Goal: Transaction & Acquisition: Book appointment/travel/reservation

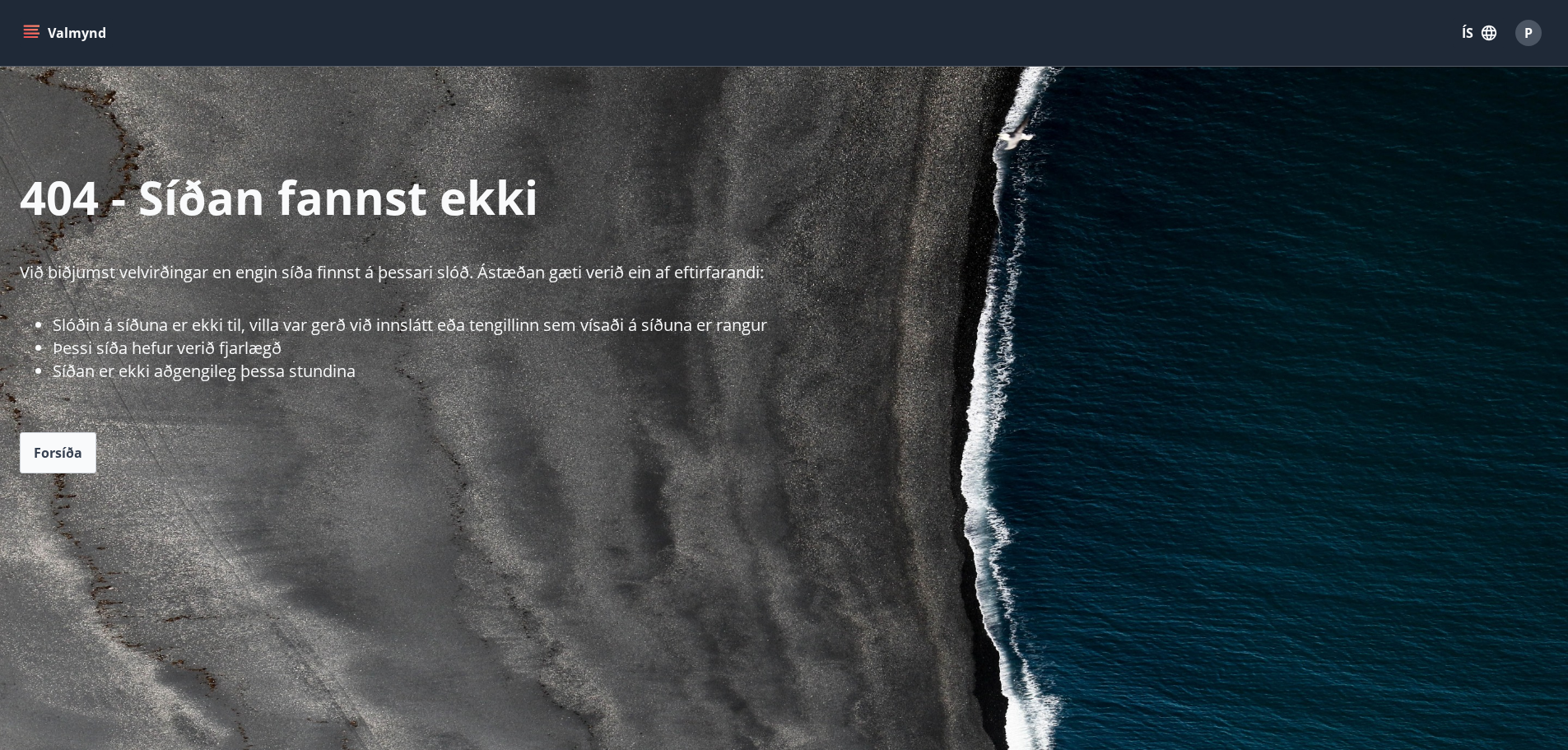
click at [18, 447] on div "404 - Síðan fannst ekki Við biðjumst velvirðingar en engin síða finnst á þessar…" at bounding box center [784, 545] width 1568 height 957
click at [50, 451] on span "Forsíða" at bounding box center [58, 453] width 49 height 18
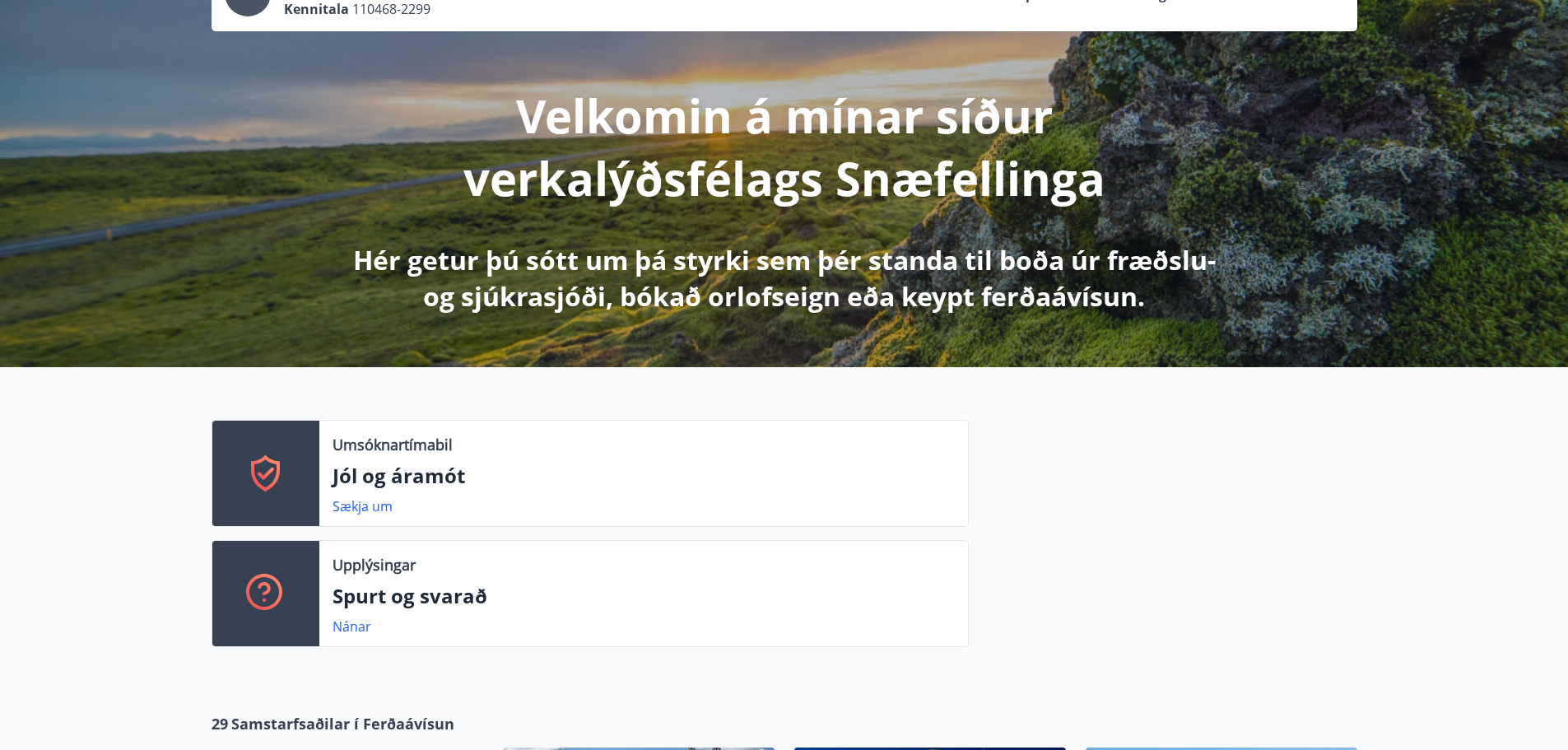
scroll to position [412, 0]
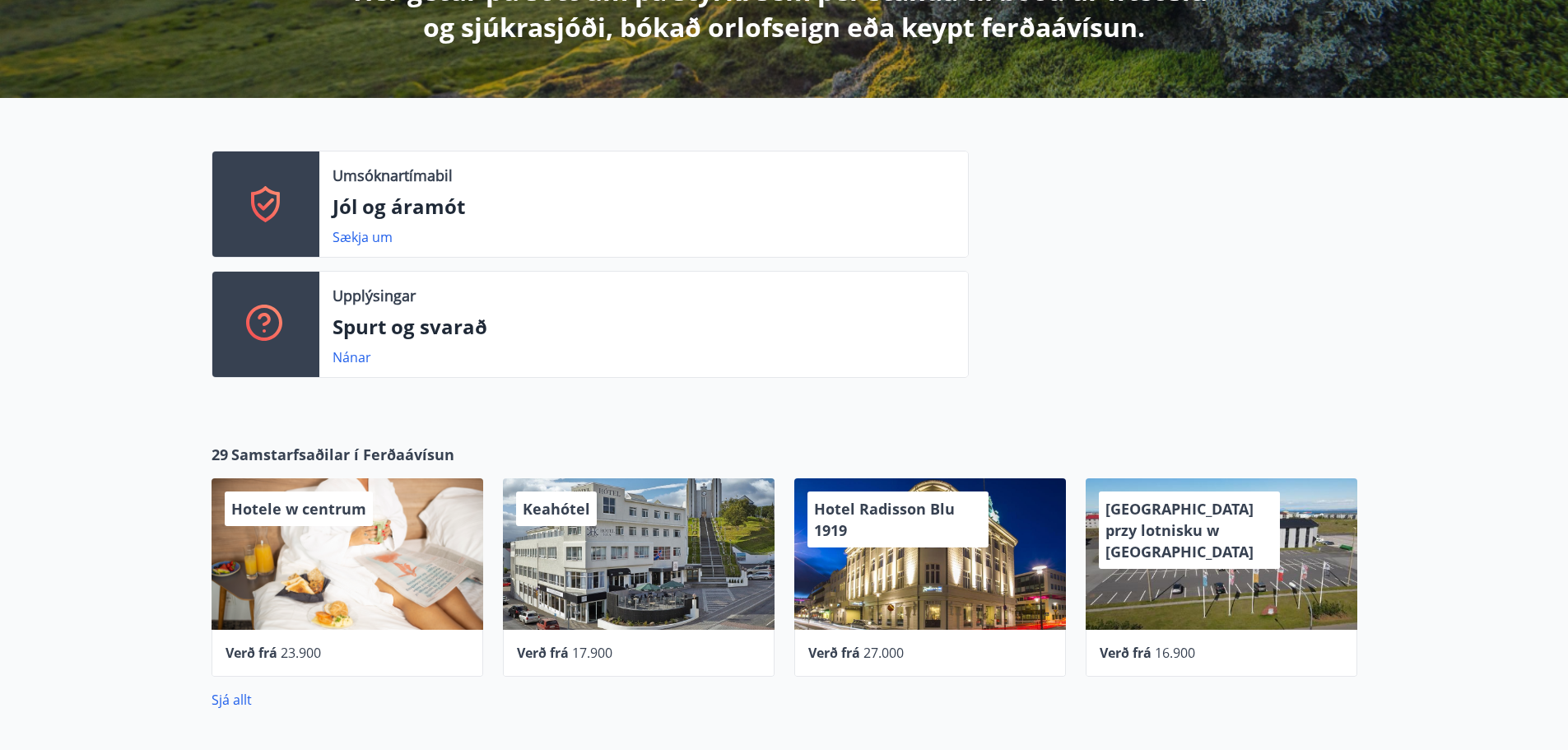
click at [401, 182] on font "Umsóknartímabil" at bounding box center [392, 175] width 120 height 20
click at [284, 193] on icon at bounding box center [266, 204] width 40 height 40
click at [306, 335] on div at bounding box center [266, 324] width 107 height 106
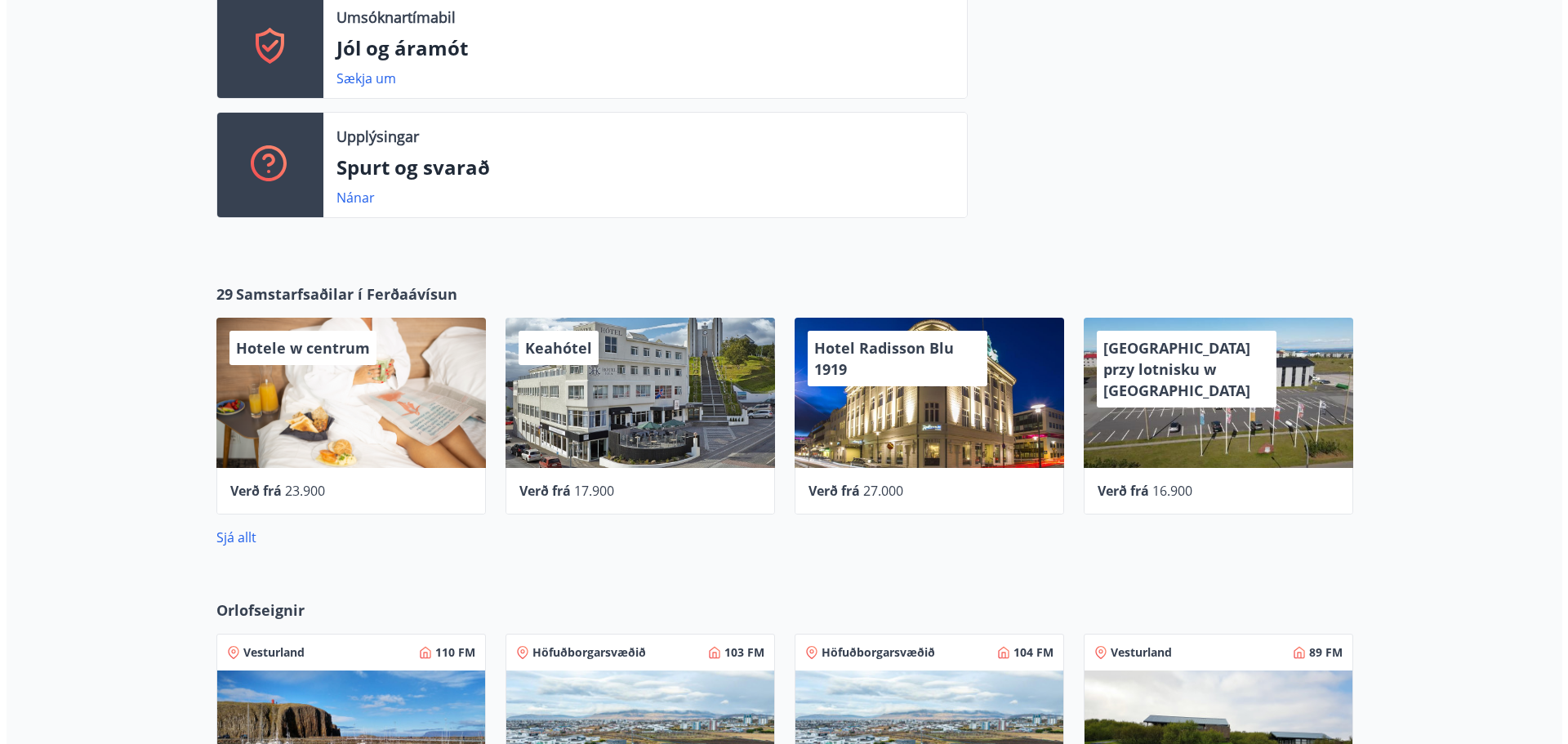
scroll to position [572, 0]
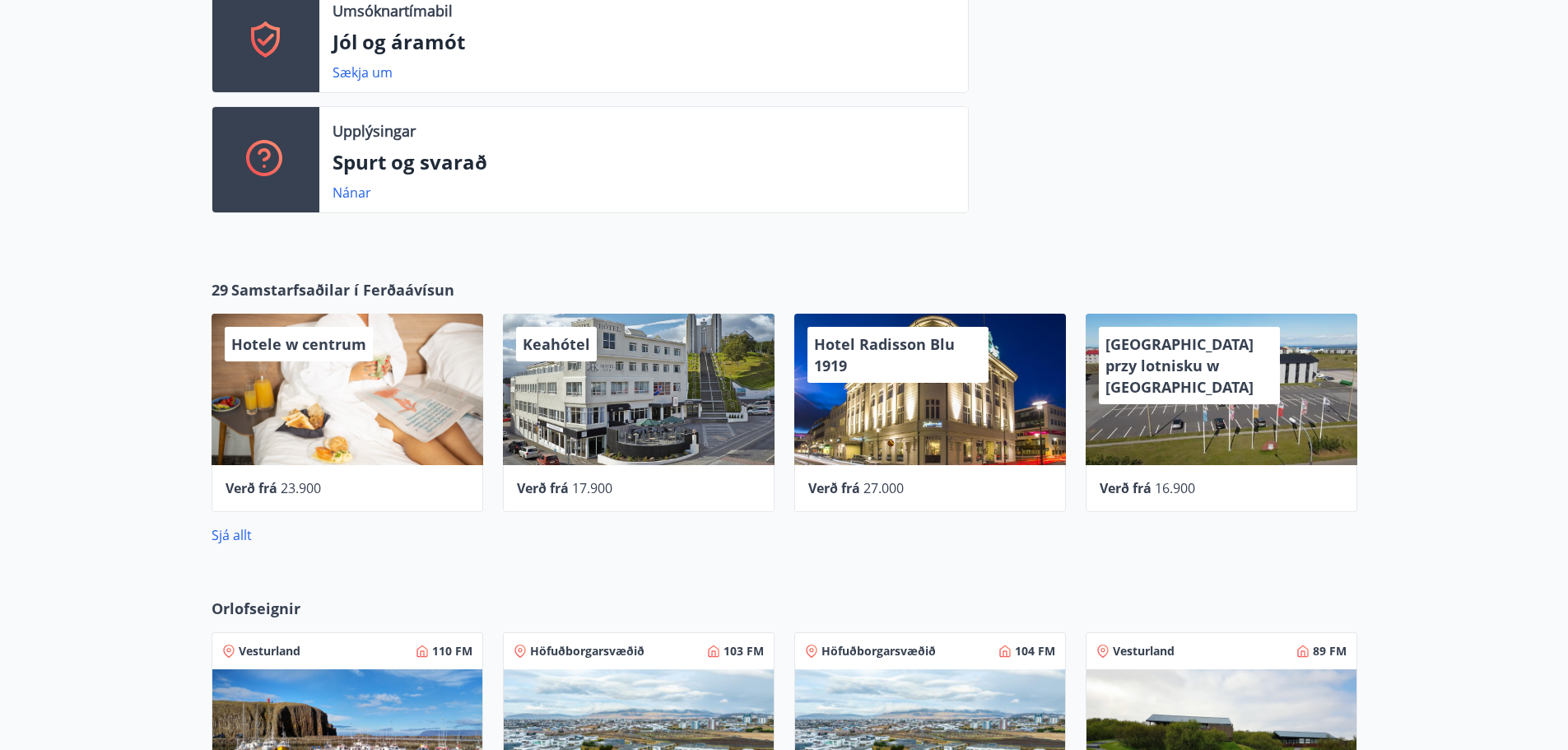
click at [387, 409] on div "Hotele w centrum" at bounding box center [347, 389] width 272 height 152
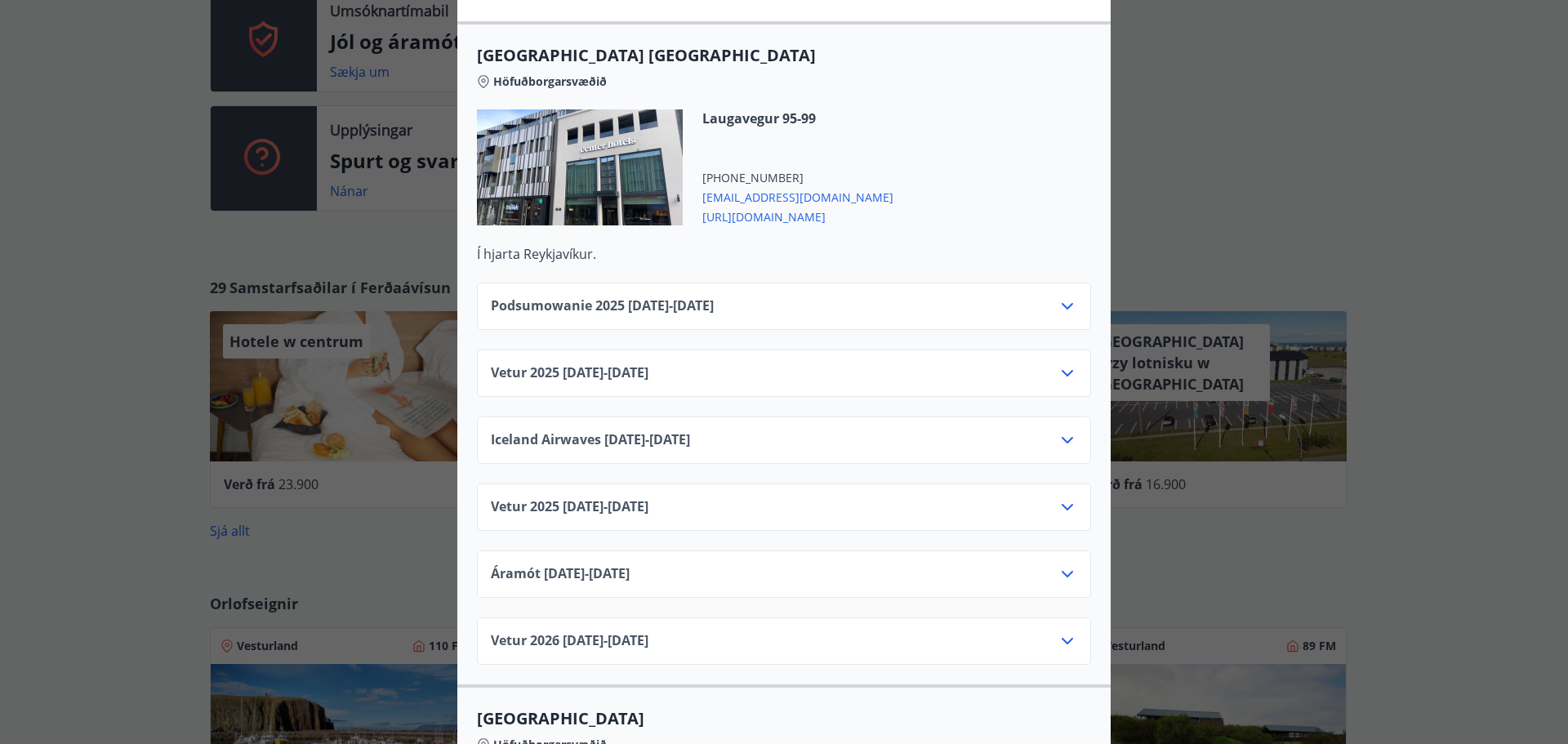
click at [1073, 291] on div "Podsumowanie 2025 01.06.25 - 30.09.25" at bounding box center [783, 306] width 614 height 48
click at [1065, 297] on icon at bounding box center [1067, 307] width 20 height 20
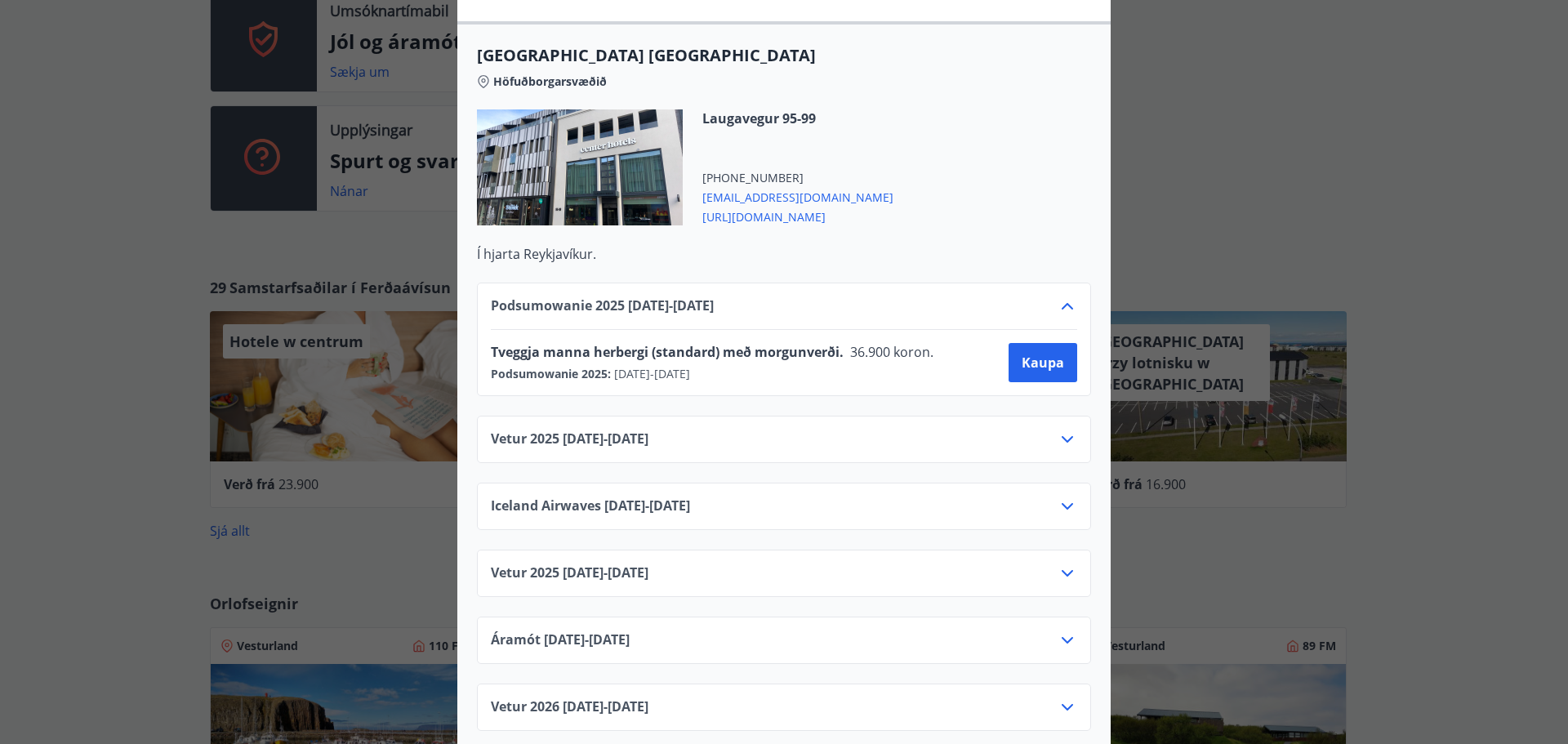
click at [1036, 416] on div "Vetur 2025 01.10.25 - 05.11.25" at bounding box center [783, 439] width 614 height 48
click at [1047, 429] on div "Vetur 2025 01.10.25 - 05.11.25" at bounding box center [784, 446] width 586 height 32
click at [1059, 429] on icon at bounding box center [1067, 439] width 20 height 20
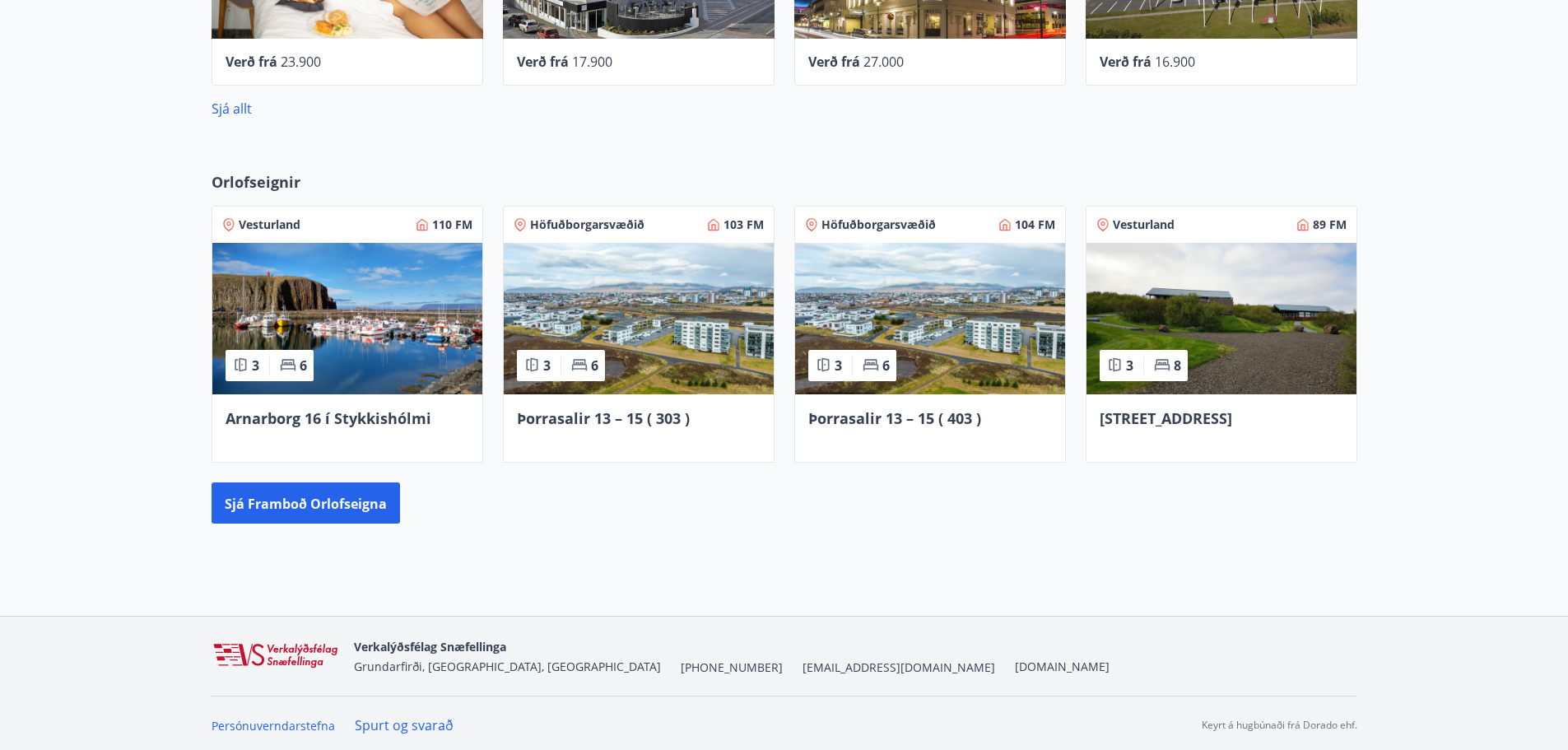
scroll to position [1008, 0]
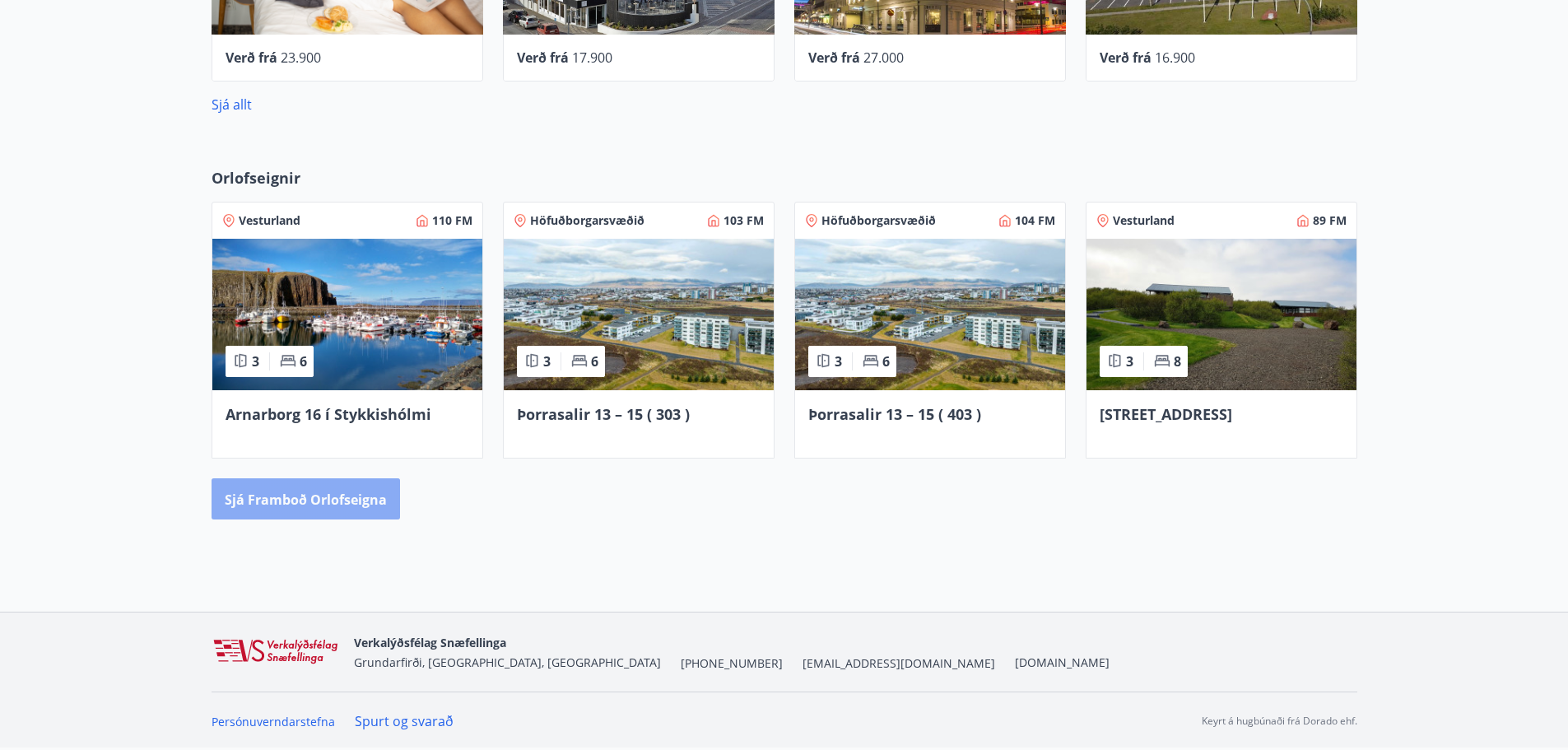
click at [359, 491] on font "Sjá framboð orlofseigna" at bounding box center [306, 500] width 163 height 18
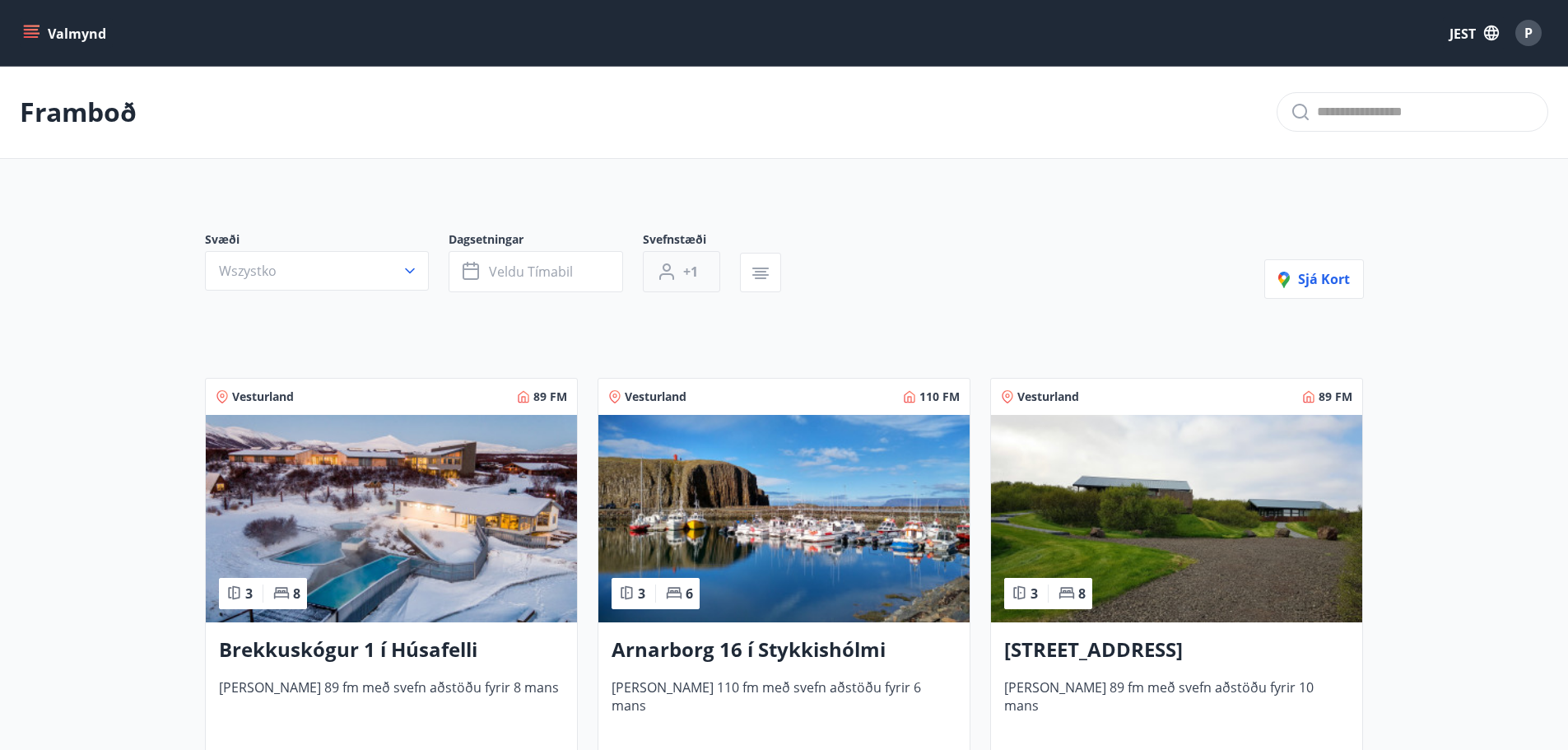
click at [692, 268] on font "+1" at bounding box center [691, 272] width 14 height 18
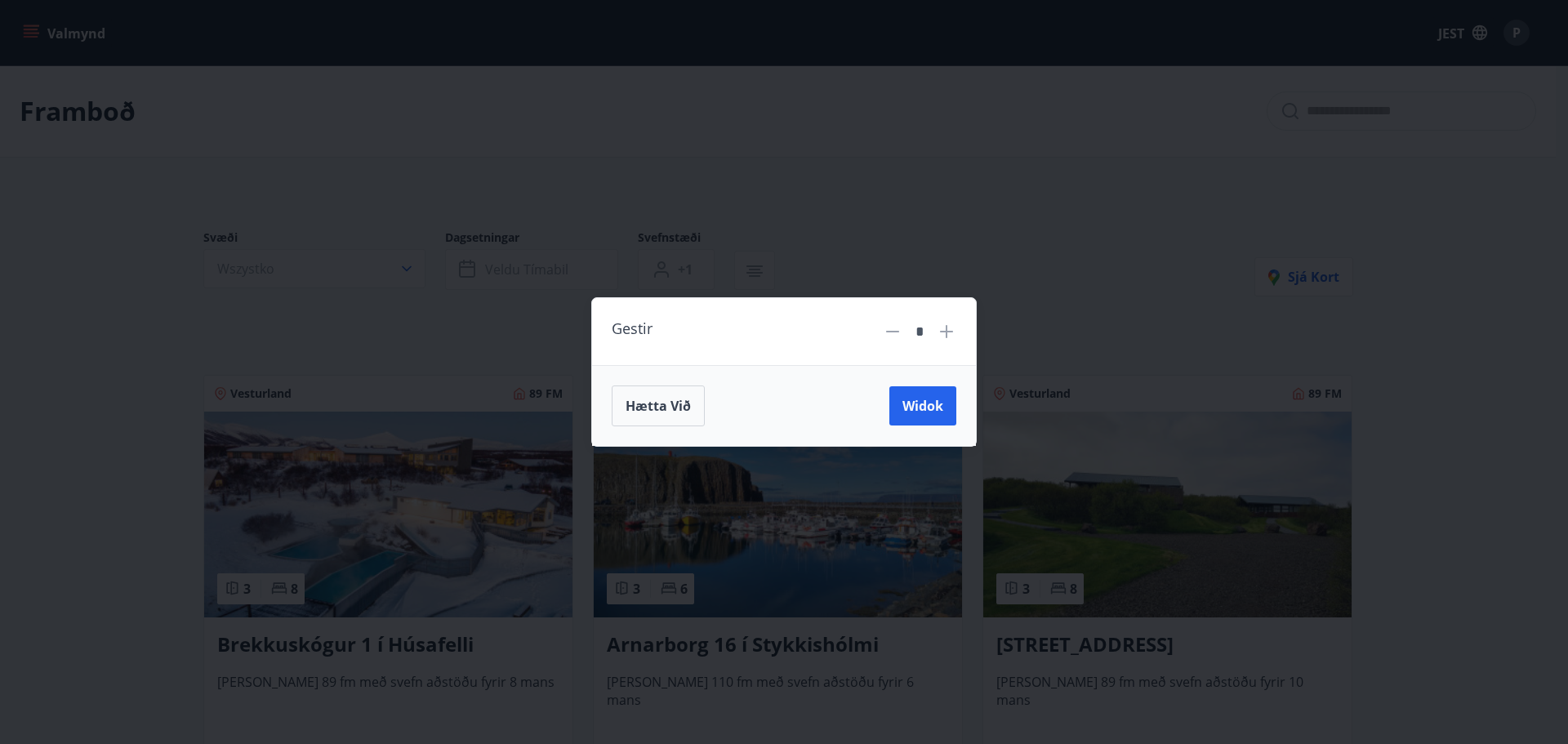
click at [918, 172] on div "Gestir * Hætta við Widok" at bounding box center [784, 372] width 1568 height 744
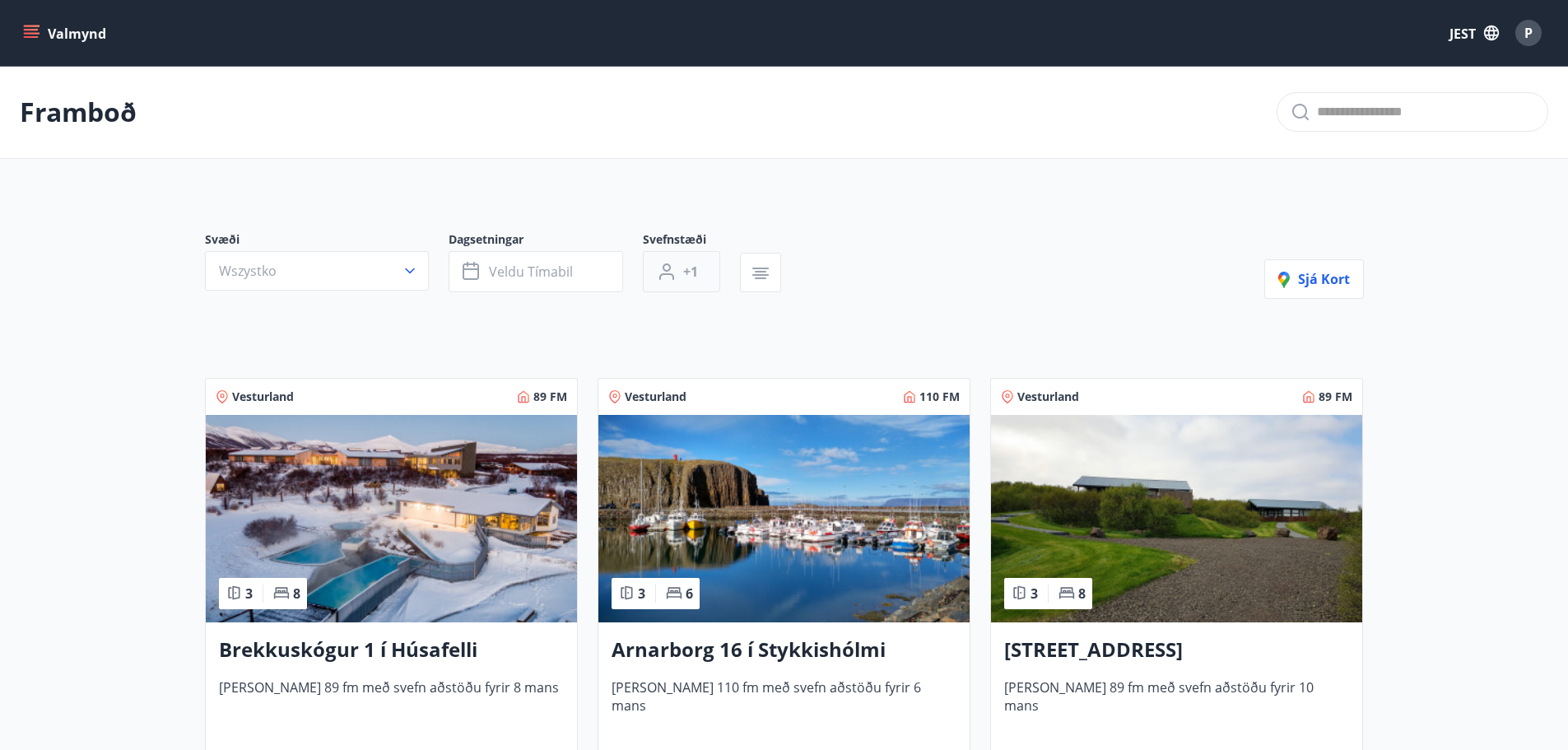
click at [697, 267] on font "+1" at bounding box center [691, 272] width 14 height 18
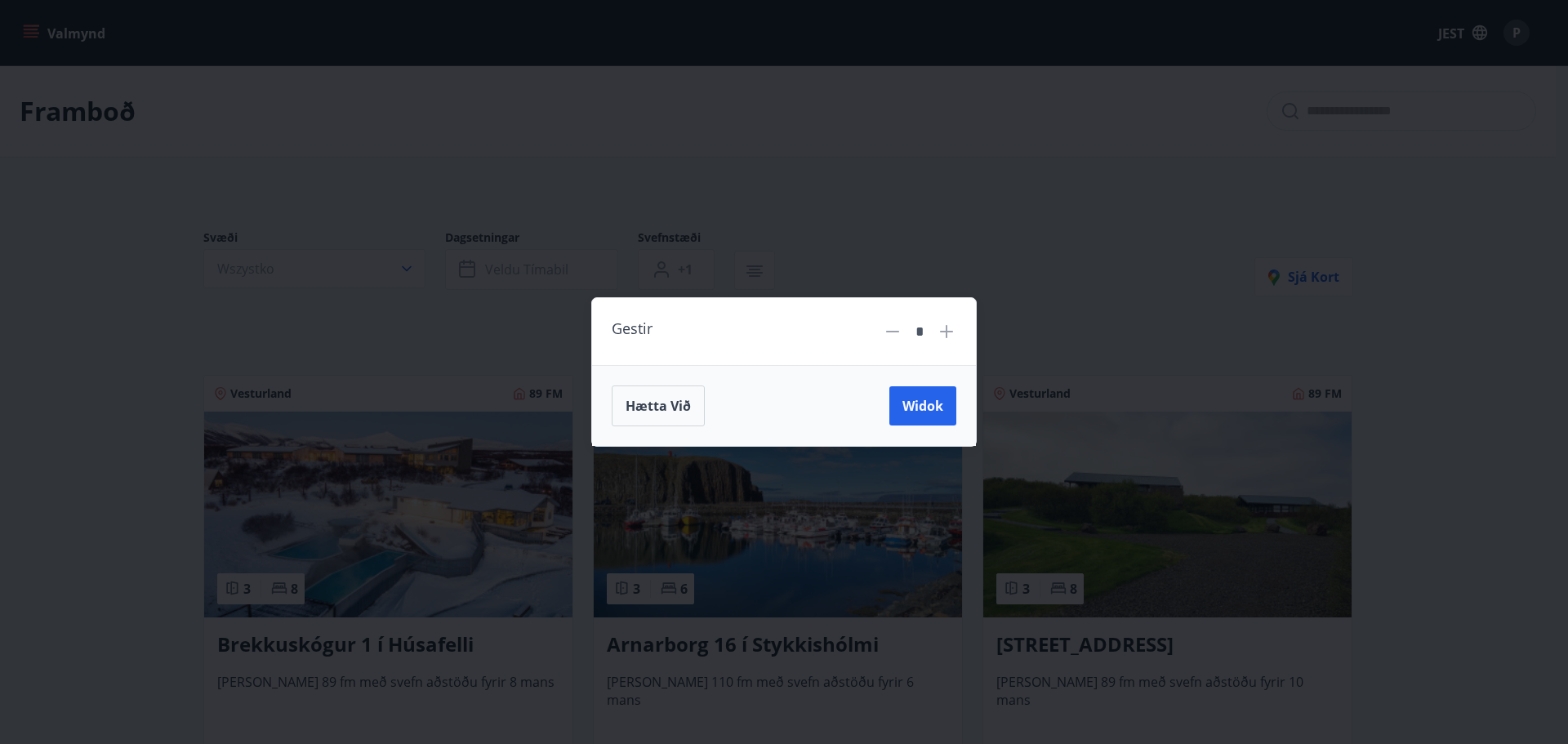
click at [951, 328] on icon at bounding box center [947, 332] width 20 height 20
type input "*"
click at [921, 408] on font "Widok" at bounding box center [923, 406] width 41 height 18
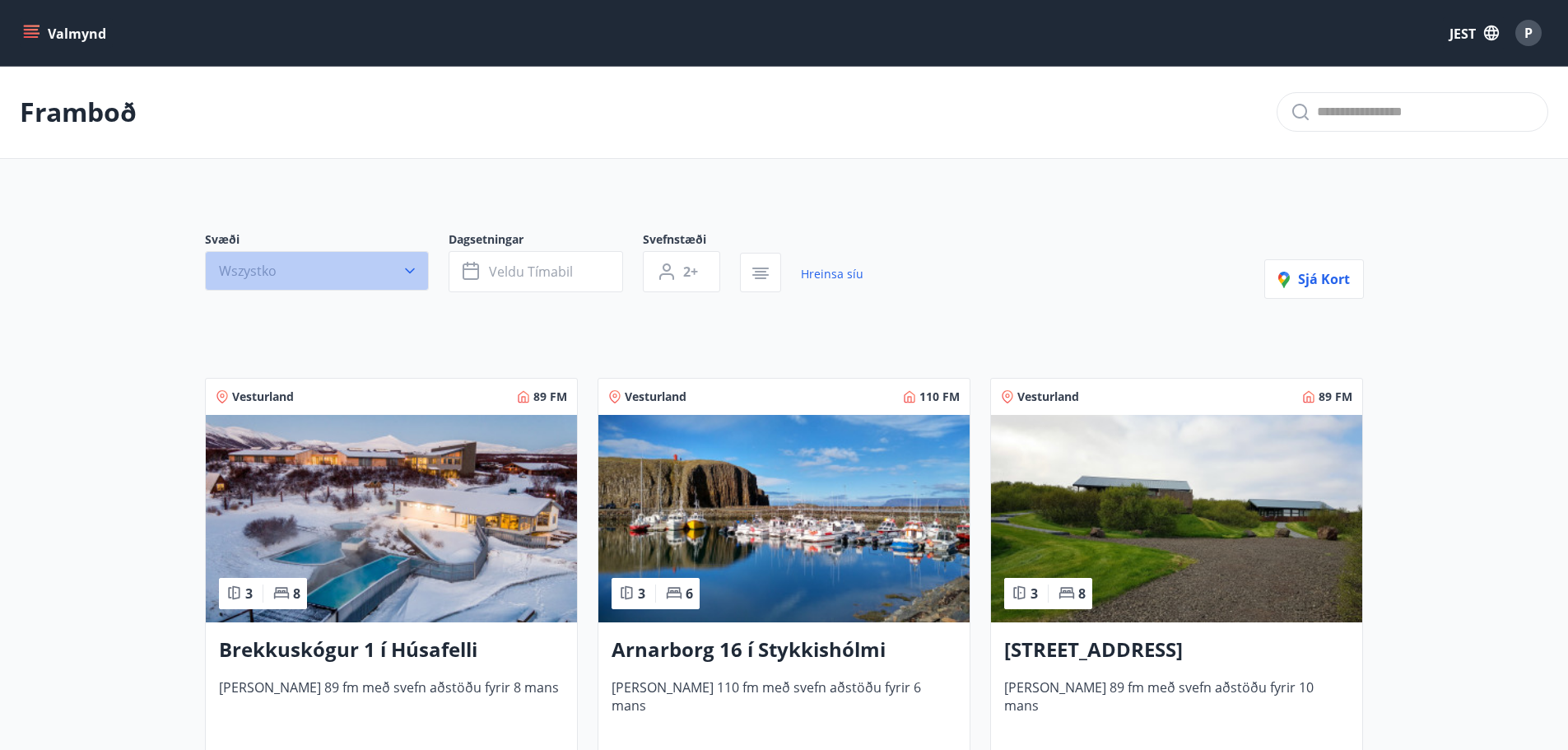
click at [266, 266] on font "Wszystko" at bounding box center [247, 271] width 58 height 18
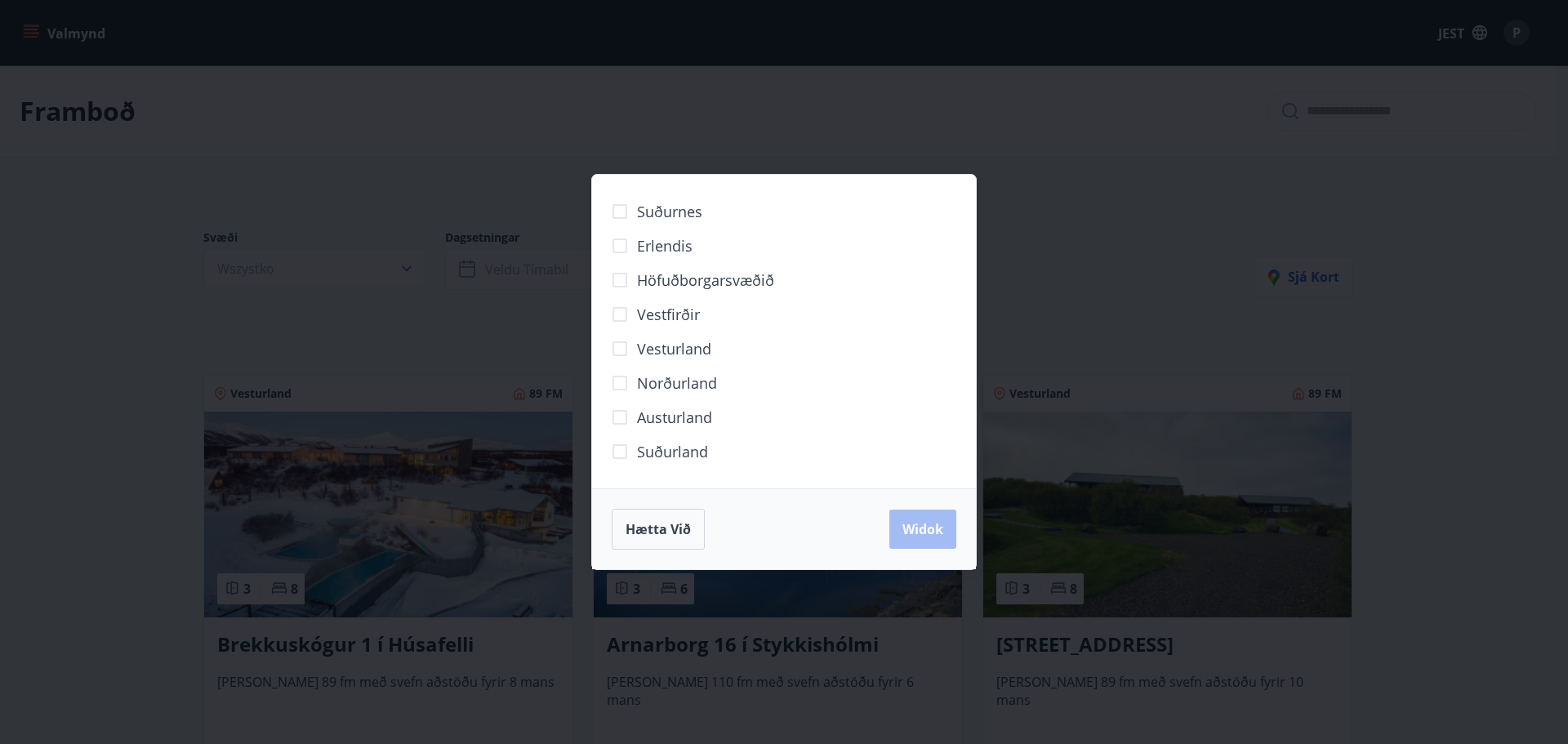
click at [1133, 115] on div "Suðurnes Erlendis Höfuðborgarsvæðið Vestfirðir Vesturland Norðurland Austurland…" at bounding box center [784, 372] width 1568 height 744
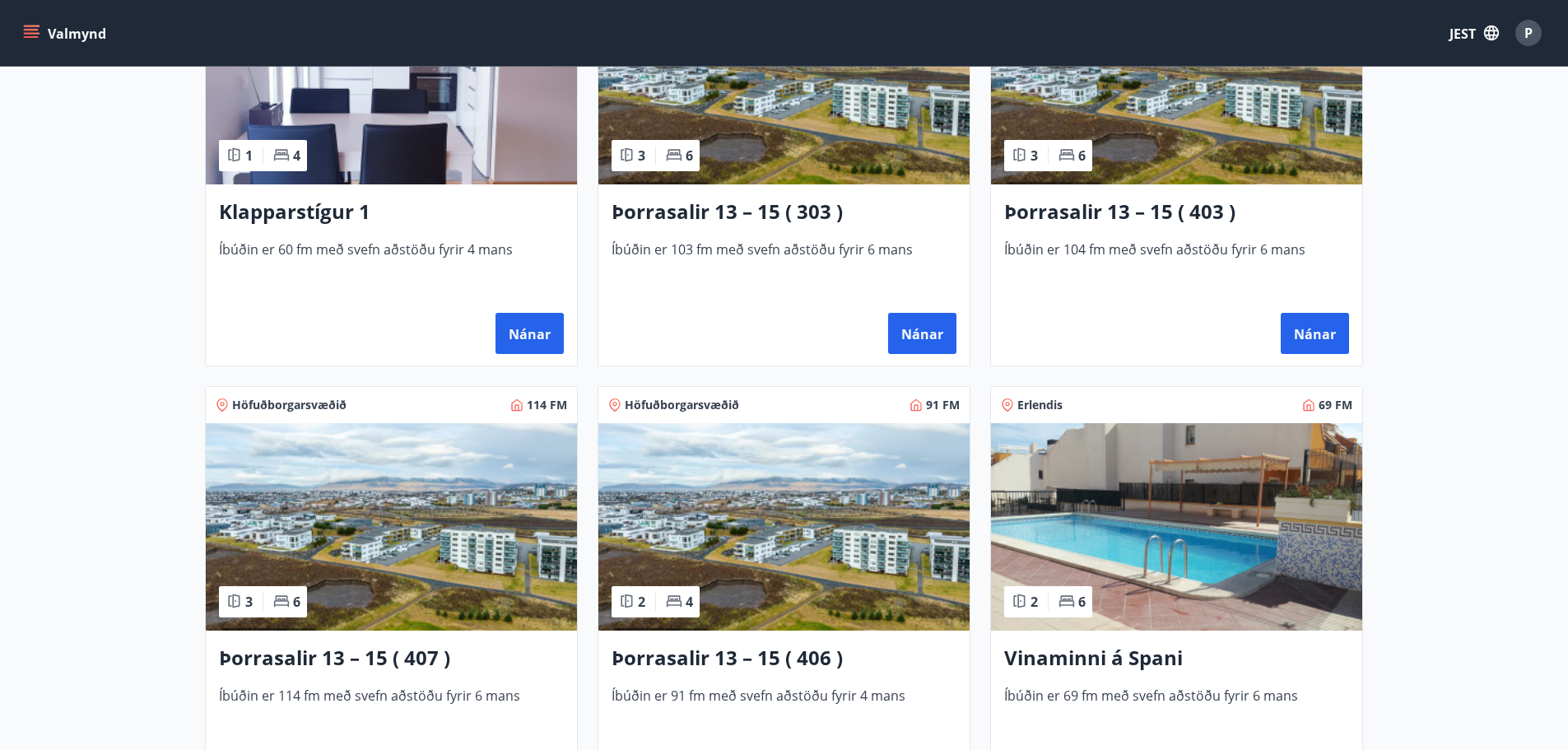
scroll to position [989, 0]
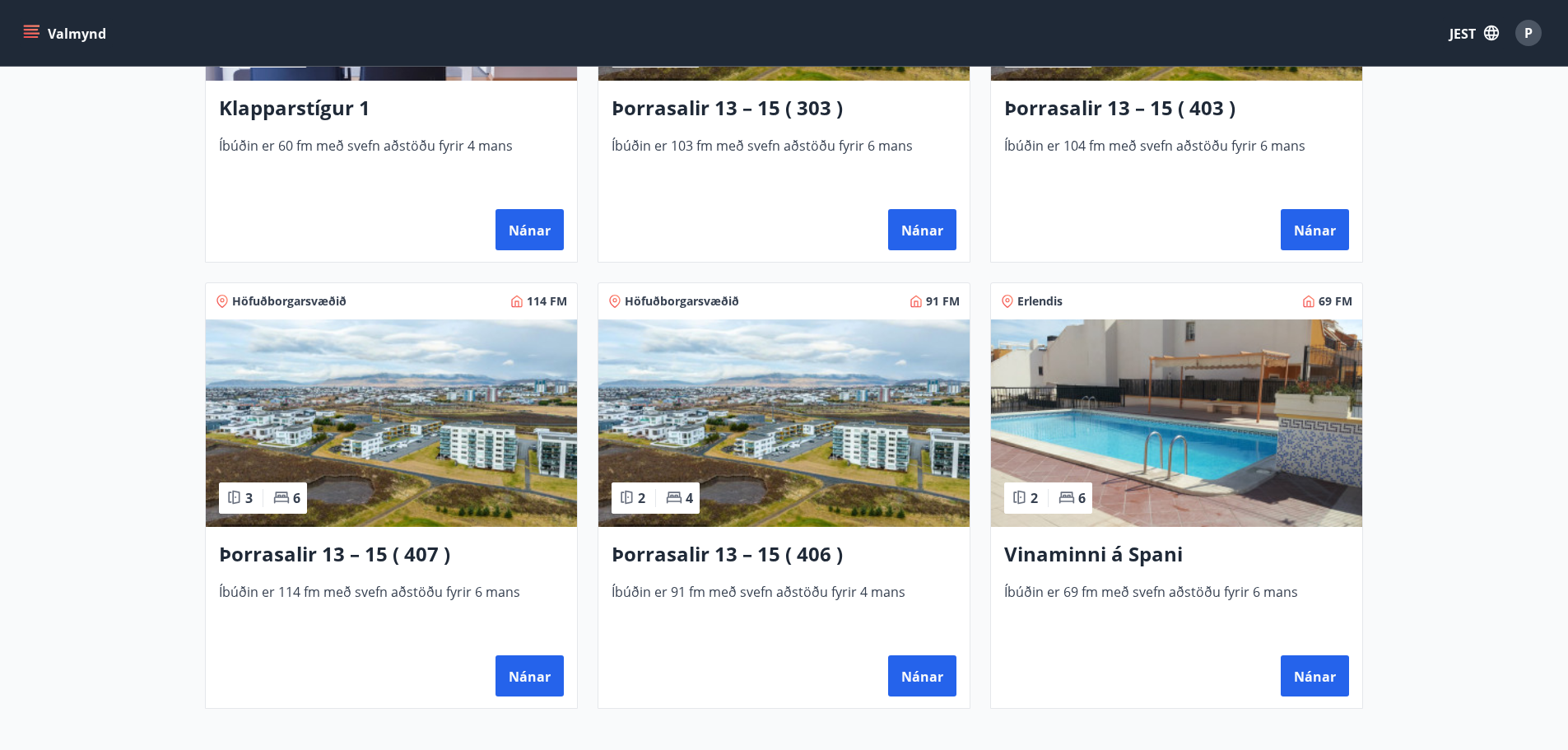
click at [1229, 396] on img at bounding box center [1177, 424] width 371 height 208
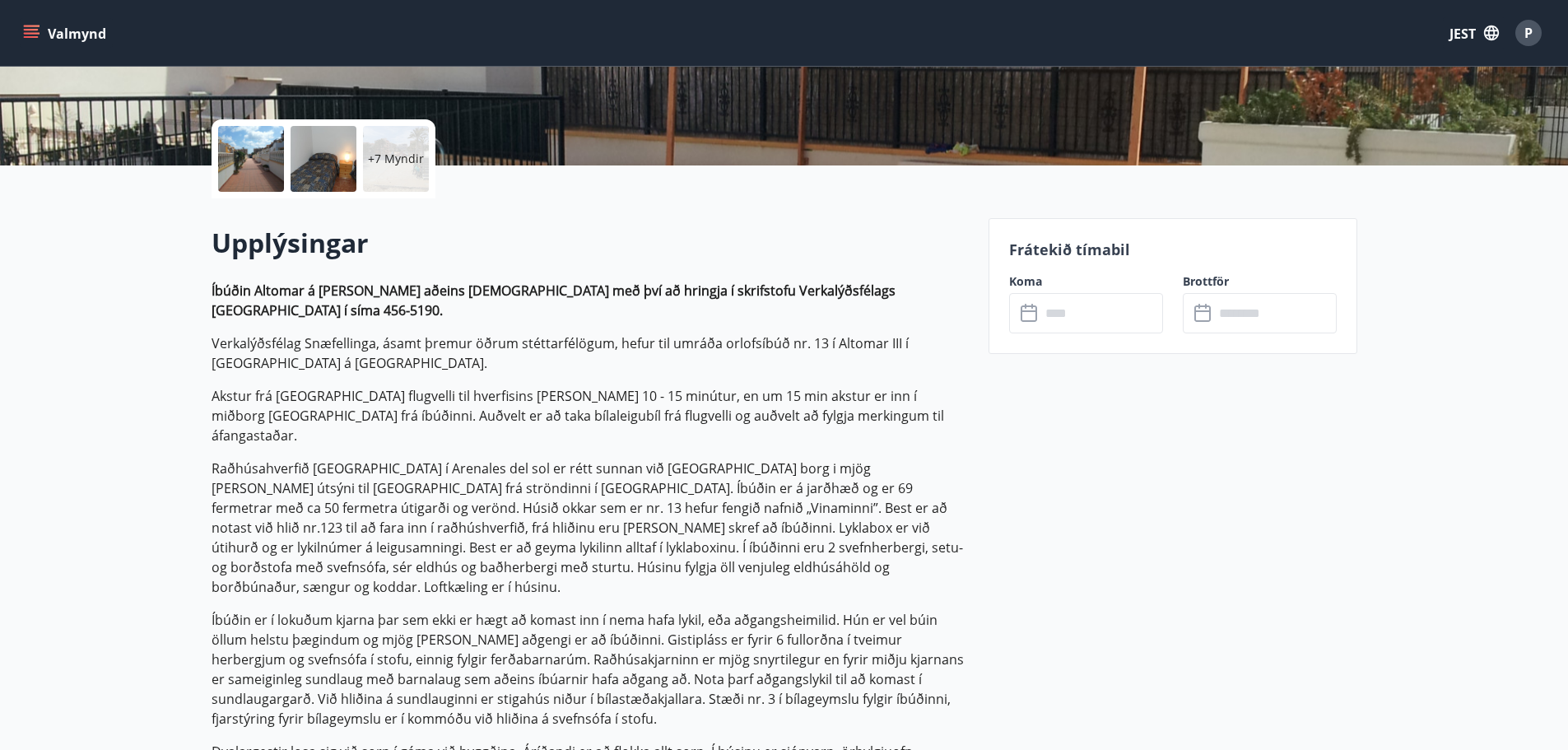
scroll to position [330, 0]
click at [1122, 314] on input "text" at bounding box center [1102, 313] width 123 height 41
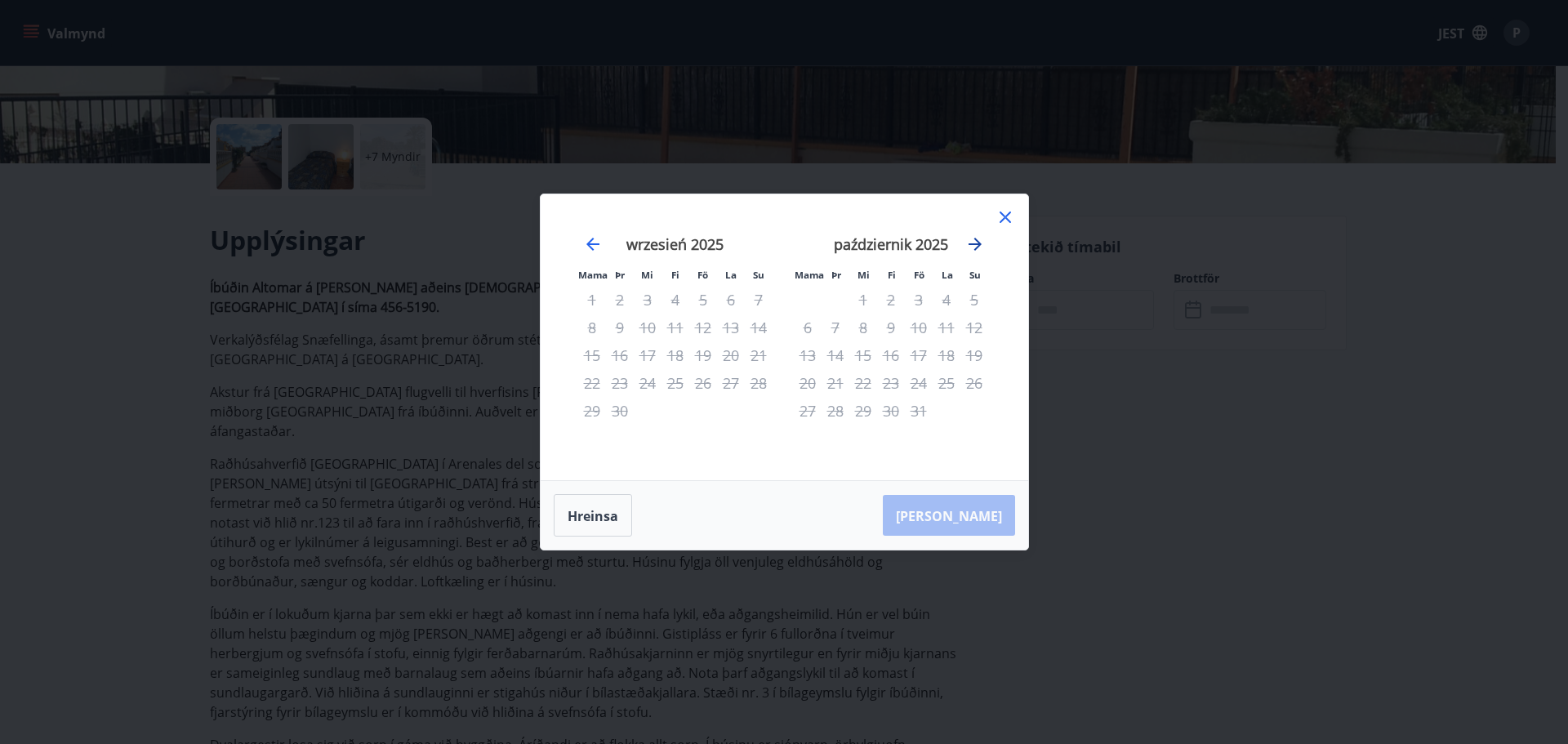
click at [978, 246] on icon "Przejdź dalej, aby przejść do następnego miesiąca." at bounding box center [975, 244] width 13 height 13
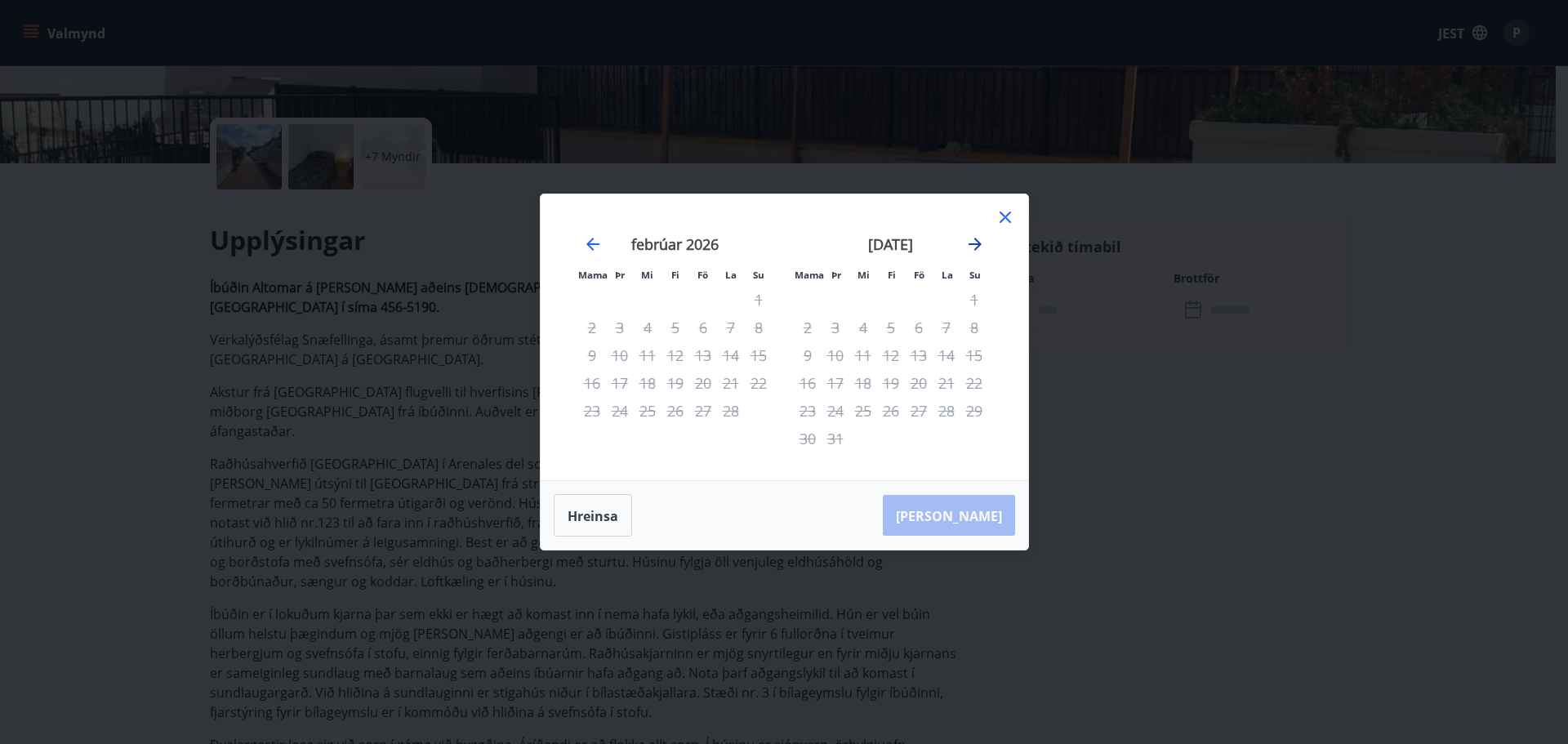
click at [978, 246] on icon "Przejdź dalej, aby przejść do następnego miesiąca." at bounding box center [975, 244] width 13 height 13
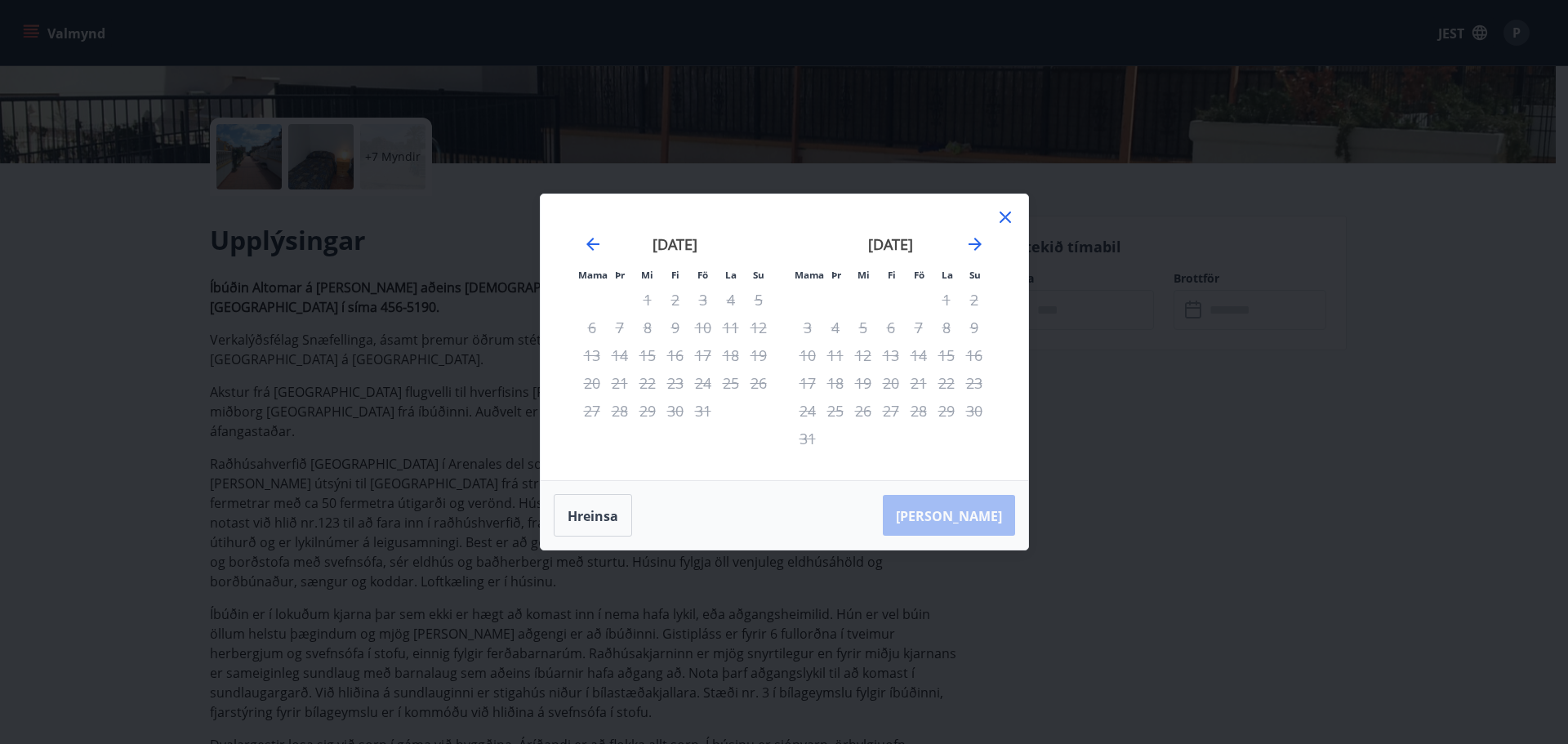
click at [1009, 222] on icon at bounding box center [1005, 217] width 12 height 12
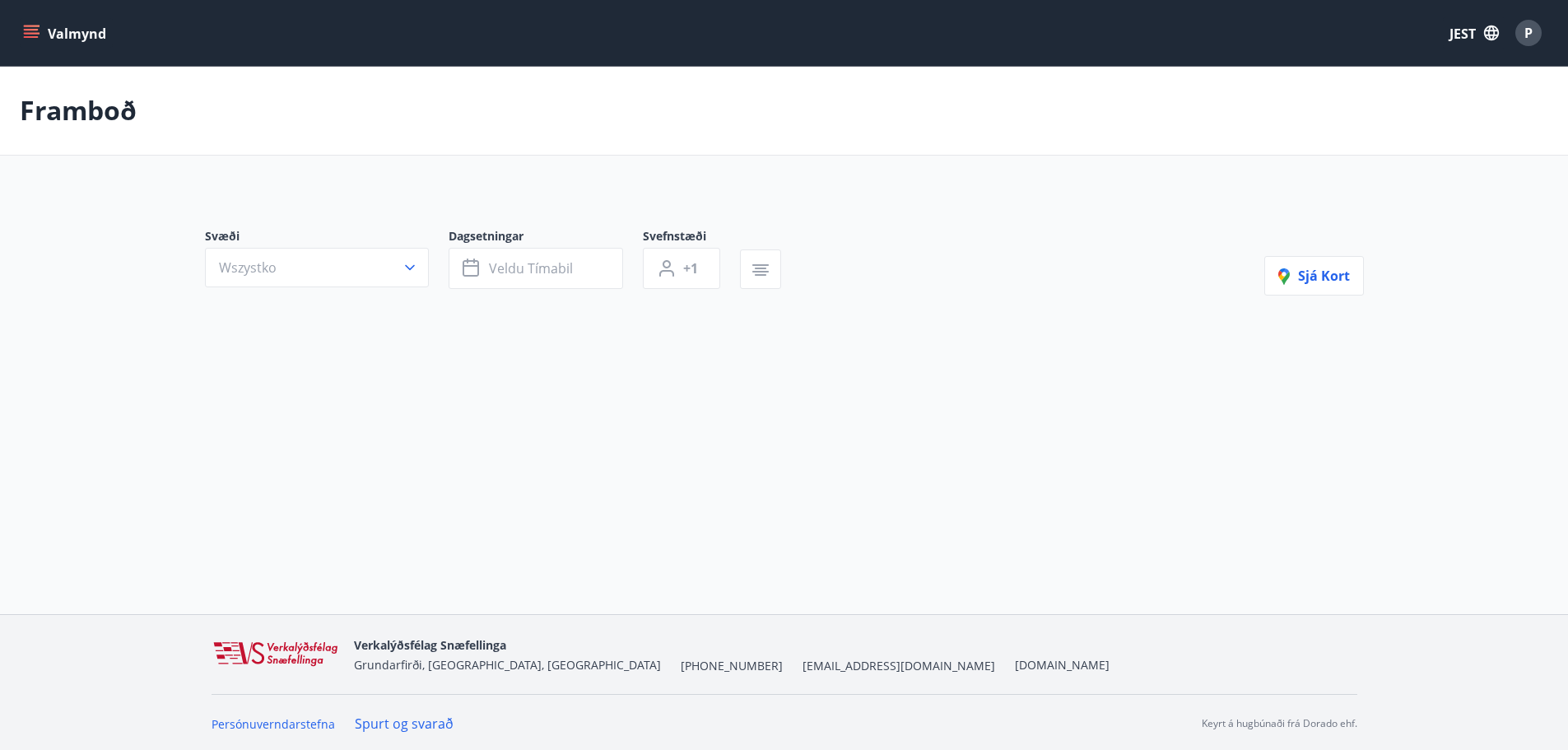
type input "*"
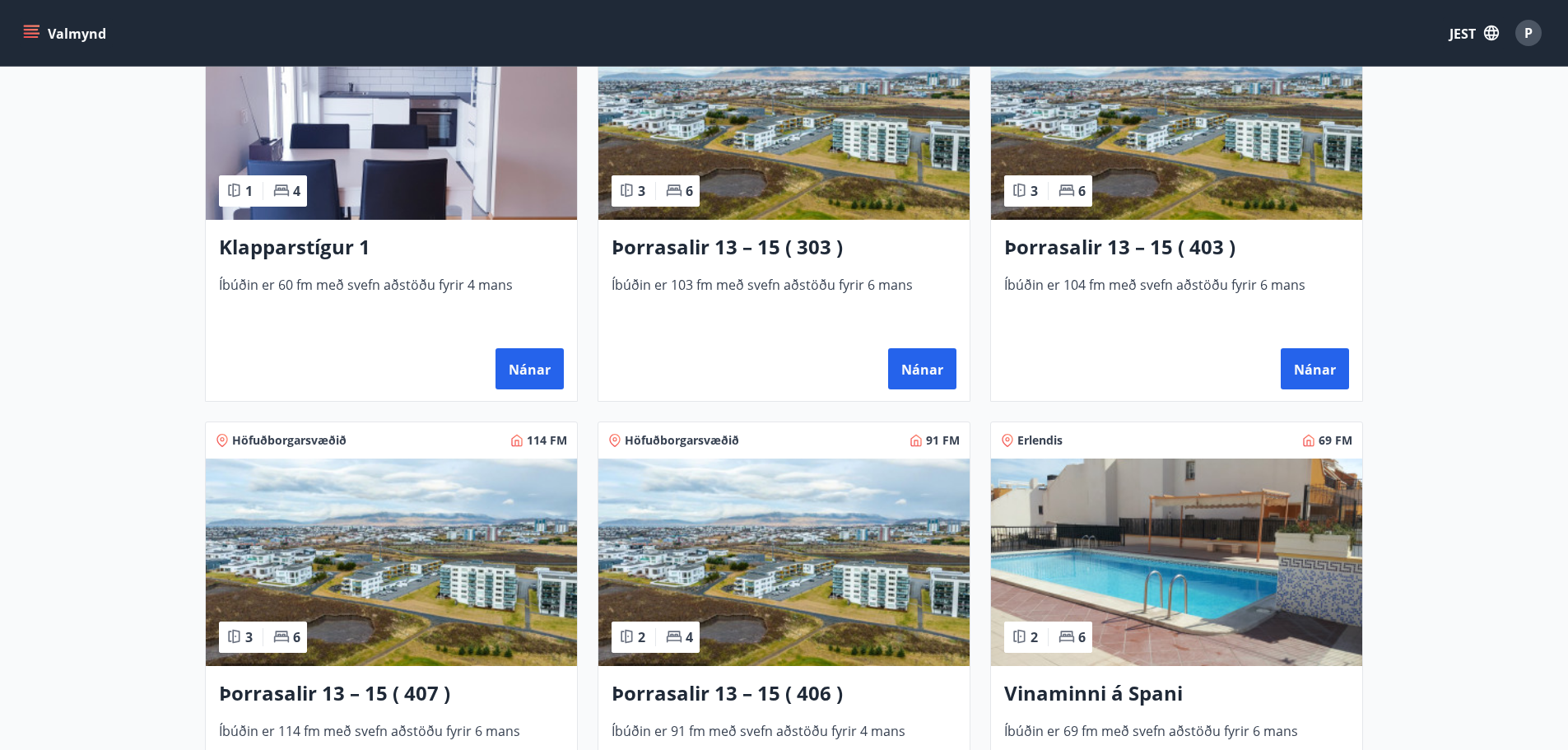
scroll to position [989, 0]
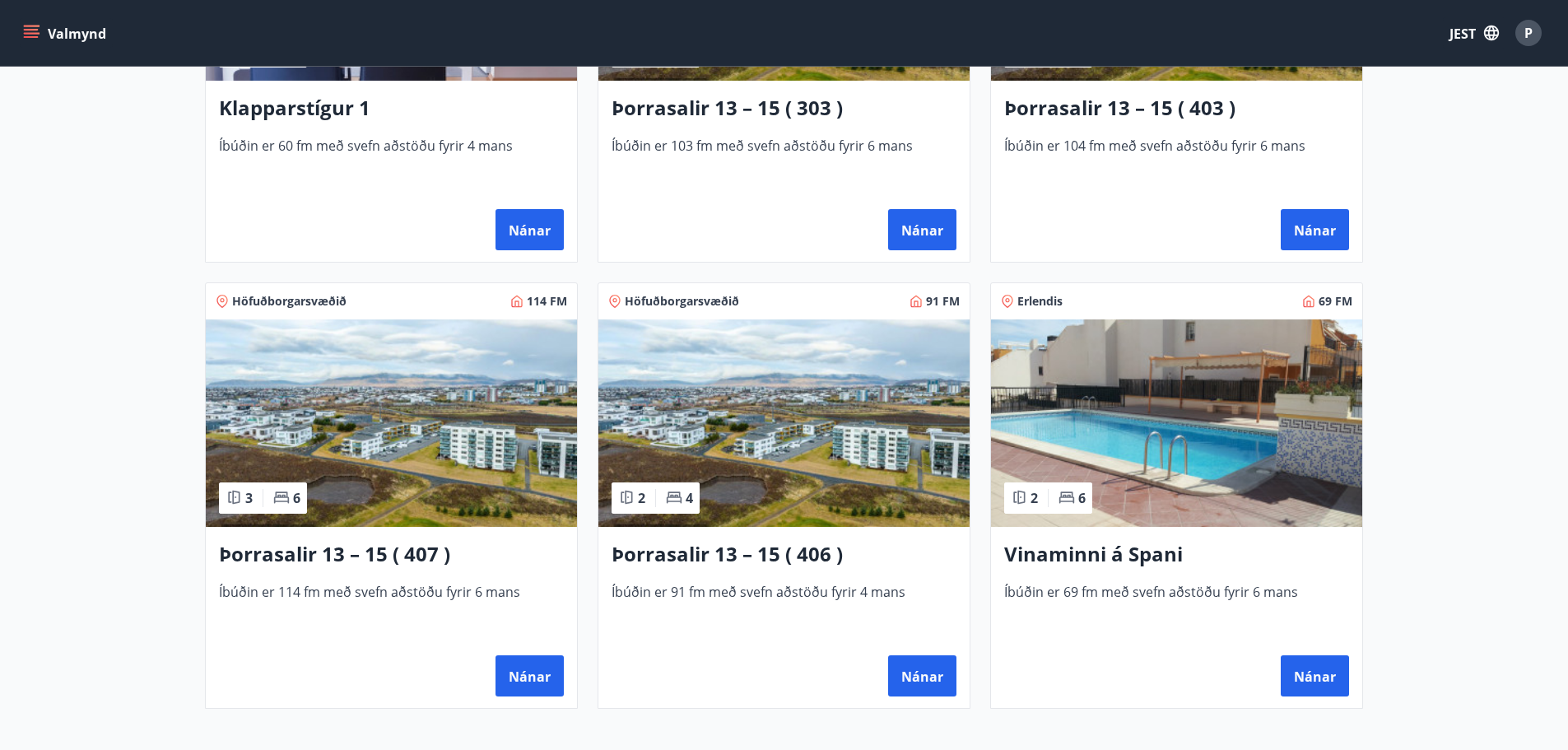
click at [345, 341] on img at bounding box center [391, 424] width 371 height 208
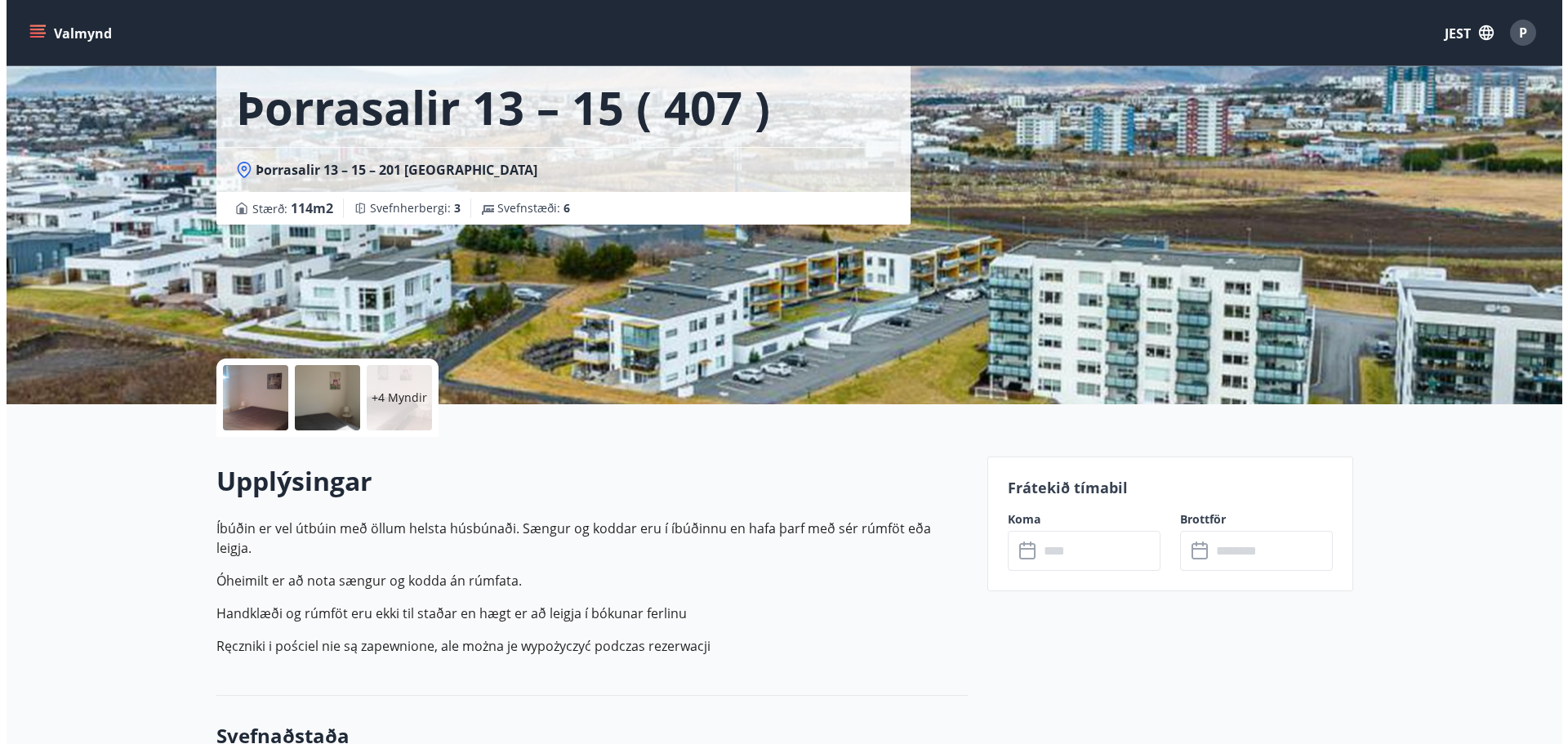
scroll to position [82, 0]
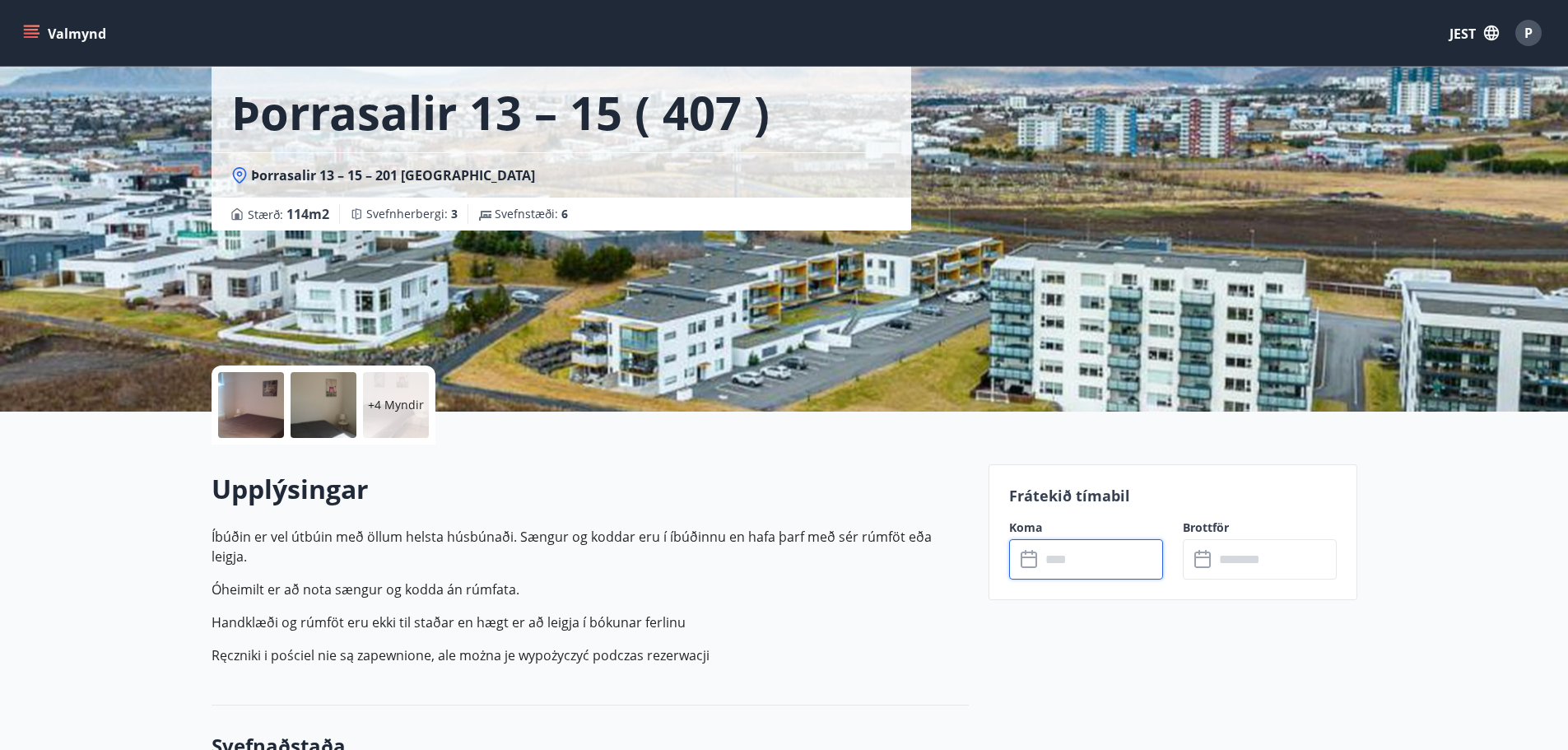
click at [1047, 557] on input "text" at bounding box center [1102, 559] width 123 height 41
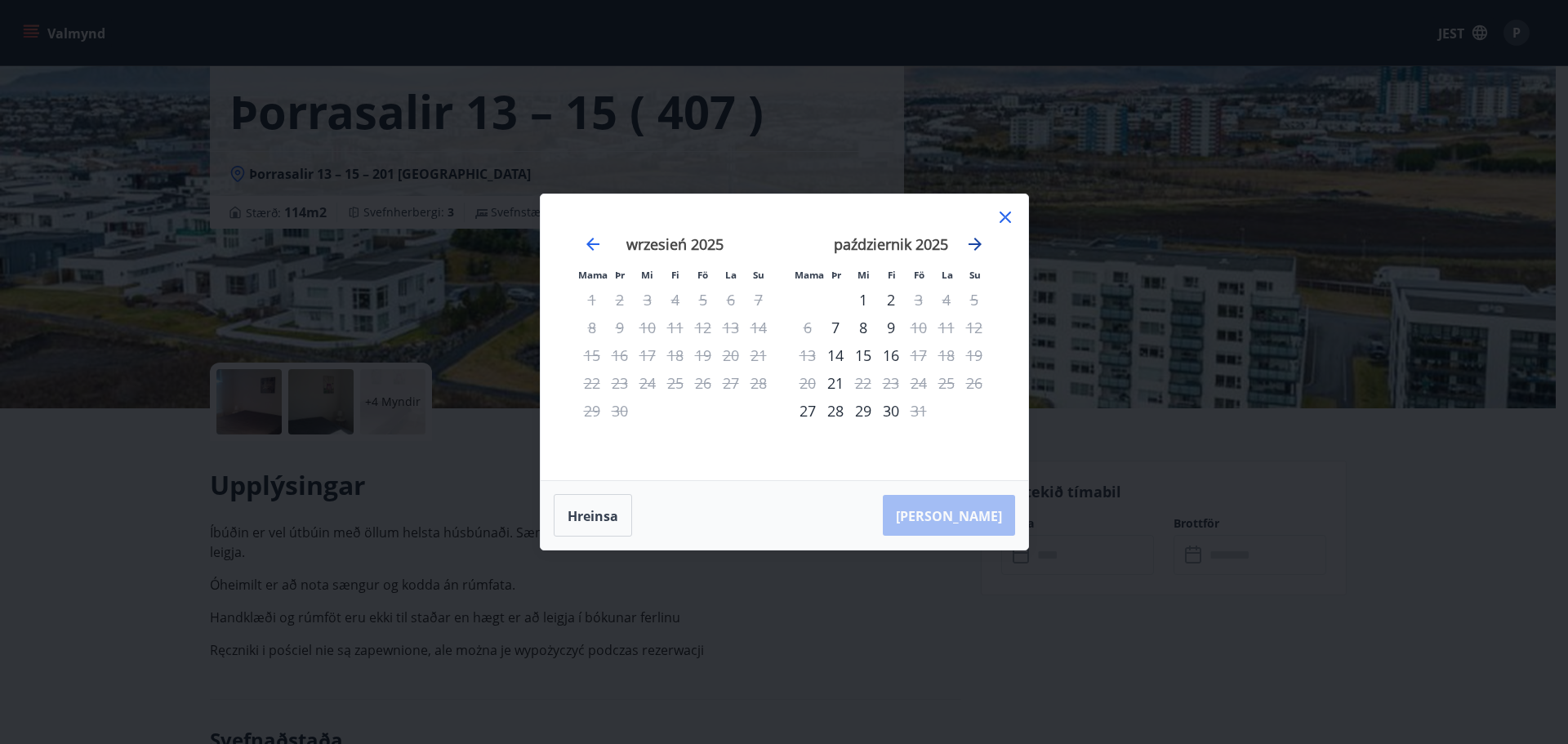
click at [975, 246] on icon "Przejdź dalej, aby przejść do następnego miesiąca." at bounding box center [975, 245] width 20 height 20
click at [977, 246] on icon "Przejdź dalej, aby przejść do następnego miesiąca." at bounding box center [975, 245] width 20 height 20
click at [591, 241] on icon "Przejdź wstecz, aby przejść do poprzedniego miesiąca." at bounding box center [592, 244] width 13 height 13
click at [919, 411] on div "28" at bounding box center [918, 411] width 28 height 28
click at [982, 411] on div "30" at bounding box center [974, 411] width 28 height 28
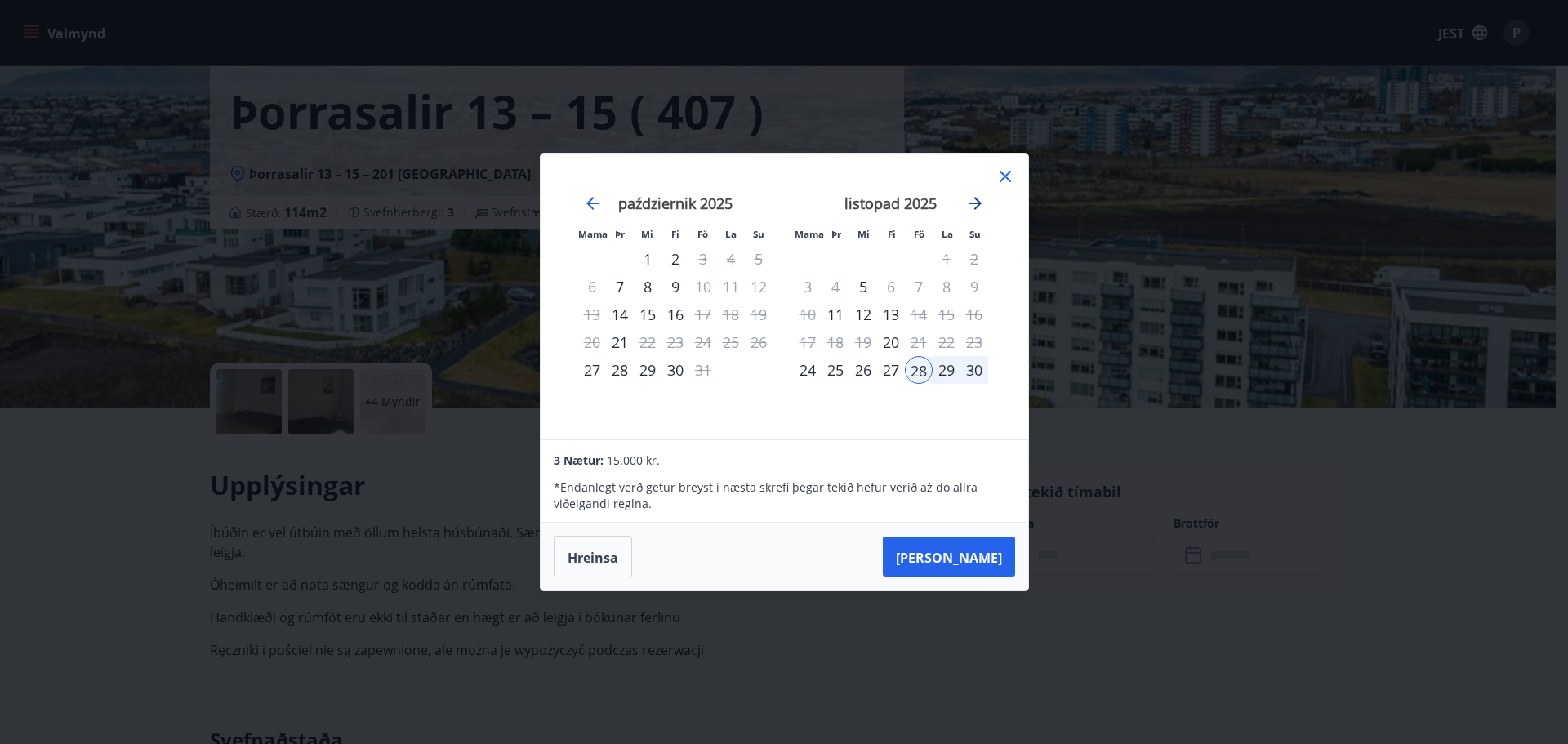
click at [971, 201] on icon "Przejdź dalej, aby przejść do następnego miesiąca." at bounding box center [975, 203] width 20 height 20
click at [1005, 169] on icon at bounding box center [1005, 177] width 20 height 20
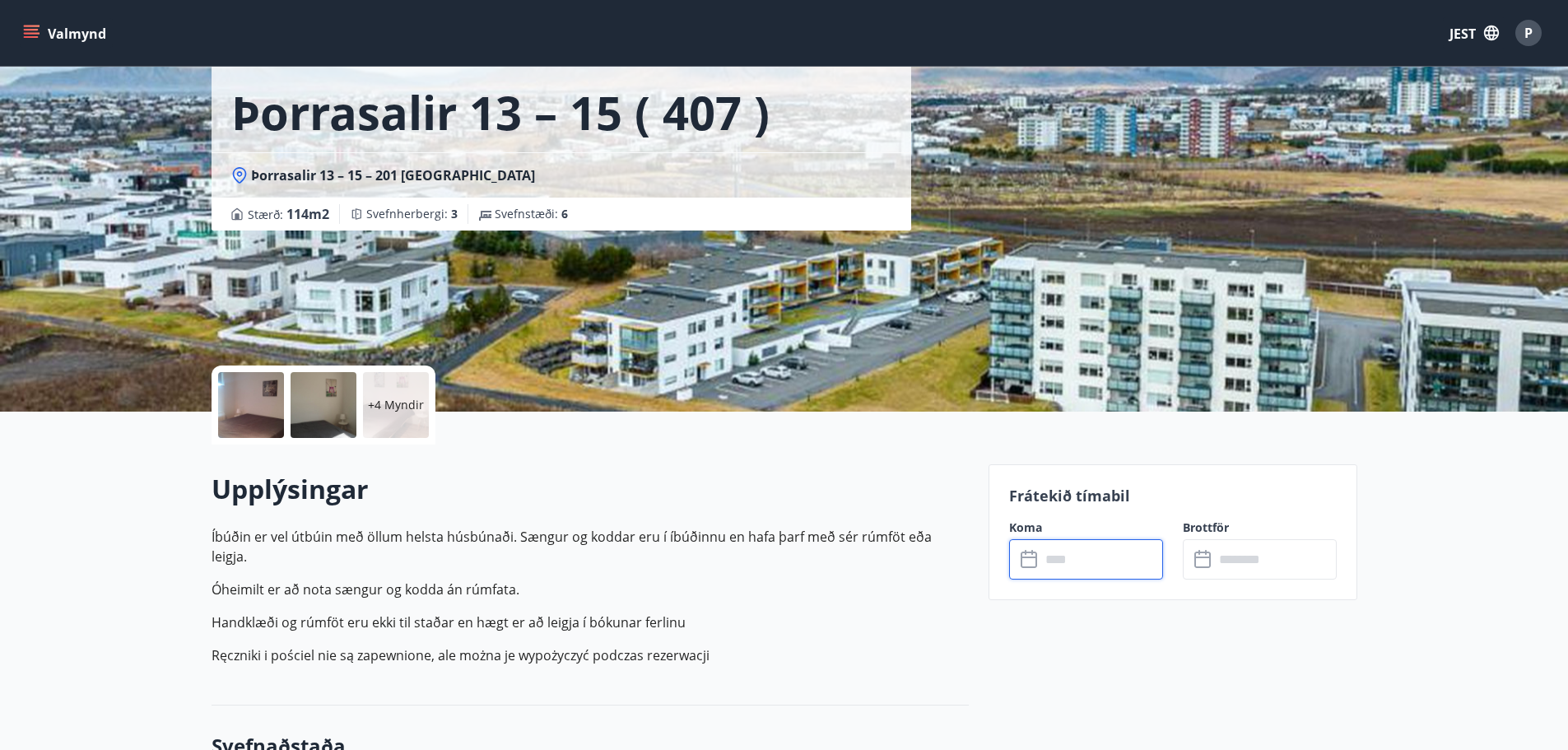
click at [381, 395] on div "+4 Myndir" at bounding box center [396, 405] width 66 height 66
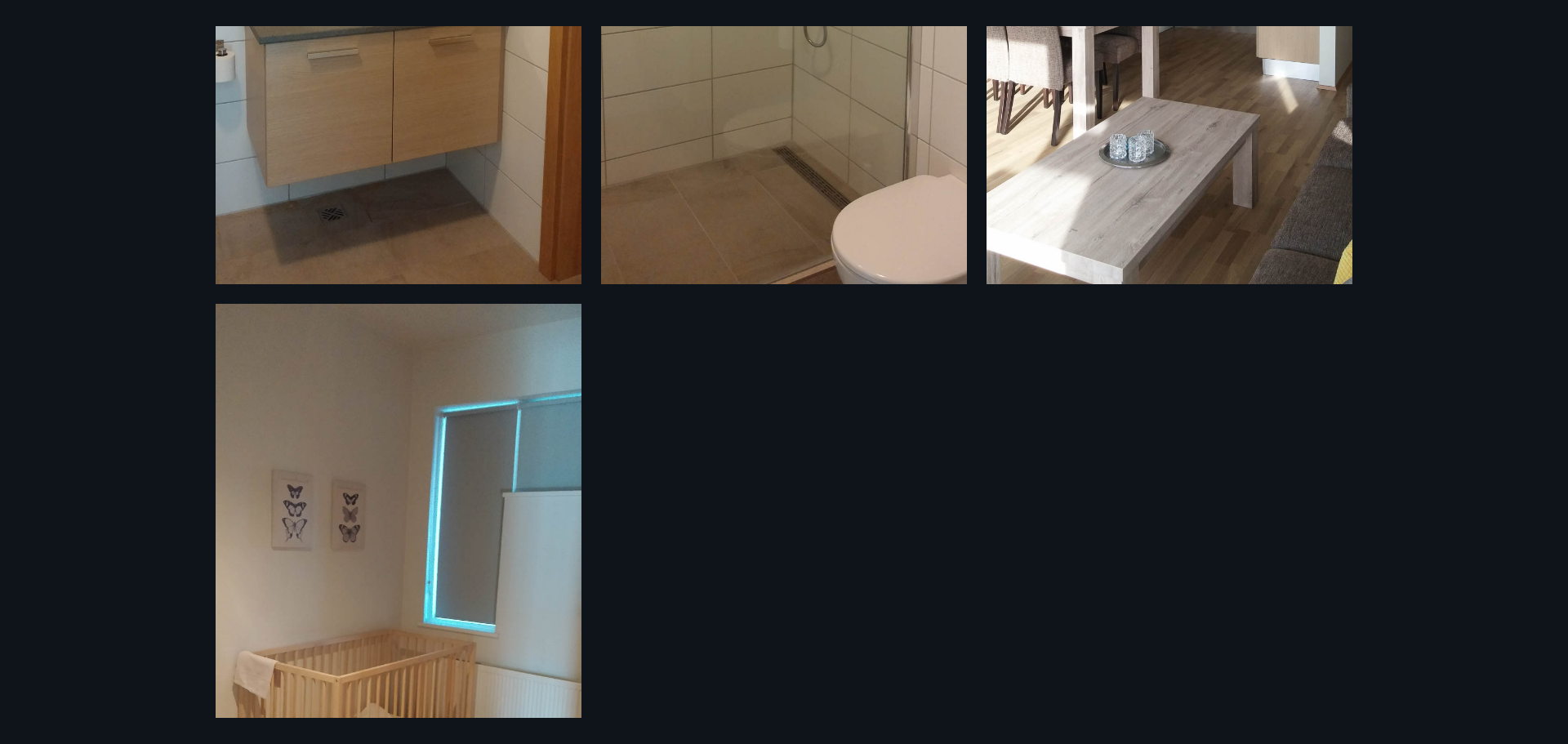
scroll to position [2038, 0]
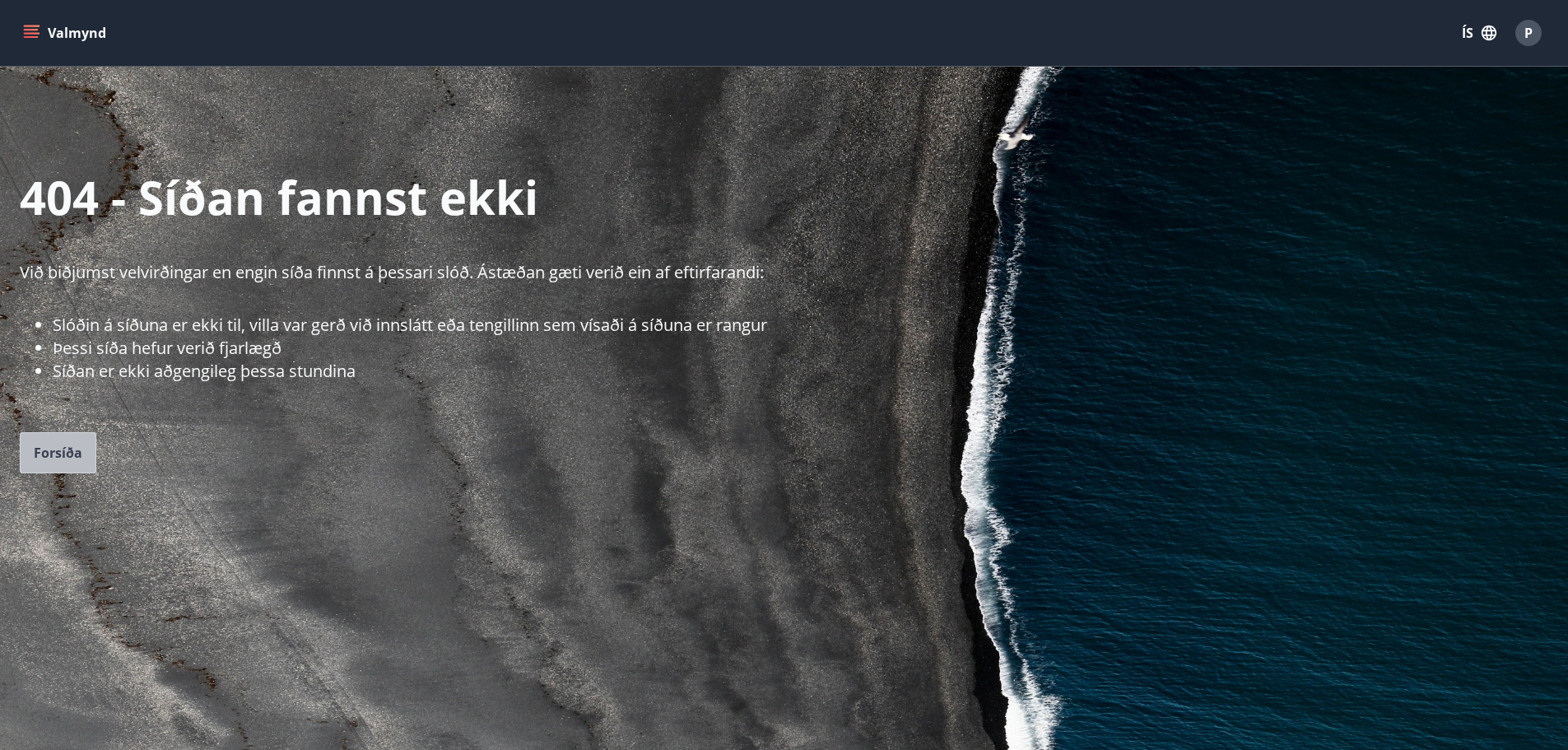
click at [59, 454] on span "Forsíða" at bounding box center [58, 453] width 49 height 18
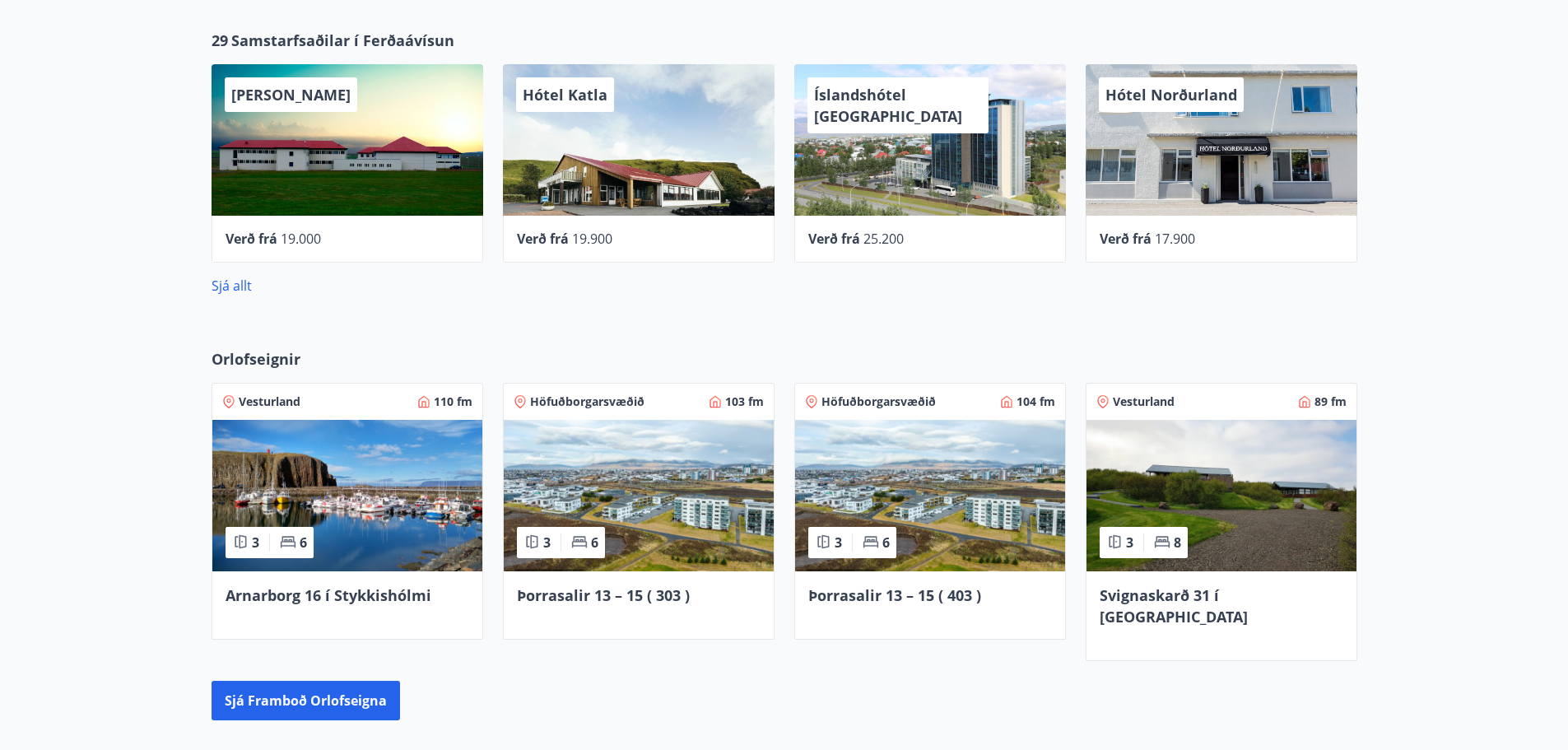
scroll to position [1006, 0]
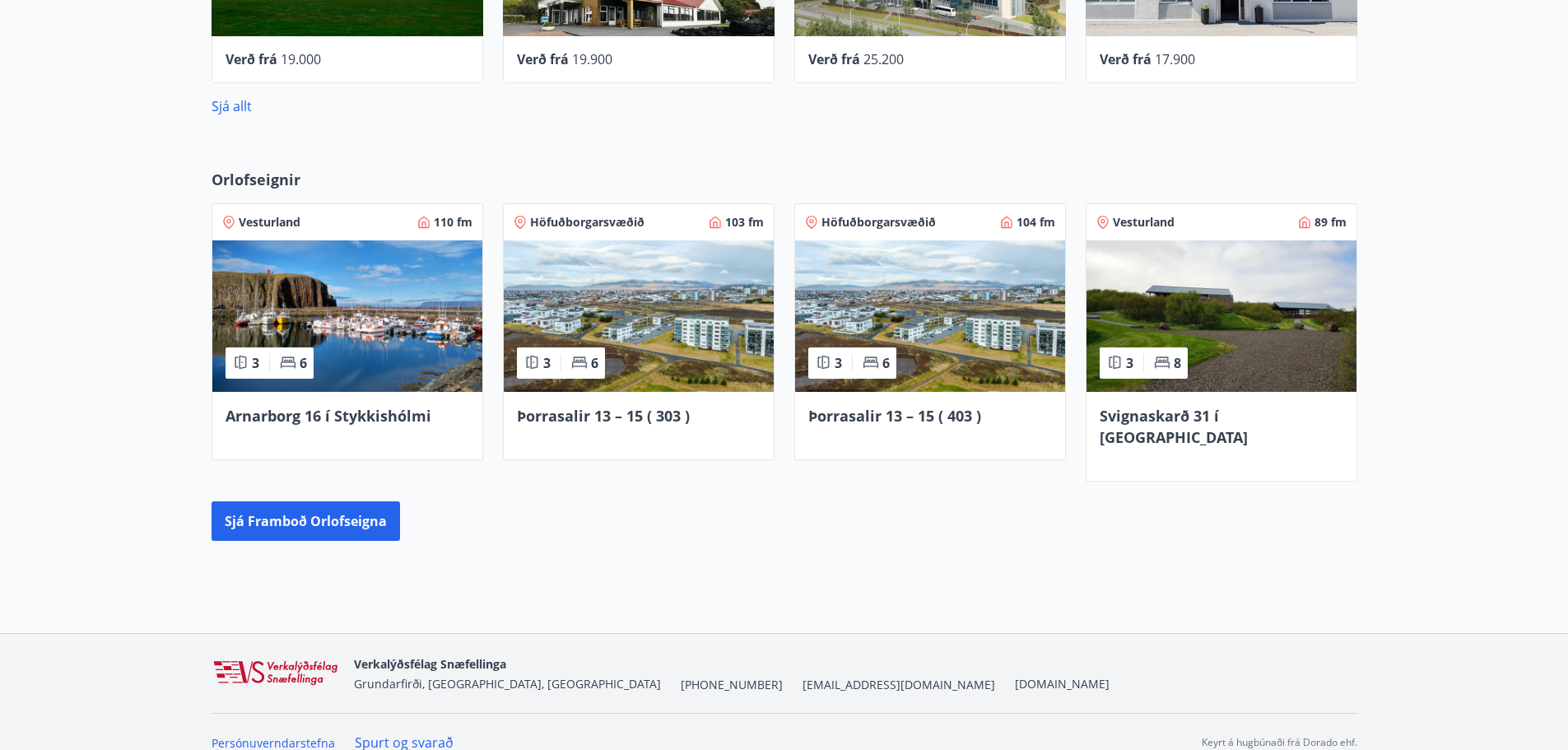
click at [623, 263] on img at bounding box center [639, 316] width 270 height 152
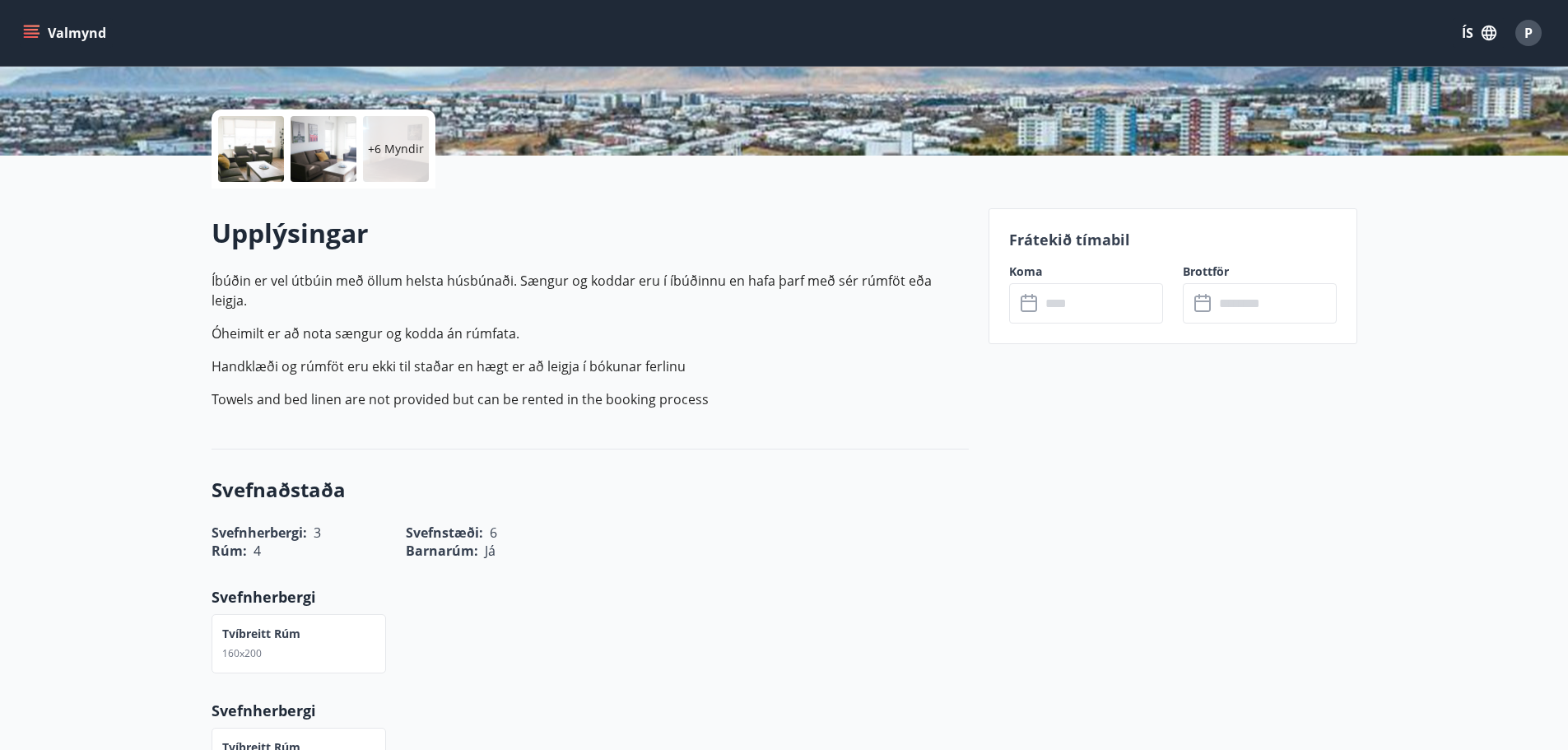
scroll to position [247, 0]
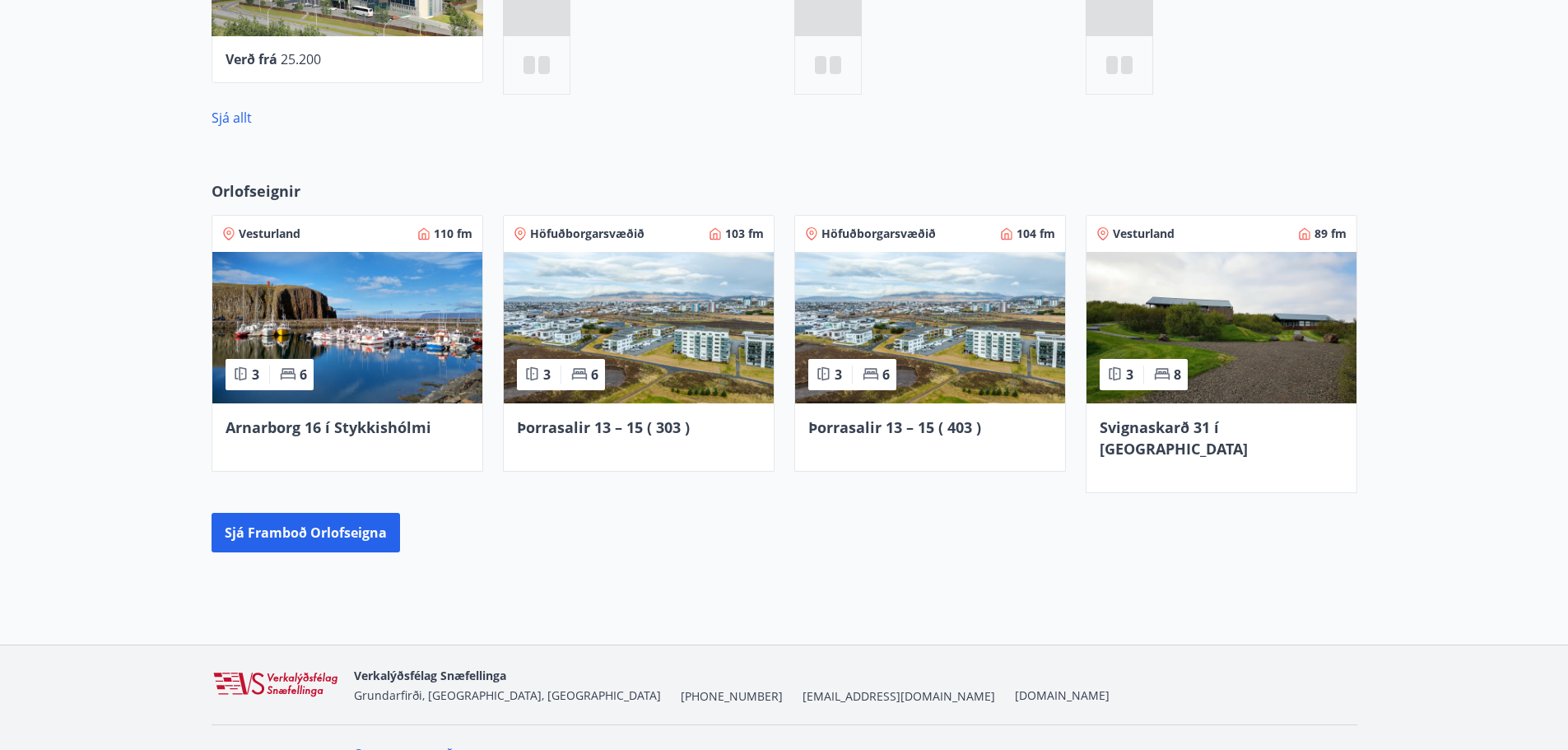
scroll to position [877, 0]
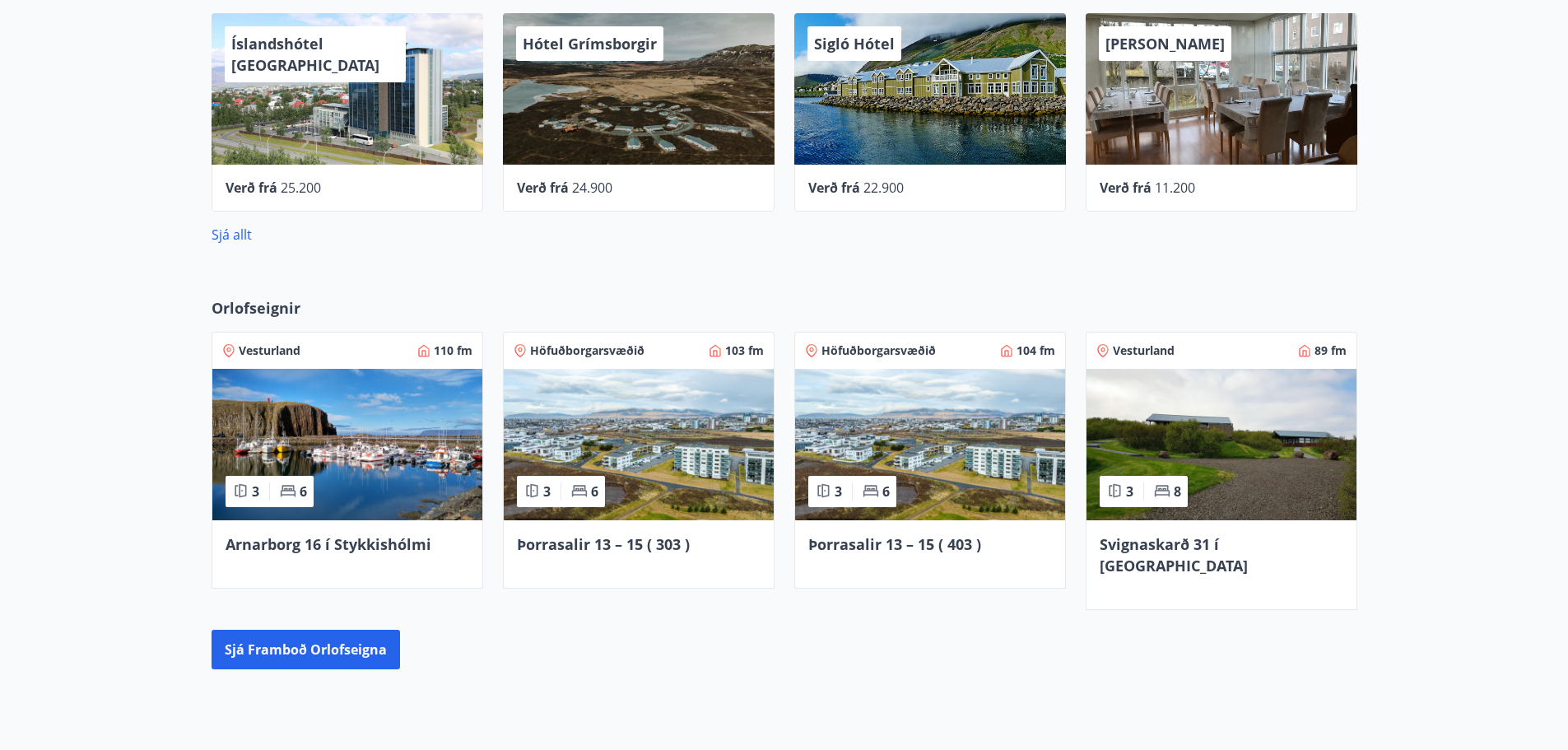
click at [627, 398] on img at bounding box center [639, 445] width 270 height 152
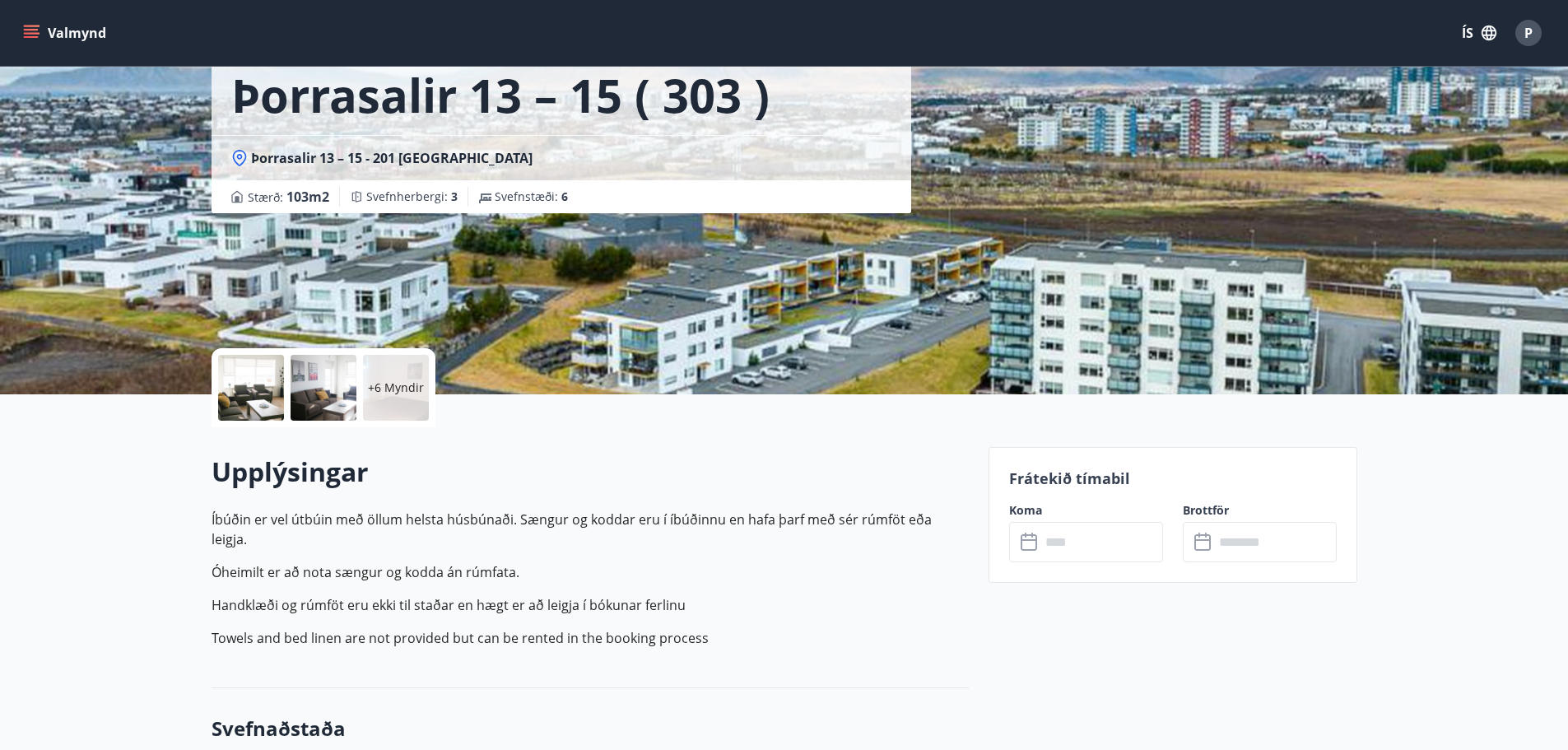
scroll to position [330, 0]
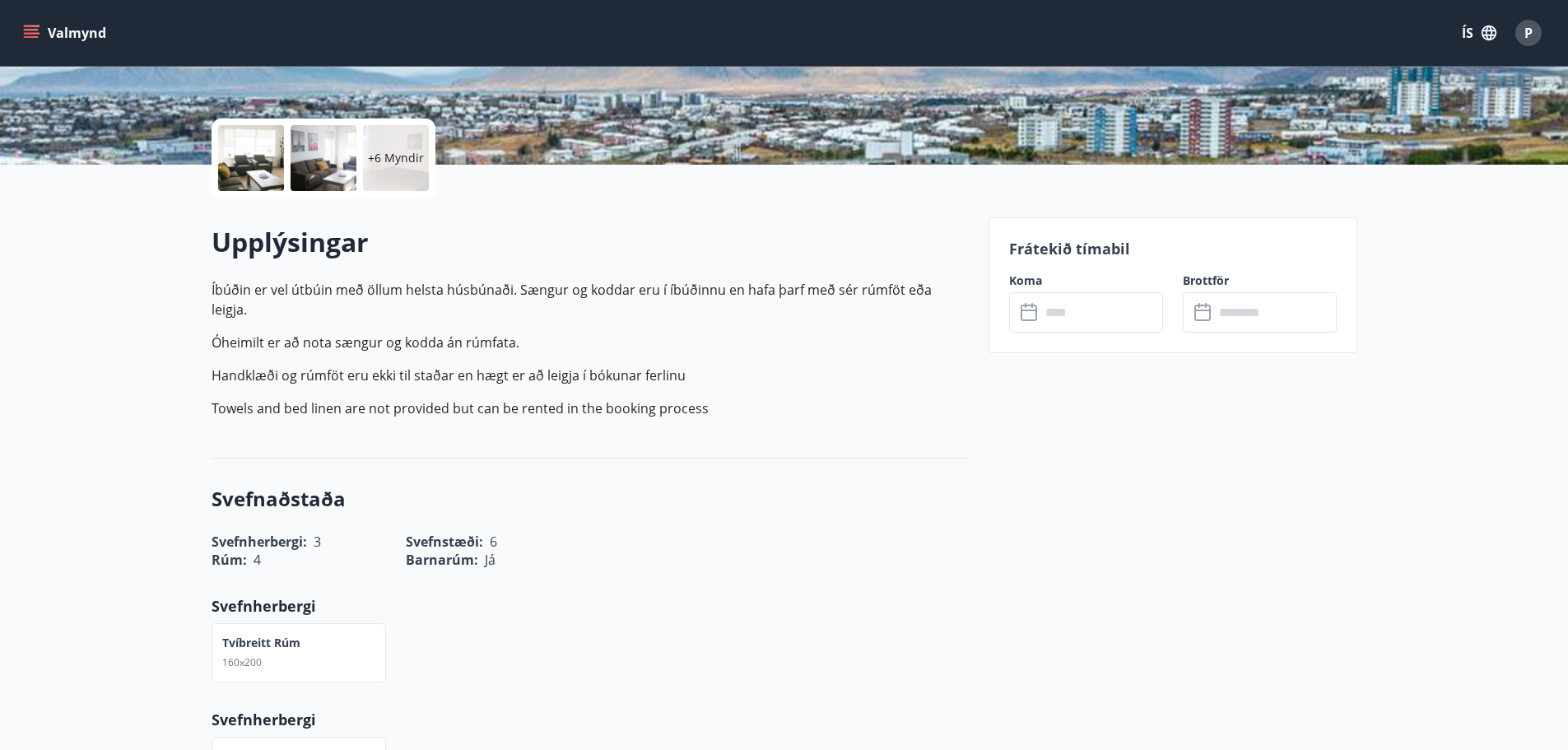
click at [1058, 311] on input "text" at bounding box center [1102, 313] width 123 height 41
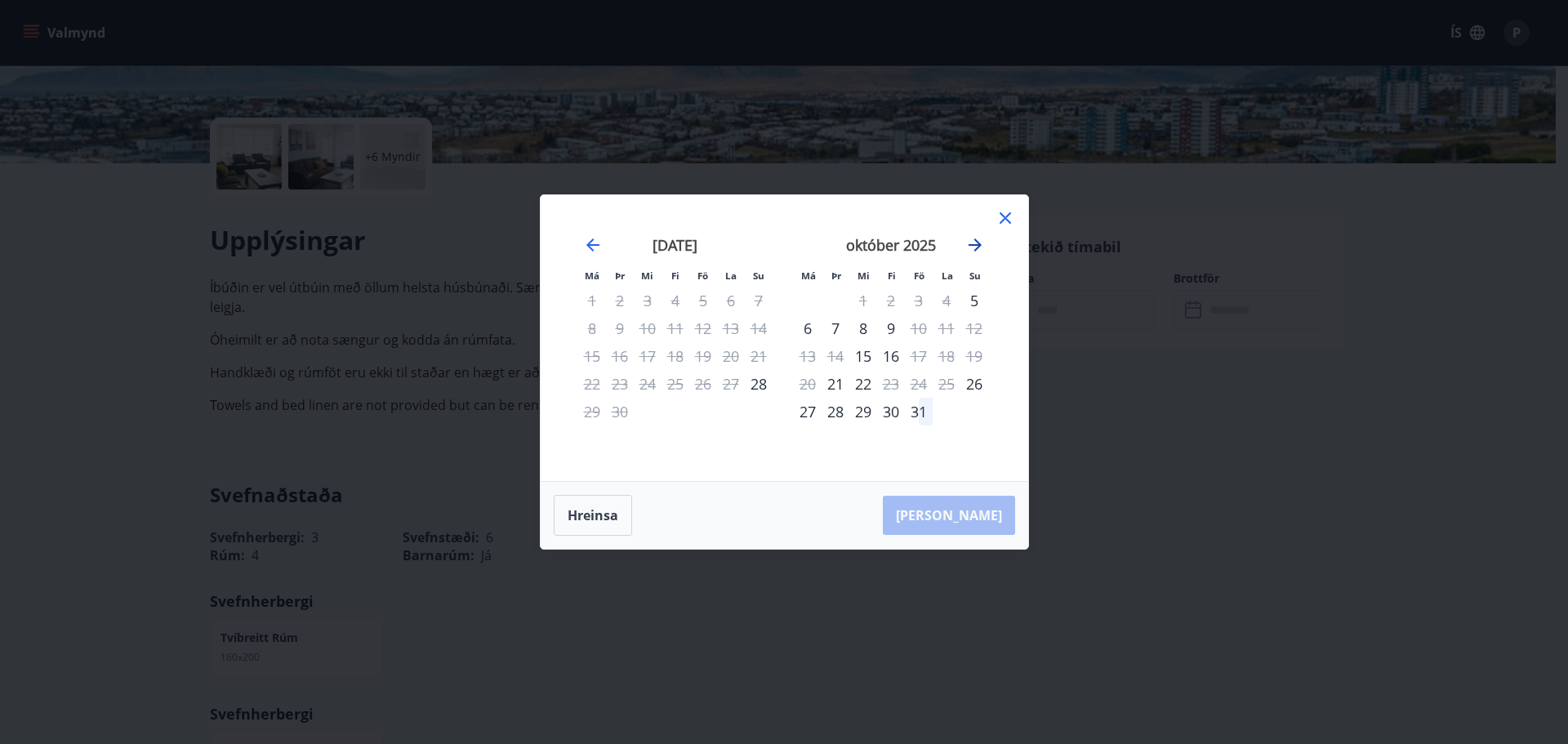
click at [984, 242] on icon "Move forward to switch to the next month." at bounding box center [975, 246] width 20 height 20
click at [946, 292] on div "1" at bounding box center [946, 300] width 28 height 28
click at [1012, 217] on icon at bounding box center [1005, 218] width 20 height 20
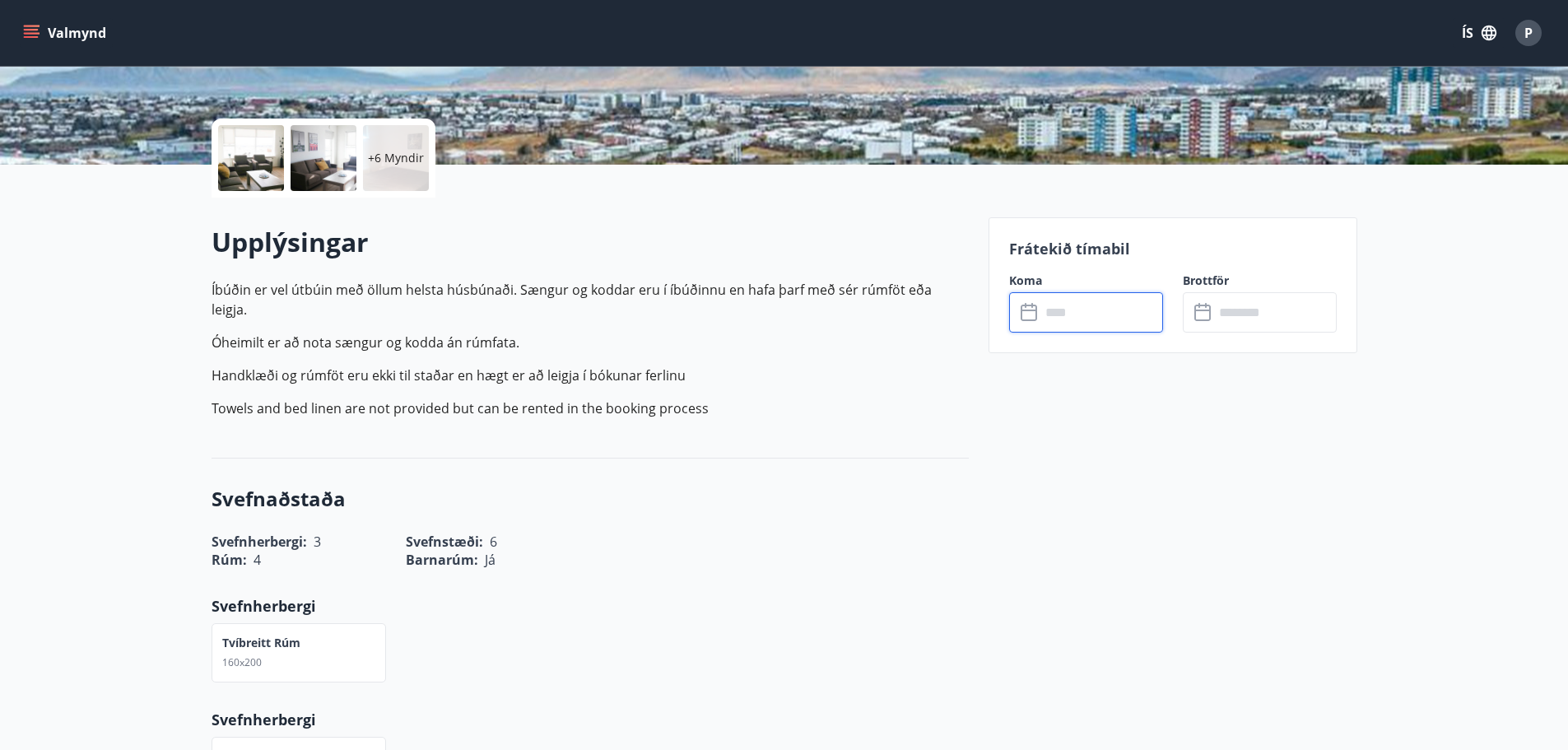
click at [1048, 324] on input "text" at bounding box center [1102, 313] width 123 height 41
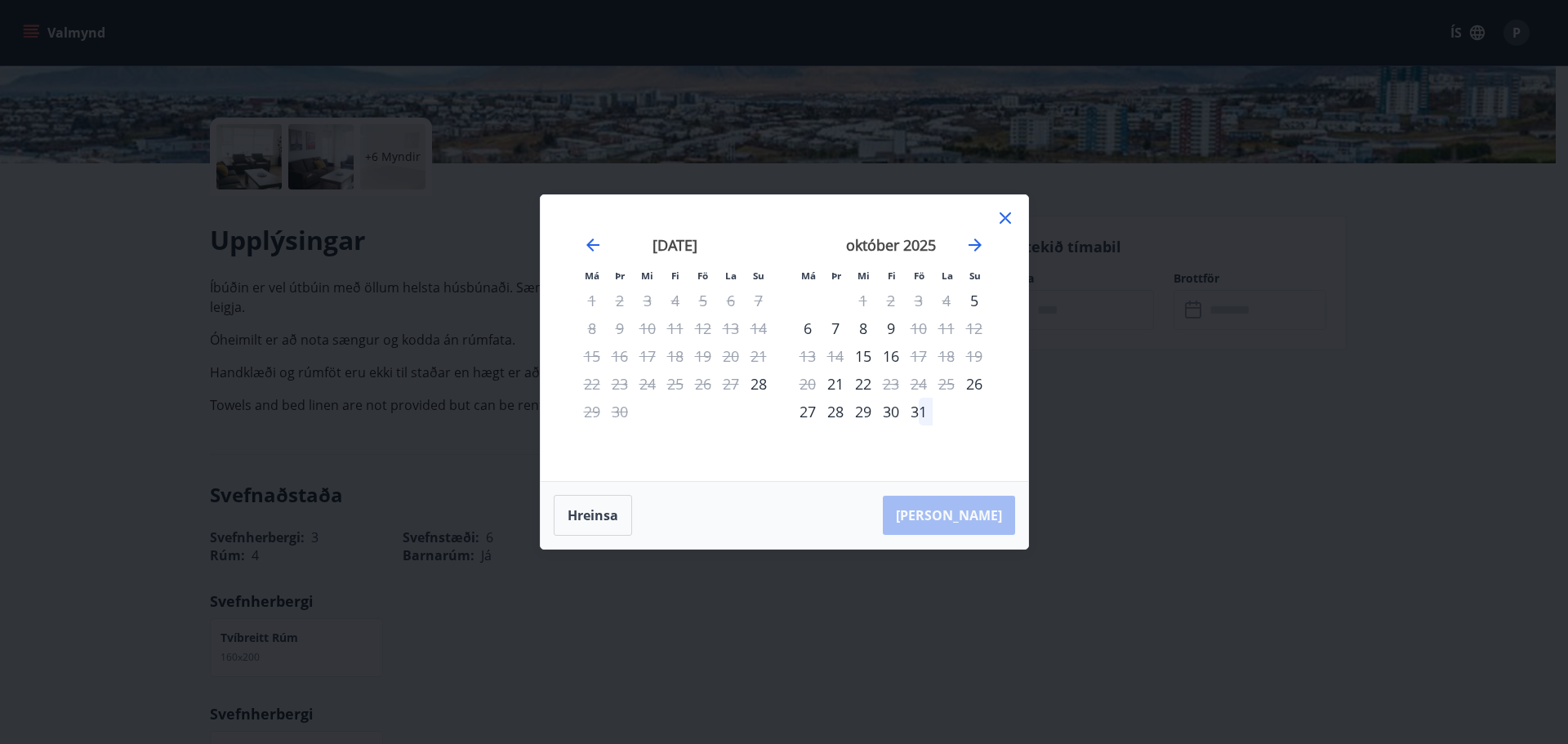
click at [926, 411] on div "31" at bounding box center [918, 411] width 28 height 28
click at [973, 251] on icon "Move forward to switch to the next month." at bounding box center [975, 246] width 20 height 20
click at [810, 324] on div "3" at bounding box center [807, 328] width 28 height 28
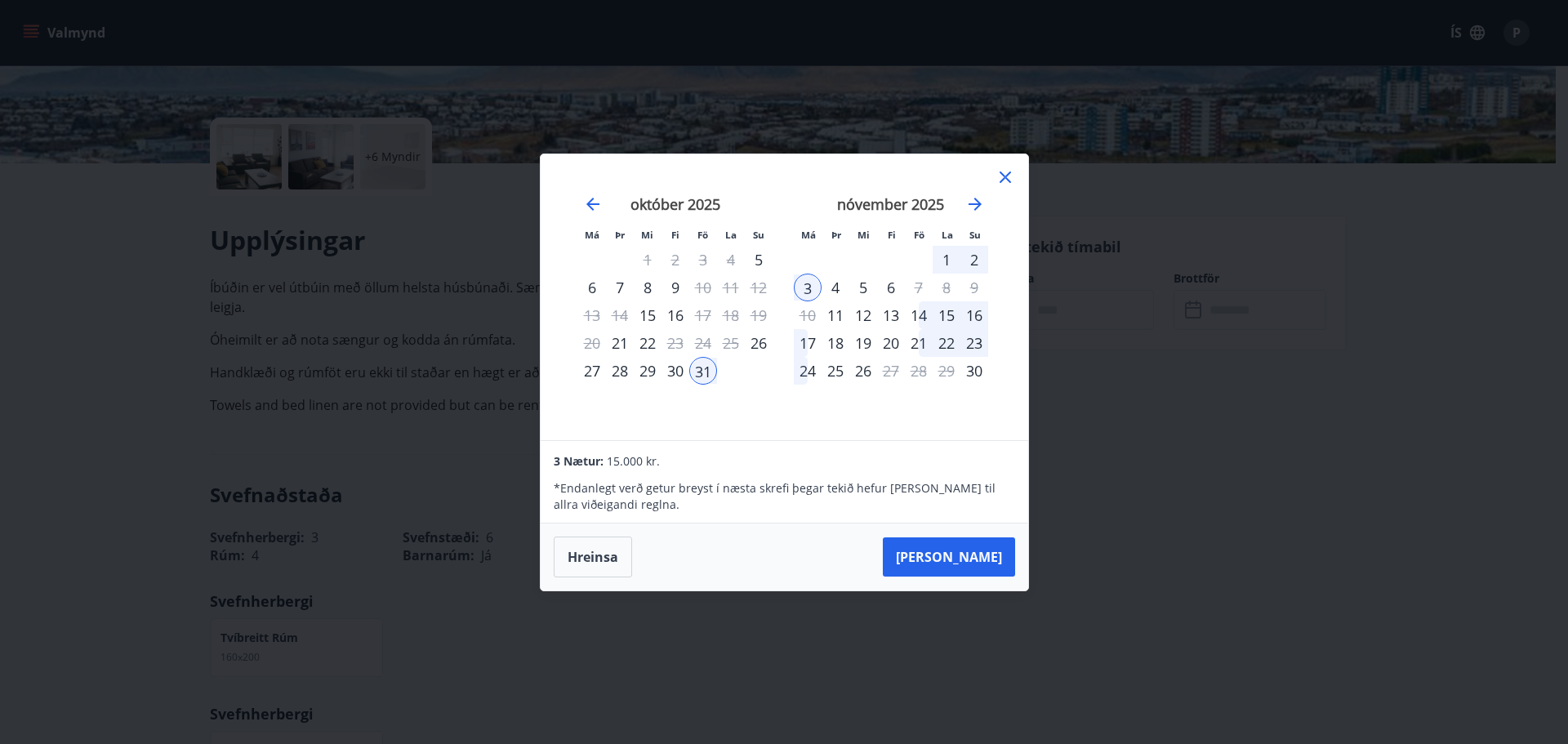
click at [1007, 171] on icon at bounding box center [1005, 177] width 20 height 20
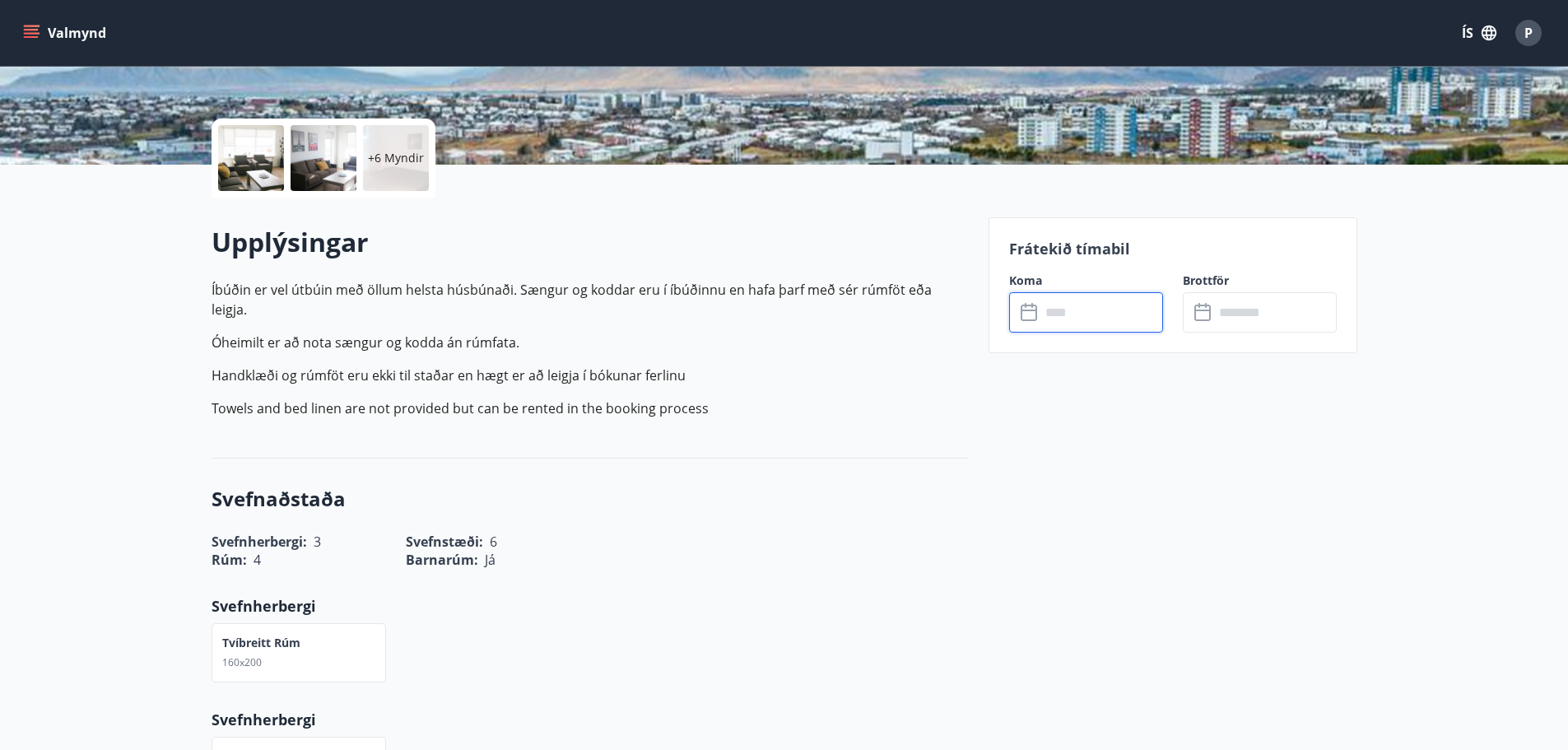
click at [1081, 319] on input "text" at bounding box center [1102, 313] width 123 height 41
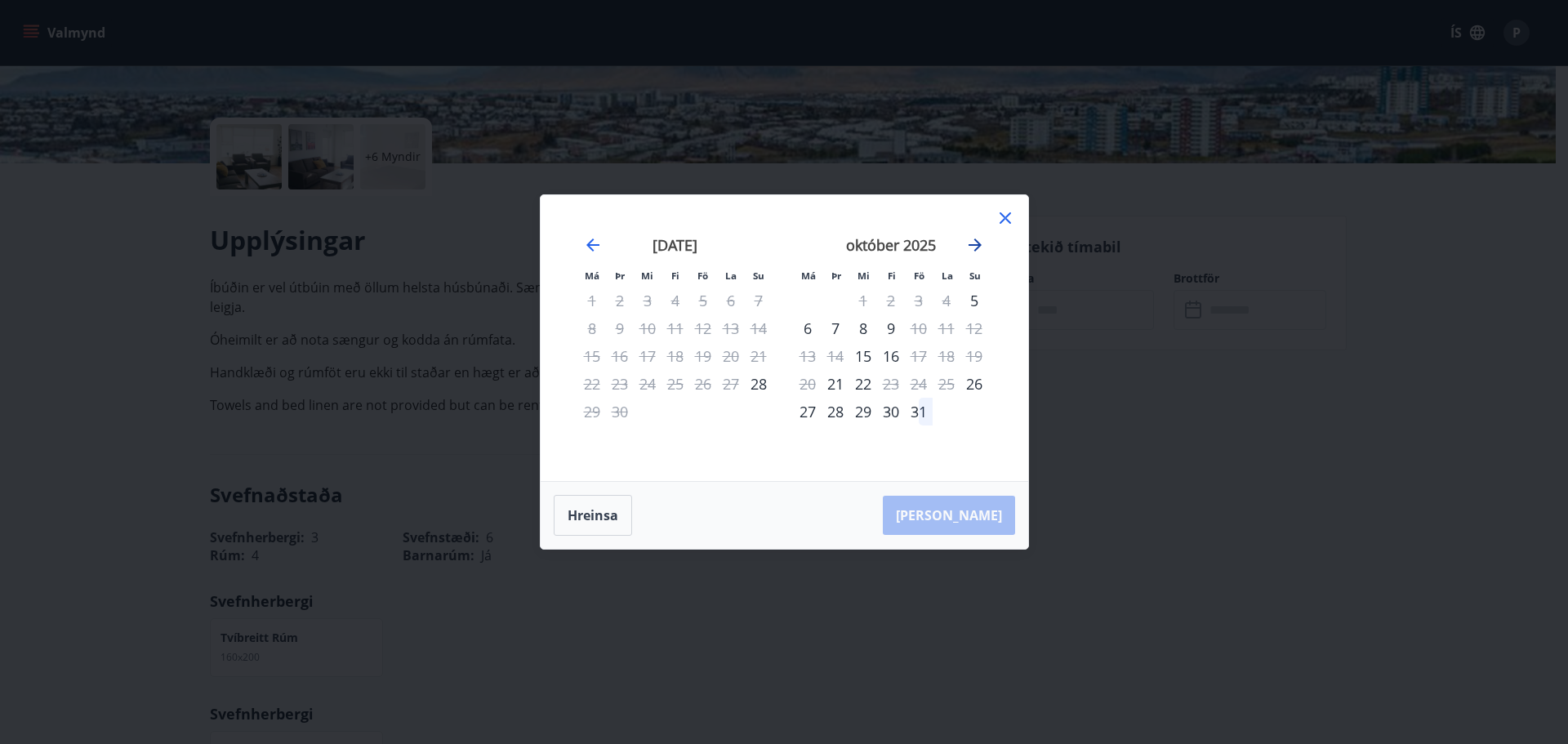
click at [975, 238] on icon "Move forward to switch to the next month." at bounding box center [975, 246] width 20 height 20
click at [1015, 216] on div "Má Þr Mi Fi Fö La Su Má Þr Mi Fi Fö La Su september 2025 1 2 3 4 5 6 7 8 9 10 1…" at bounding box center [784, 338] width 487 height 286
click at [1003, 216] on icon at bounding box center [1005, 218] width 12 height 12
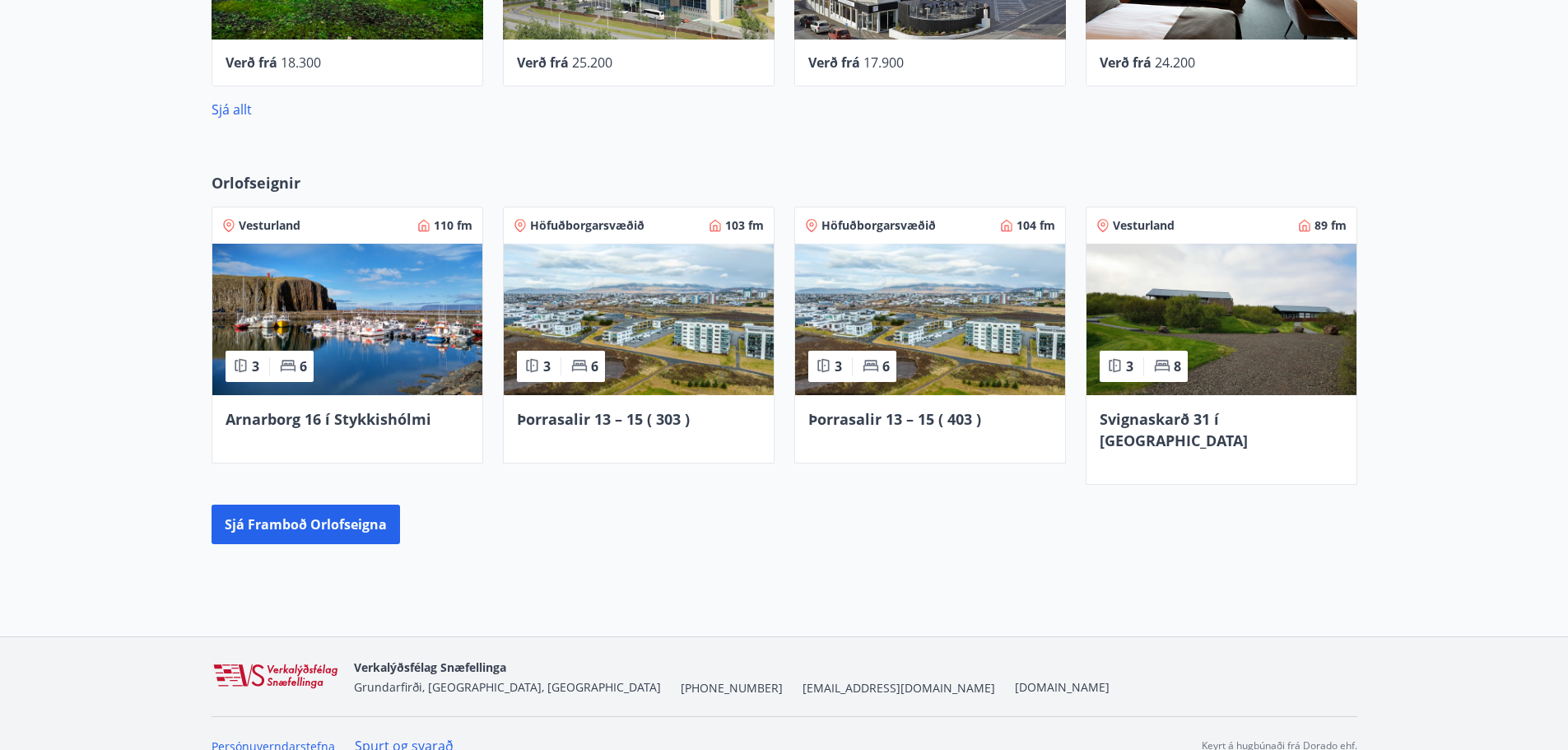
scroll to position [1006, 0]
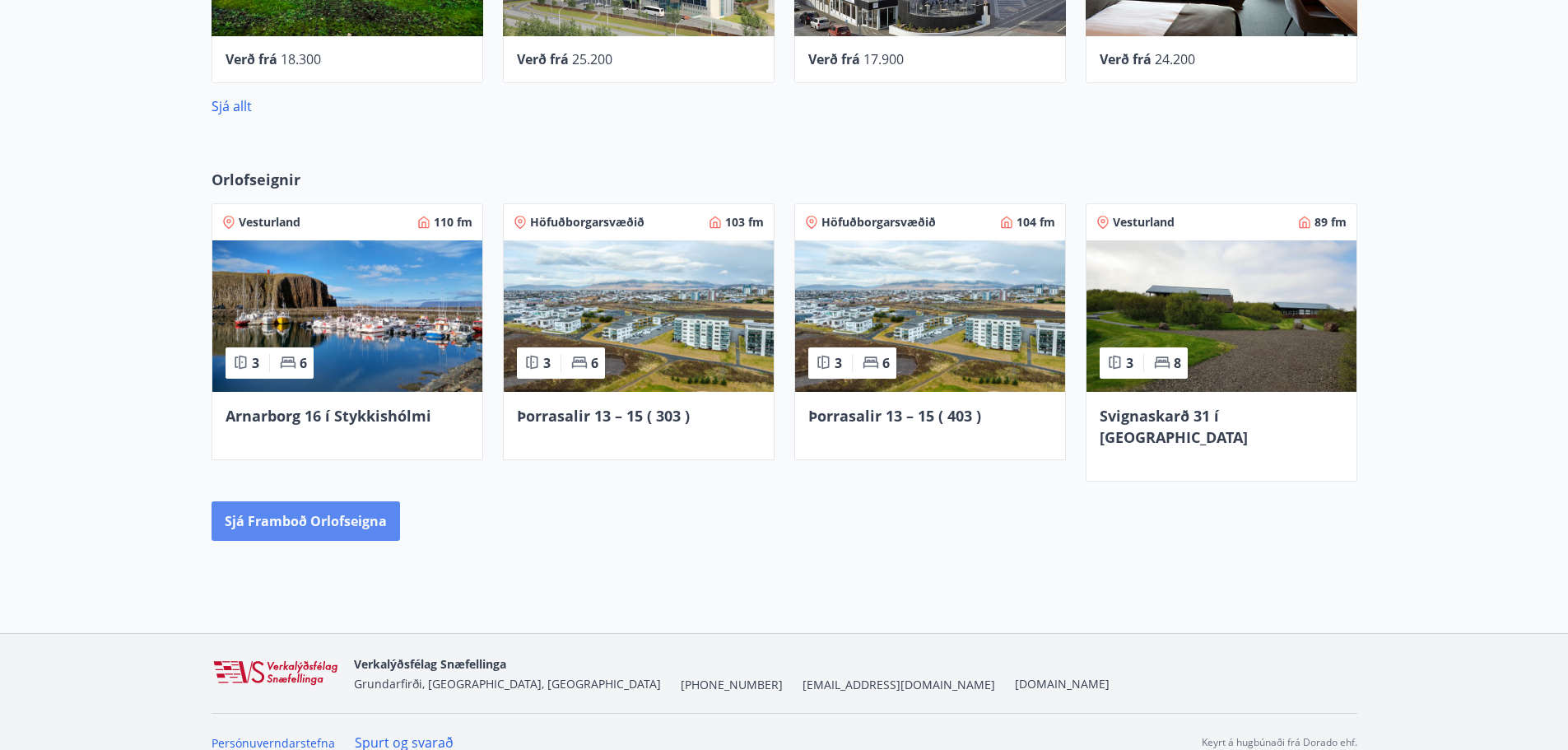
click at [280, 502] on button "Sjá framboð orlofseigna" at bounding box center [305, 521] width 189 height 40
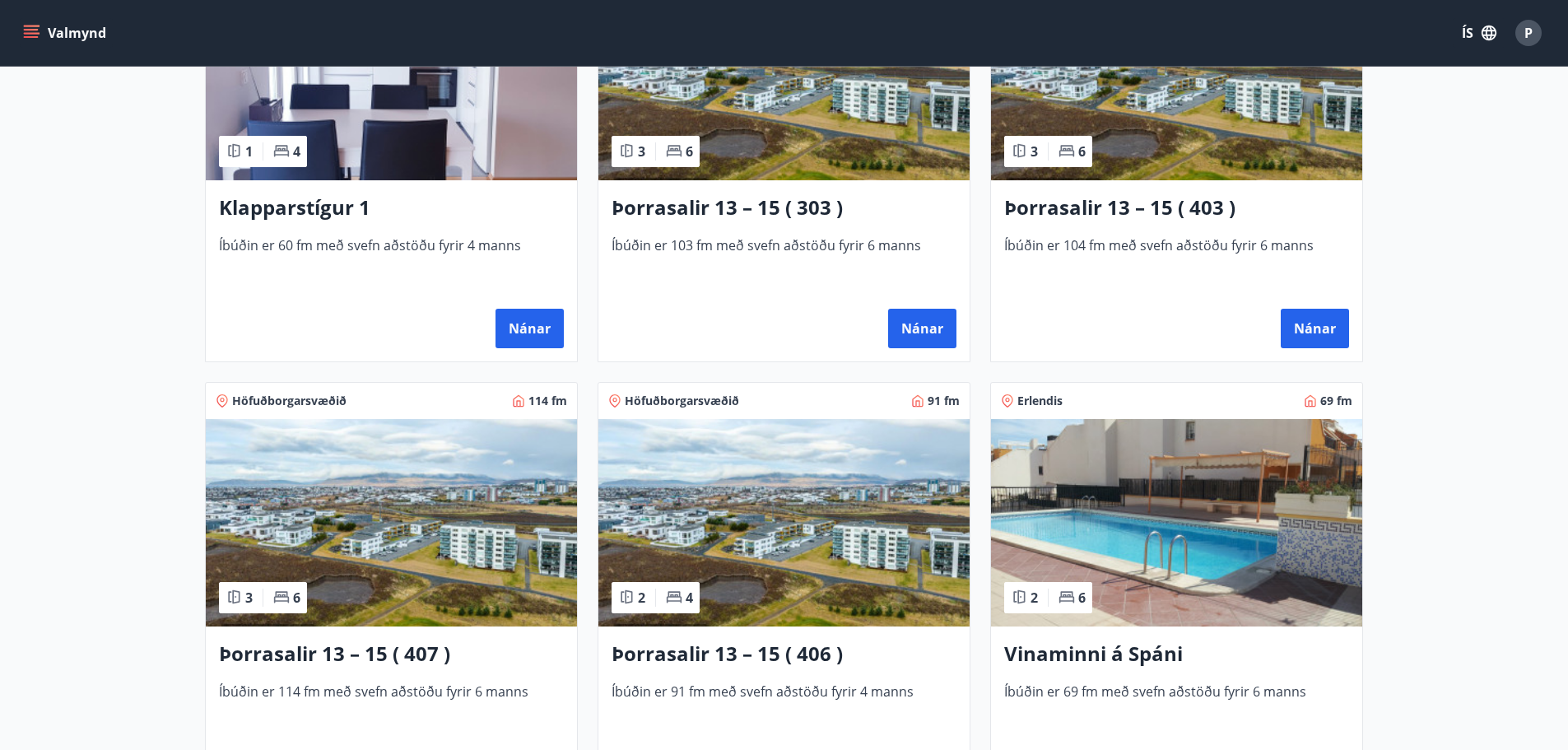
scroll to position [906, 0]
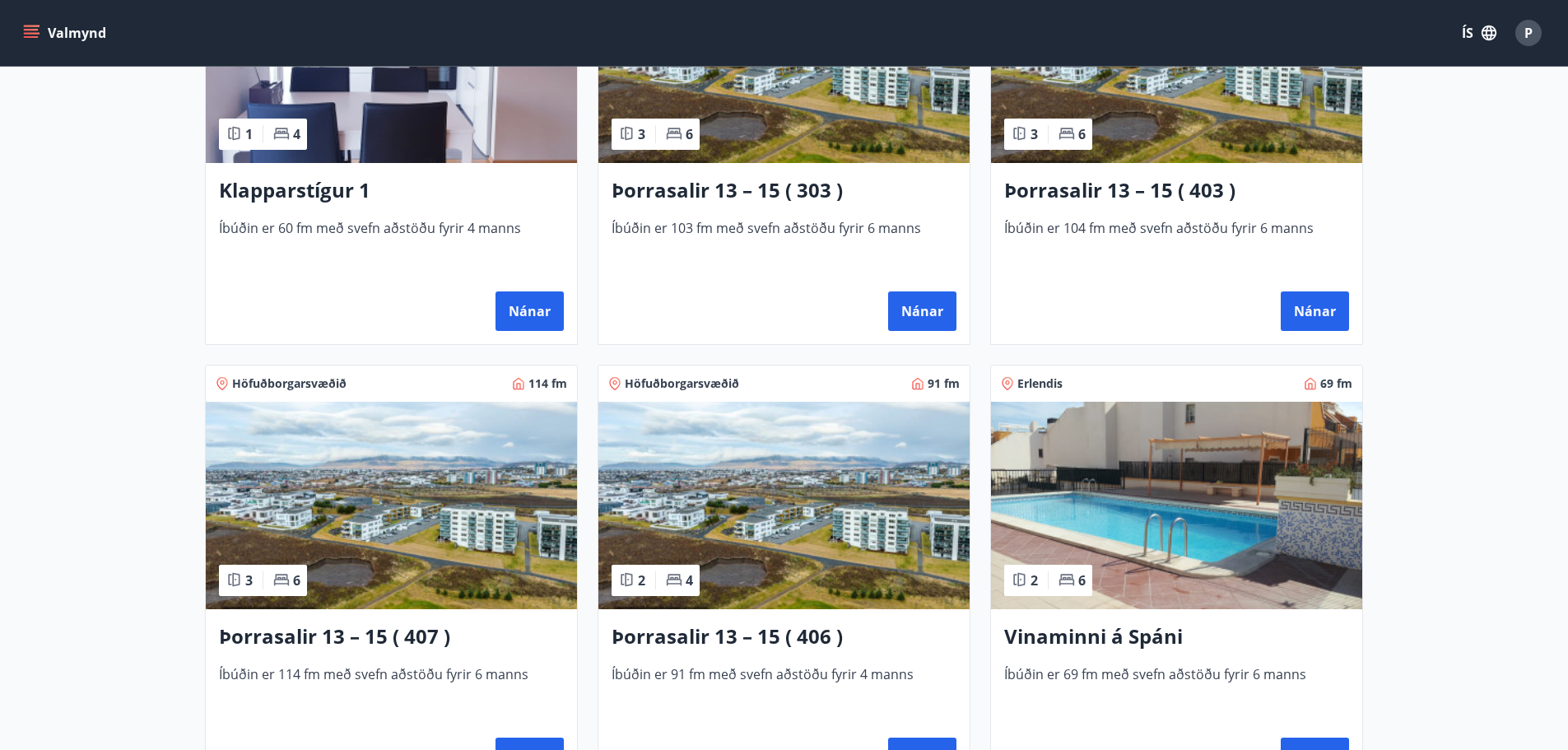
click at [369, 469] on img at bounding box center [391, 506] width 371 height 208
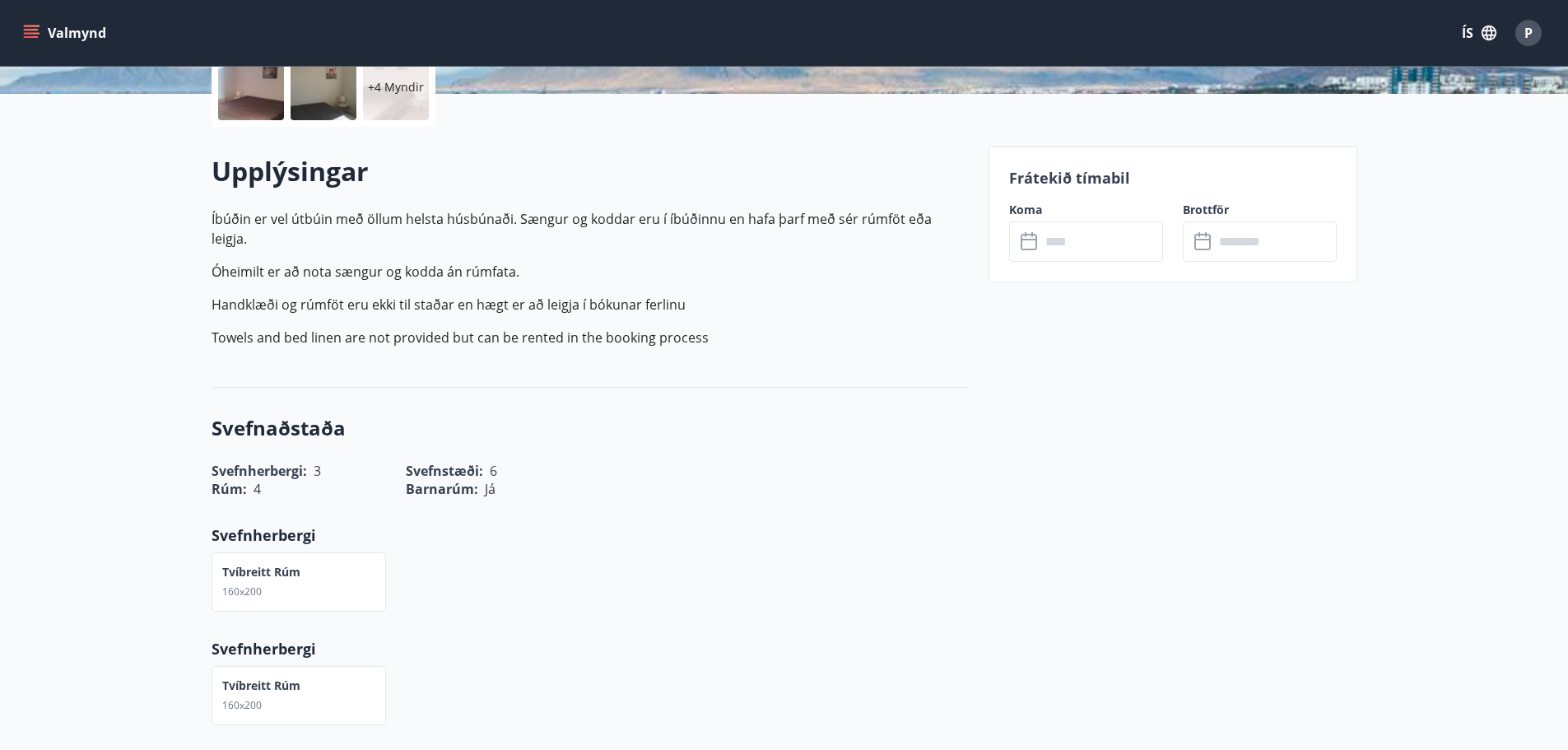
scroll to position [412, 0]
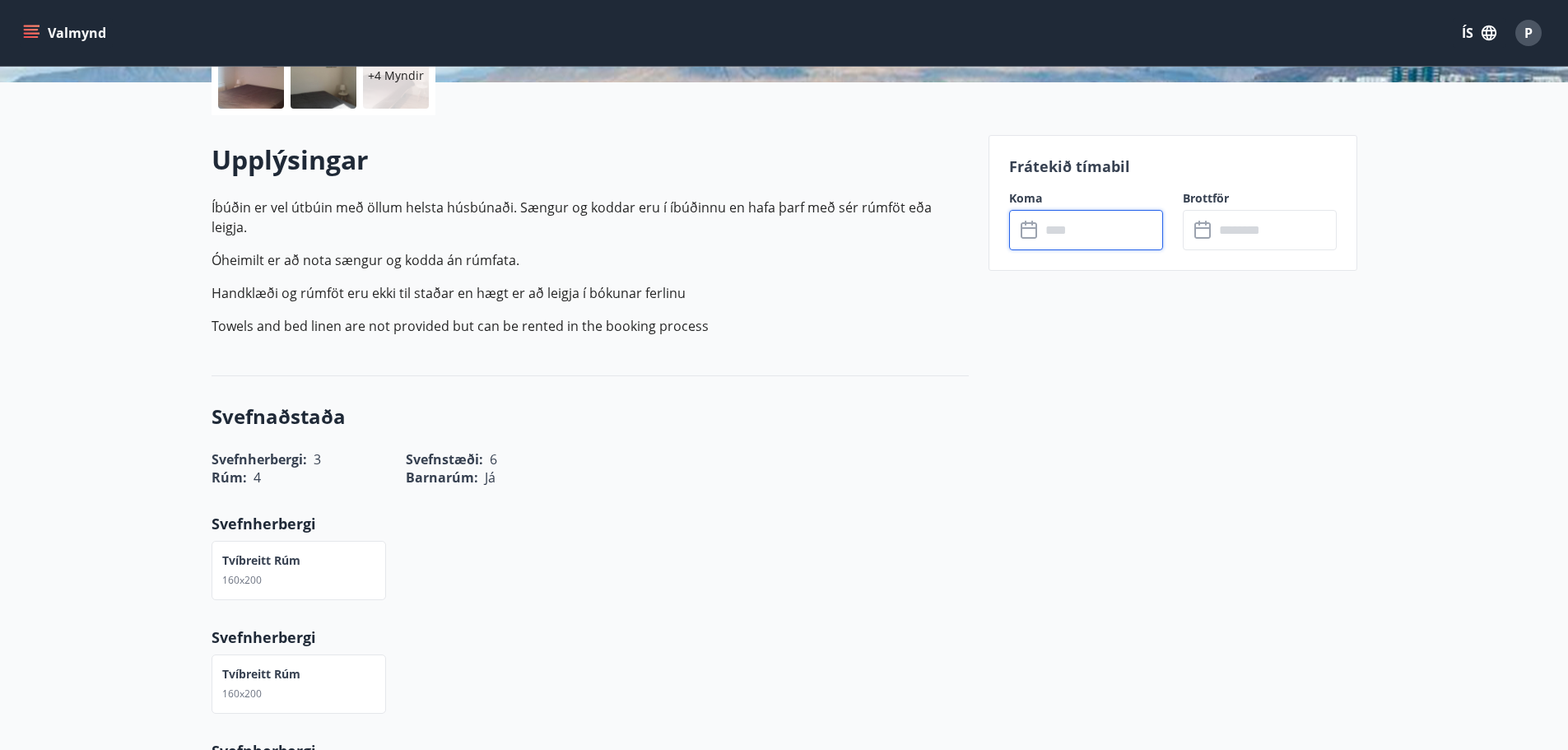
click at [1044, 221] on input "text" at bounding box center [1102, 230] width 123 height 41
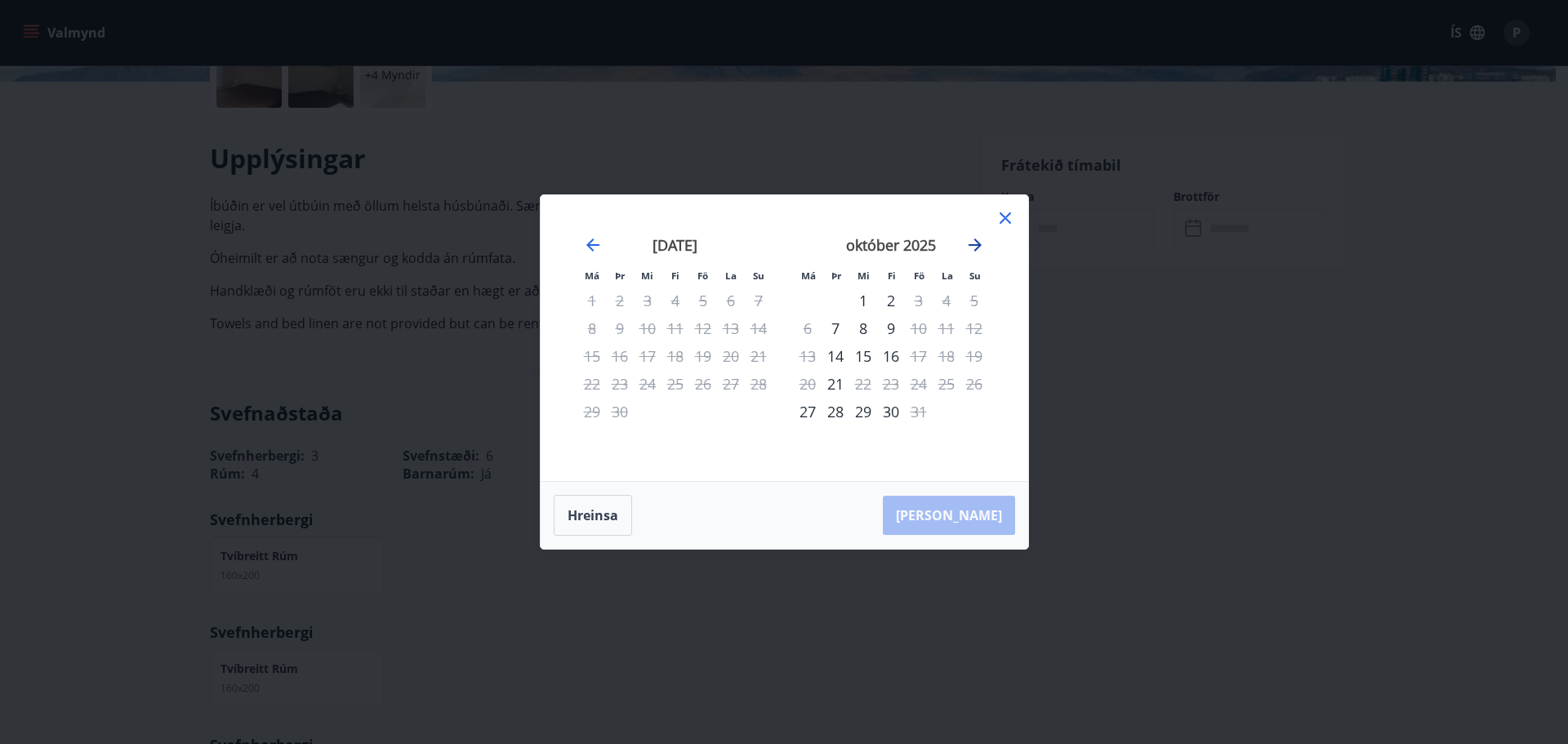
click at [974, 246] on icon "Move forward to switch to the next month." at bounding box center [975, 245] width 13 height 13
click at [1004, 214] on icon at bounding box center [1005, 218] width 20 height 20
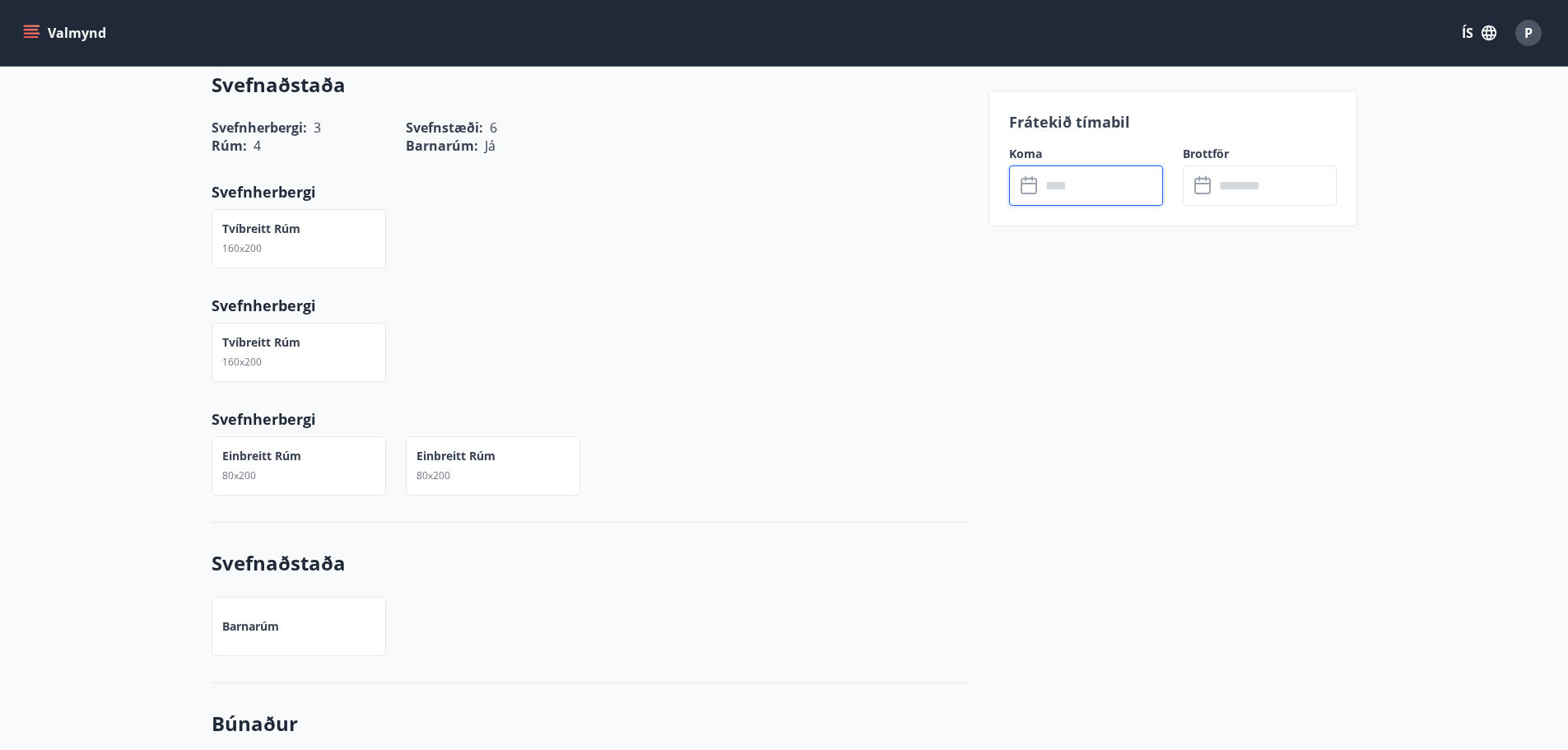
scroll to position [494, 0]
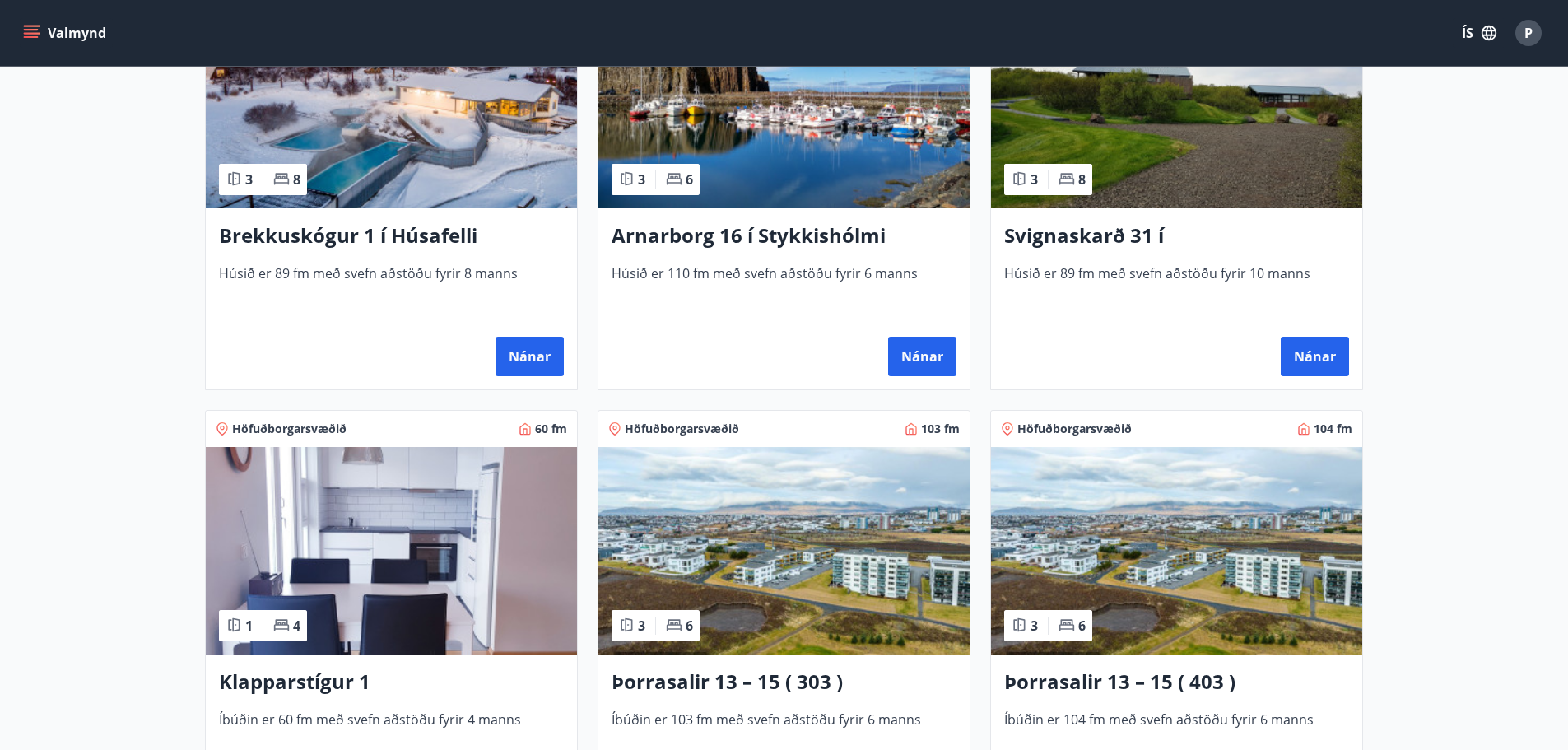
scroll to position [744, 0]
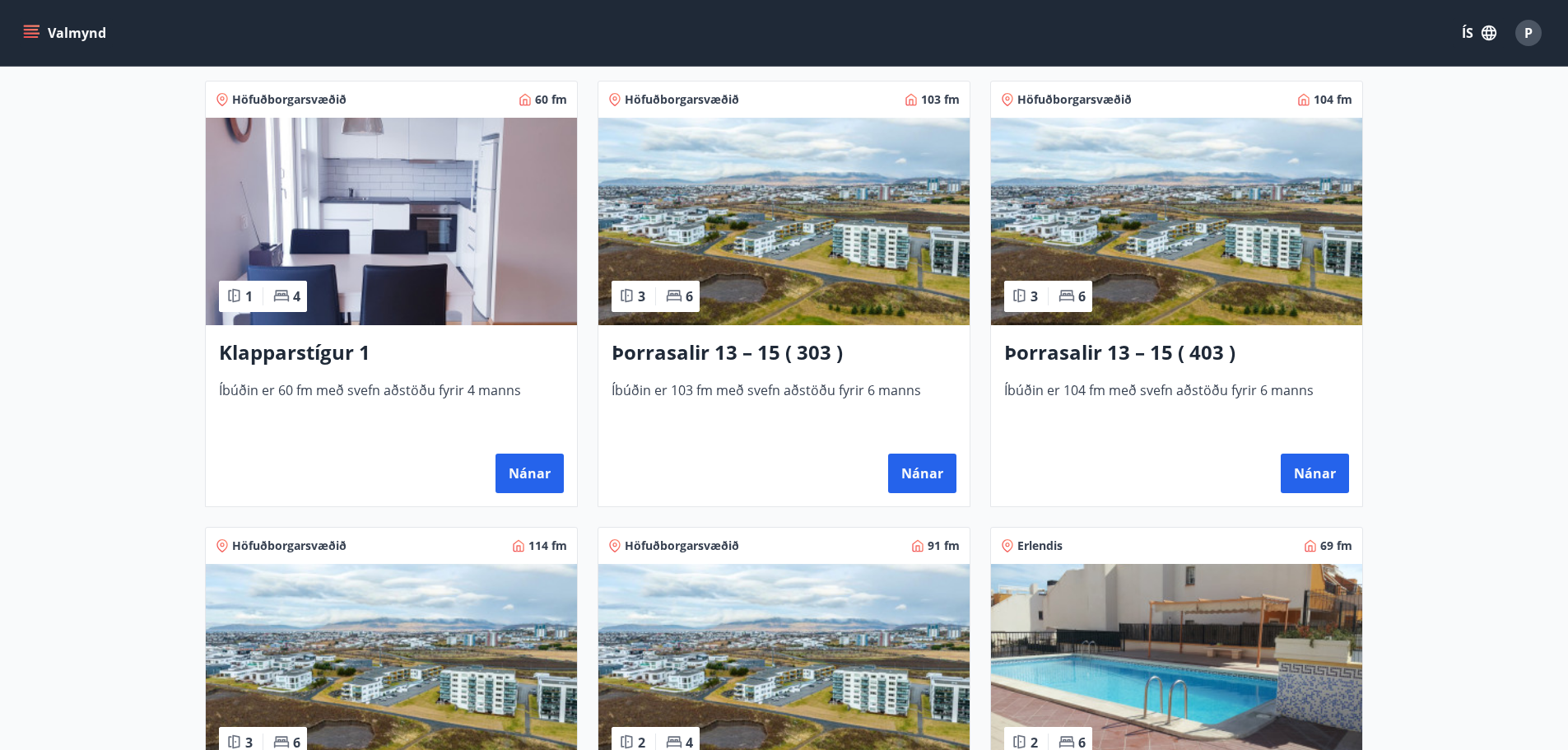
click at [835, 155] on img at bounding box center [784, 221] width 371 height 208
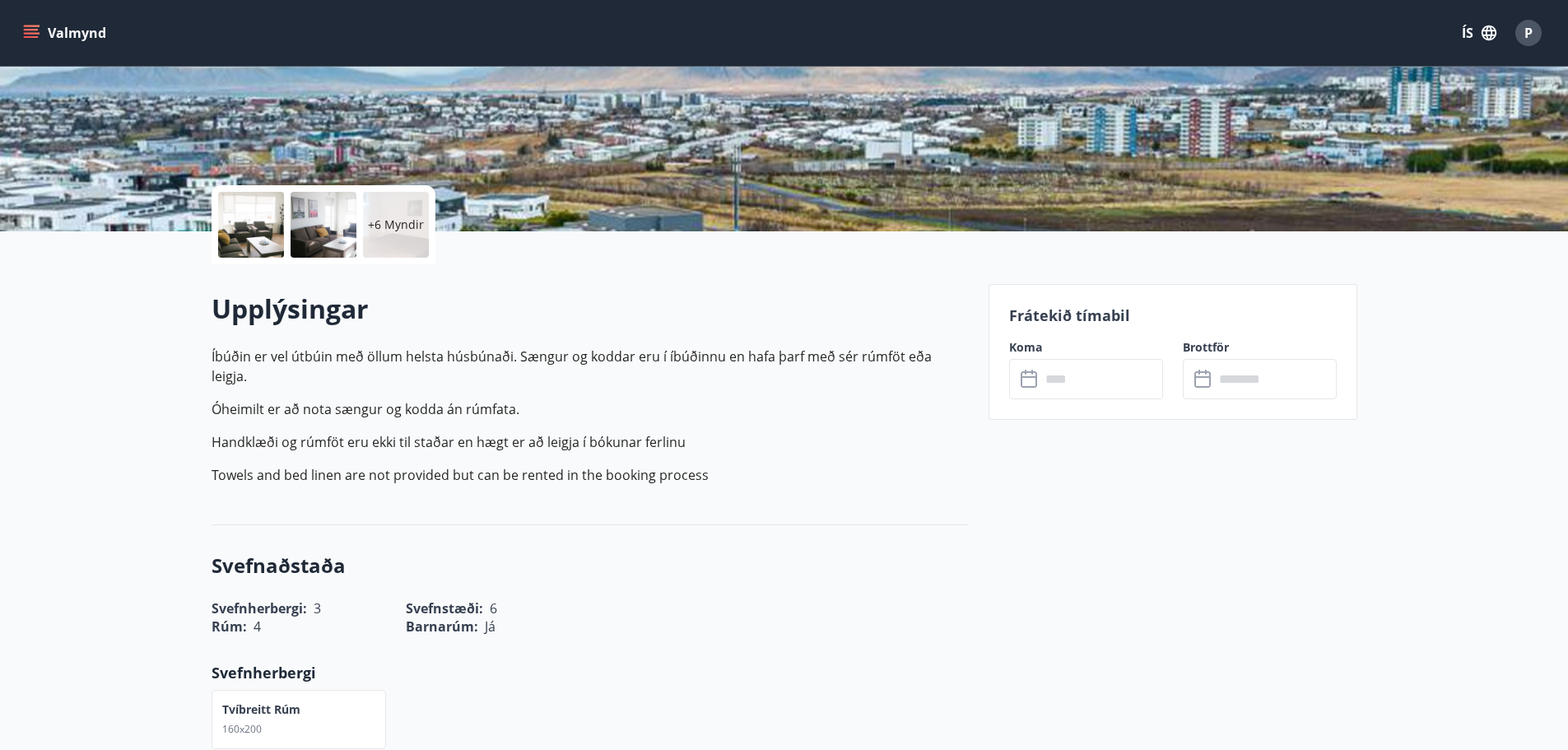
scroll to position [330, 0]
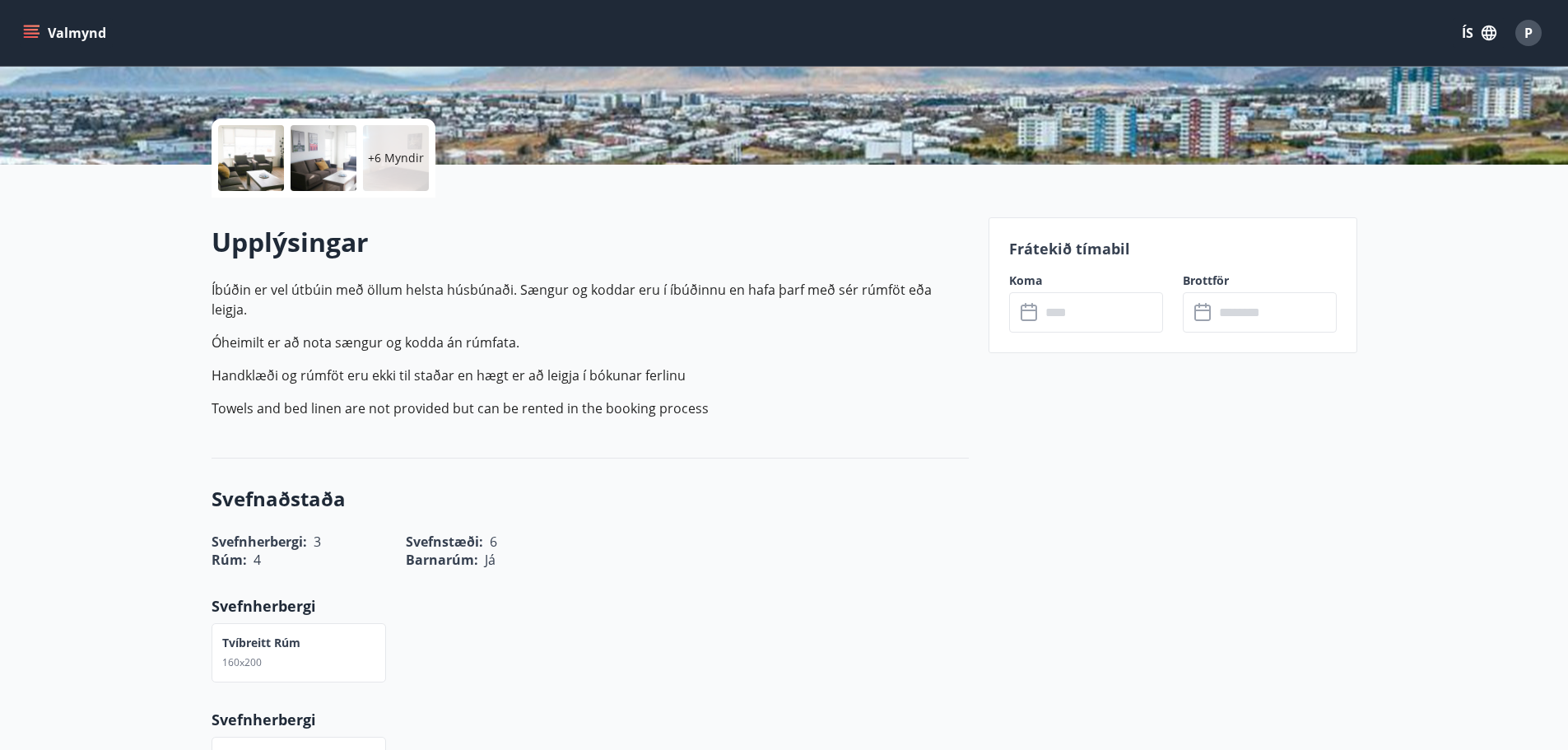
click at [1036, 312] on icon at bounding box center [1029, 313] width 16 height 16
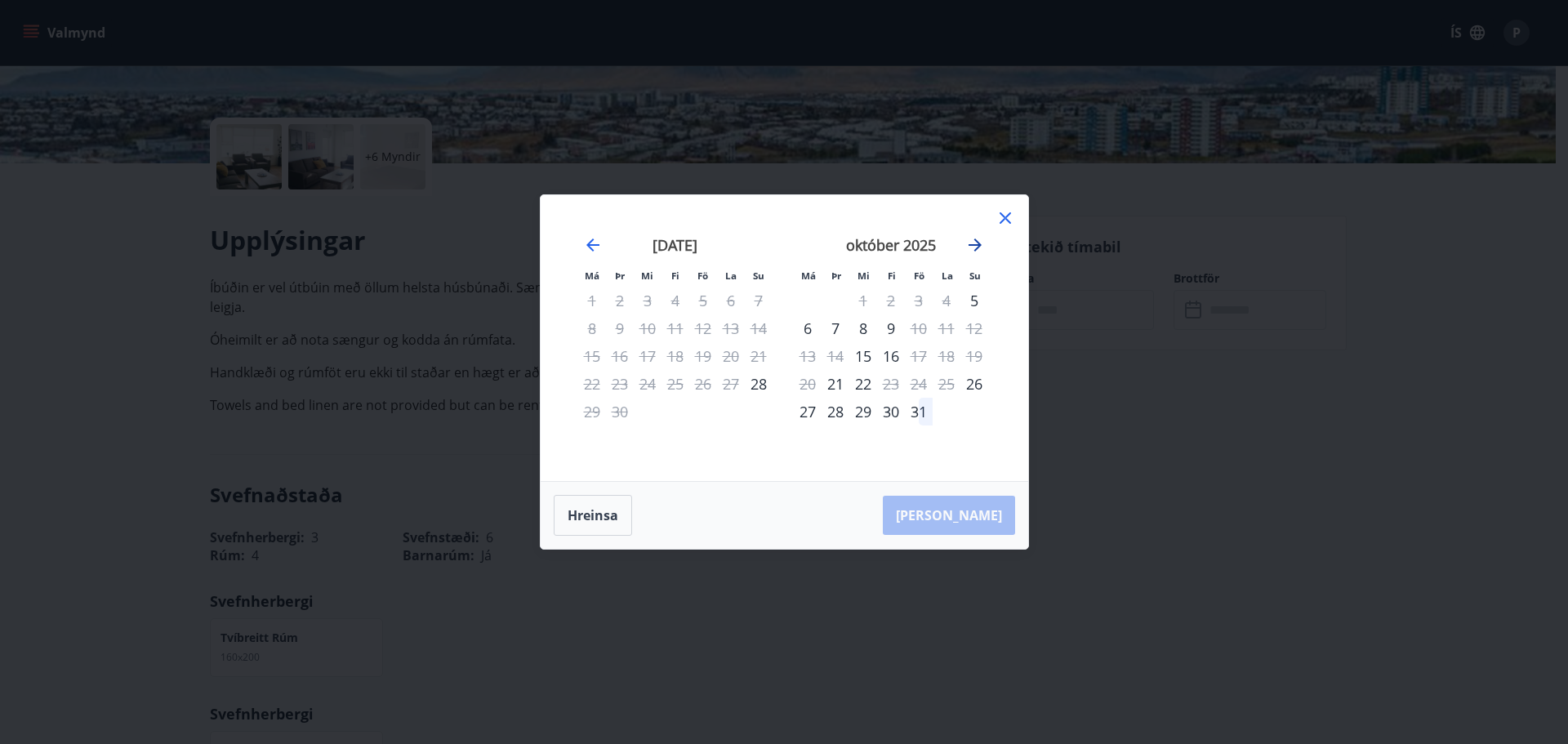
click at [978, 248] on icon "Move forward to switch to the next month." at bounding box center [975, 246] width 20 height 20
click at [1007, 218] on icon at bounding box center [1005, 218] width 20 height 20
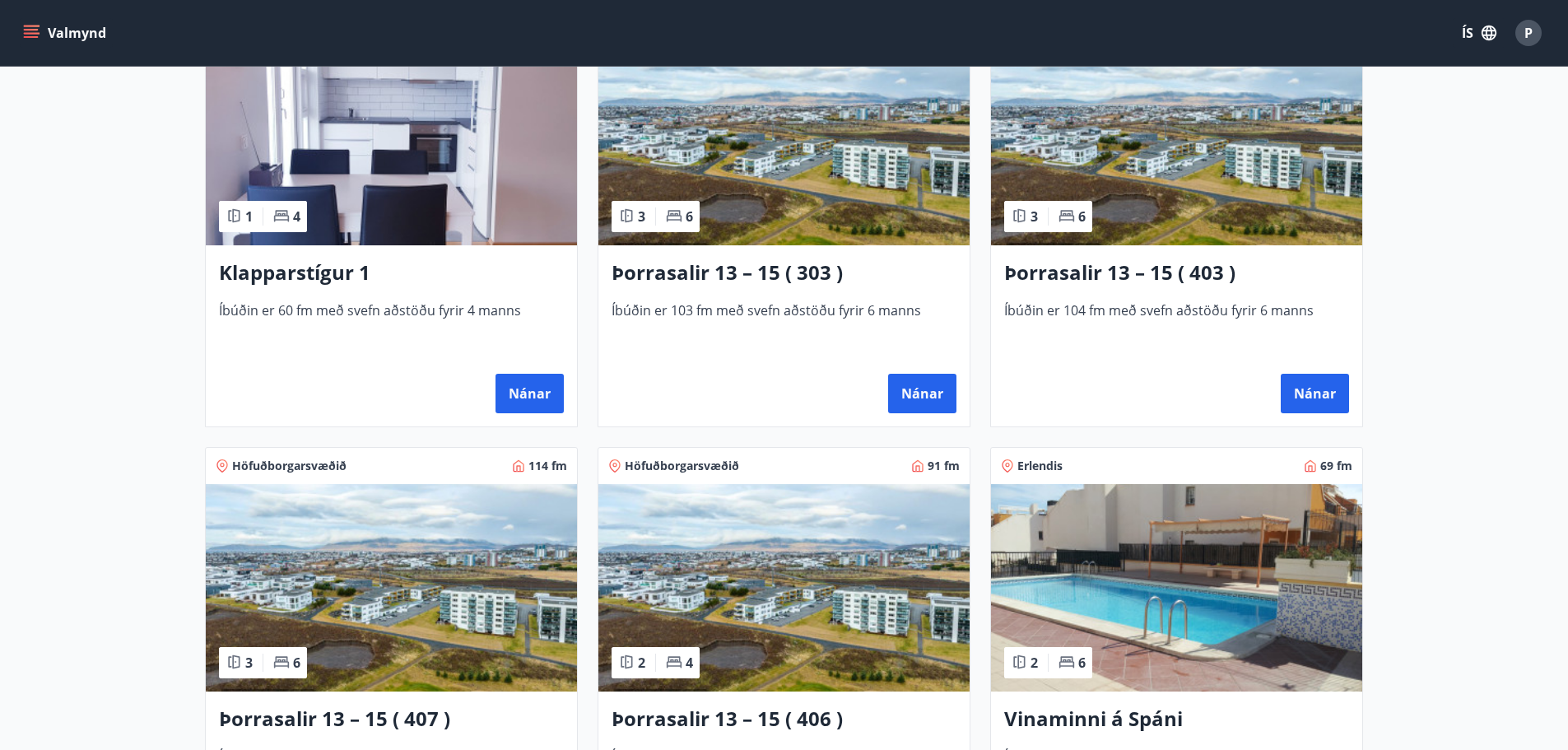
scroll to position [1153, 0]
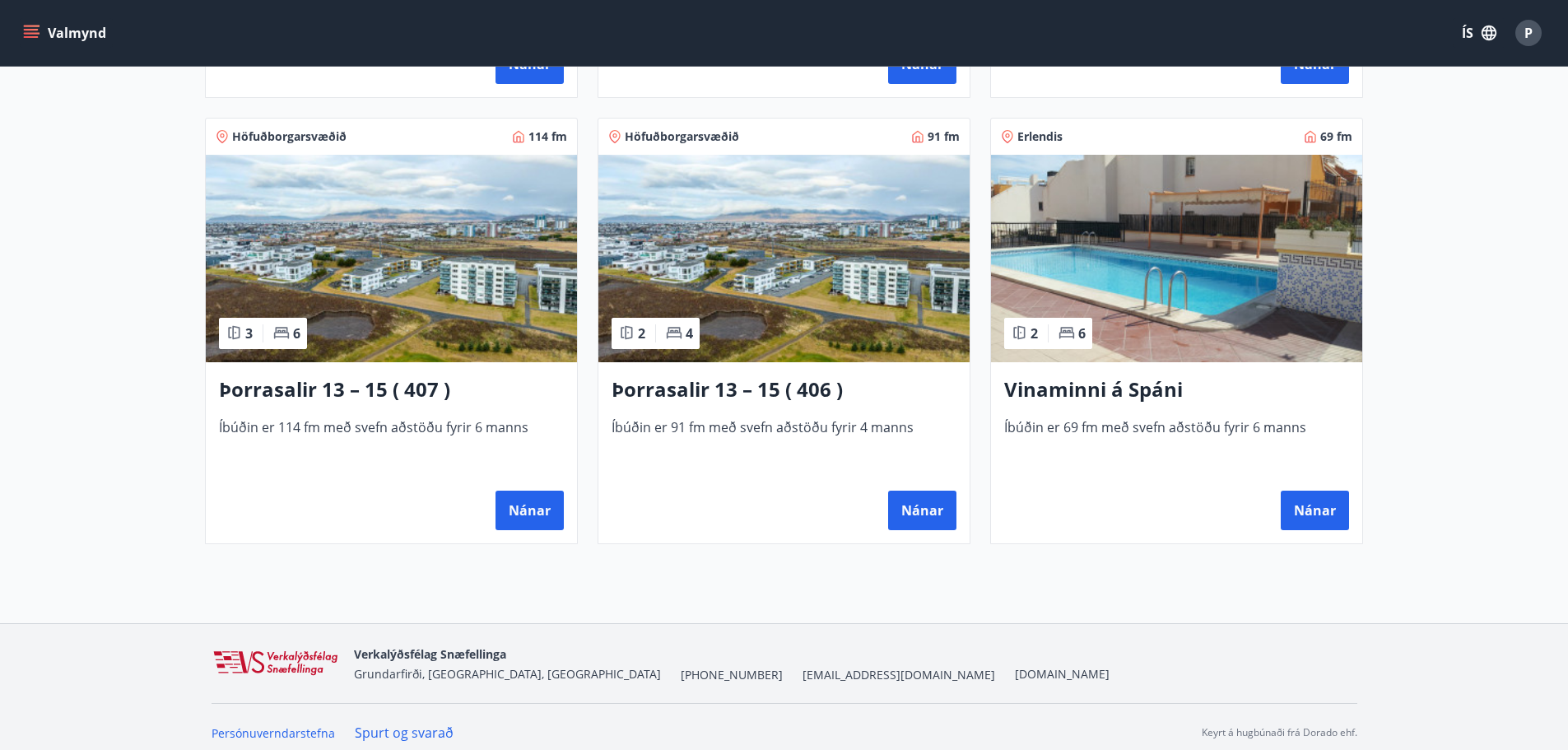
click at [485, 234] on img at bounding box center [391, 258] width 371 height 208
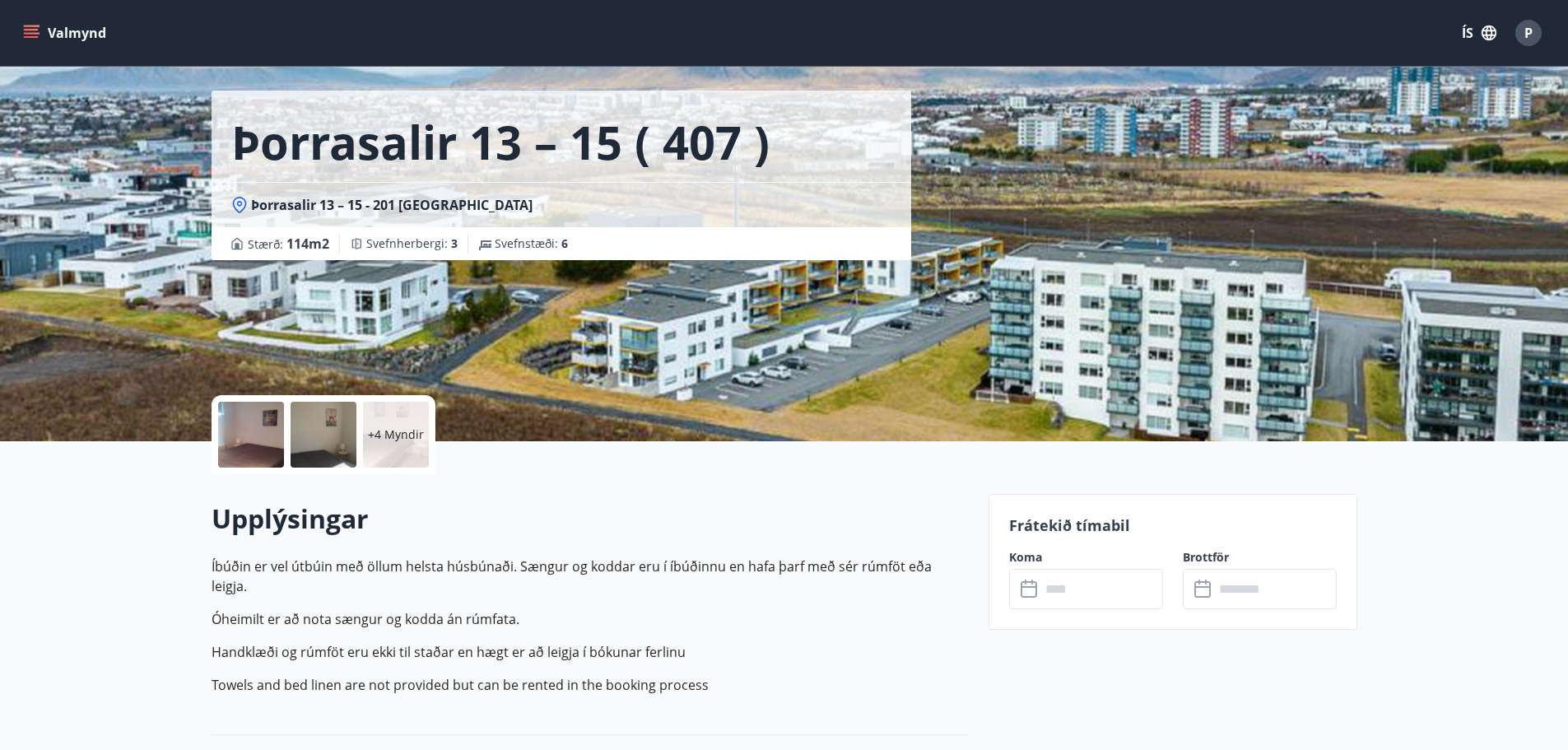
scroll to position [247, 0]
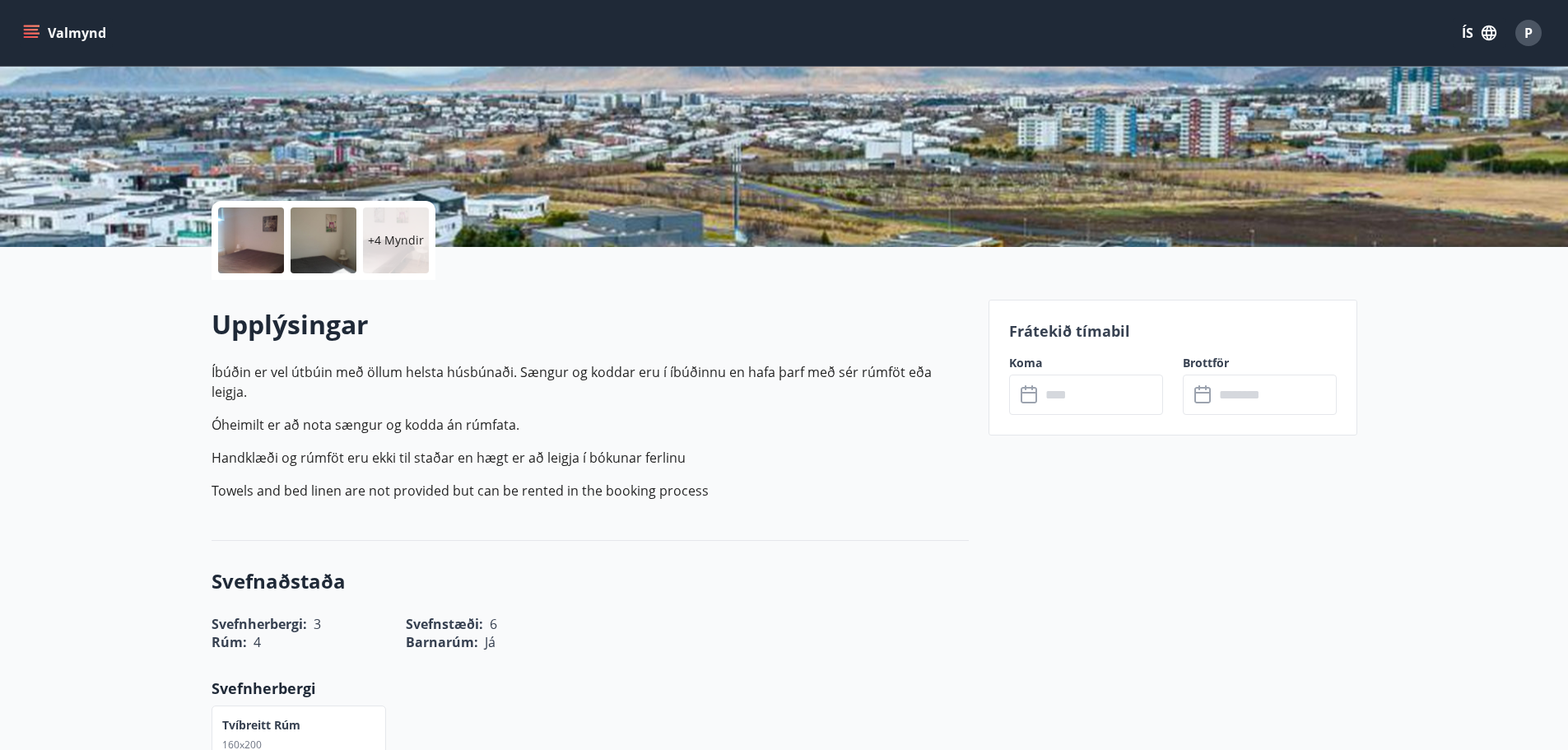
click at [1063, 387] on input "text" at bounding box center [1102, 395] width 123 height 41
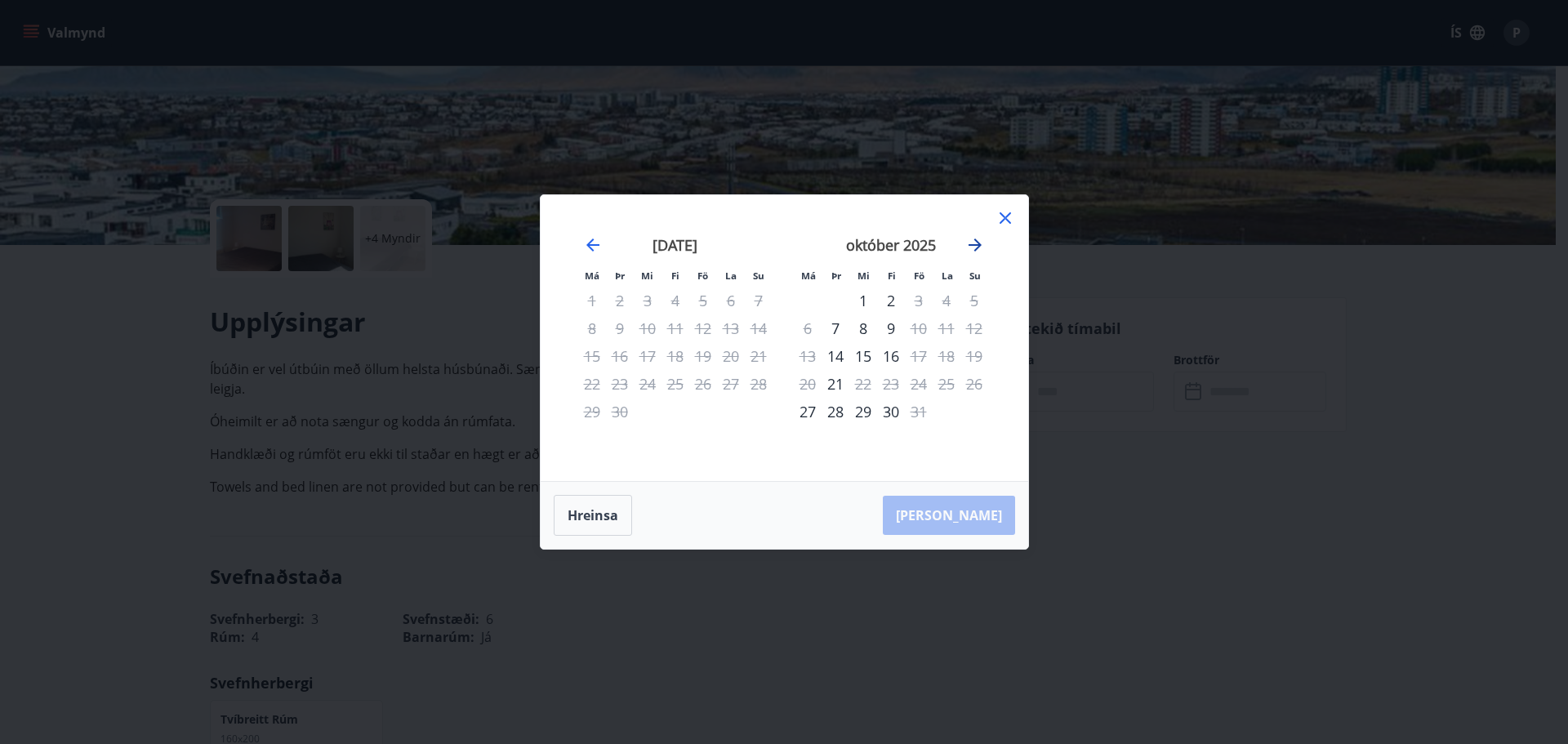
click at [974, 244] on icon "Move forward to switch to the next month." at bounding box center [975, 246] width 20 height 20
click at [919, 411] on div "28" at bounding box center [918, 411] width 28 height 28
click at [978, 244] on icon "Move forward to switch to the next month." at bounding box center [975, 245] width 13 height 13
click at [803, 297] on div "1" at bounding box center [807, 300] width 28 height 28
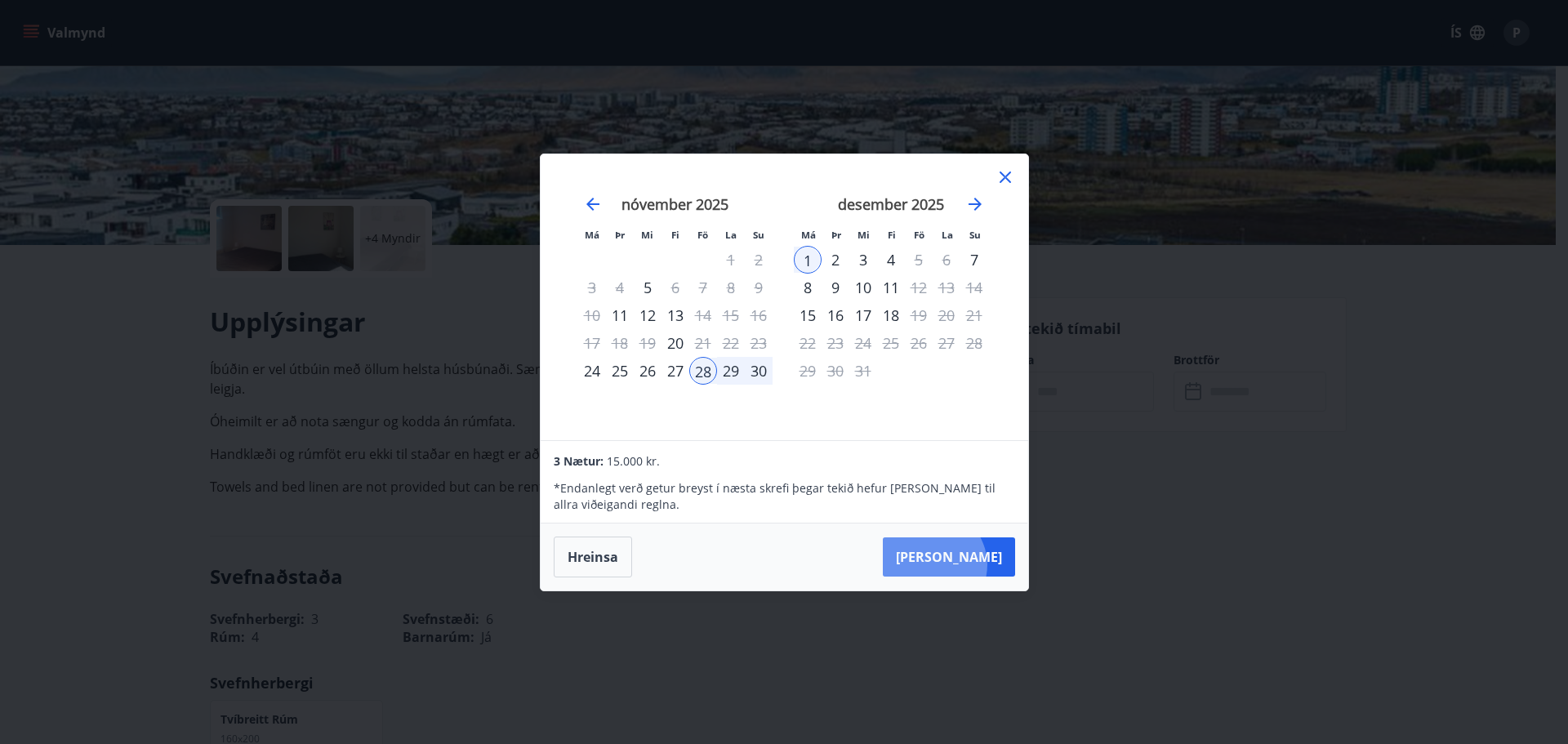
click at [982, 564] on button "Taka Frá" at bounding box center [949, 558] width 133 height 39
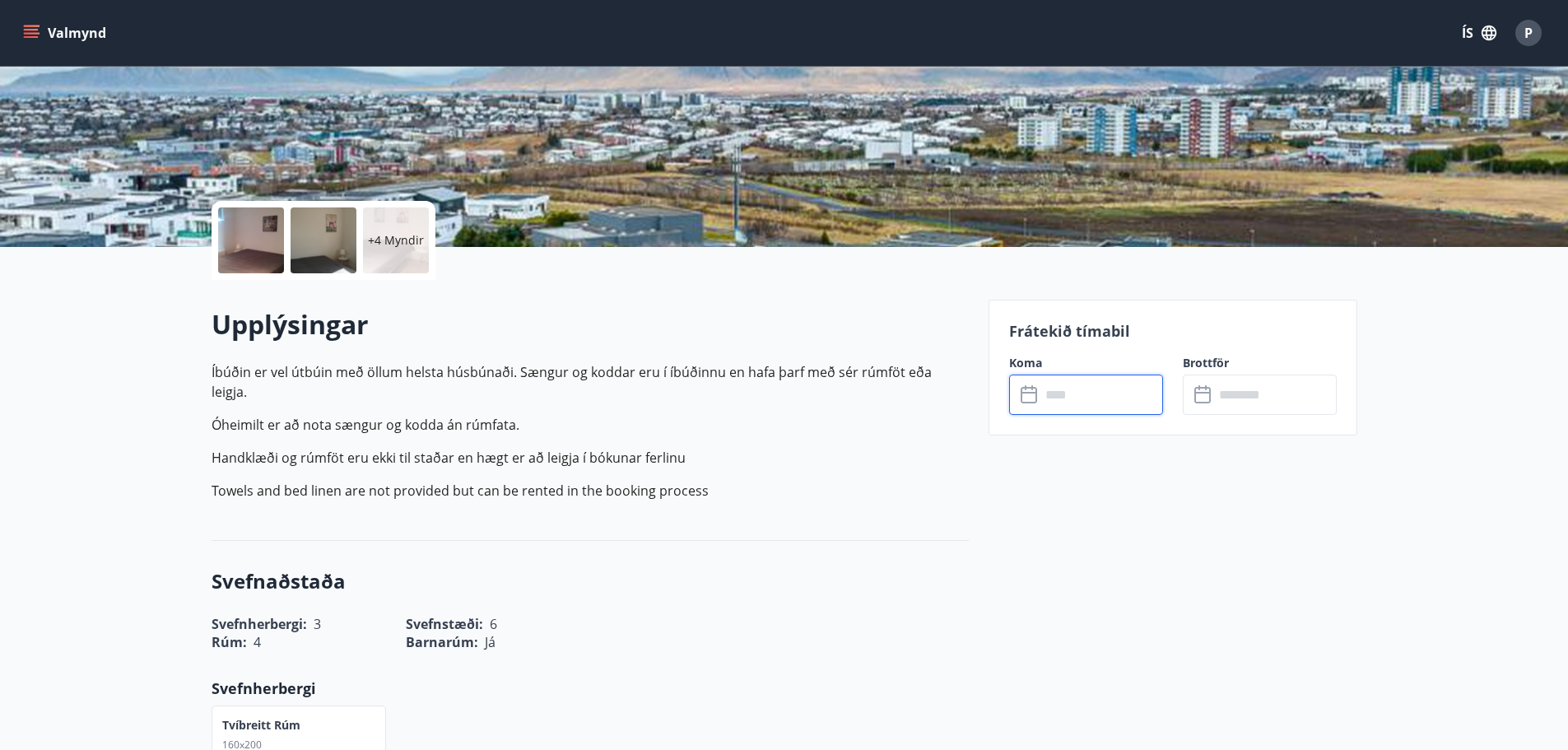
type input "******"
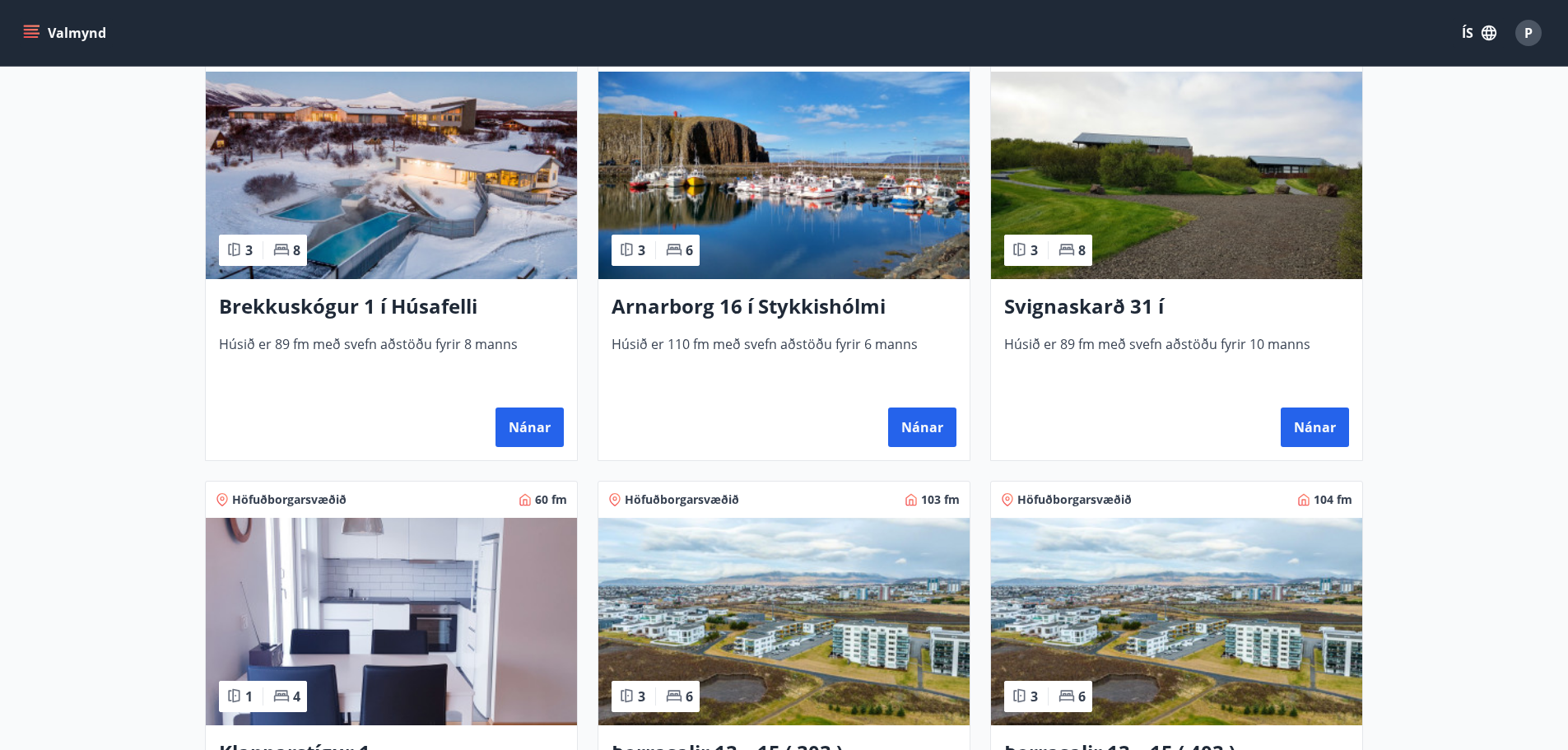
scroll to position [494, 0]
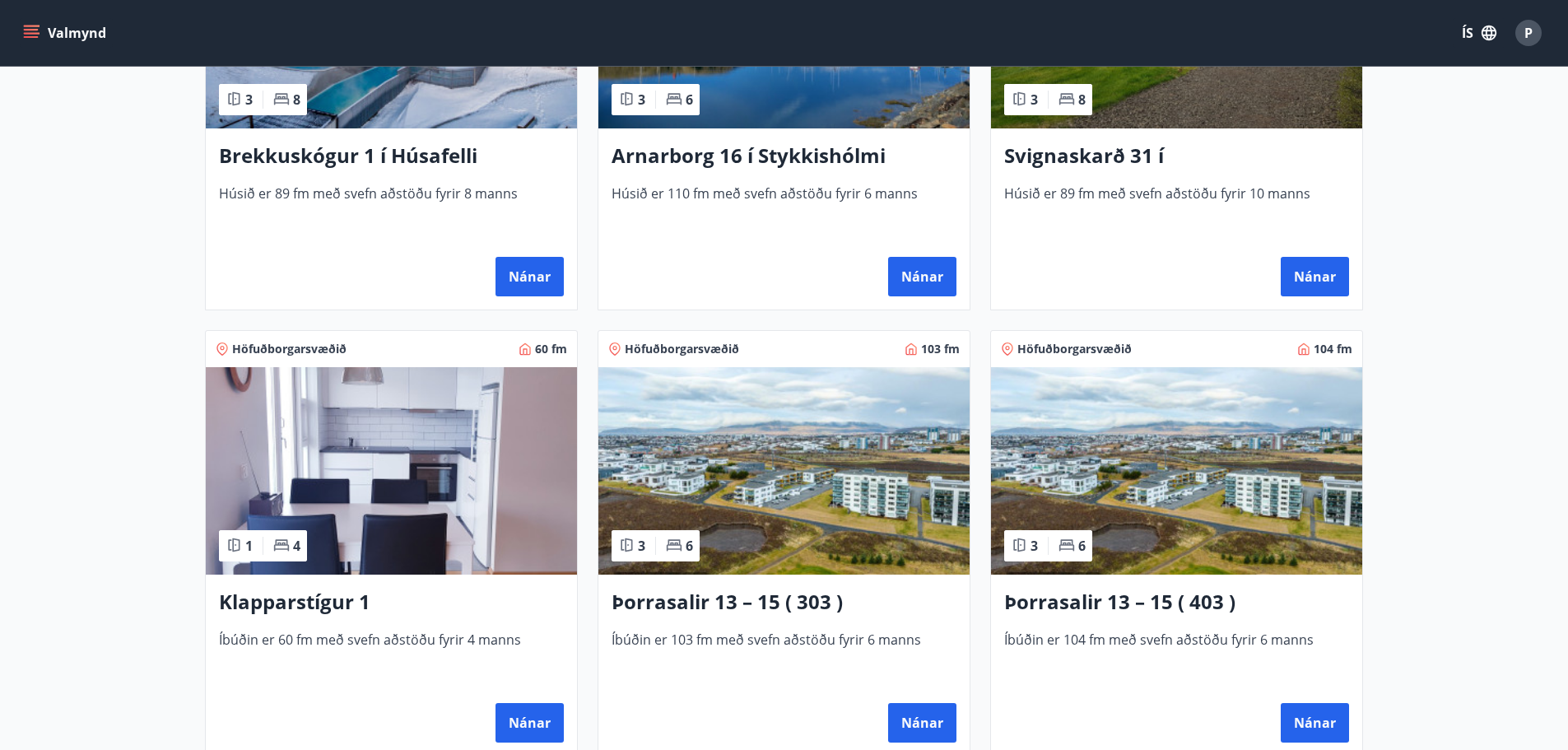
click at [320, 440] on img at bounding box center [391, 472] width 371 height 208
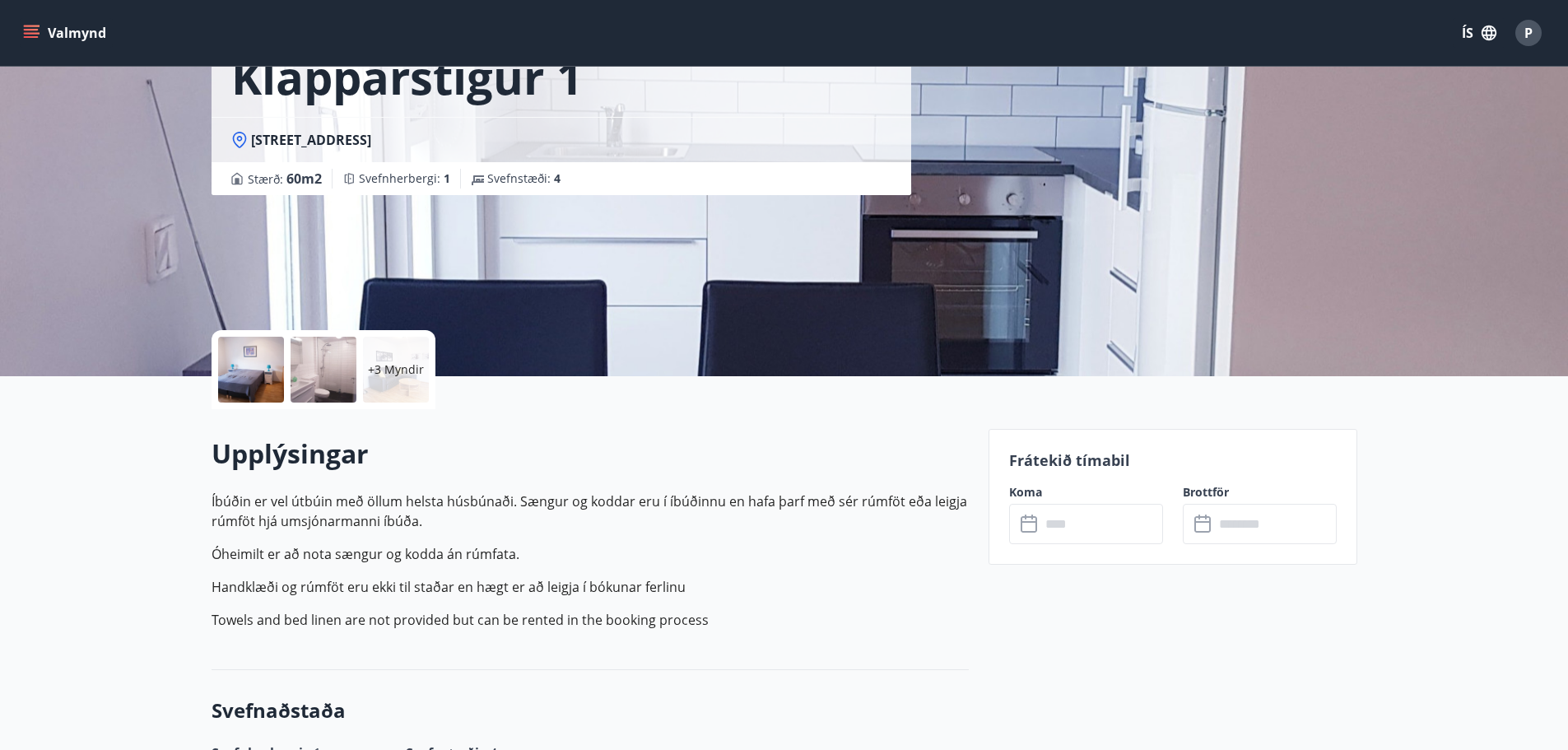
scroll to position [330, 0]
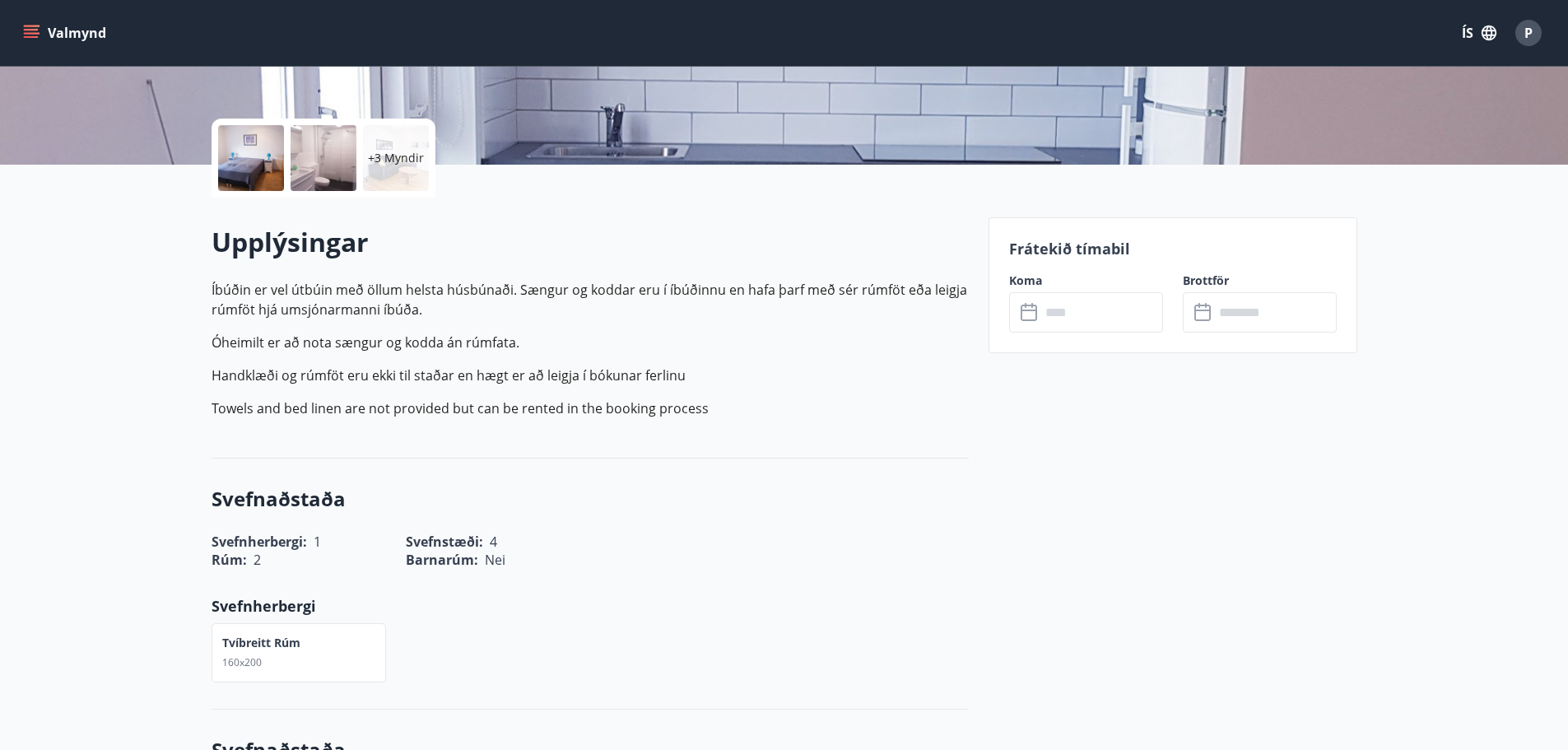
click at [1027, 305] on icon at bounding box center [1029, 313] width 16 height 16
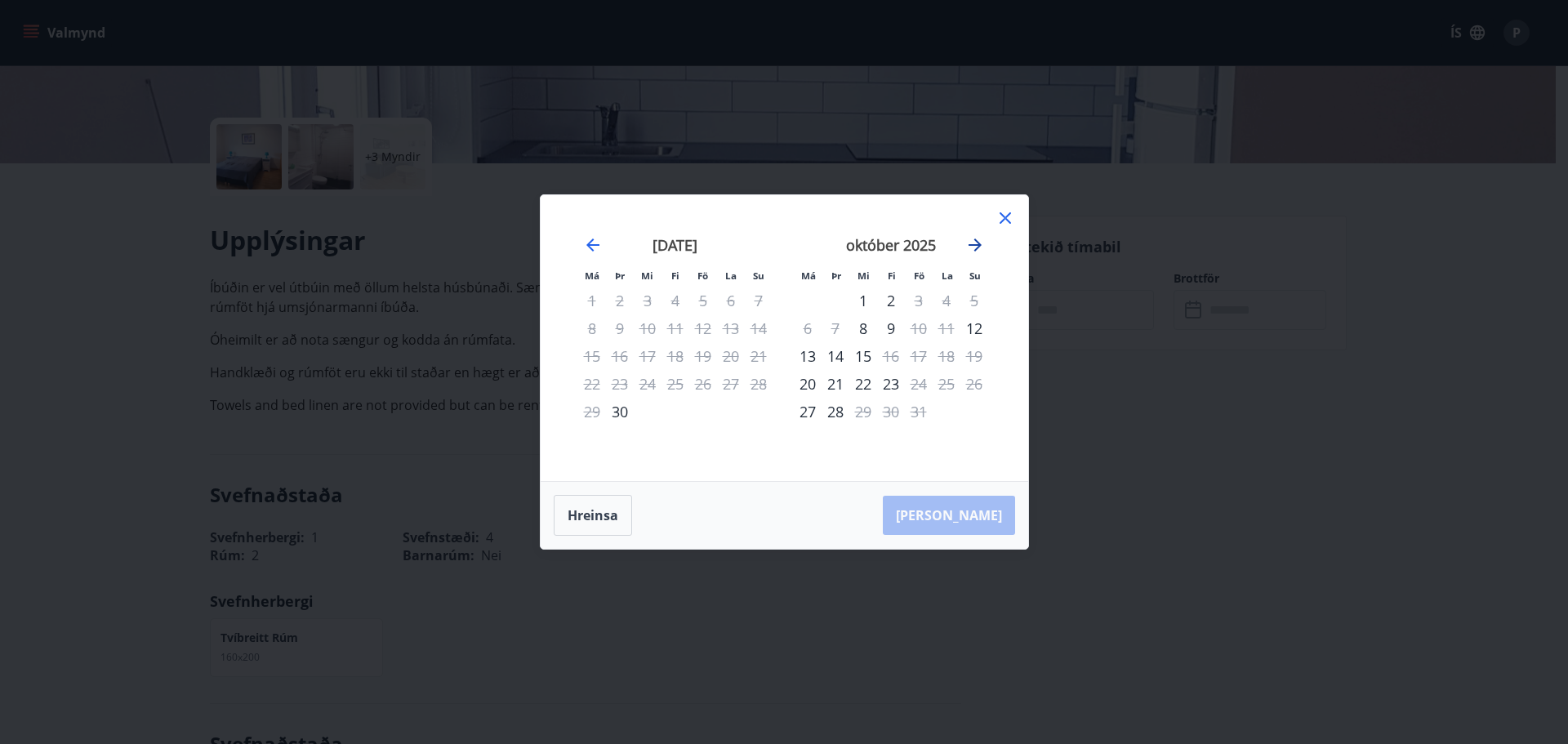
click at [976, 238] on icon "Move forward to switch to the next month." at bounding box center [975, 246] width 20 height 20
click at [919, 409] on div "28" at bounding box center [918, 411] width 28 height 28
click at [915, 408] on div "28" at bounding box center [918, 411] width 28 height 28
click at [946, 412] on div "29" at bounding box center [946, 411] width 28 height 28
click at [913, 411] on div "28" at bounding box center [918, 411] width 28 height 28
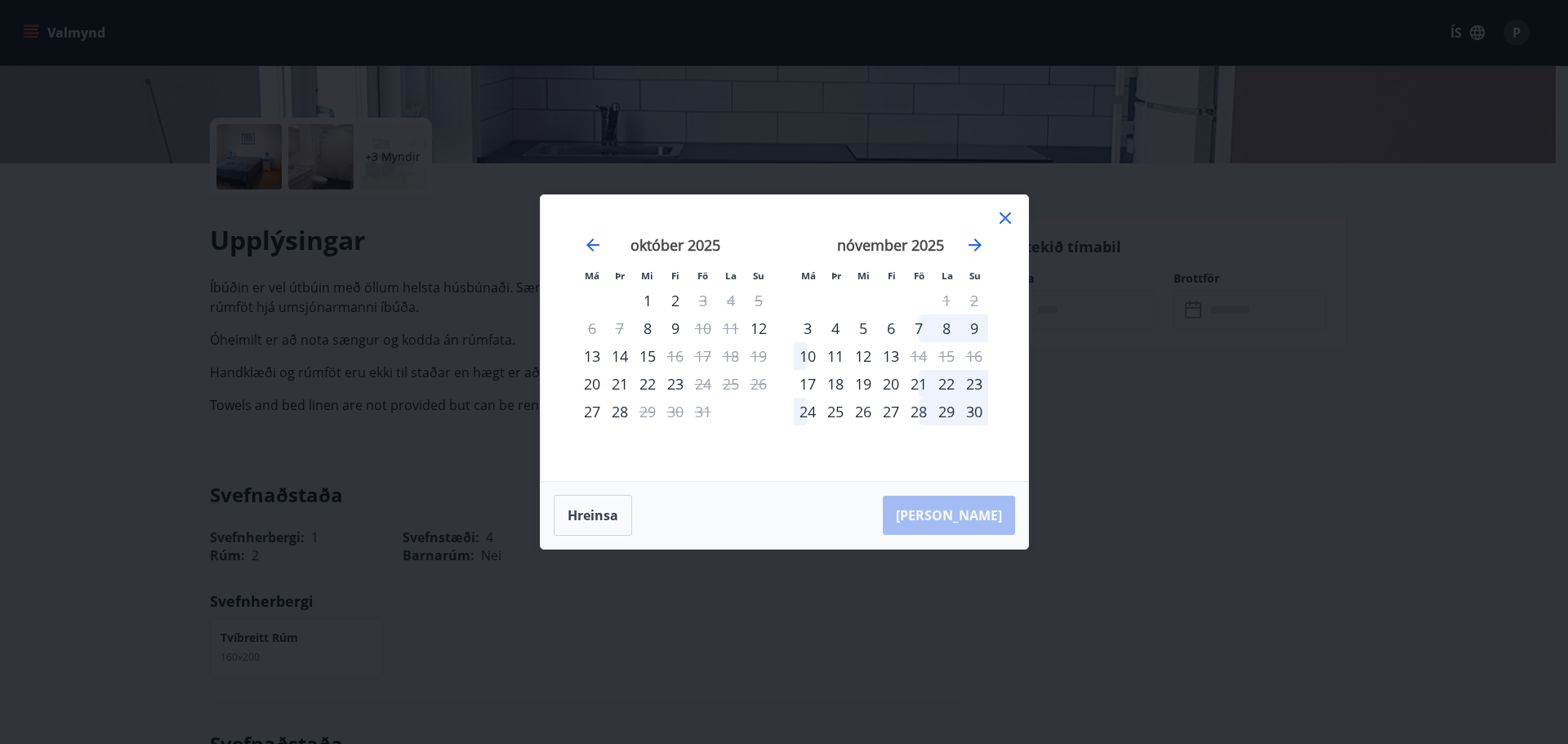
click at [913, 411] on div "28" at bounding box center [918, 411] width 28 height 28
click at [974, 236] on icon "Move forward to switch to the next month." at bounding box center [975, 246] width 20 height 20
click at [595, 244] on icon "Move backward to switch to the previous month." at bounding box center [593, 246] width 20 height 20
drag, startPoint x: 918, startPoint y: 408, endPoint x: 924, endPoint y: 382, distance: 26.7
click at [914, 404] on div "28" at bounding box center [918, 411] width 28 height 28
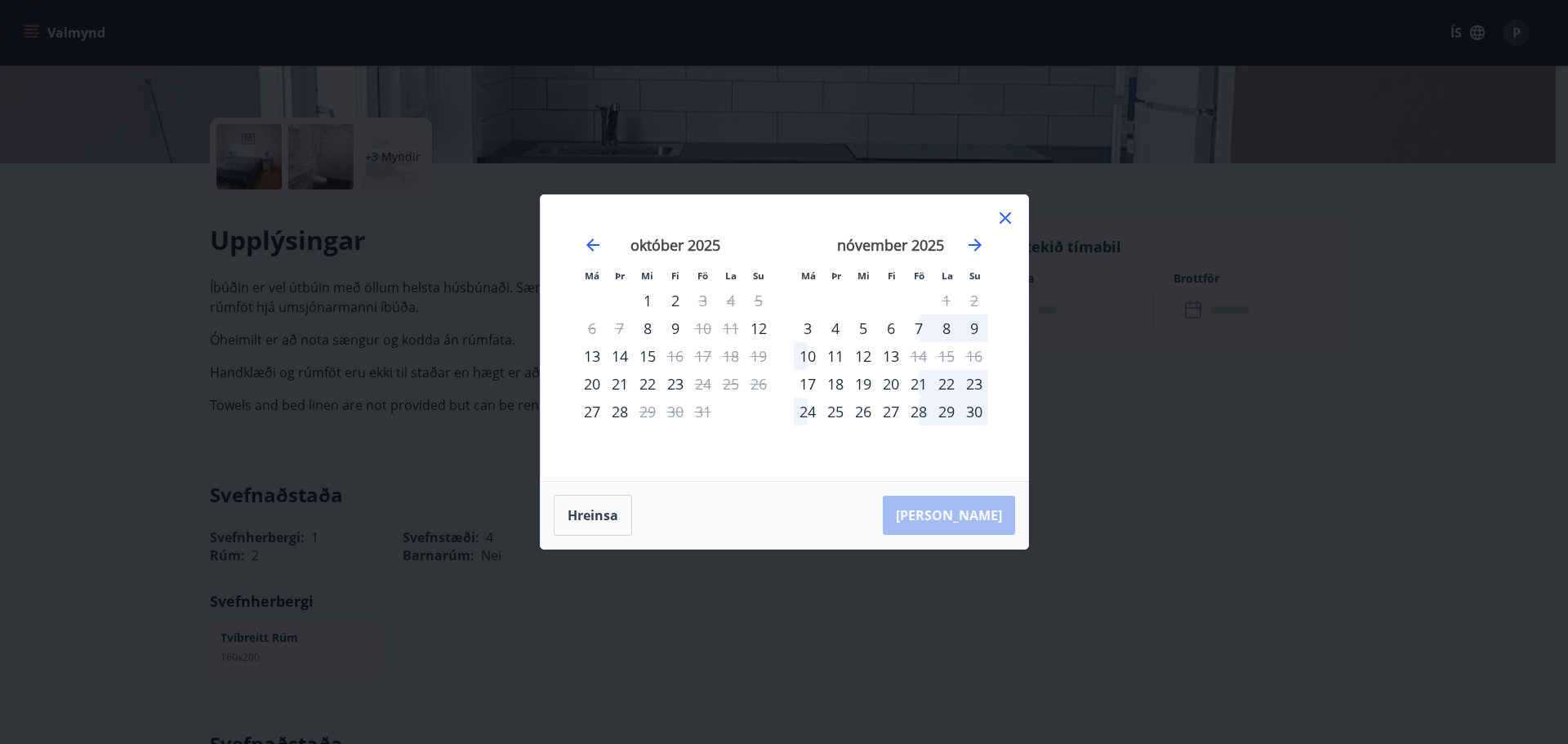
drag, startPoint x: 924, startPoint y: 381, endPoint x: 949, endPoint y: 380, distance: 25.0
click at [924, 380] on div "21" at bounding box center [918, 384] width 28 height 28
click at [951, 380] on div "22" at bounding box center [946, 384] width 28 height 28
click at [951, 332] on div "8" at bounding box center [946, 328] width 28 height 28
drag, startPoint x: 1013, startPoint y: 213, endPoint x: 706, endPoint y: 107, distance: 324.8
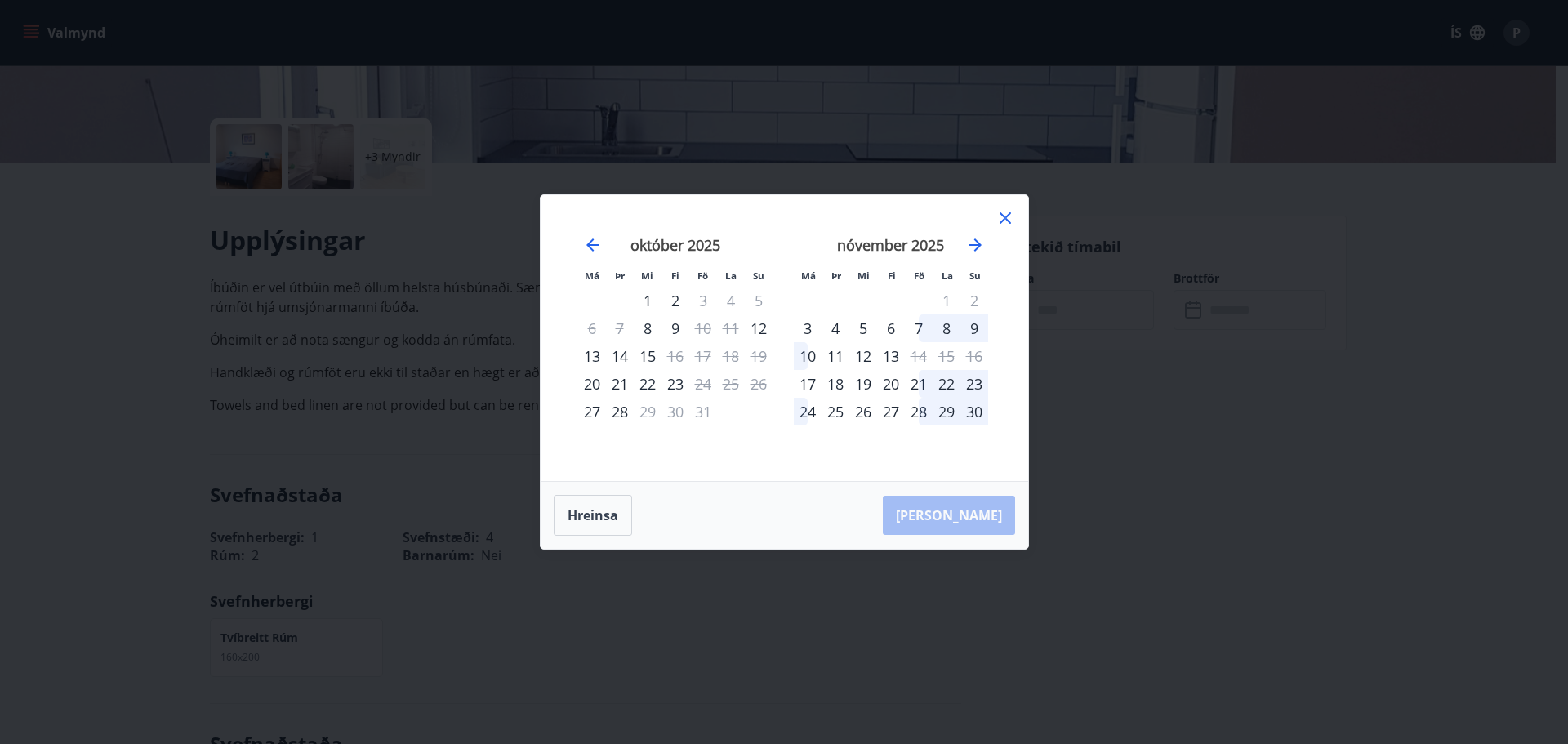
click at [1012, 209] on icon at bounding box center [1005, 218] width 20 height 20
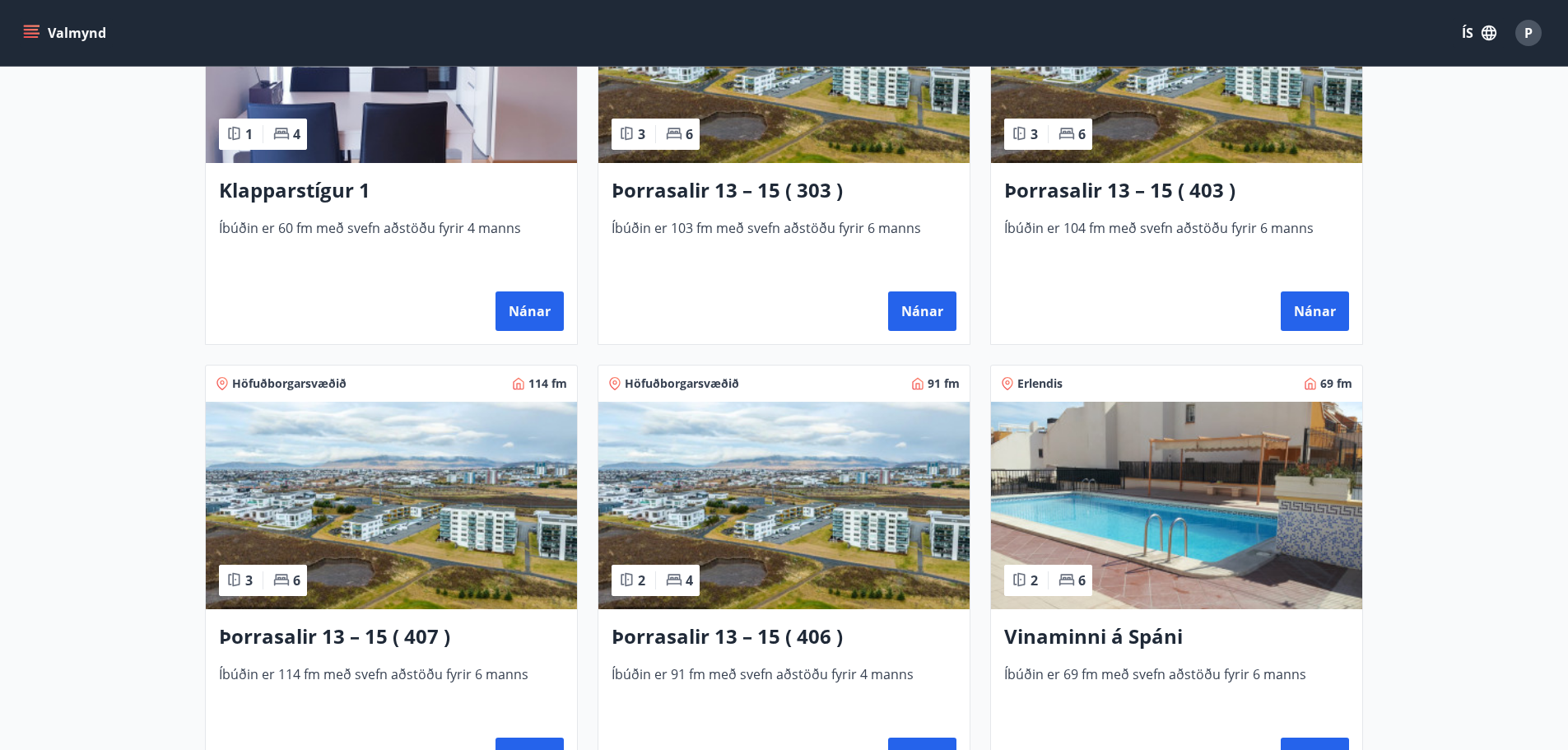
click at [488, 474] on img at bounding box center [391, 506] width 371 height 208
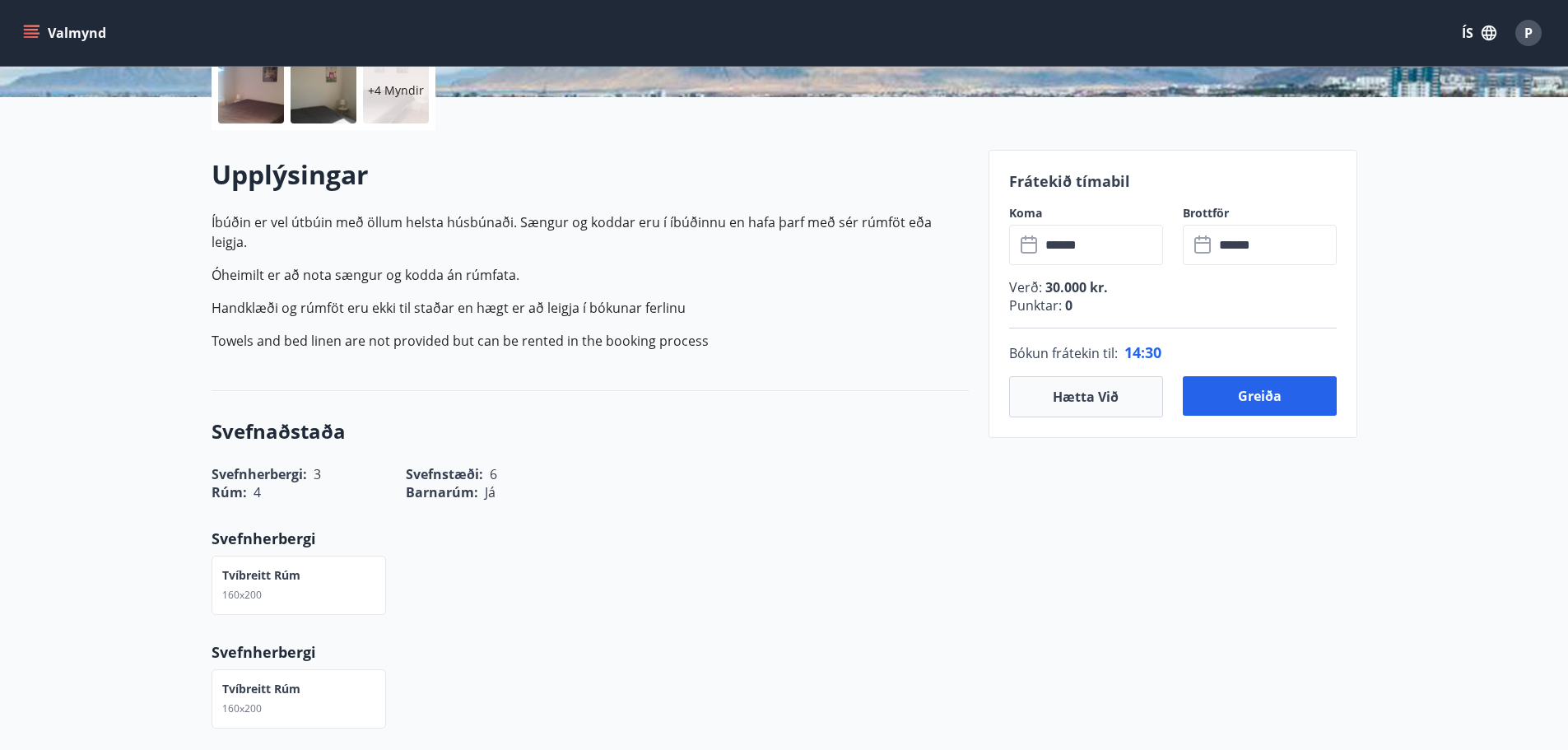
scroll to position [412, 0]
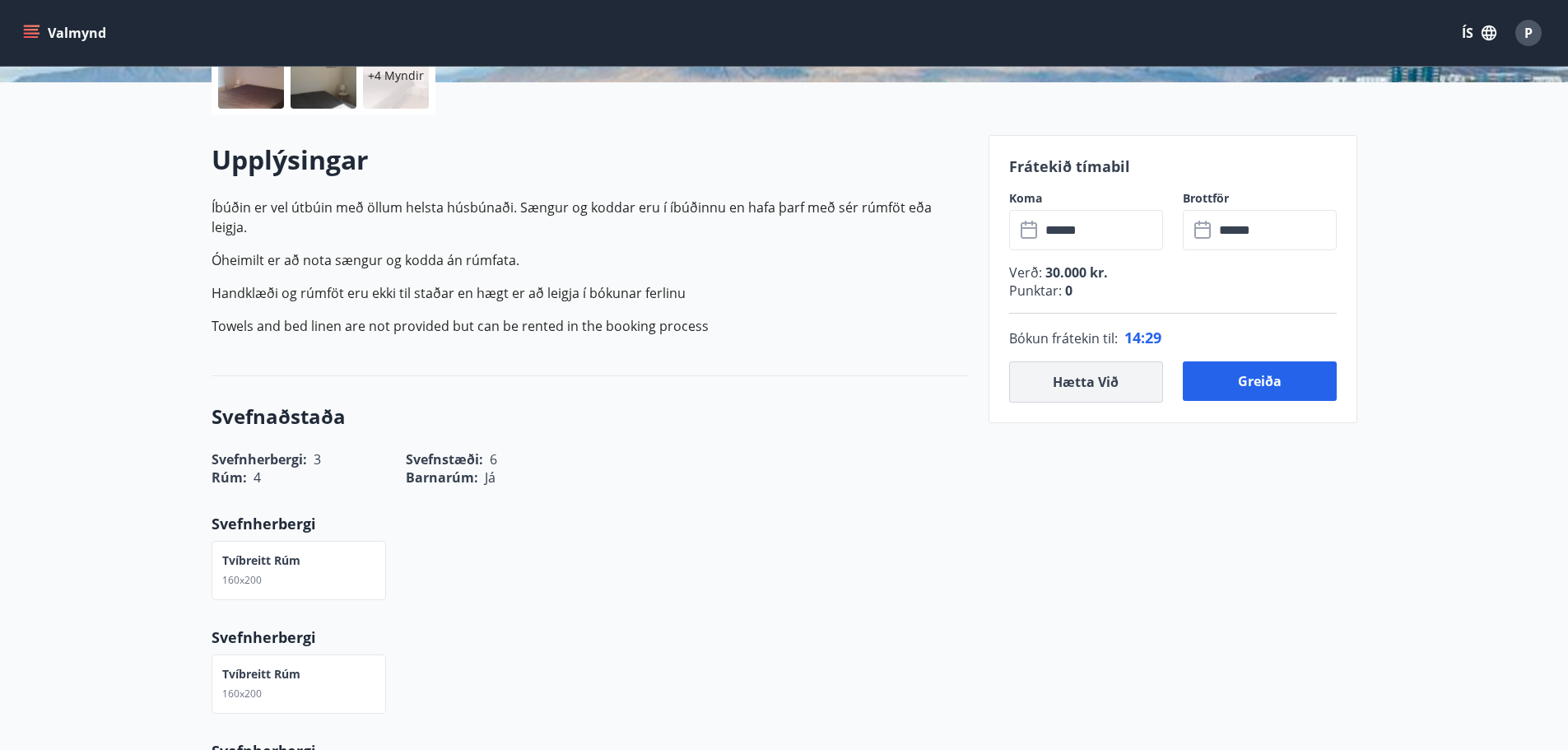
click at [1049, 384] on button "Hætta við" at bounding box center [1087, 382] width 154 height 42
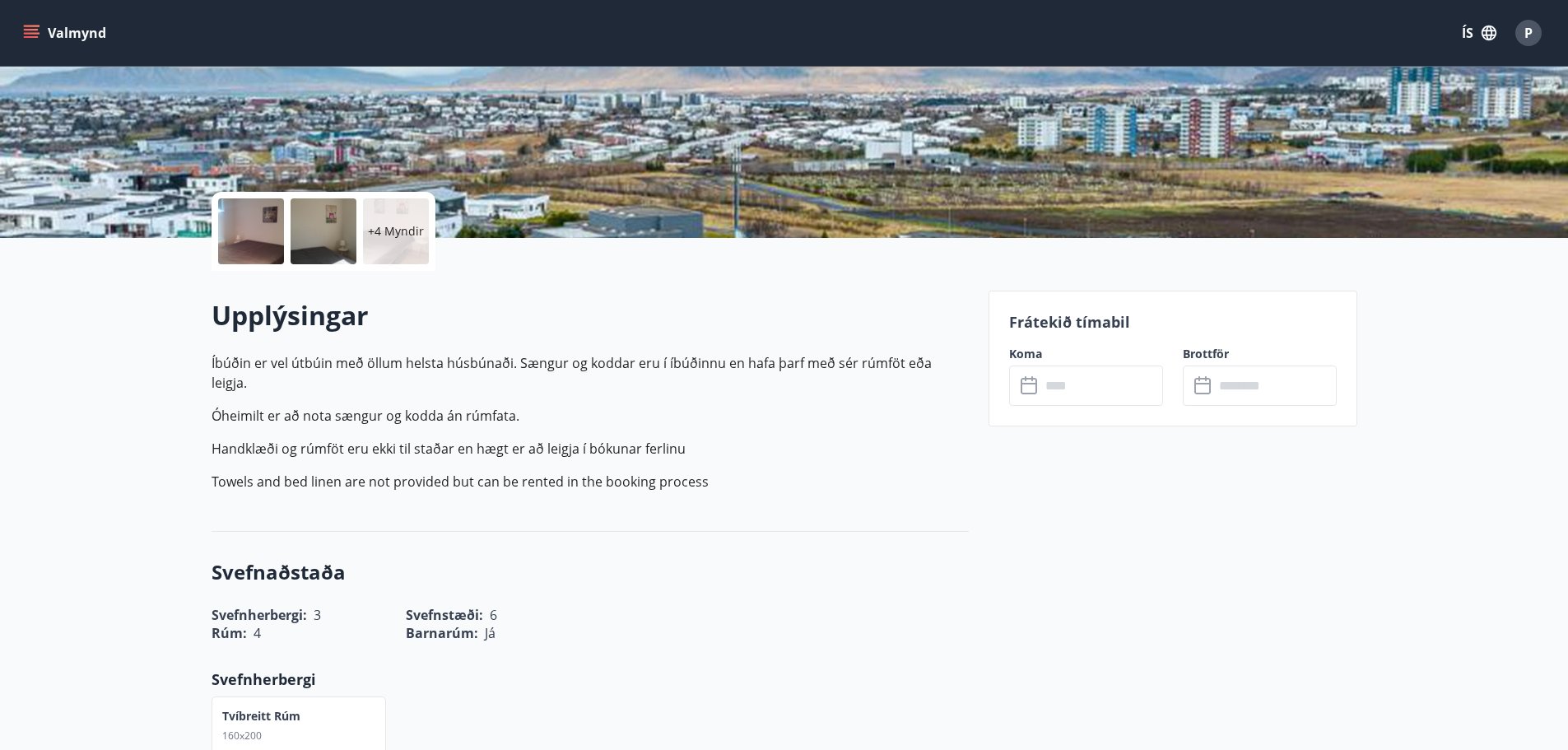
scroll to position [82, 0]
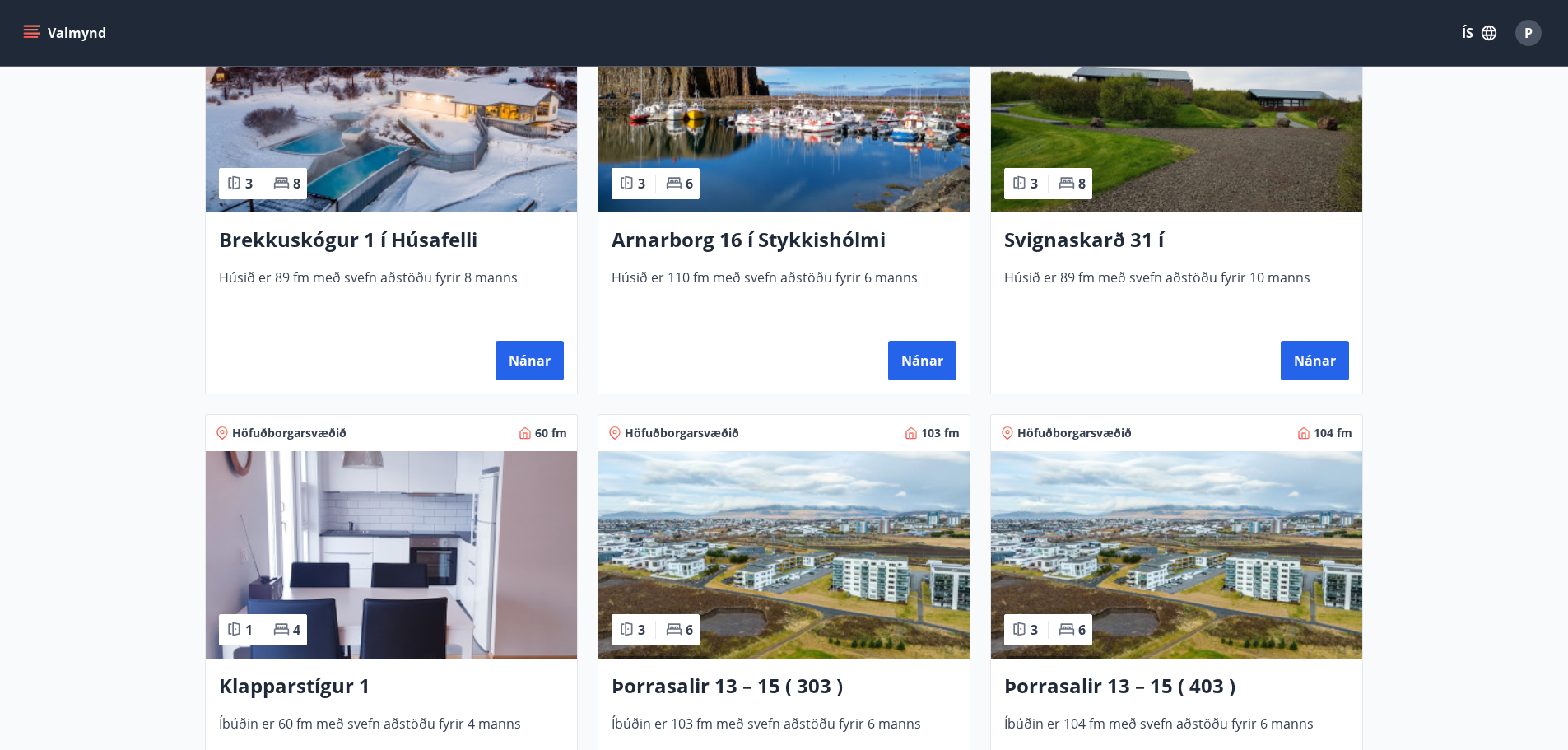
scroll to position [412, 0]
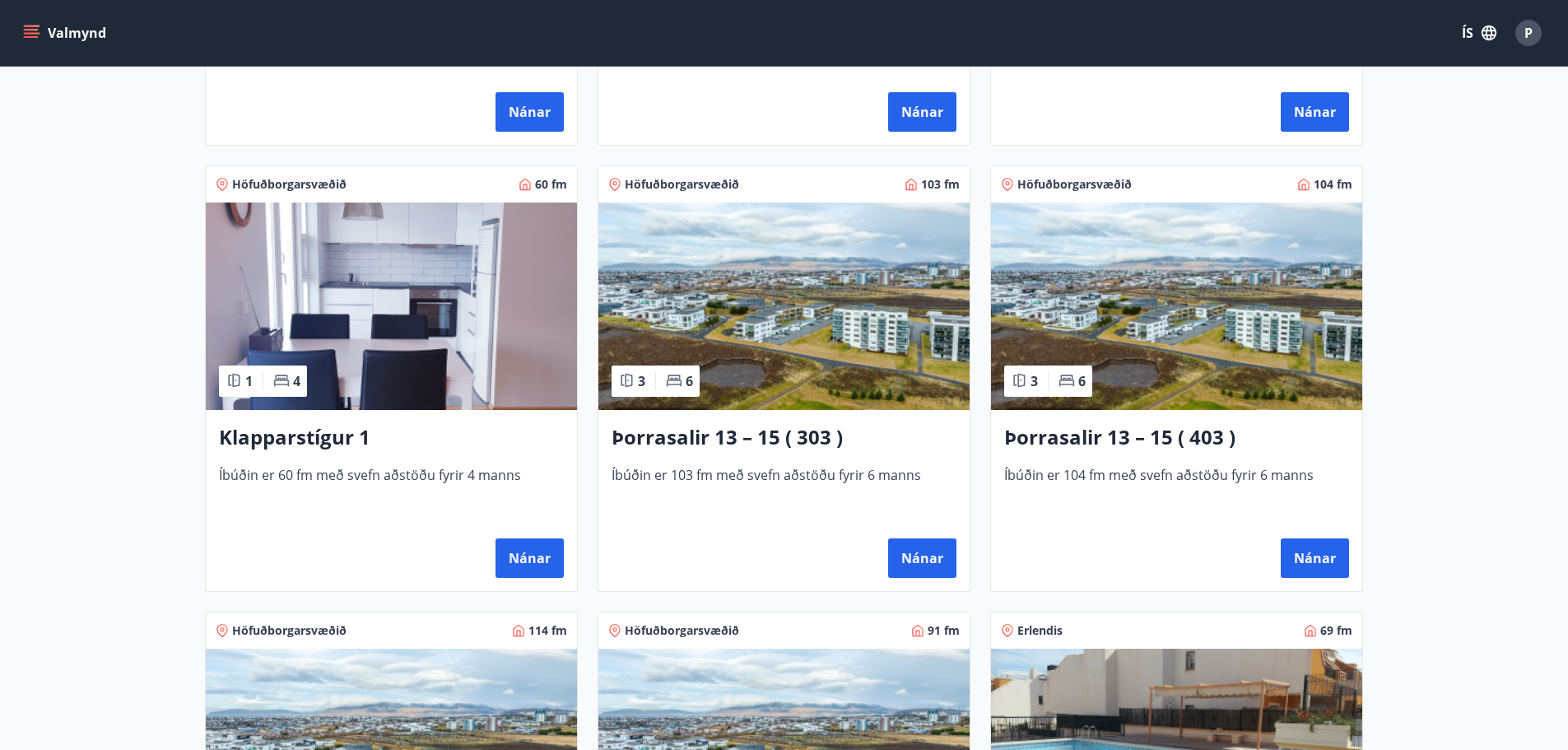
click at [395, 299] on img at bounding box center [391, 306] width 371 height 208
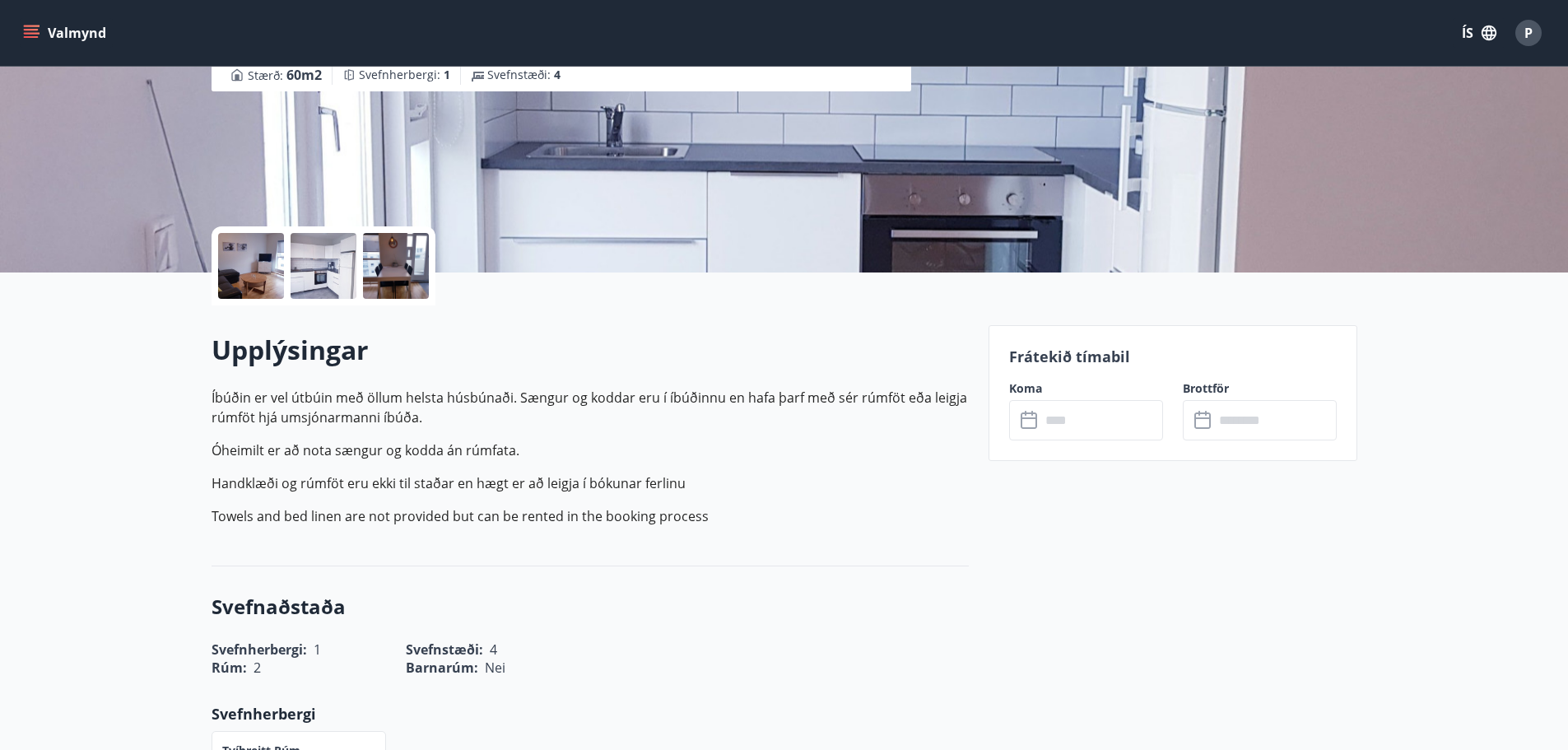
scroll to position [247, 0]
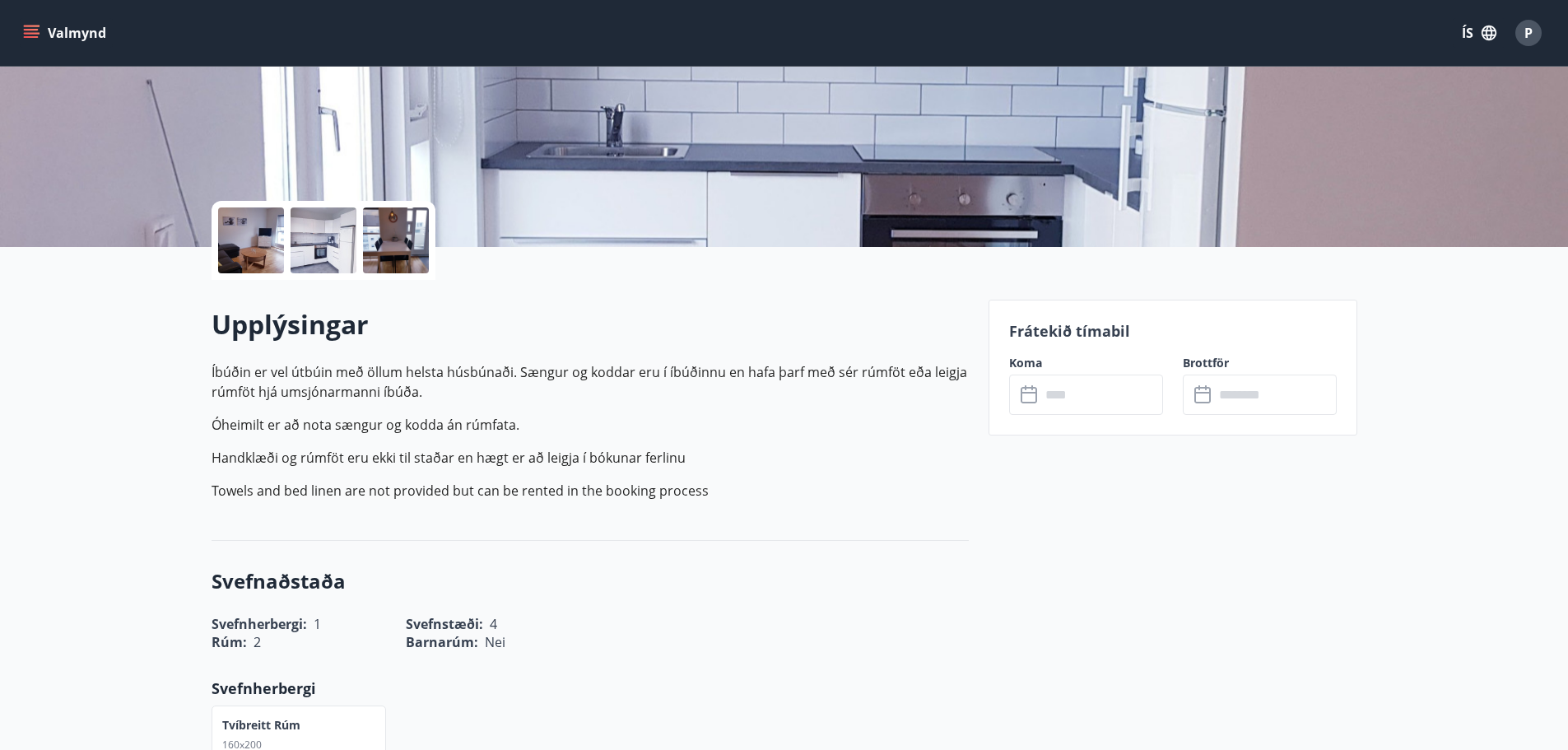
click at [1048, 395] on input "text" at bounding box center [1102, 395] width 123 height 41
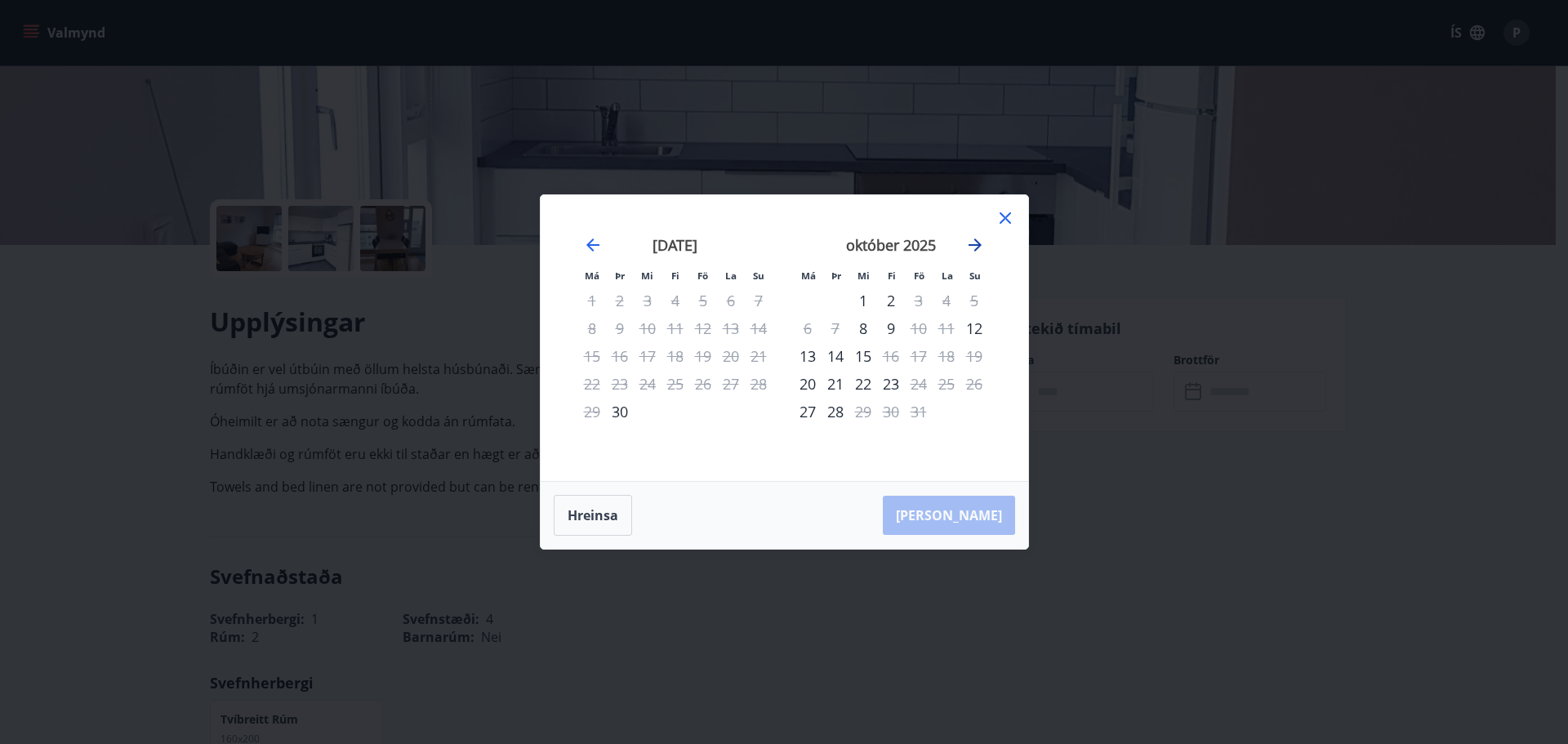
click at [970, 237] on icon "Move forward to switch to the next month." at bounding box center [975, 246] width 20 height 20
click at [918, 413] on div "28" at bounding box center [918, 411] width 28 height 28
click at [974, 241] on icon "Move forward to switch to the next month." at bounding box center [975, 246] width 20 height 20
click at [808, 296] on div "1" at bounding box center [807, 300] width 28 height 28
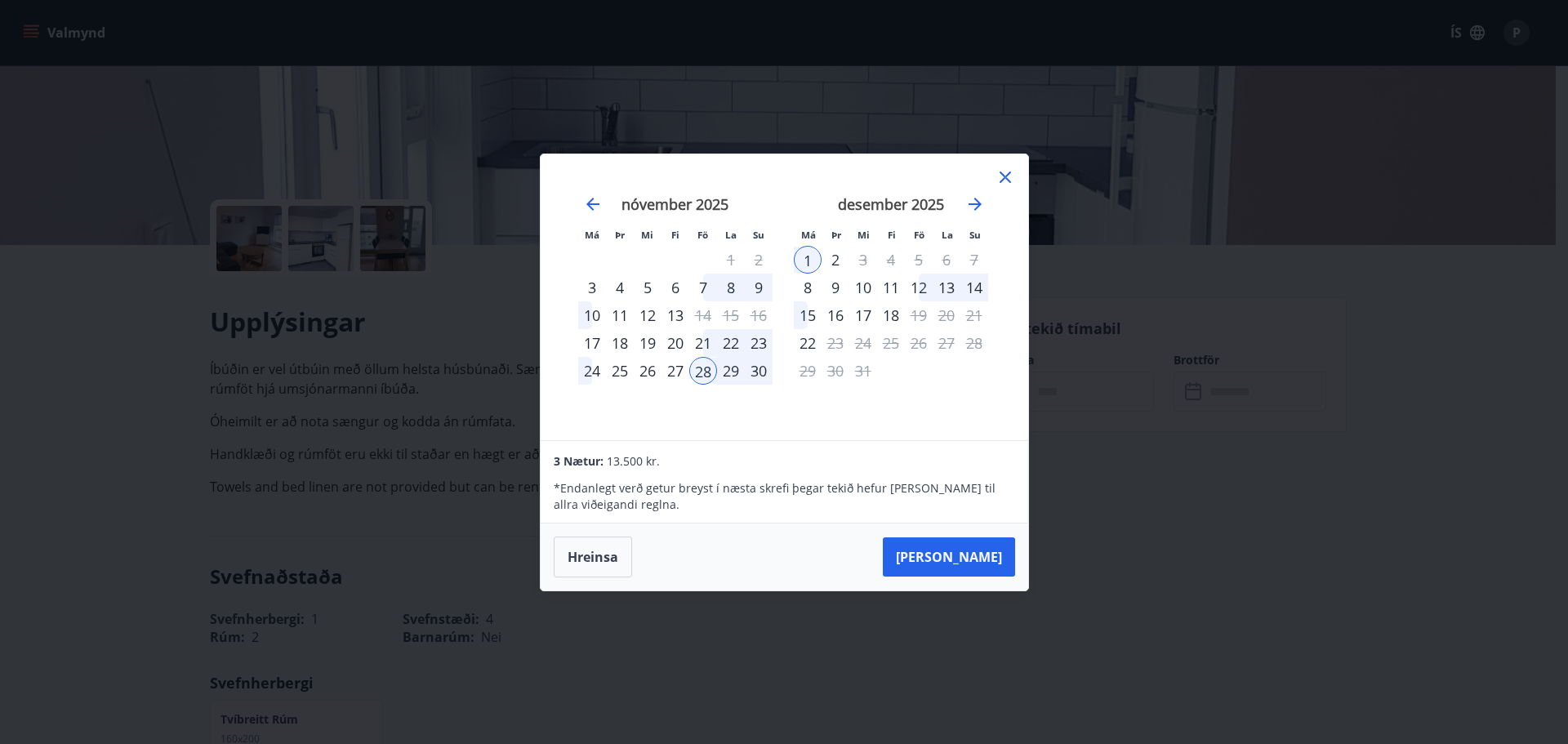
drag, startPoint x: 966, startPoint y: 558, endPoint x: 961, endPoint y: 541, distance: 17.7
click at [960, 557] on button "Taka Frá" at bounding box center [949, 558] width 133 height 39
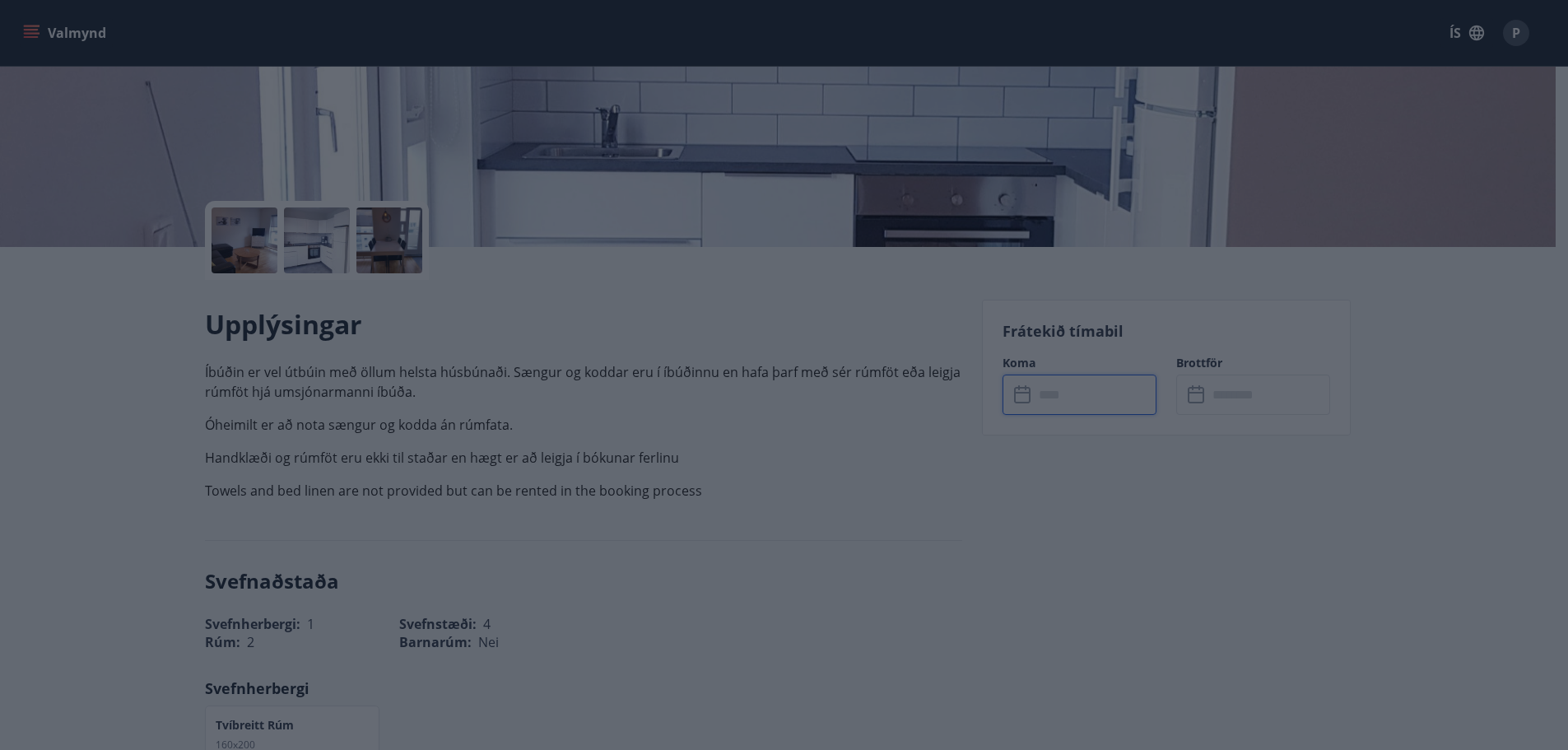
type input "******"
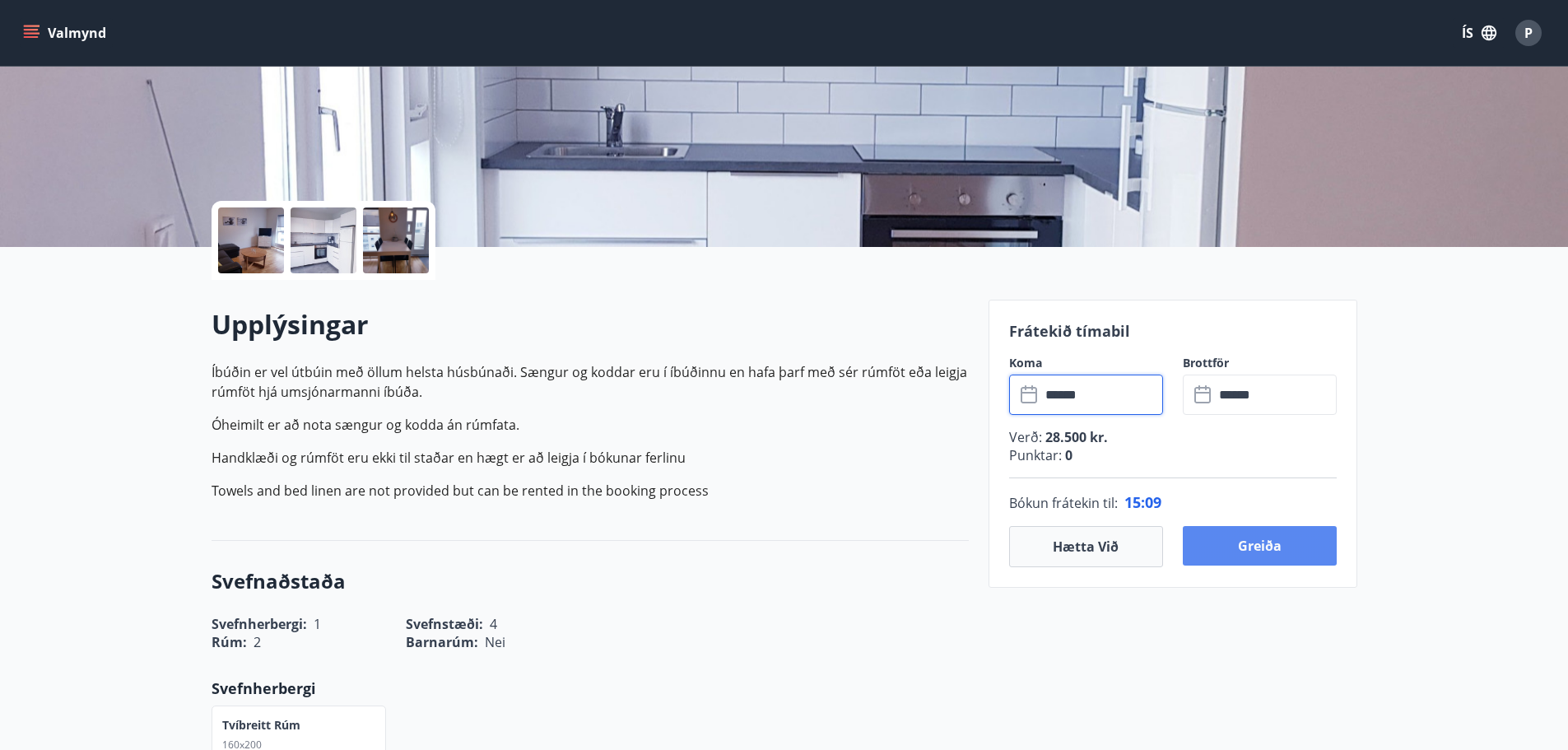
click at [1238, 546] on button "Greiða" at bounding box center [1260, 546] width 154 height 40
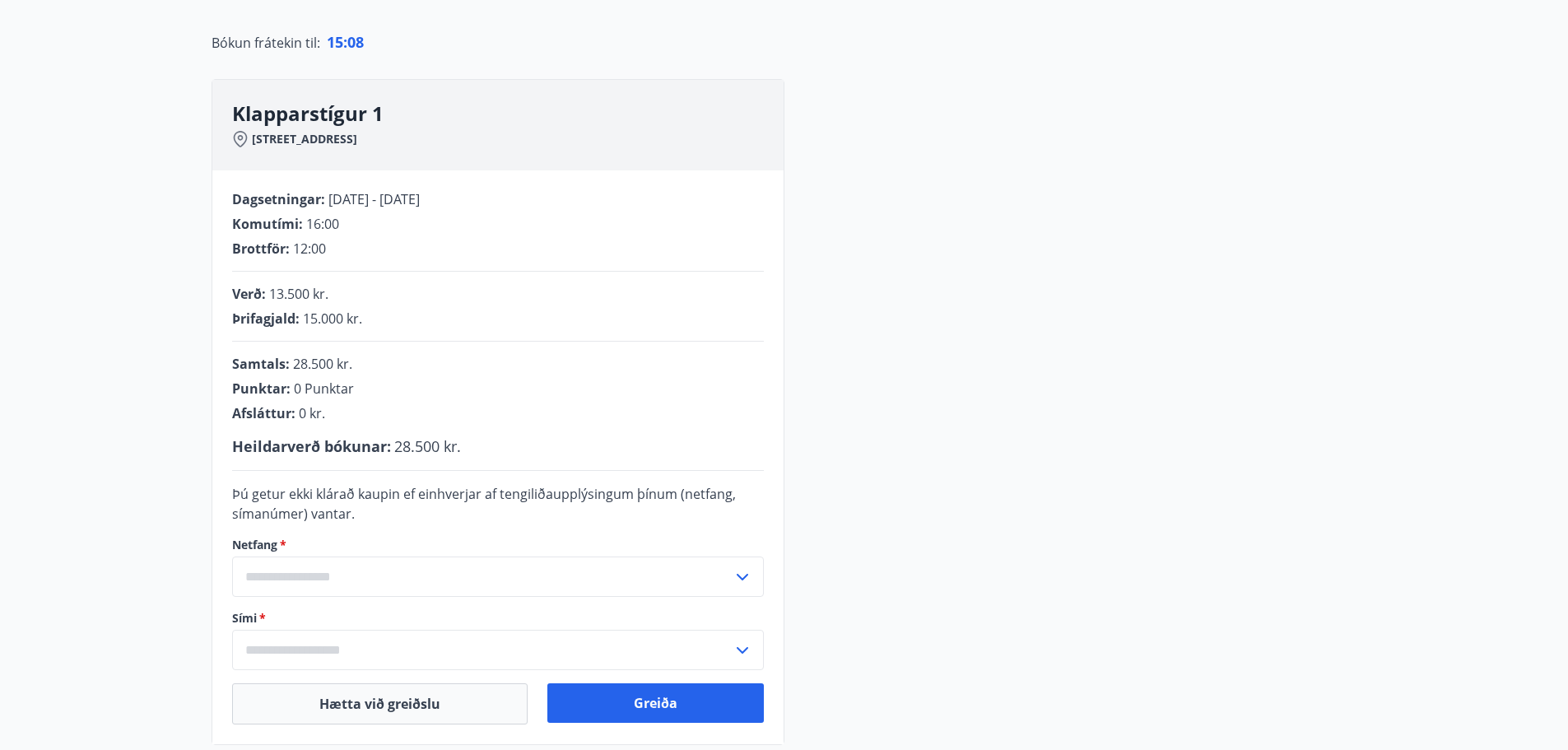
scroll to position [247, 0]
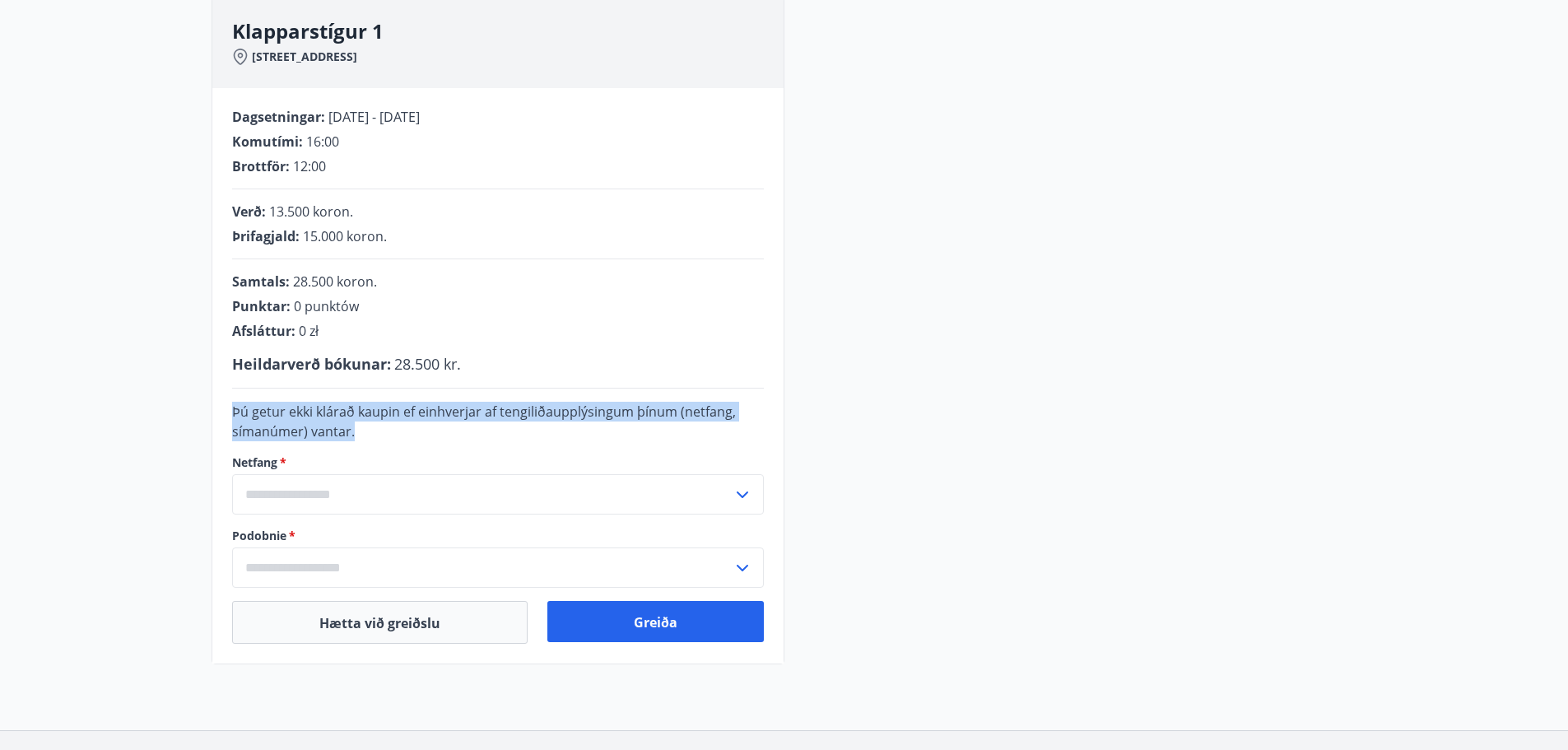
drag, startPoint x: 340, startPoint y: 428, endPoint x: 222, endPoint y: 408, distance: 119.7
click at [222, 408] on div "Dagsetningar : 28.11.2025 - 01.12.2025 Komutími : 16:00 Brottför : 12:00 Verð :…" at bounding box center [498, 376] width 572 height 576
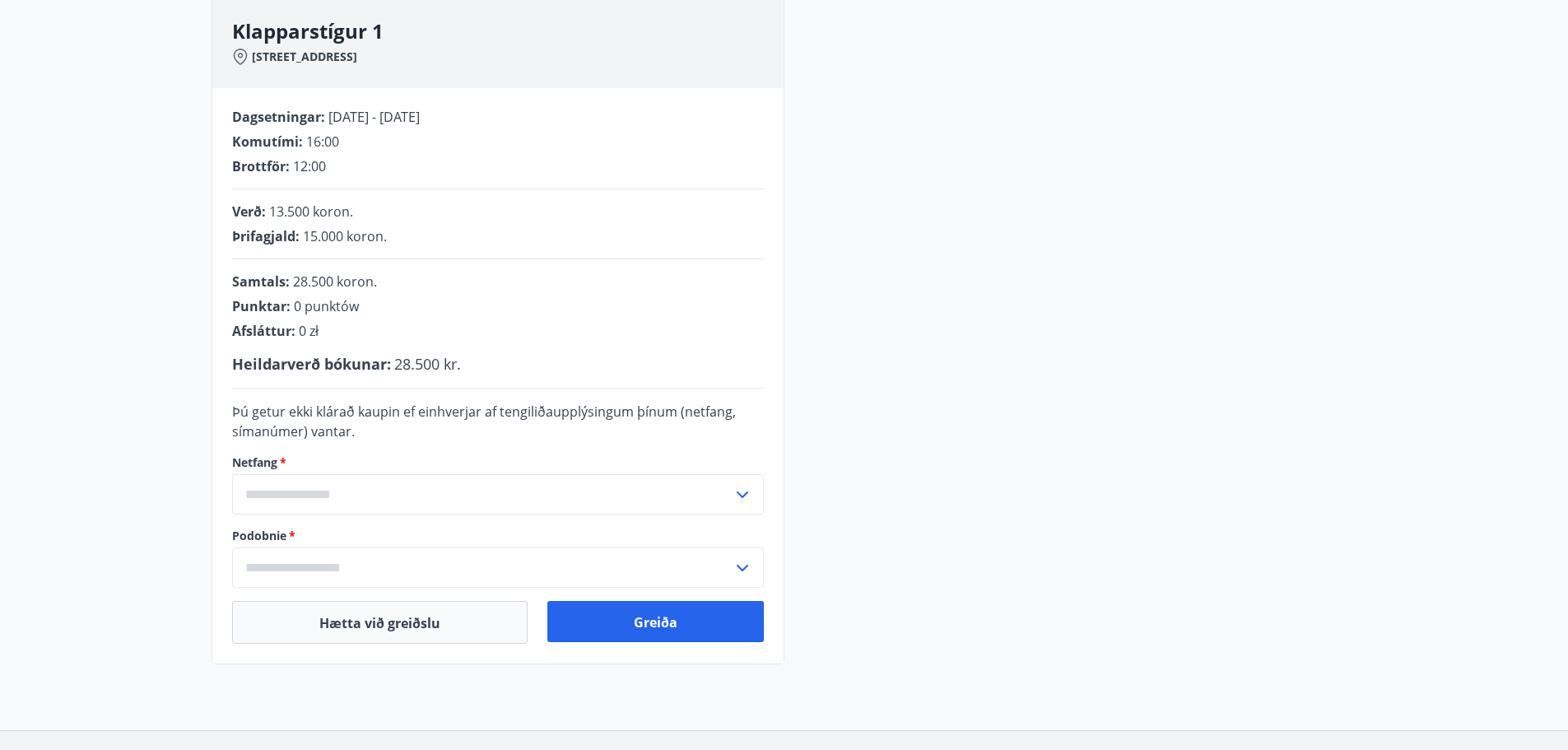
drag, startPoint x: 260, startPoint y: 411, endPoint x: 932, endPoint y: 293, distance: 682.3
click at [956, 295] on div "Klapparstígur 1 Klapparstígur 1 - 101 Reykjavík Dagsetningar : 28.11.2025 - 01.…" at bounding box center [784, 330] width 1146 height 668
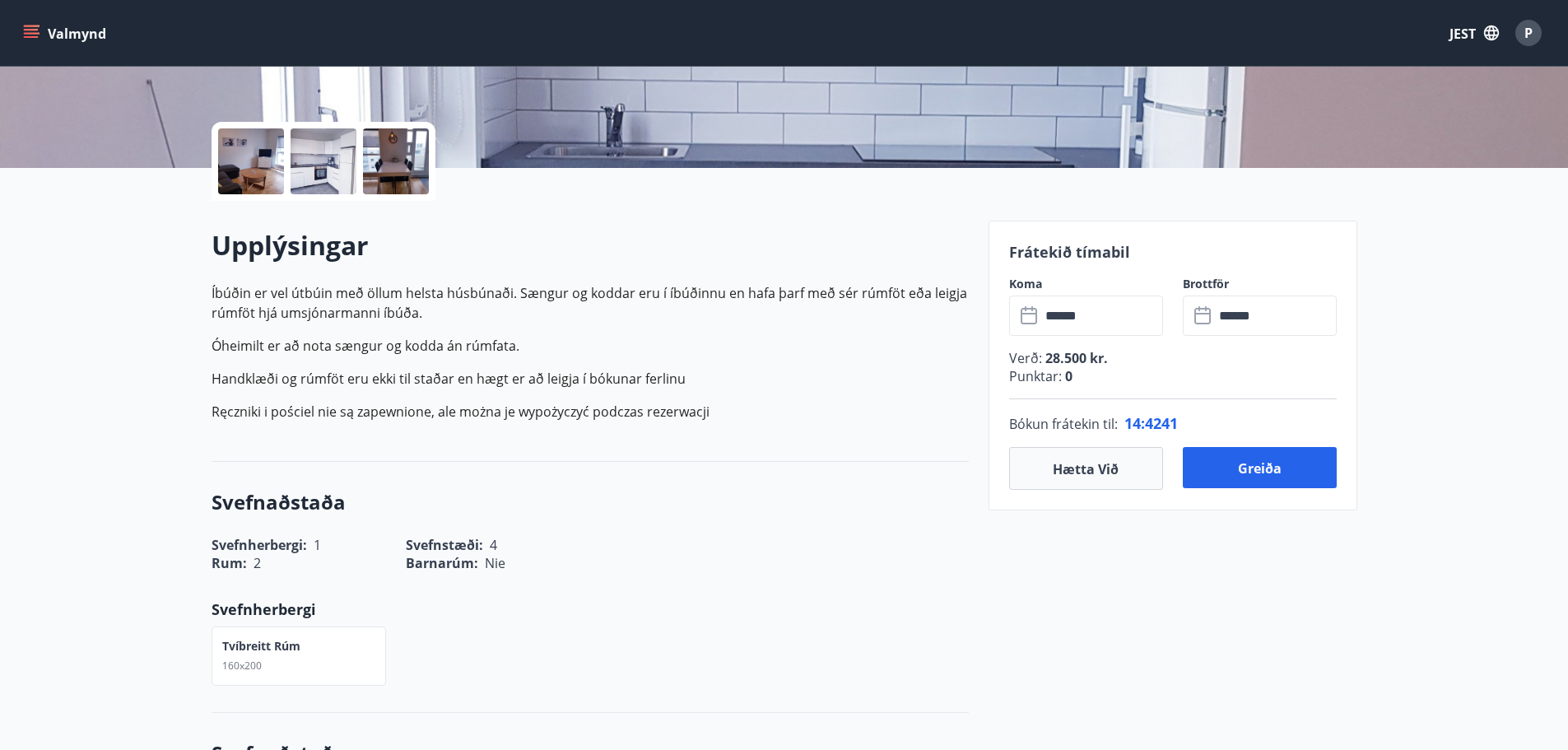
scroll to position [330, 0]
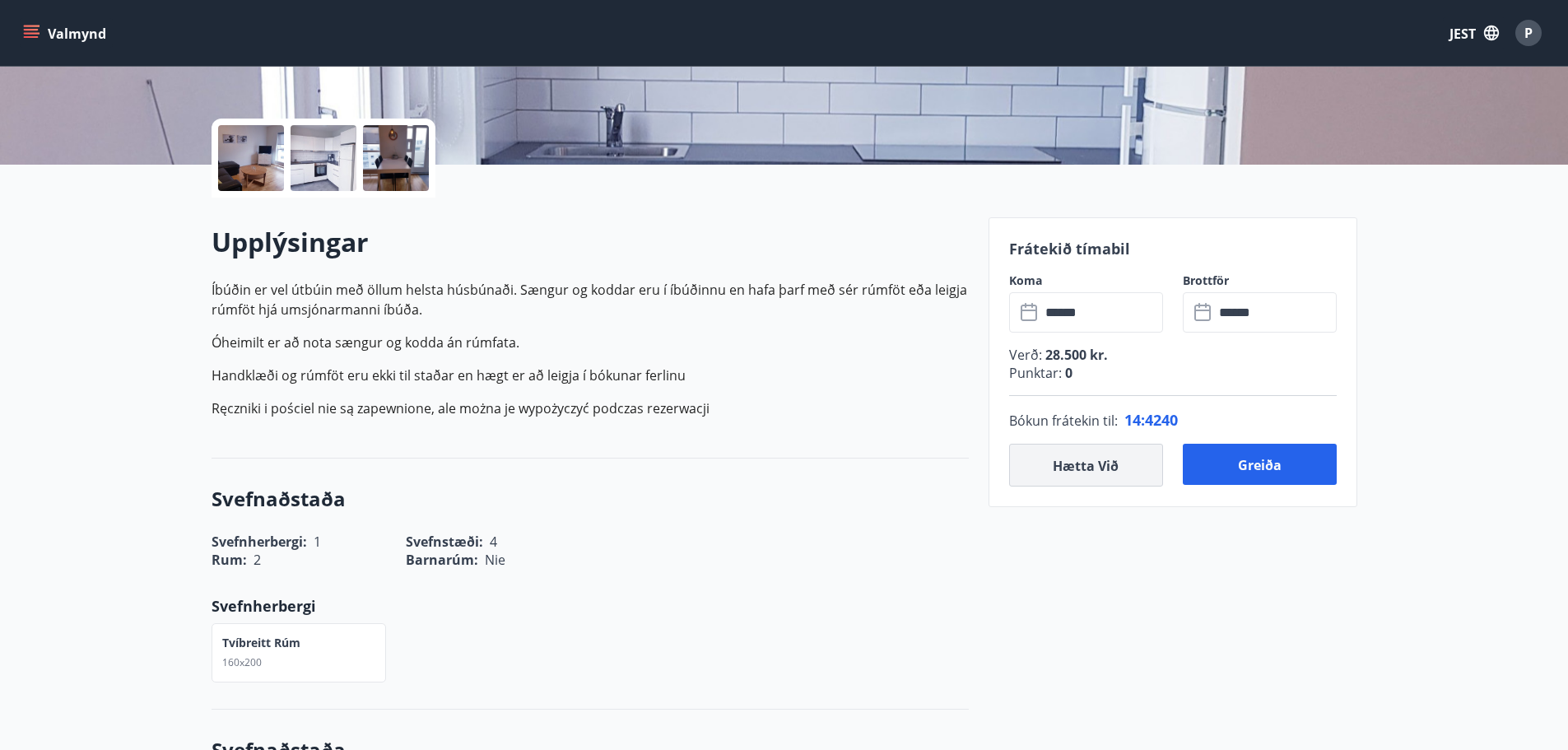
click at [1066, 469] on font "Hætta við" at bounding box center [1086, 466] width 66 height 18
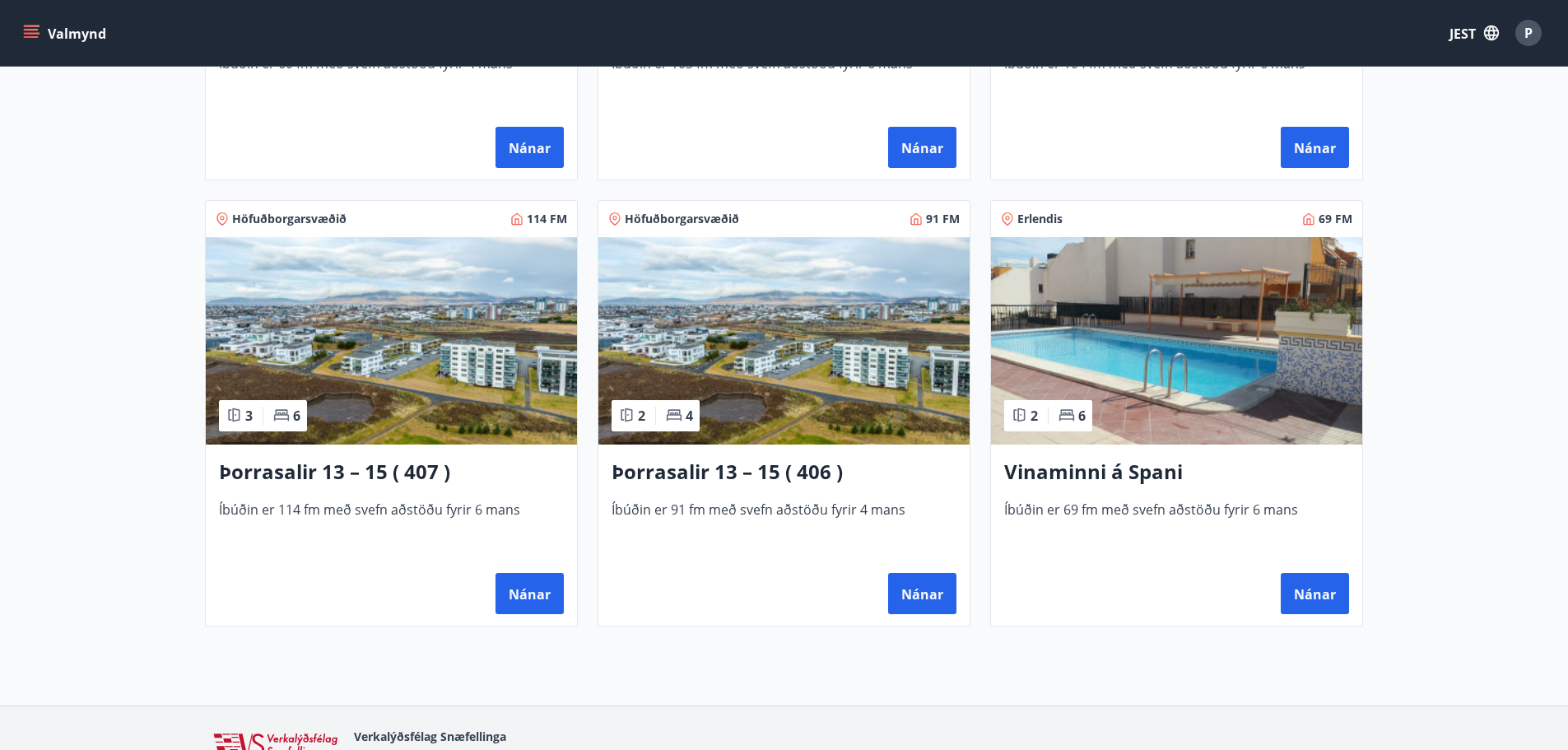
click at [446, 290] on img at bounding box center [391, 342] width 371 height 208
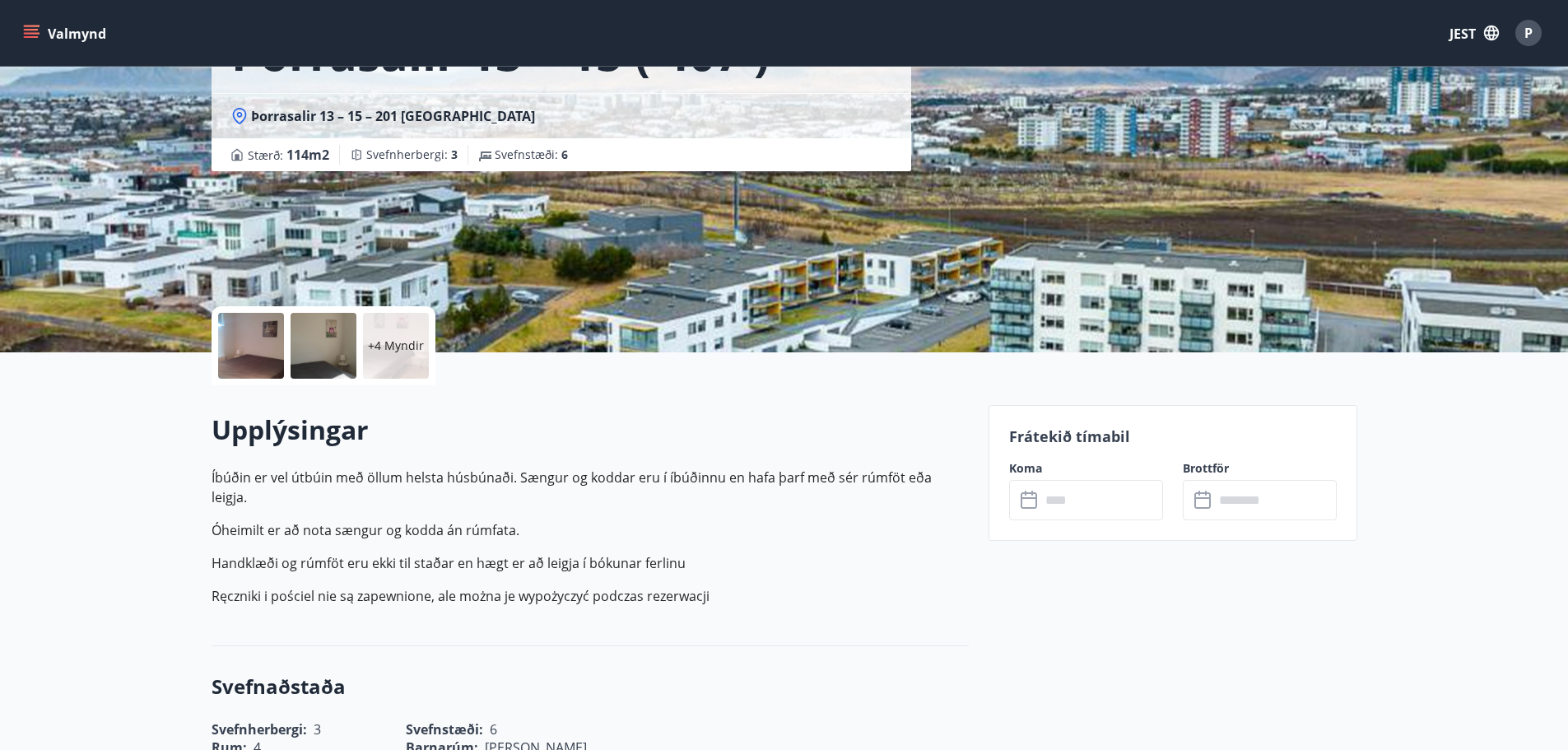
scroll to position [412, 0]
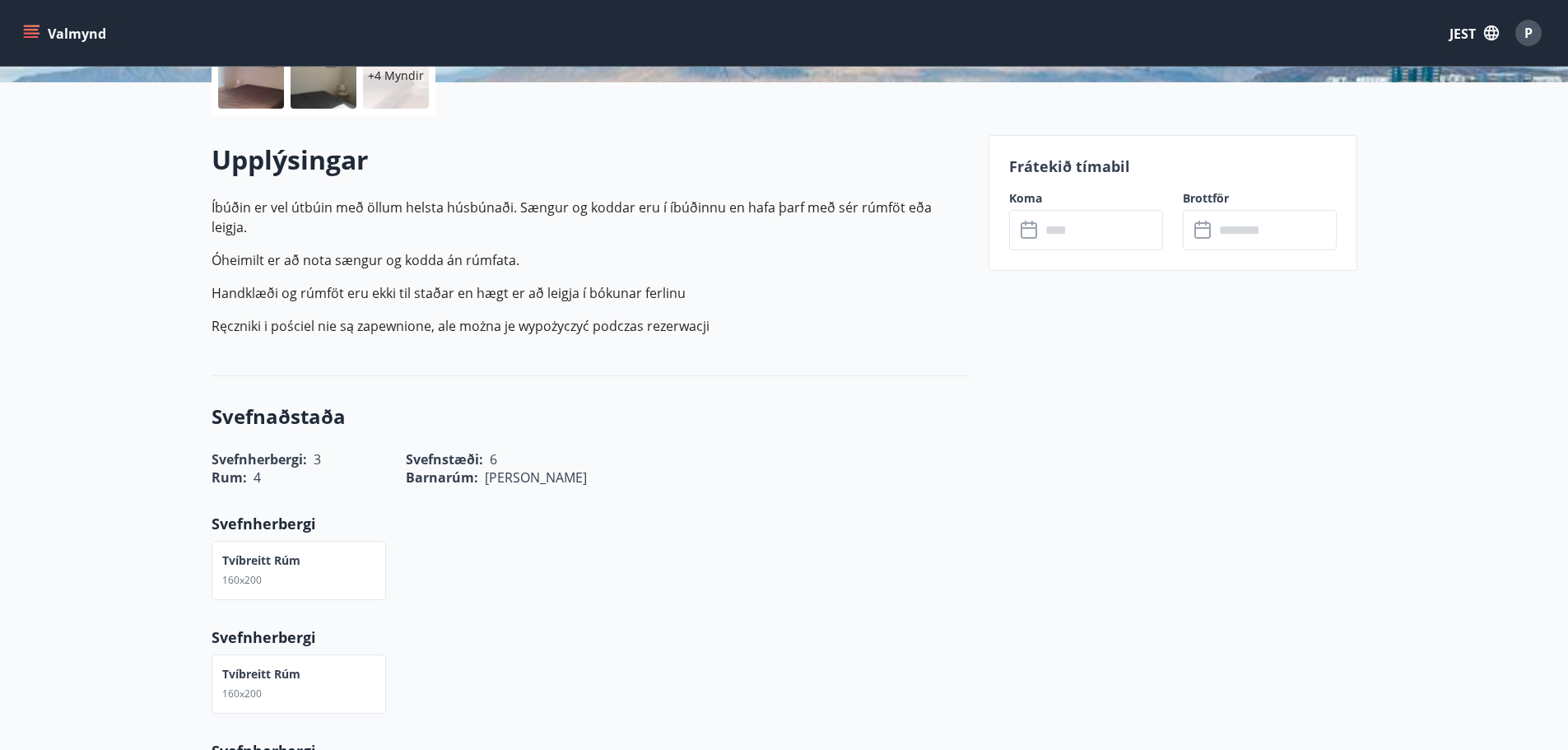
click at [1057, 230] on input "text" at bounding box center [1102, 230] width 123 height 41
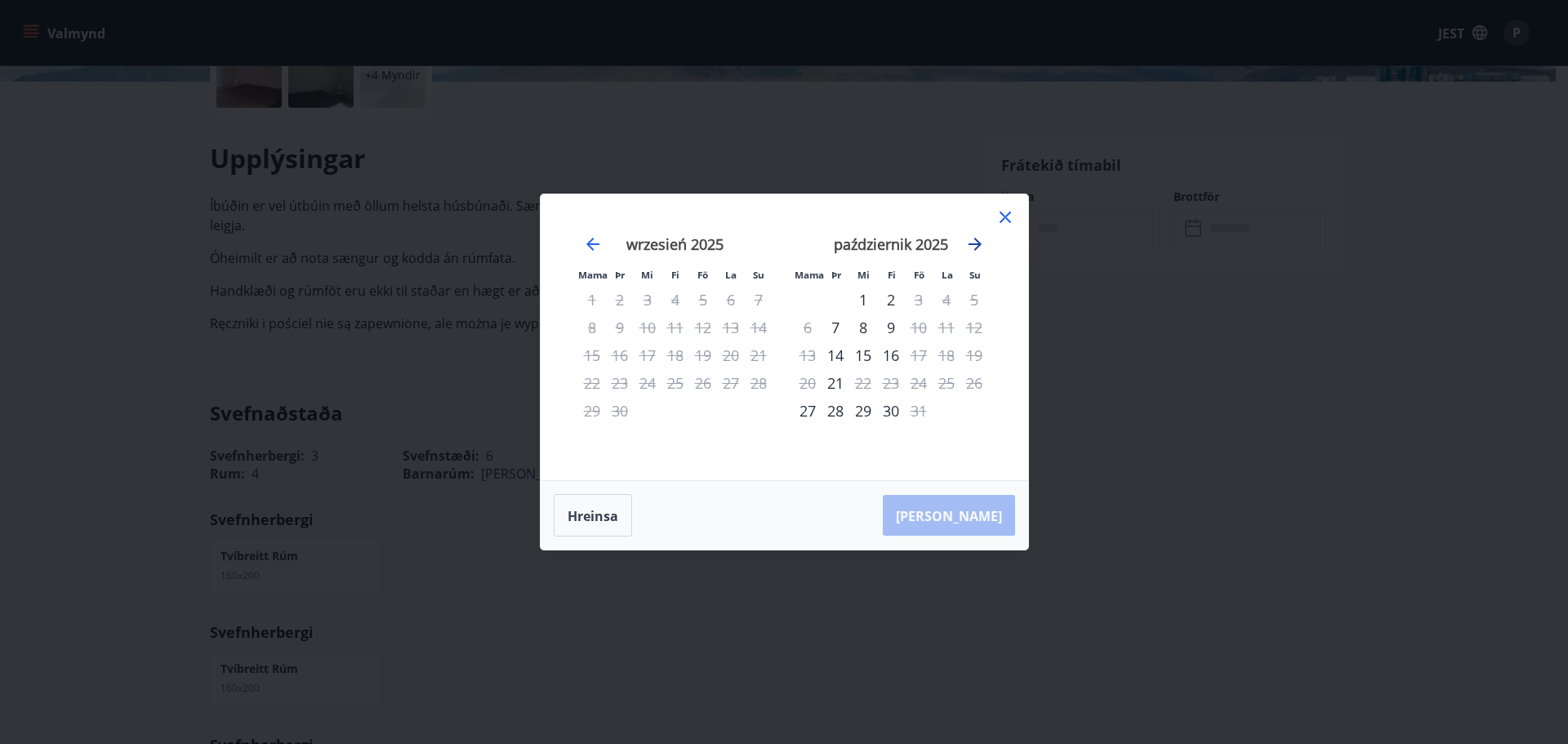
click at [978, 242] on icon "Przejdź dalej, aby przejść do następnego miesiąca." at bounding box center [975, 244] width 13 height 13
click at [918, 412] on div "28" at bounding box center [918, 411] width 28 height 28
click at [976, 242] on icon "Przejdź dalej, aby przejść do następnego miesiąca." at bounding box center [975, 245] width 20 height 20
click at [806, 294] on div "1" at bounding box center [807, 299] width 28 height 28
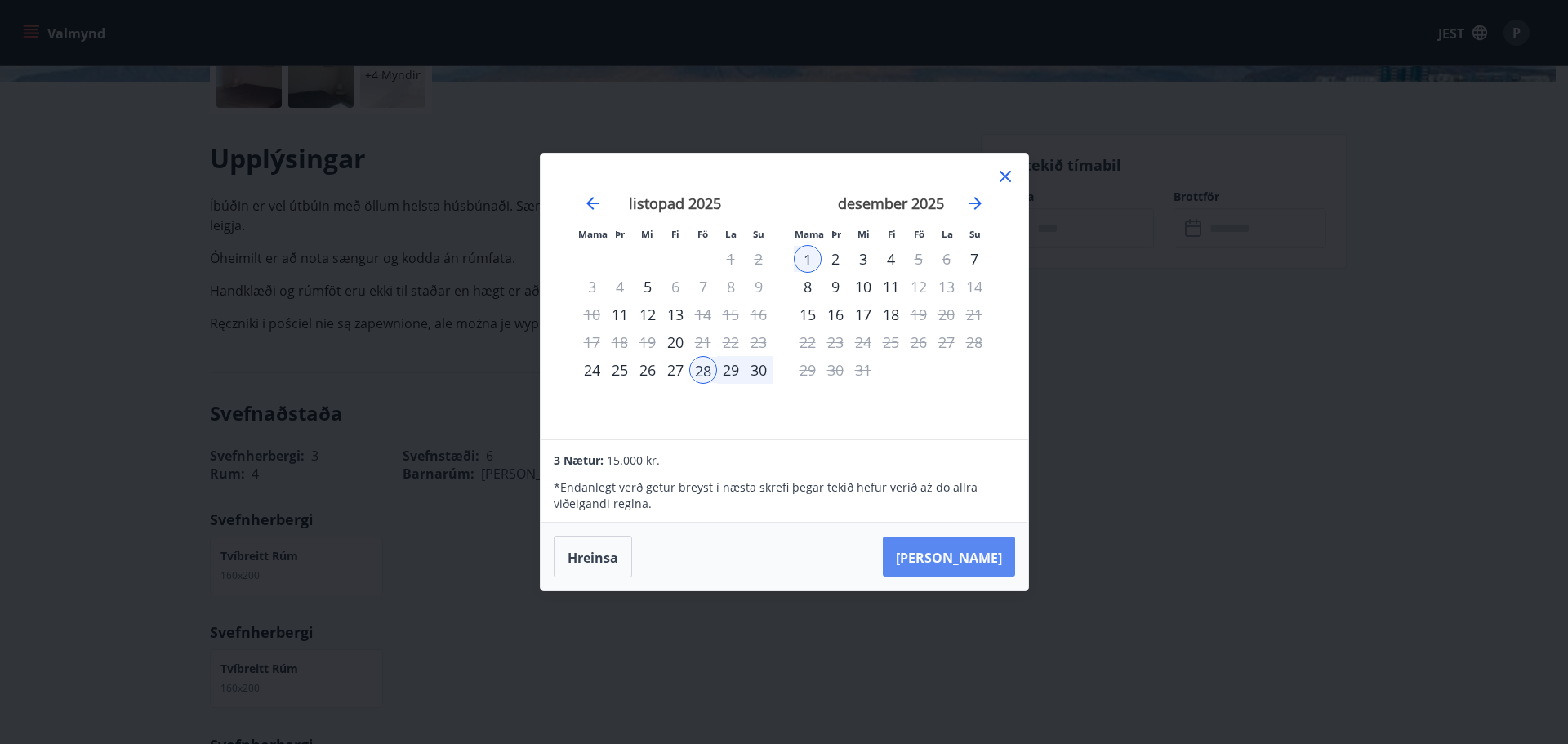
click at [963, 558] on font "Taka Frá" at bounding box center [949, 558] width 107 height 18
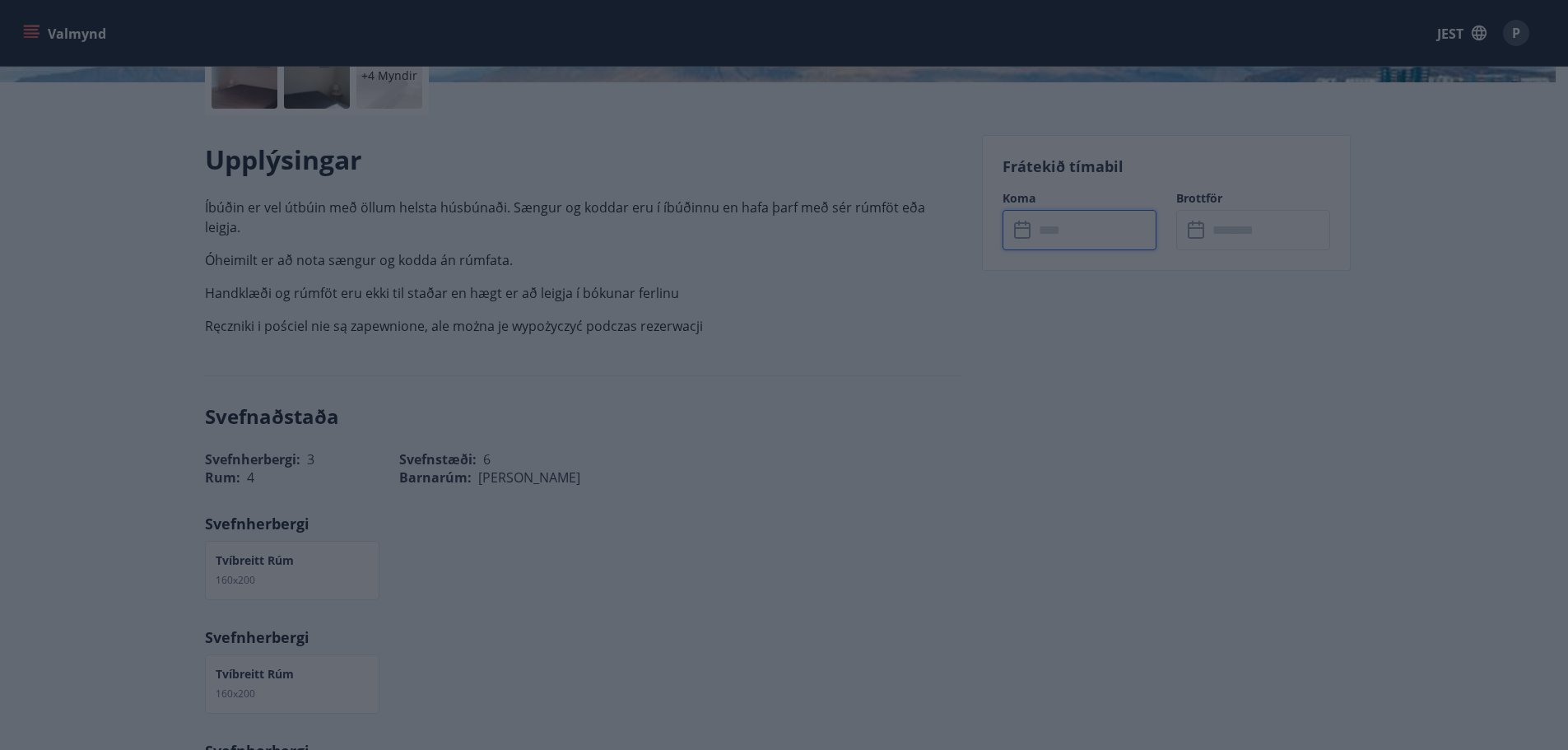
type input "******"
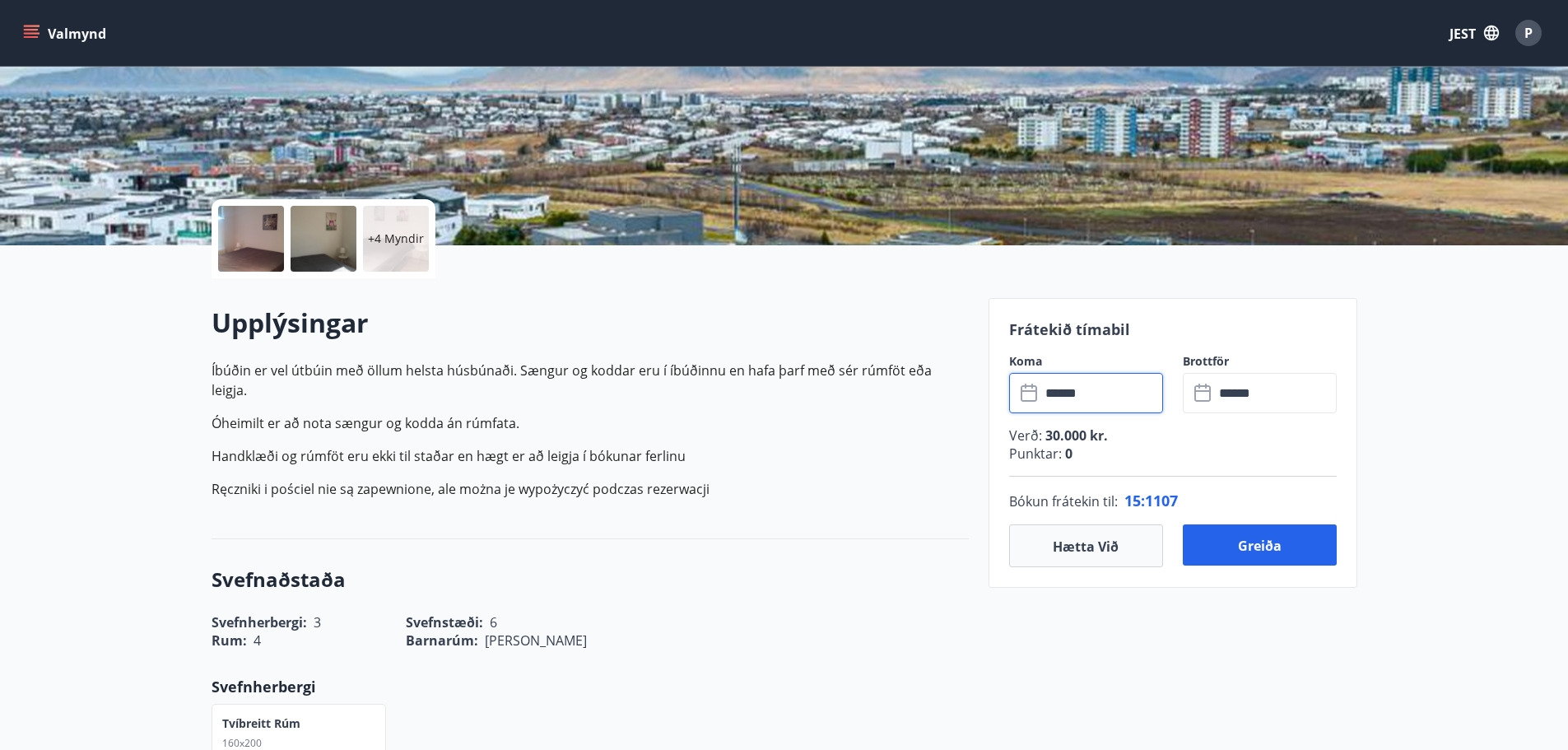
scroll to position [247, 0]
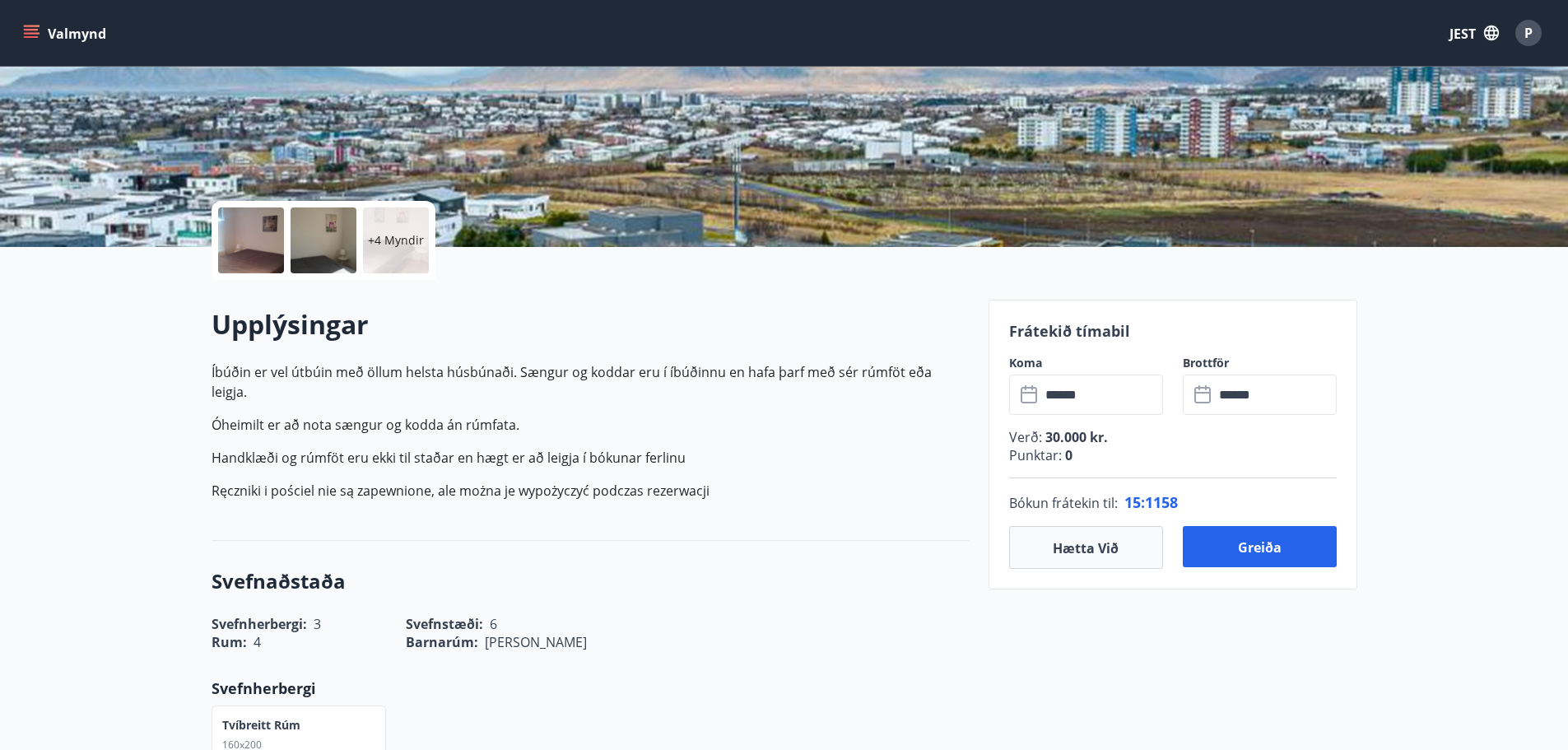
click at [378, 232] on font "+4 Myndir" at bounding box center [396, 239] width 56 height 15
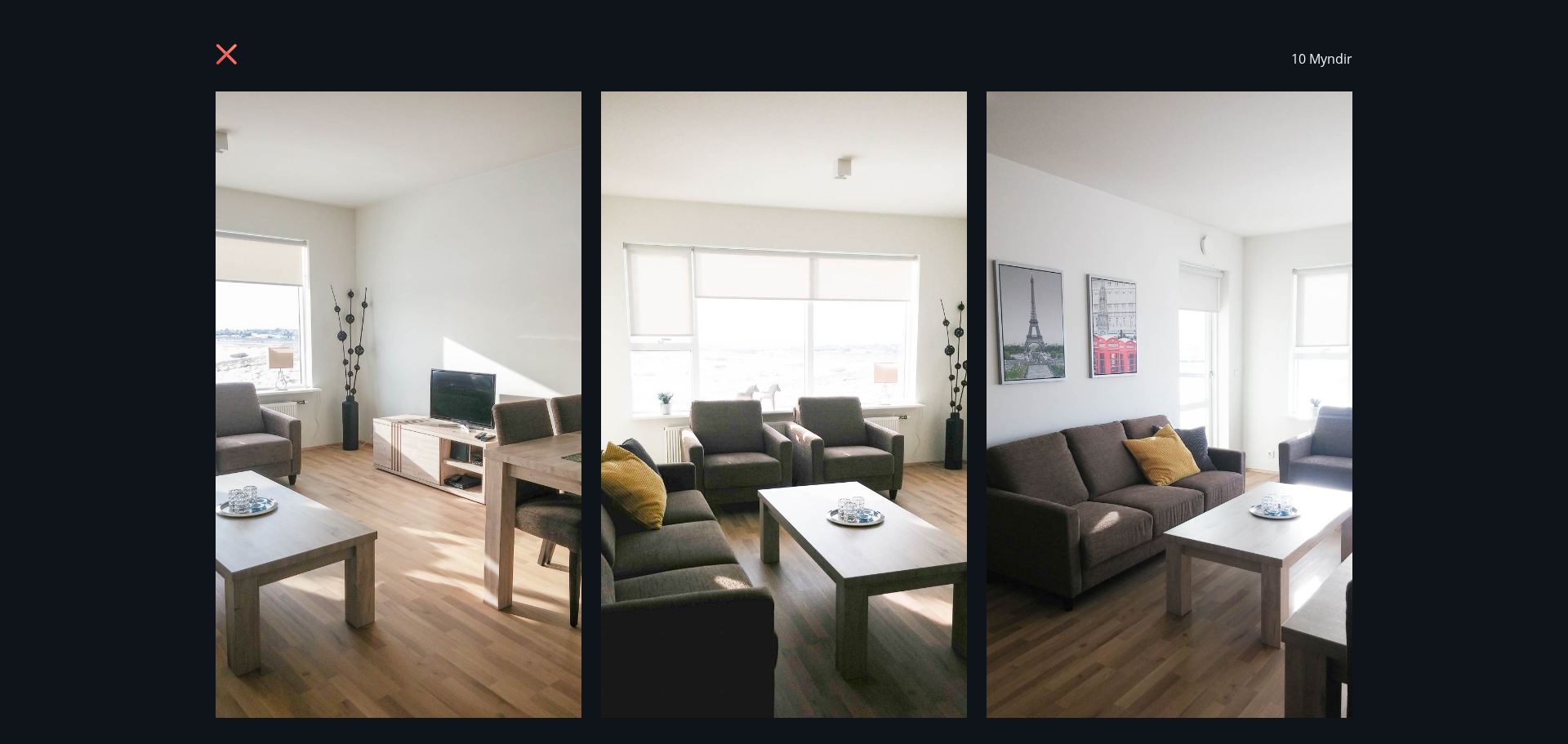
click at [217, 52] on icon at bounding box center [228, 56] width 26 height 26
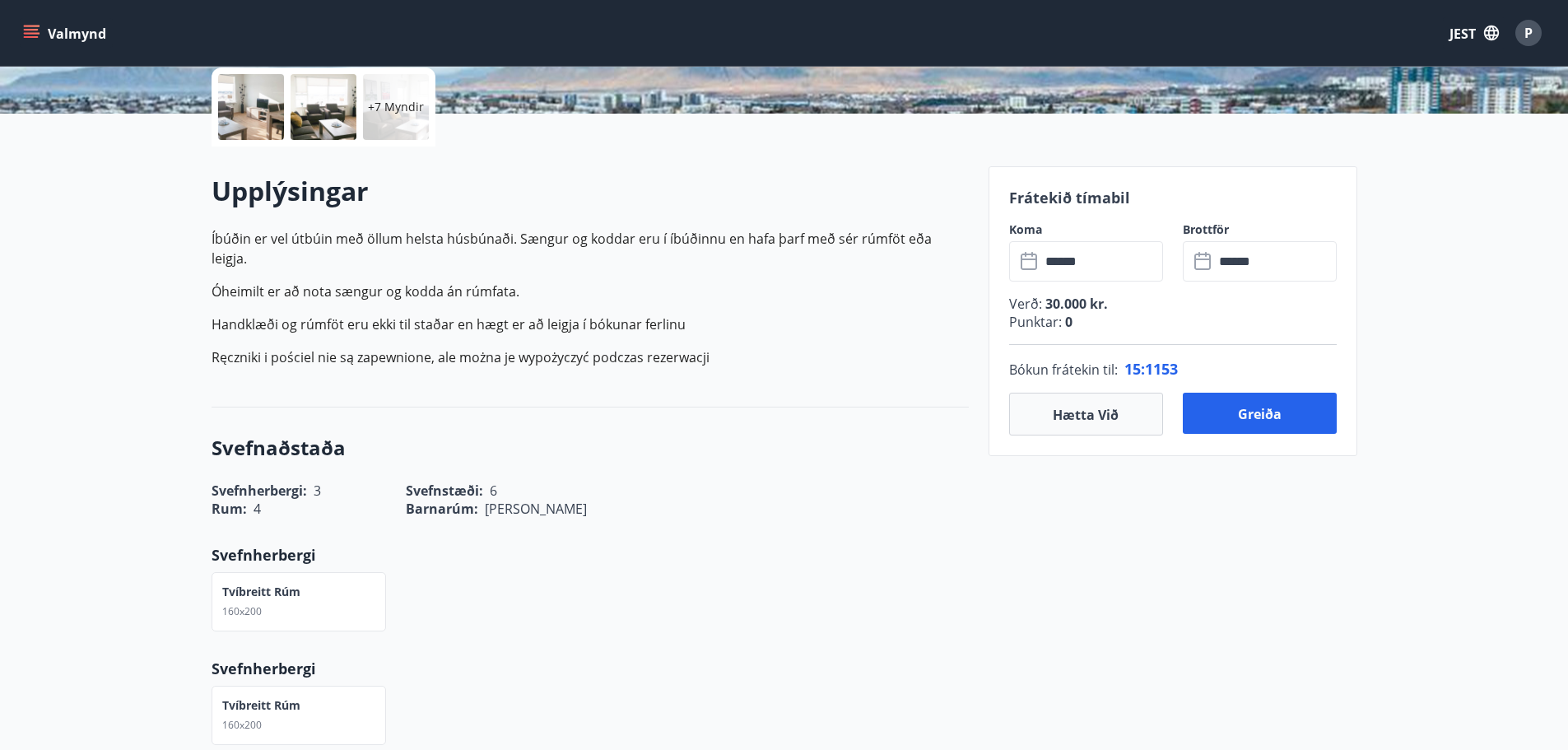
scroll to position [494, 0]
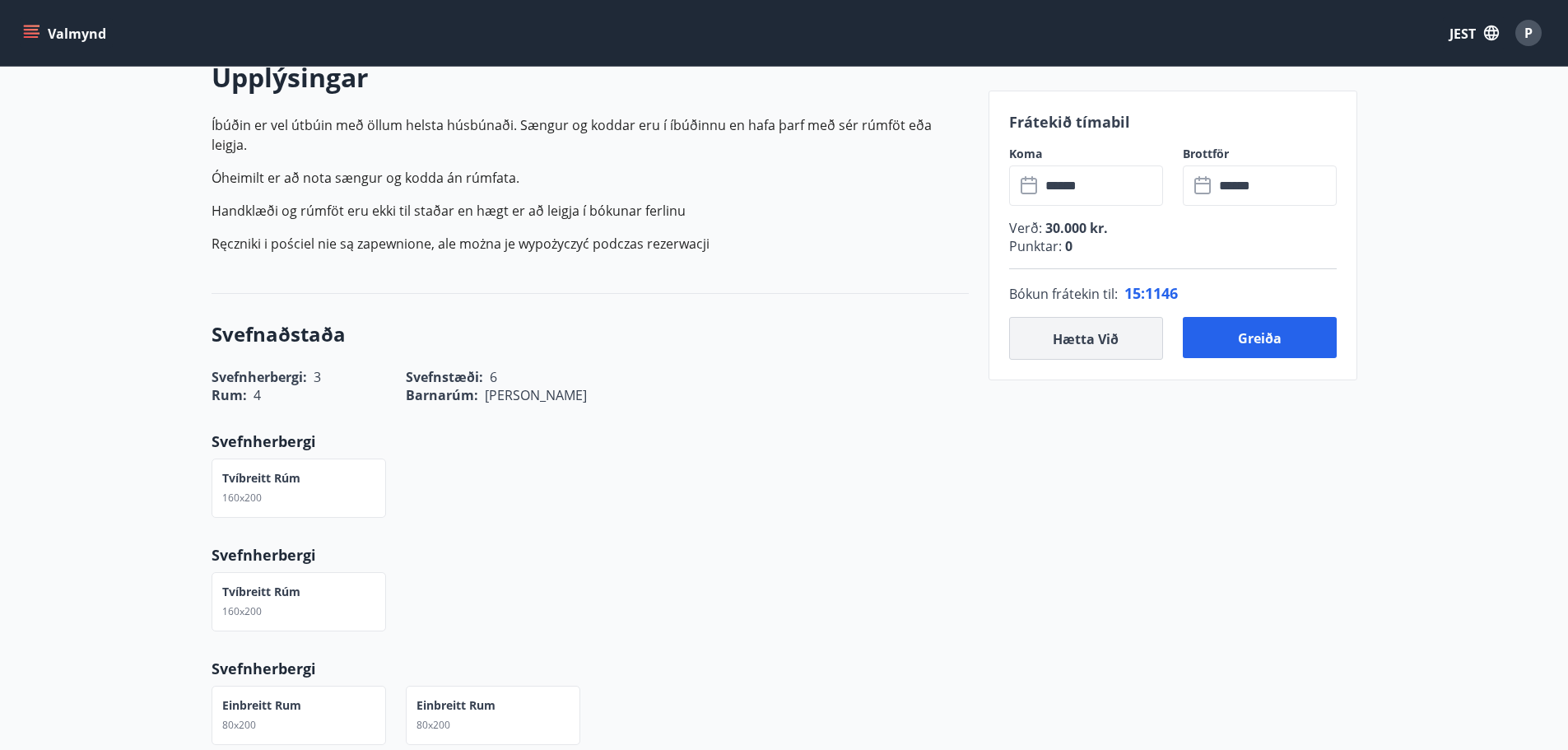
click at [1061, 341] on font "Hætta við" at bounding box center [1086, 340] width 66 height 18
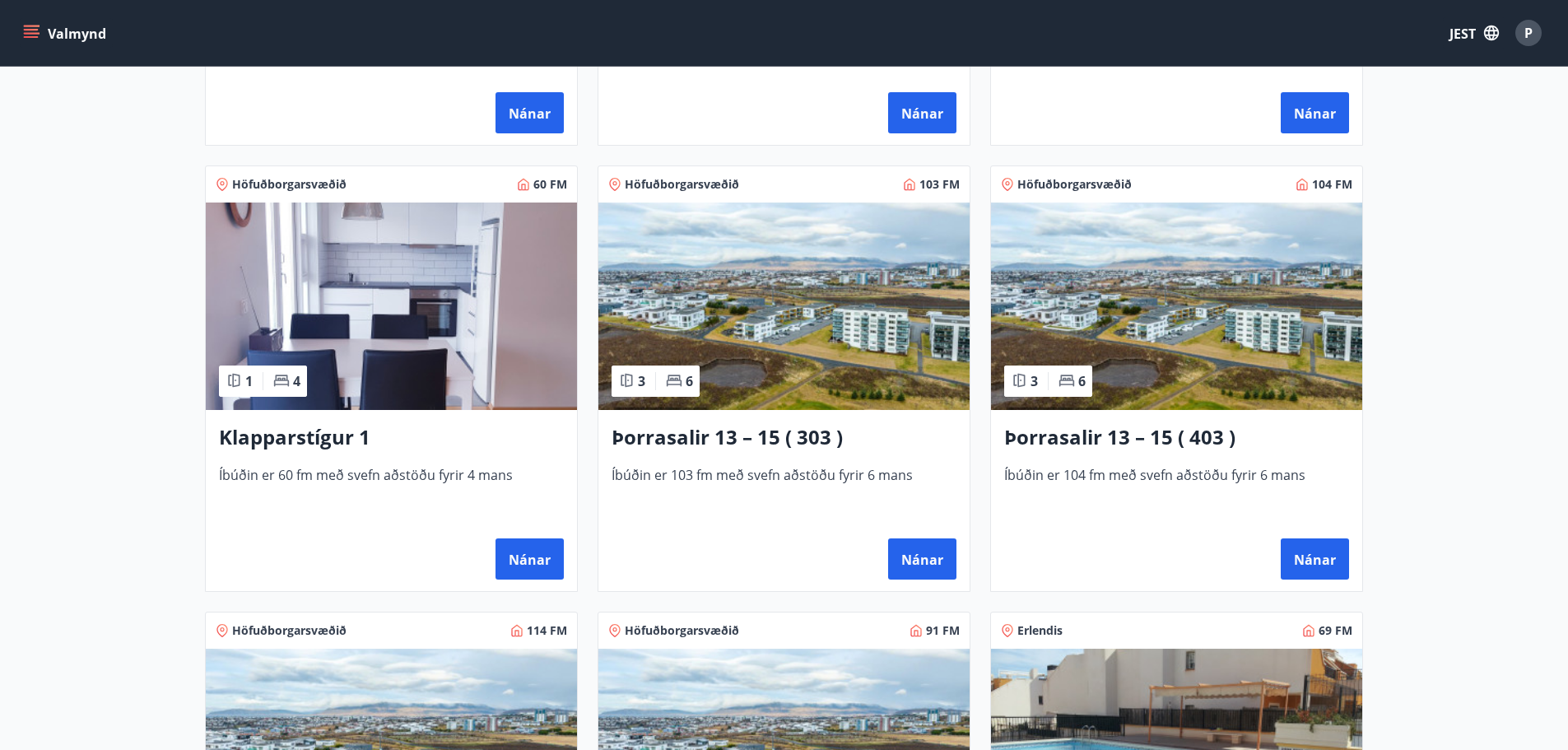
scroll to position [989, 0]
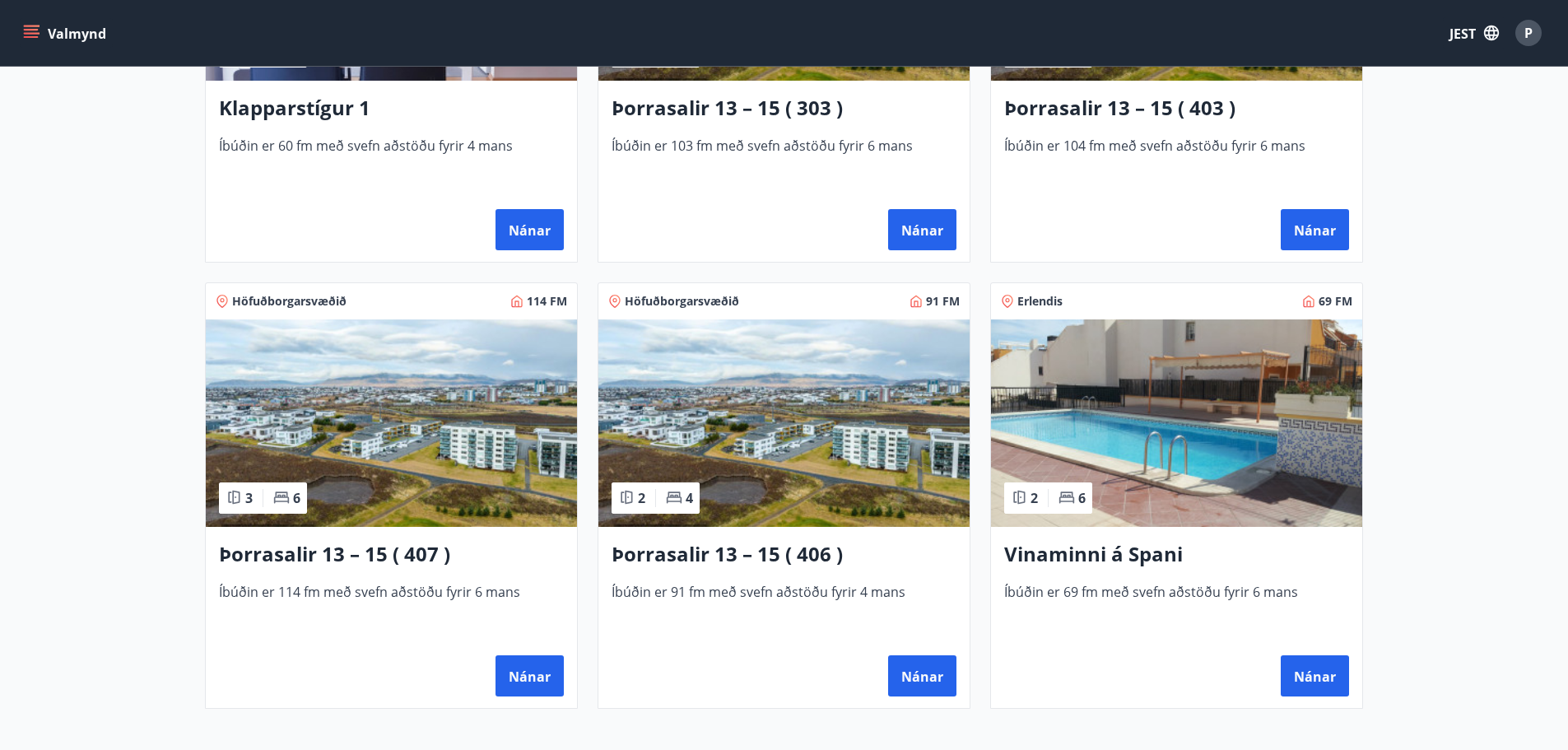
click at [762, 416] on img at bounding box center [784, 424] width 371 height 208
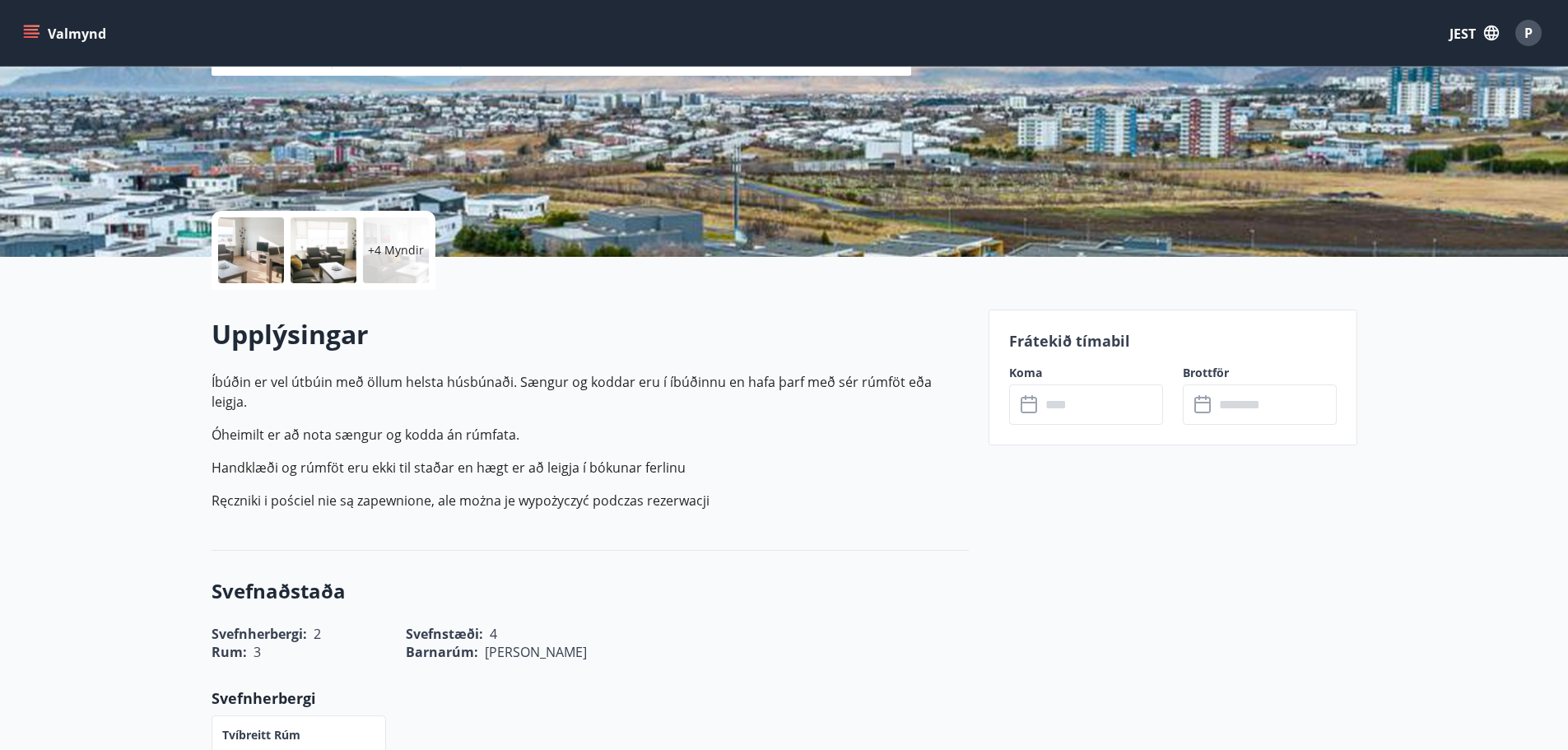
scroll to position [247, 0]
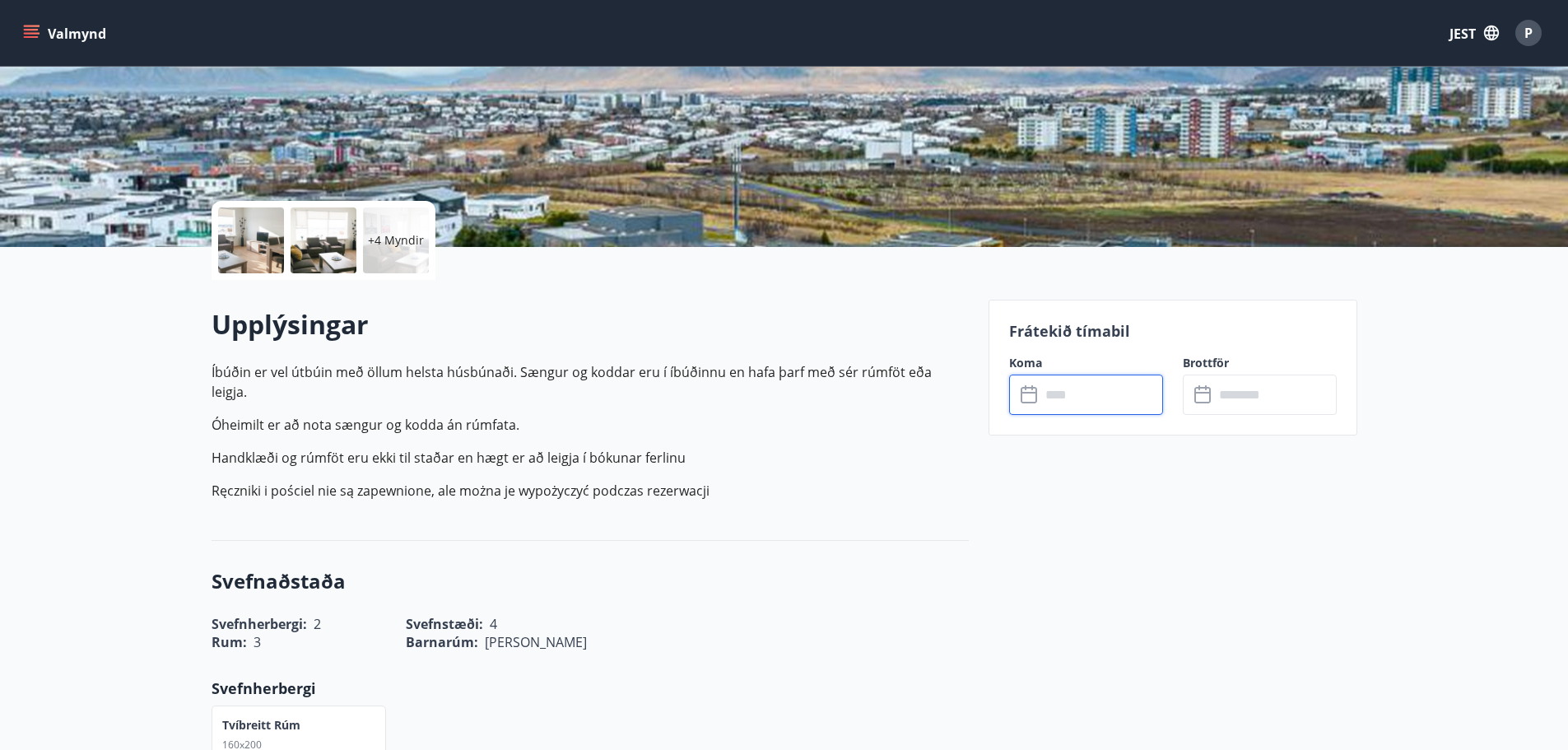
click at [1065, 393] on input "text" at bounding box center [1102, 395] width 123 height 41
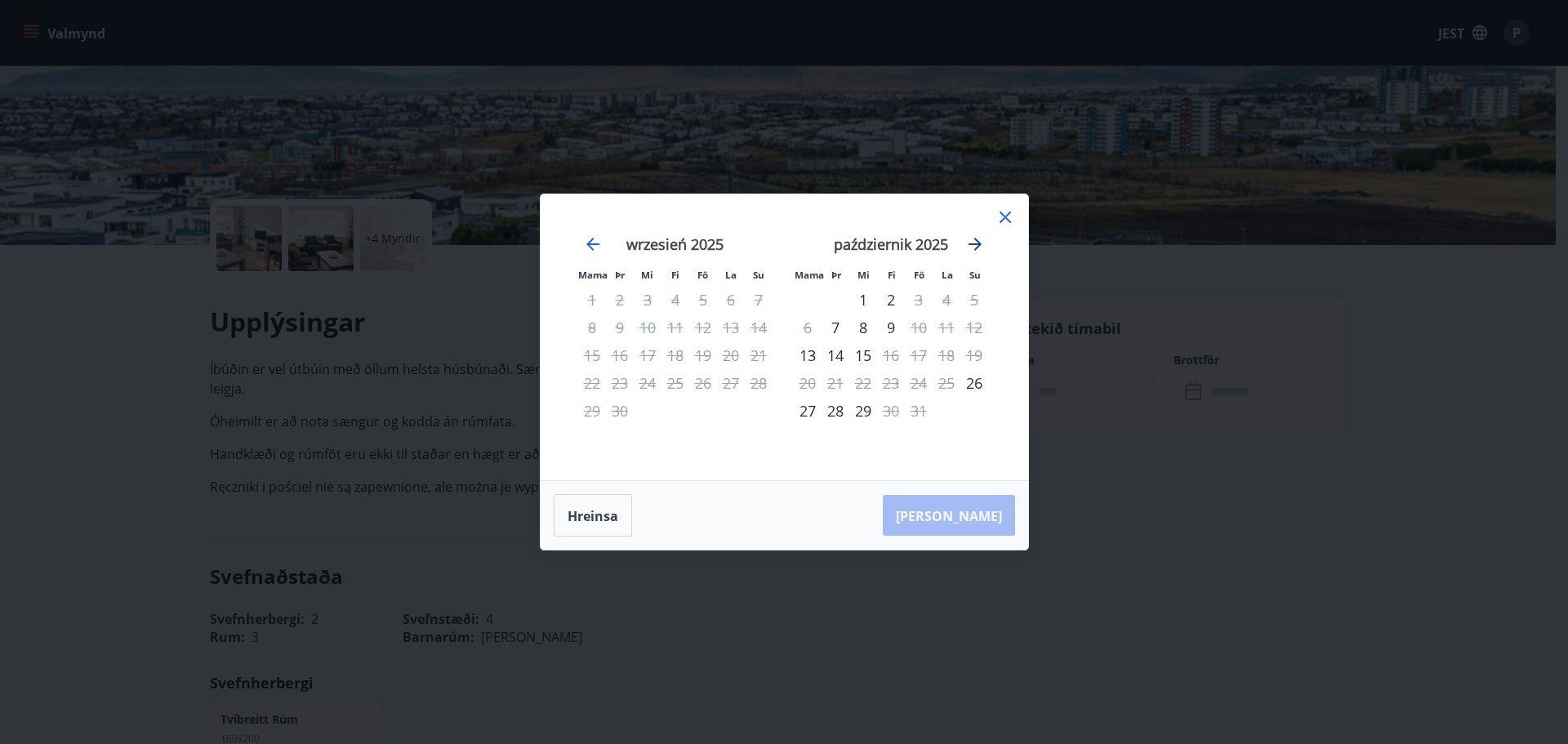
click at [974, 238] on icon "Przejdź dalej, aby przejść do następnego miesiąca." at bounding box center [975, 245] width 20 height 20
click at [583, 247] on icon "Przejdź wstecz, aby przejść do poprzedniego miesiąca." at bounding box center [593, 245] width 20 height 20
click at [1011, 216] on icon at bounding box center [1005, 218] width 20 height 20
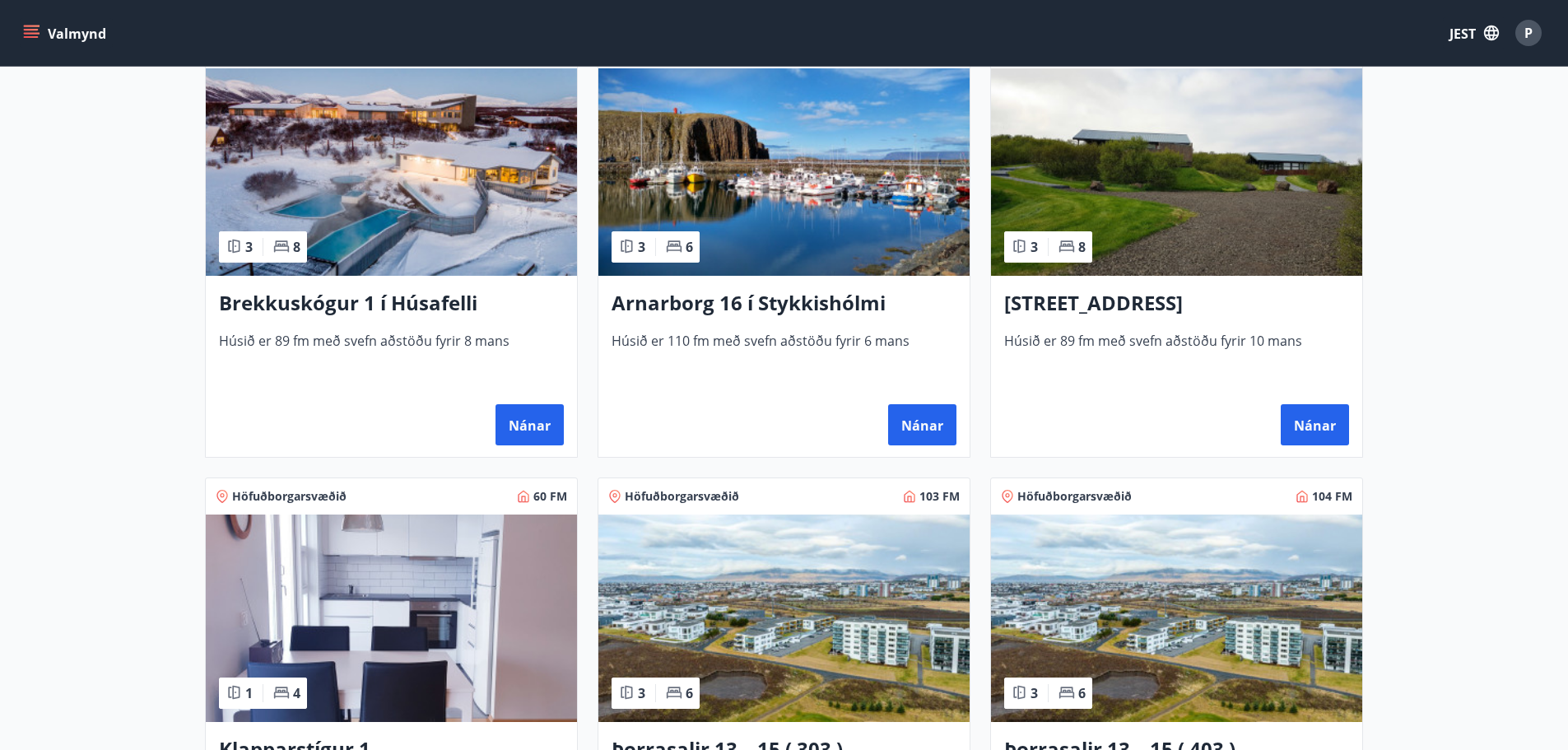
scroll to position [577, 0]
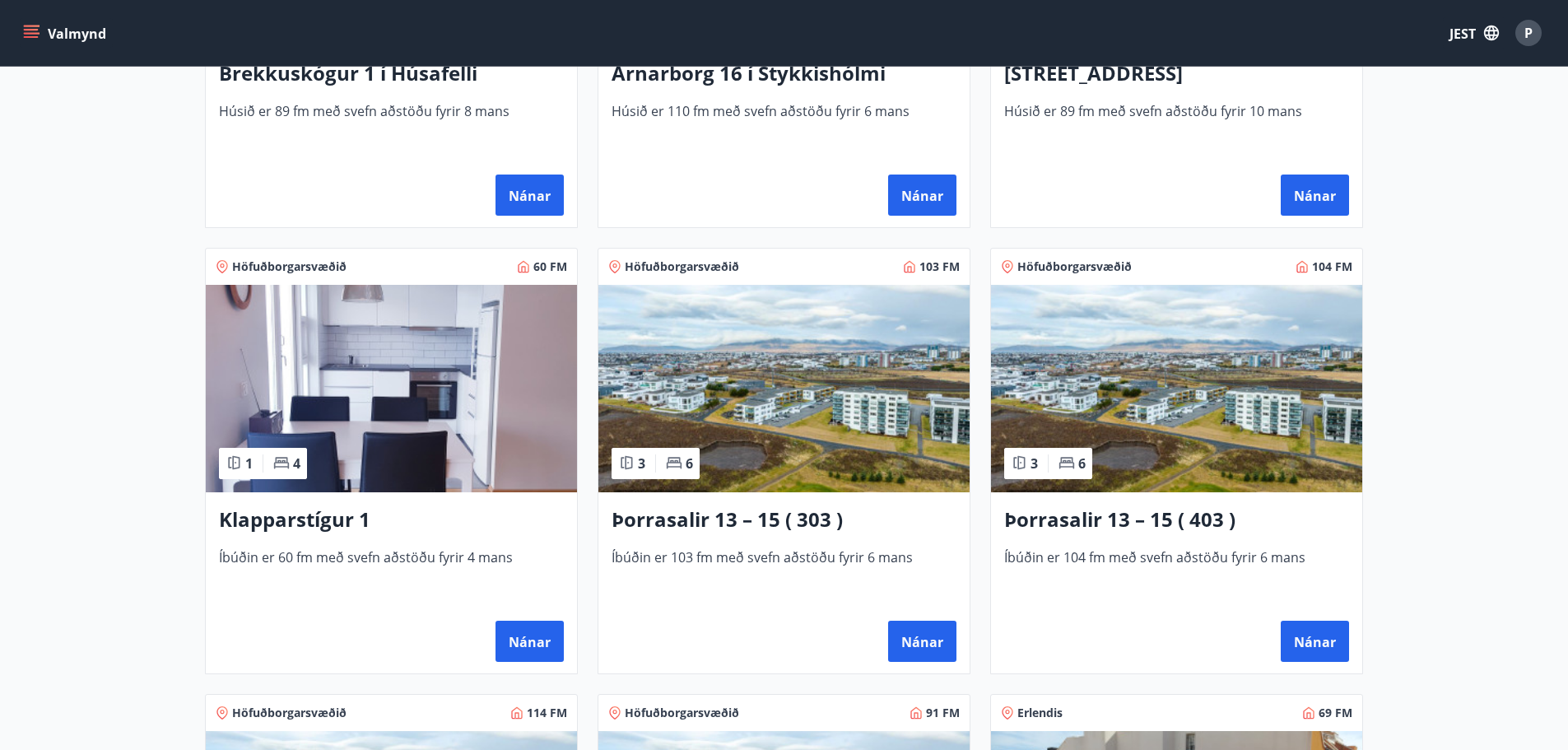
click at [823, 357] on img at bounding box center [784, 389] width 371 height 208
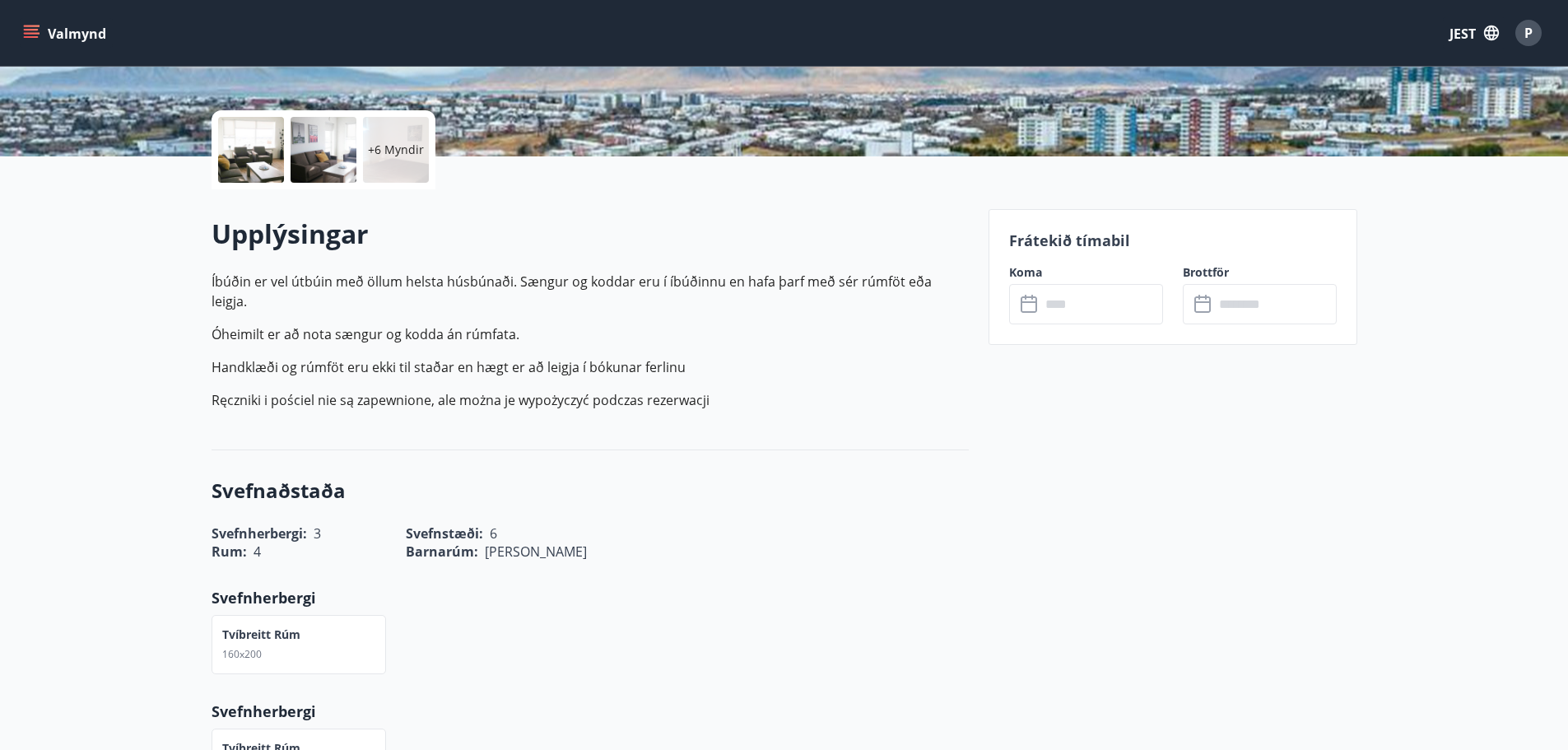
scroll to position [330, 0]
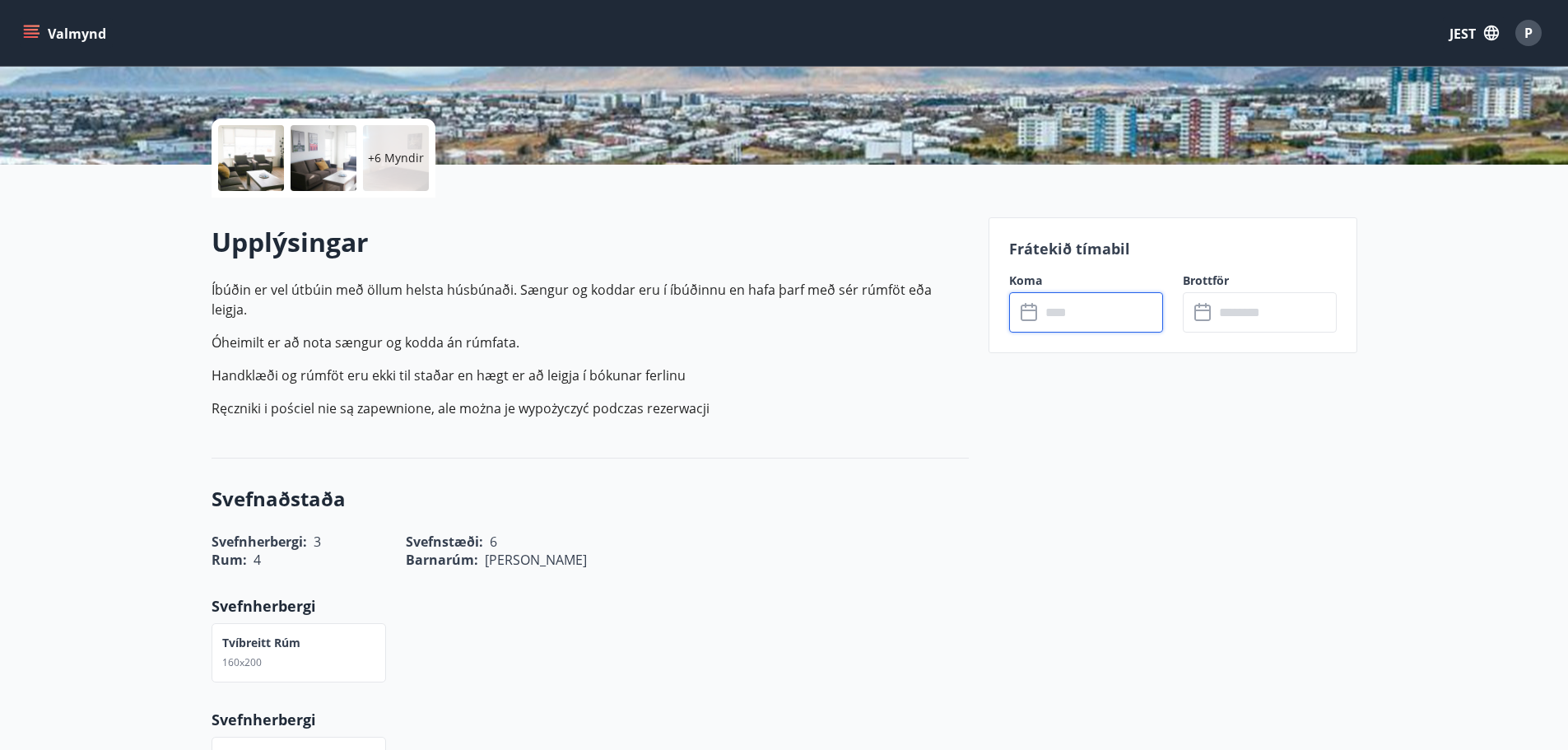
click at [1065, 293] on input "text" at bounding box center [1102, 313] width 123 height 41
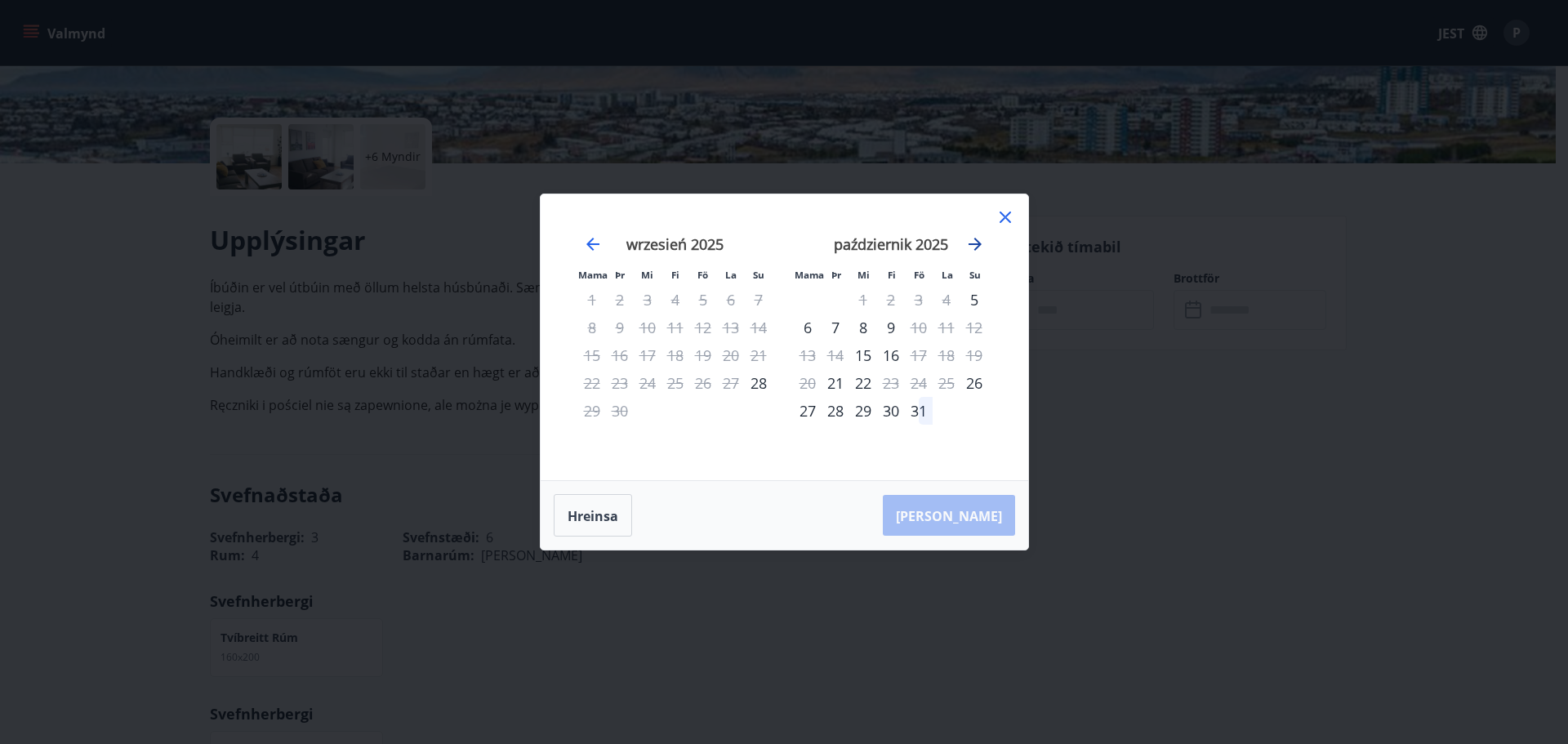
click at [977, 248] on icon "Przejdź dalej, aby przejść do następnego miesiąca." at bounding box center [975, 244] width 13 height 13
click at [1007, 217] on icon at bounding box center [1005, 217] width 12 height 12
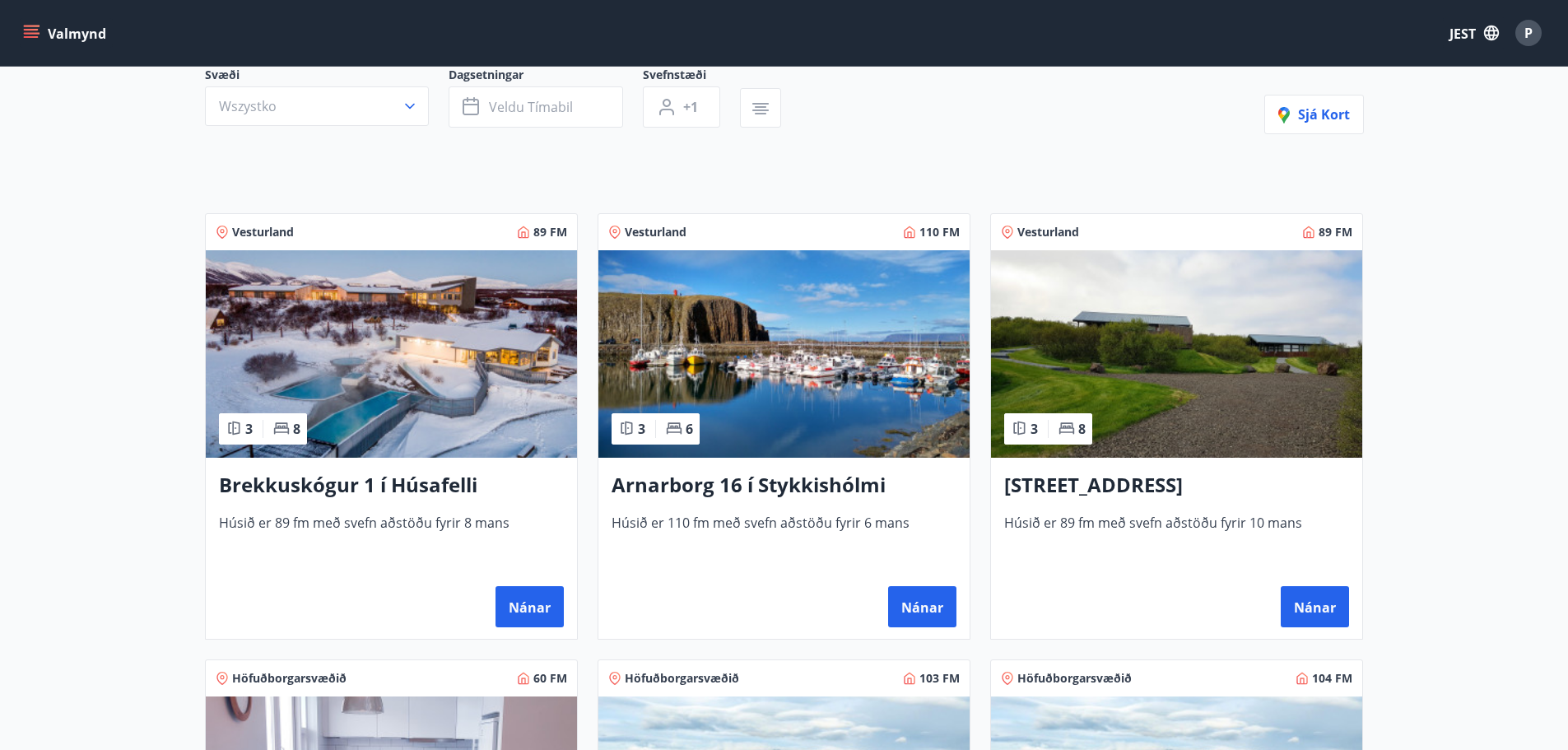
scroll to position [494, 0]
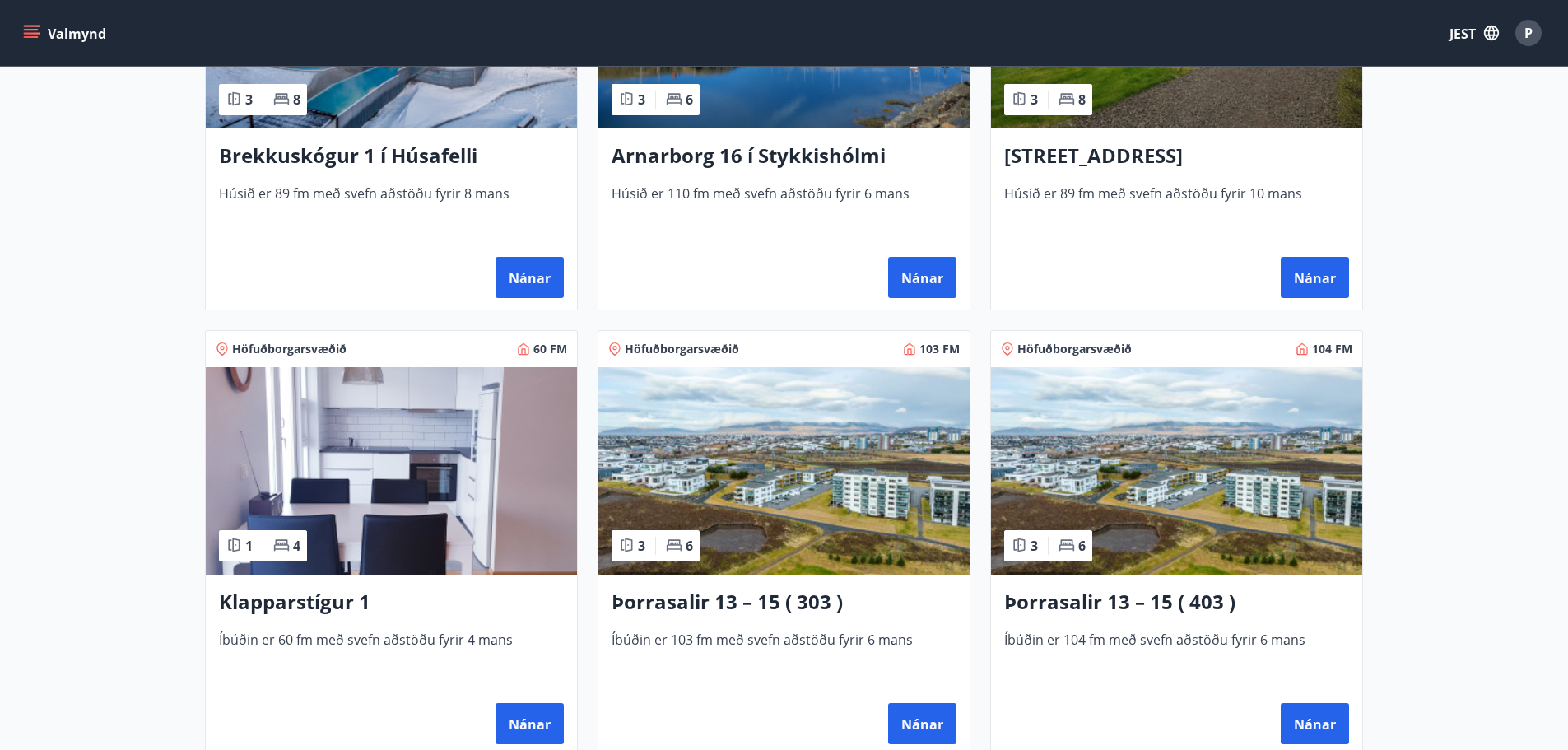
click at [1192, 473] on img at bounding box center [1177, 472] width 371 height 208
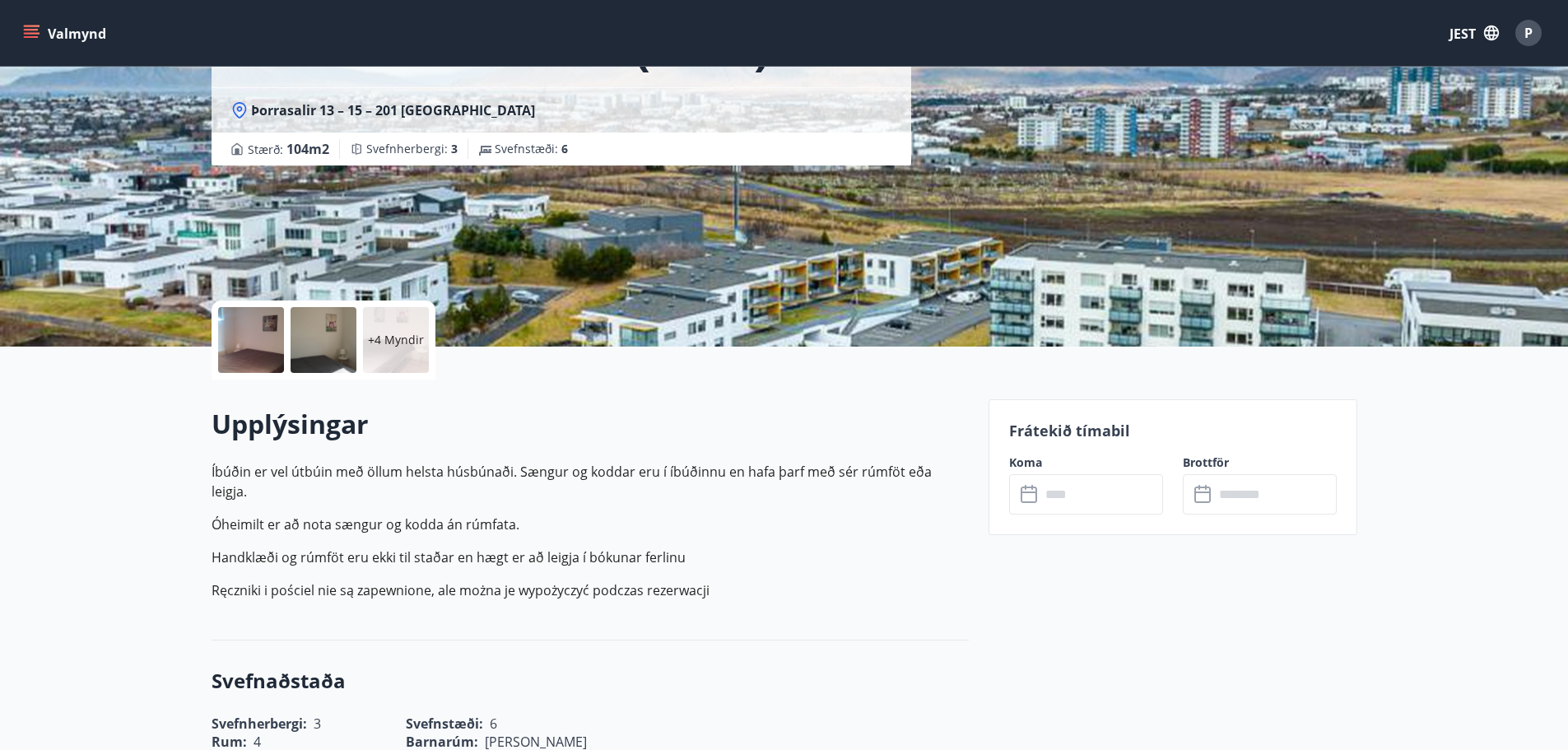
scroll to position [412, 0]
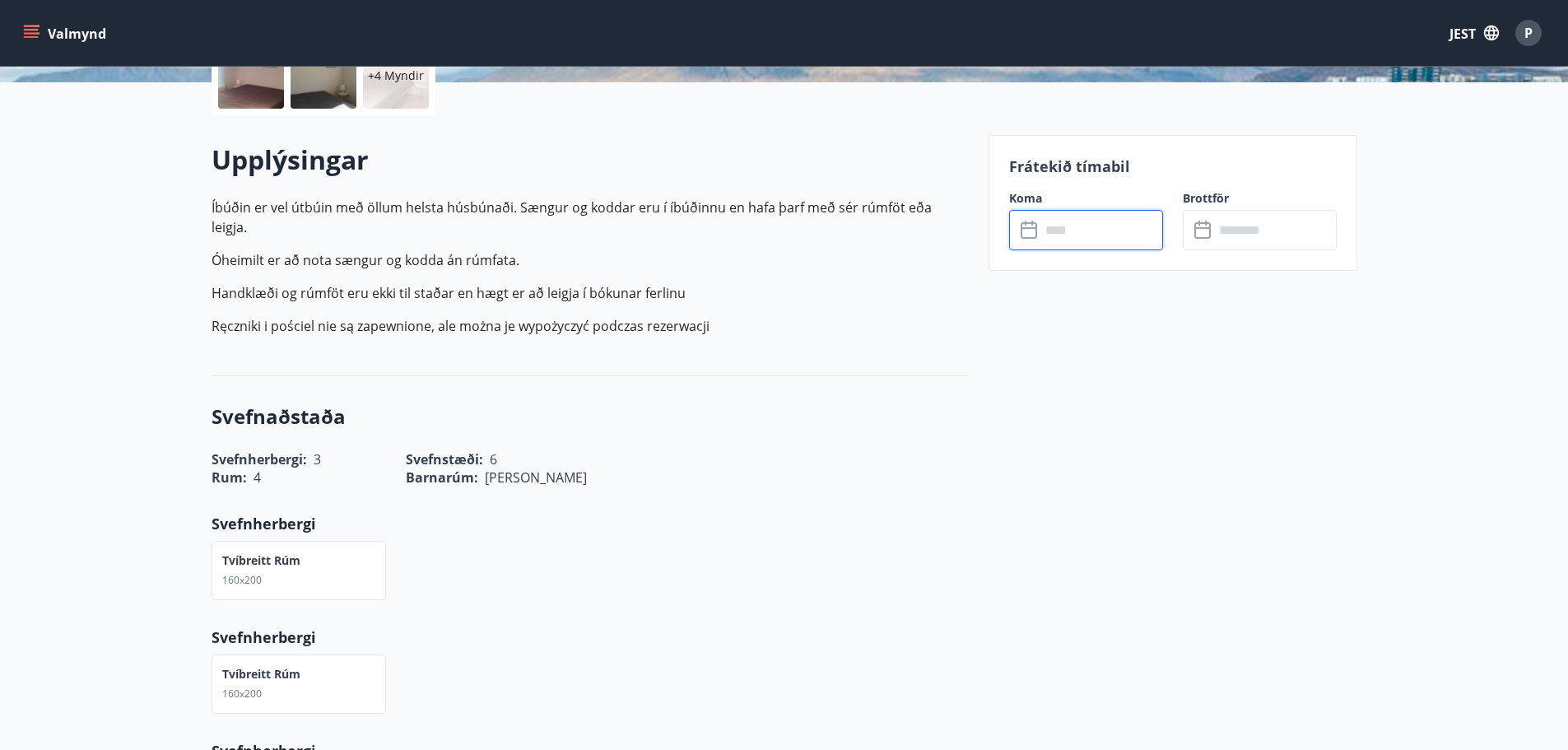
click at [1059, 233] on input "text" at bounding box center [1102, 230] width 123 height 41
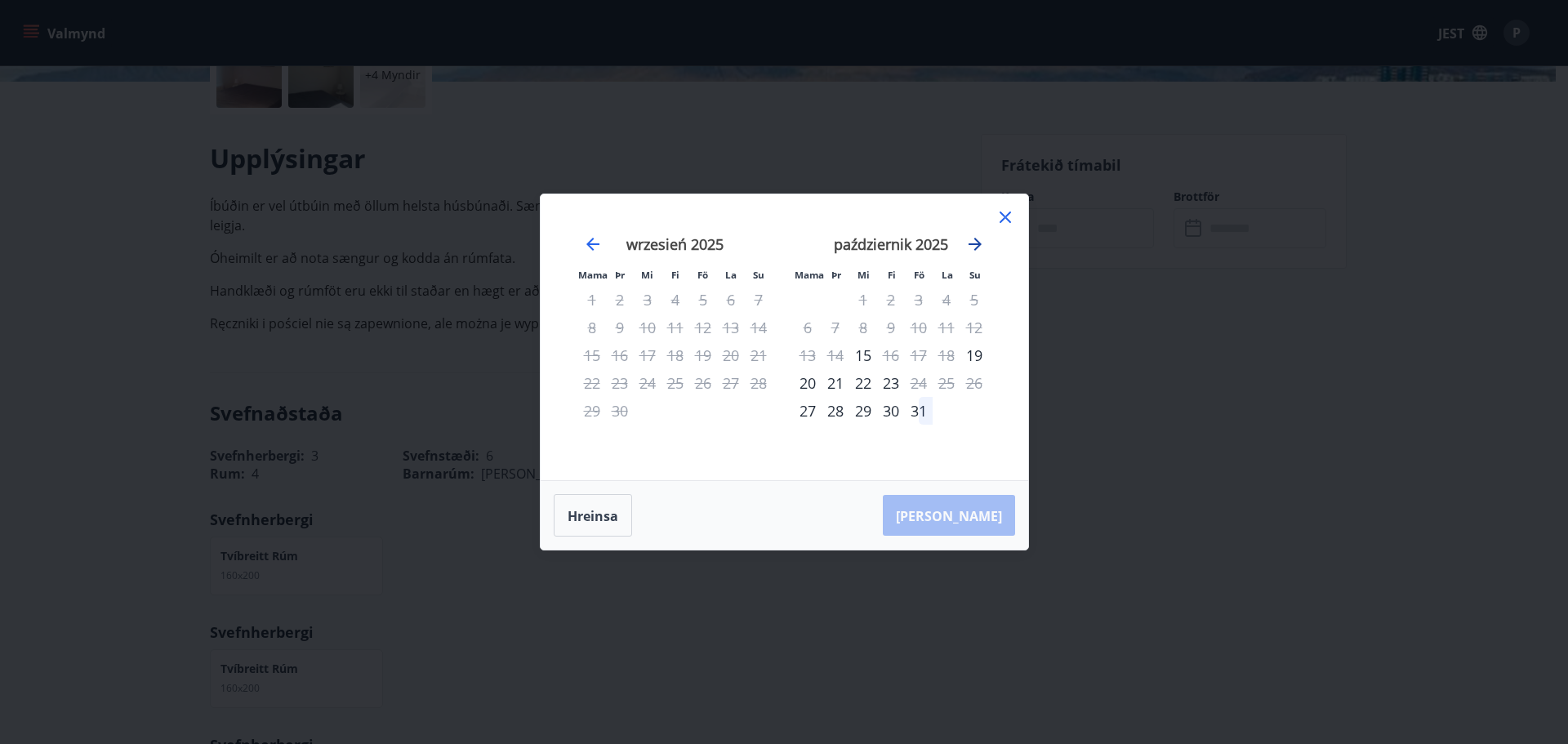
click at [973, 241] on icon "Przejdź dalej, aby przejść do następnego miesiąca." at bounding box center [975, 245] width 20 height 20
click at [1005, 217] on icon at bounding box center [1004, 218] width 3 height 3
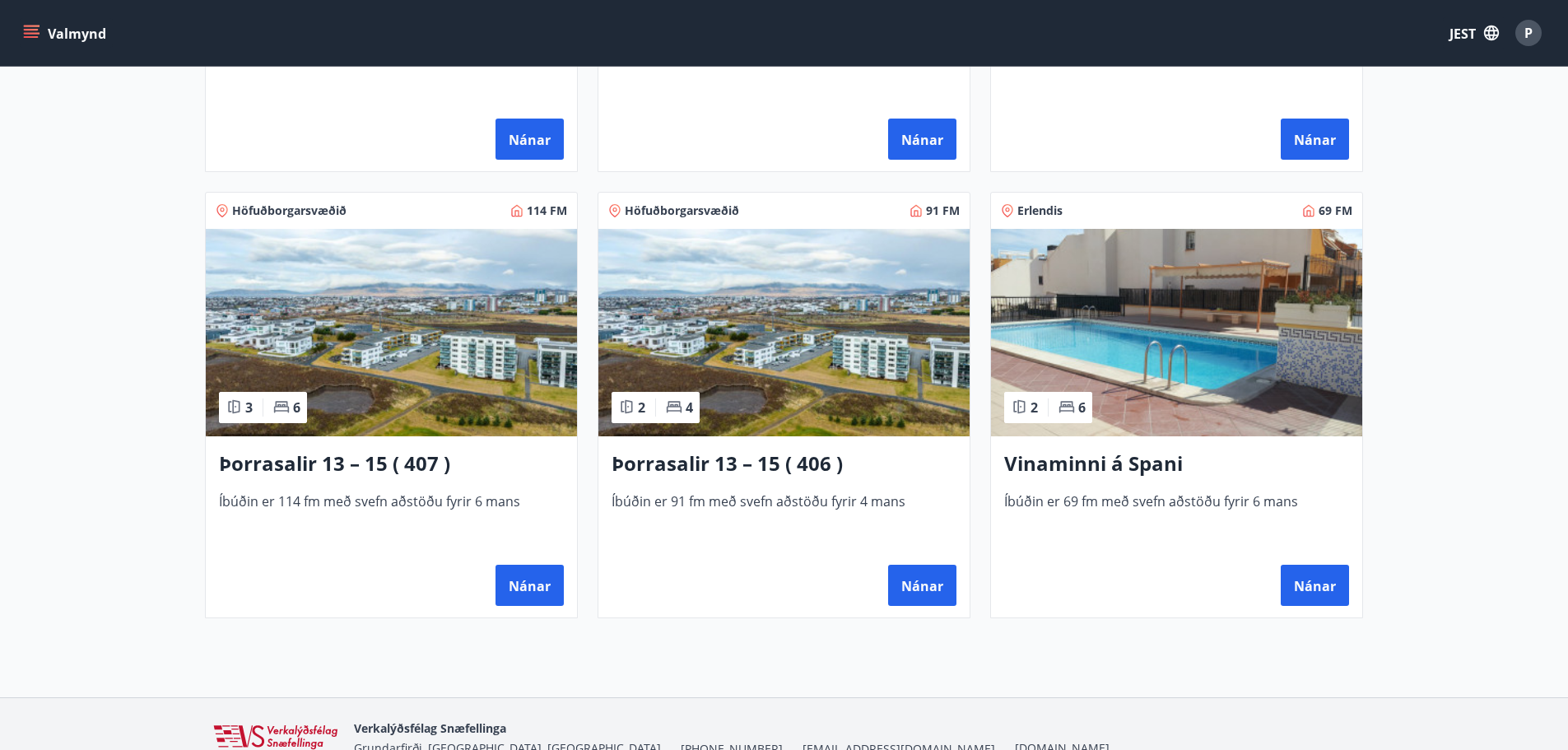
scroll to position [1165, 0]
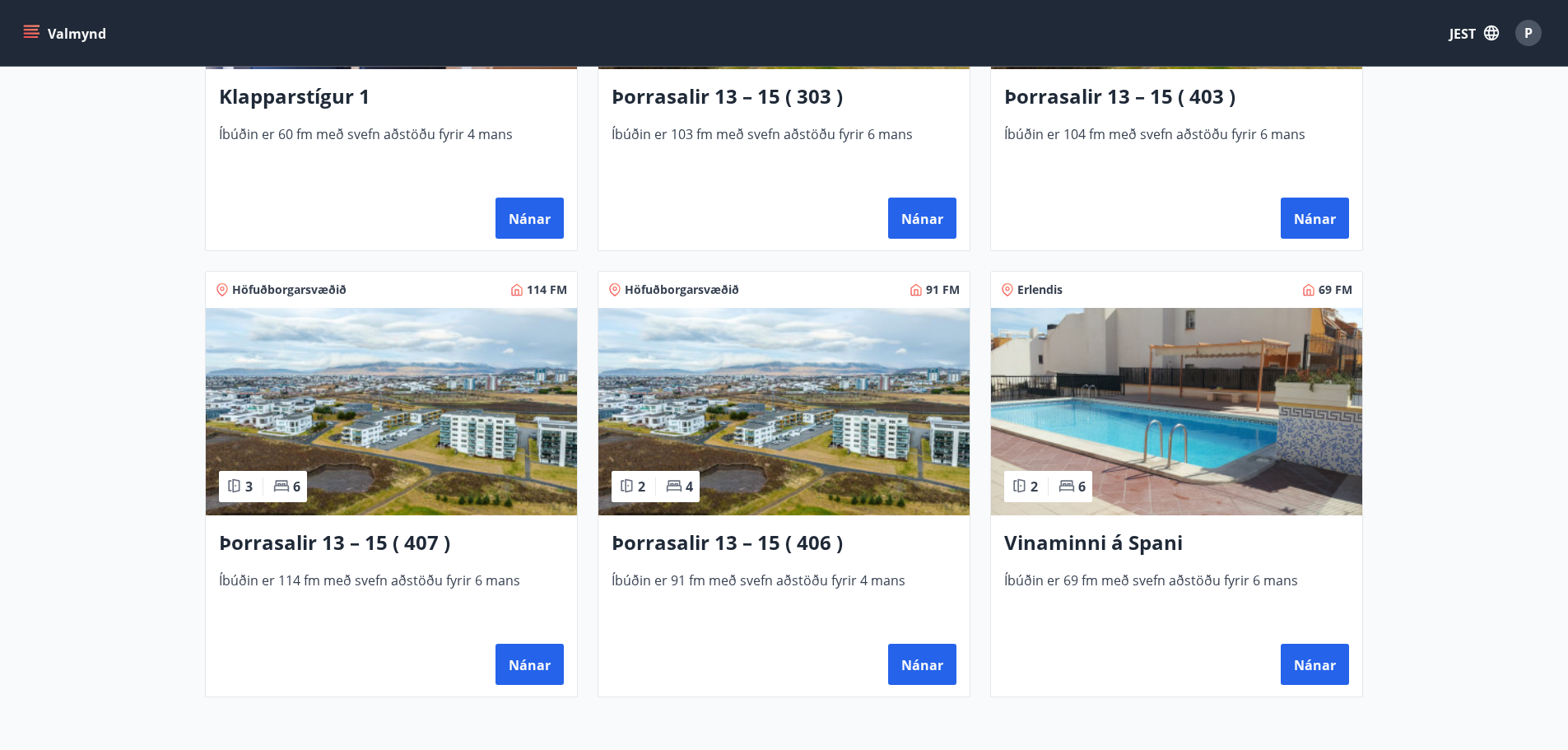
click at [373, 377] on img at bounding box center [391, 412] width 371 height 208
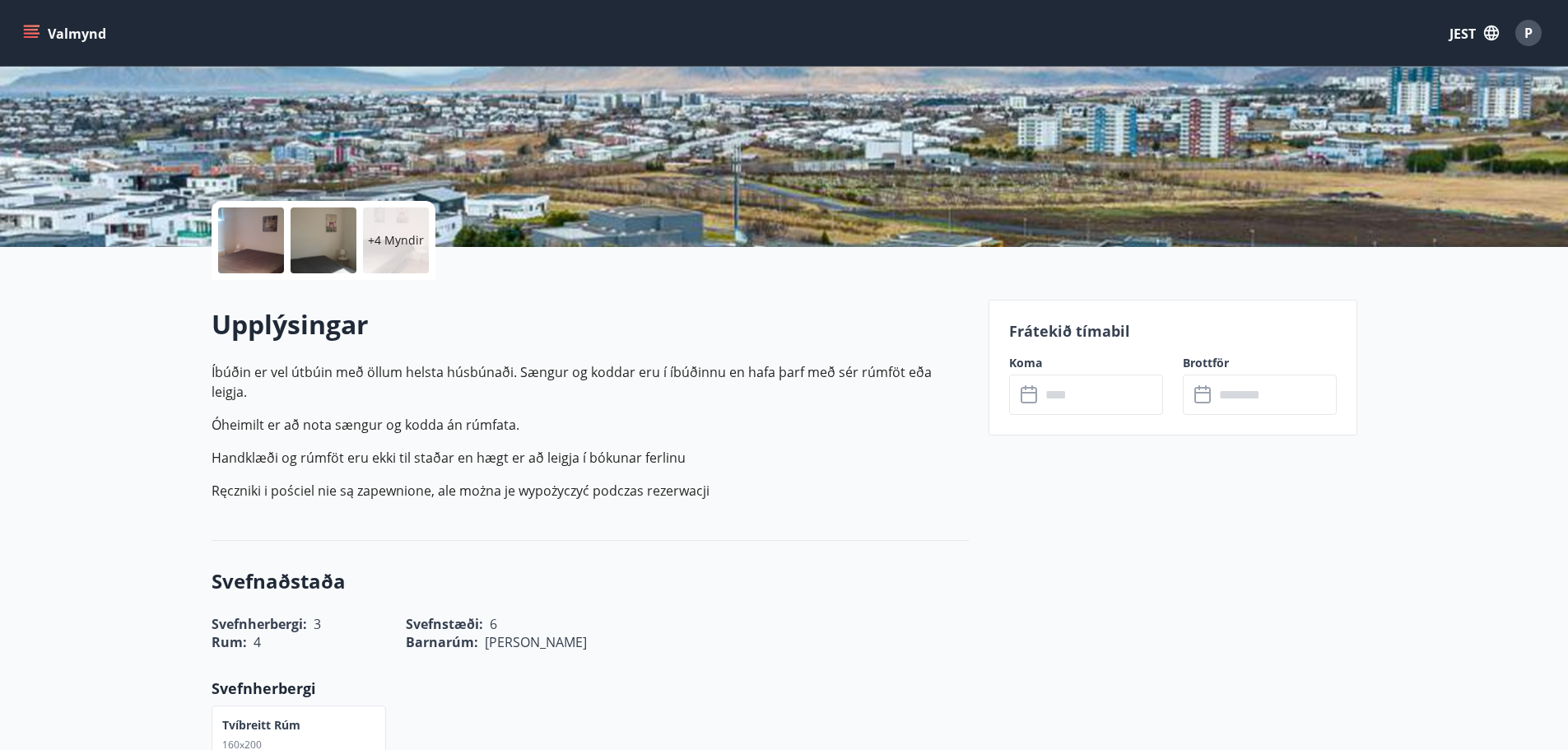
scroll to position [330, 0]
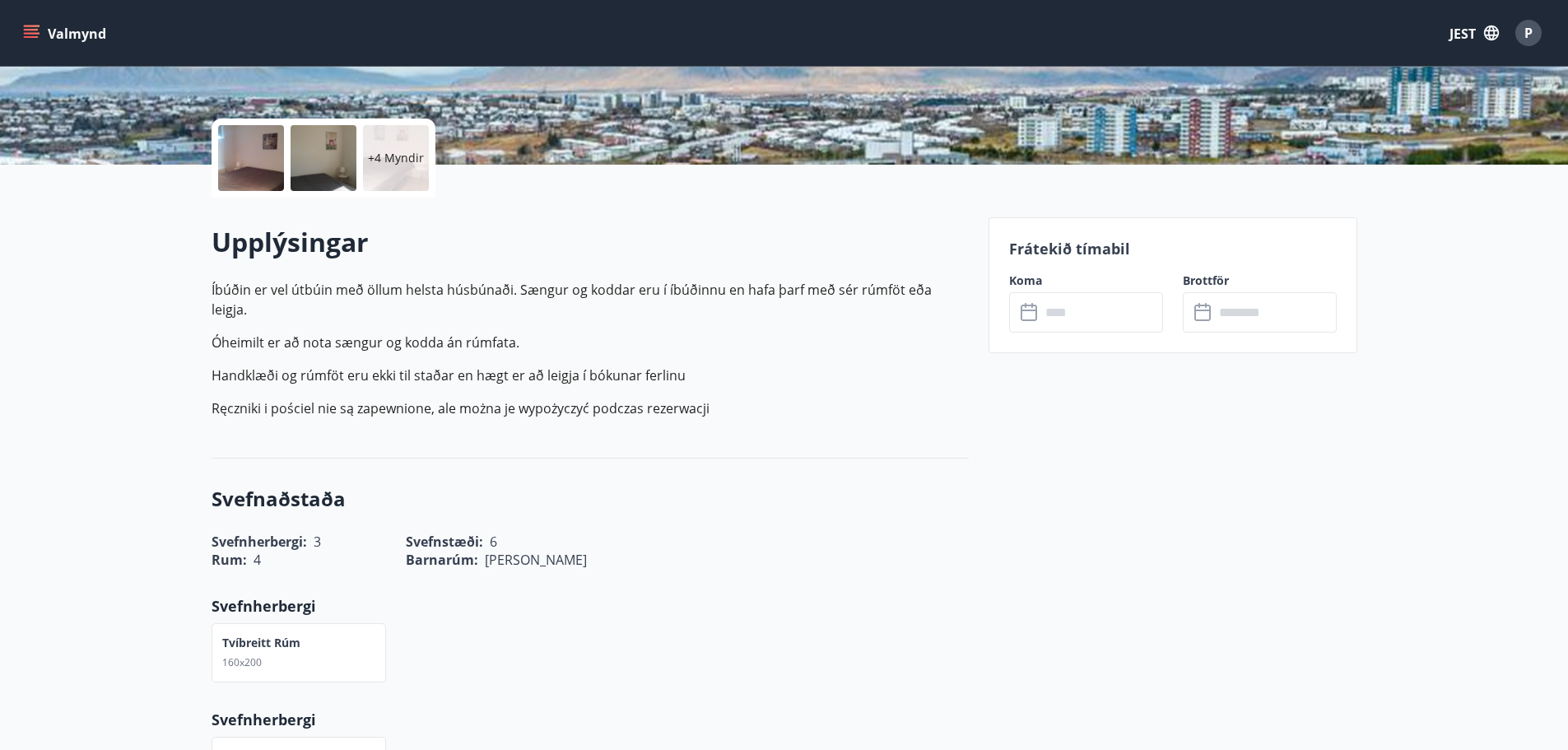
click at [1073, 311] on input "text" at bounding box center [1102, 313] width 123 height 41
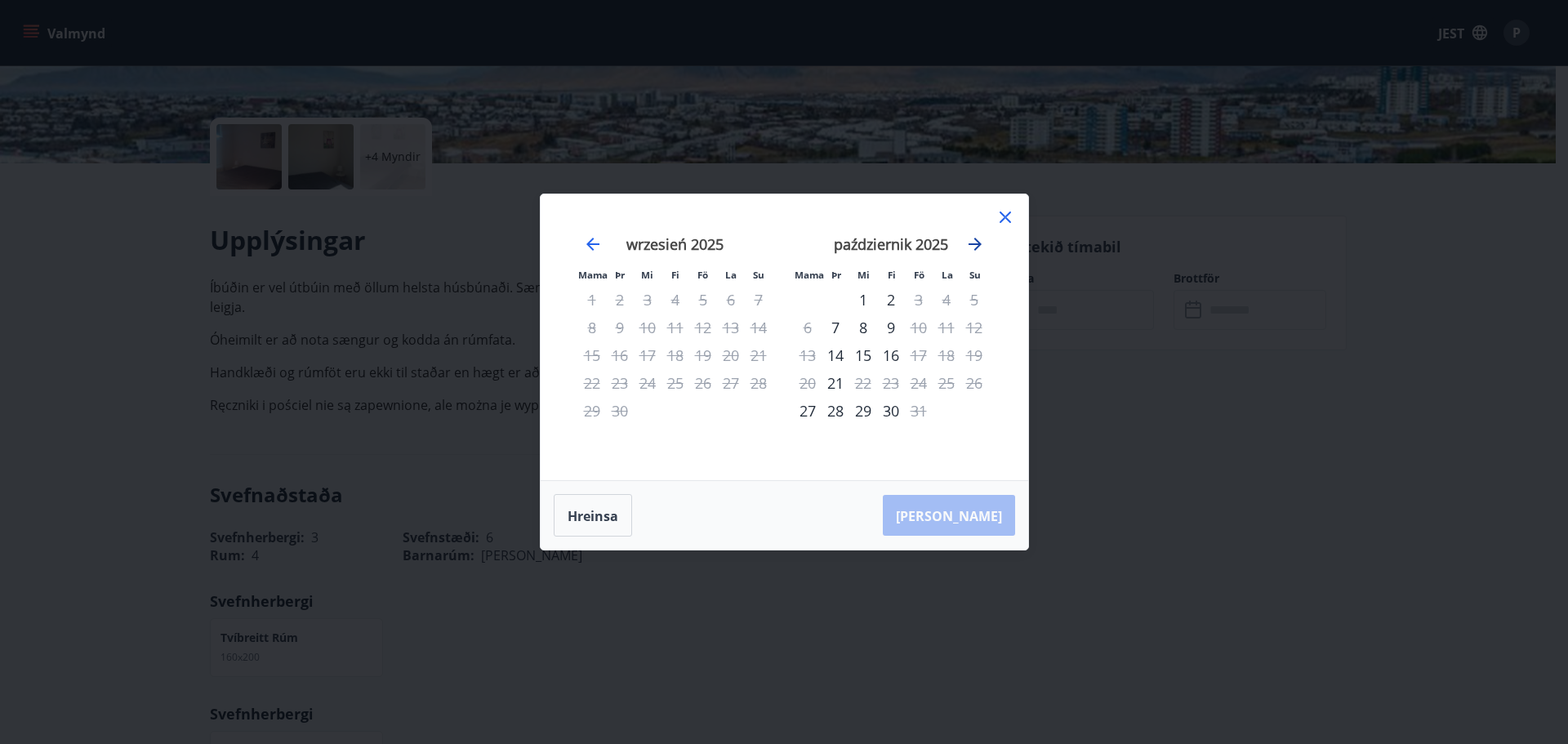
click at [969, 245] on icon "Przejdź dalej, aby przejść do następnego miesiąca." at bounding box center [975, 244] width 13 height 13
click at [919, 412] on div "28" at bounding box center [918, 411] width 28 height 28
click at [978, 240] on icon "Przejdź dalej, aby przejść do następnego miesiąca." at bounding box center [975, 245] width 20 height 20
click at [758, 410] on font "30" at bounding box center [759, 411] width 16 height 20
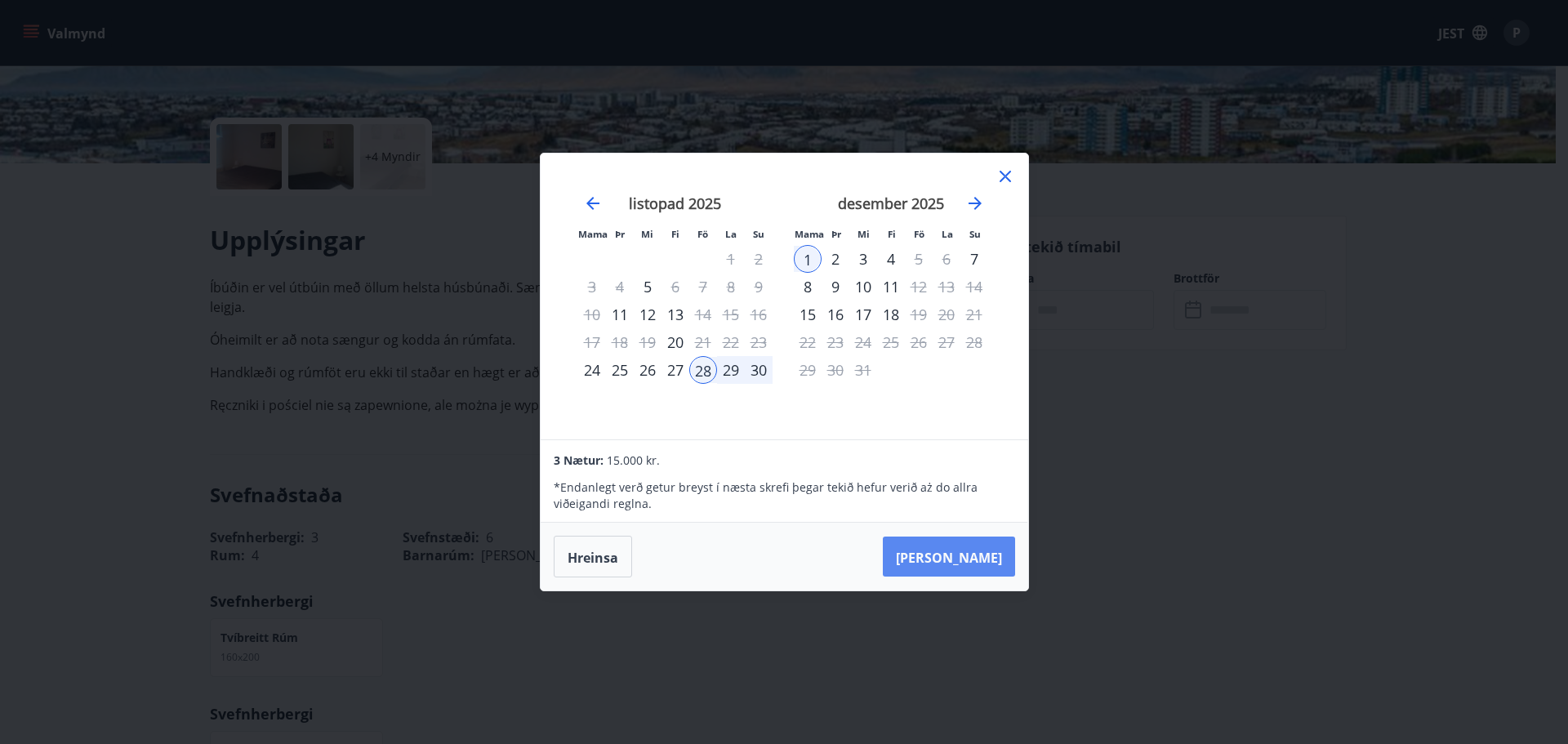
click at [981, 553] on font "Taka Frá" at bounding box center [949, 558] width 107 height 18
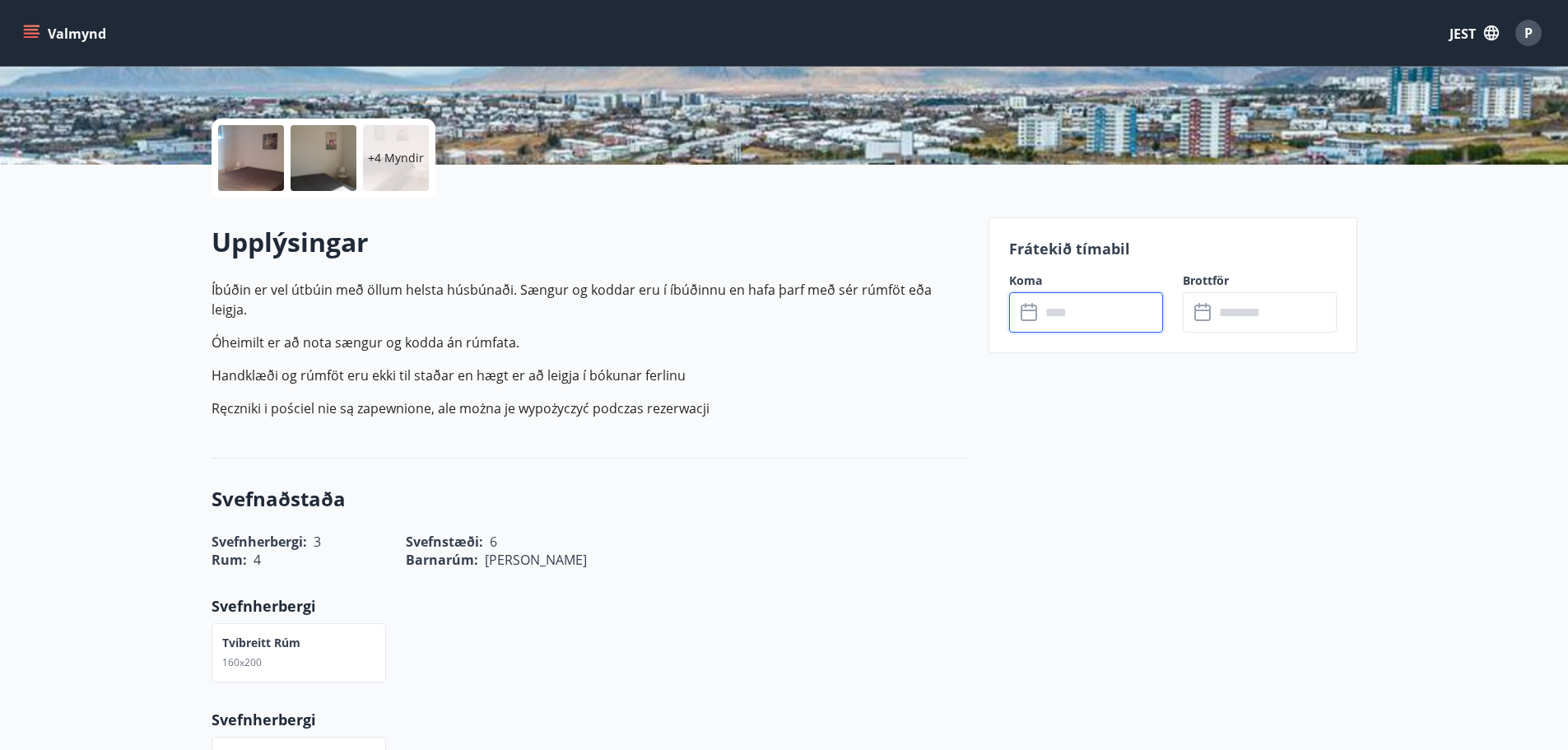
type input "******"
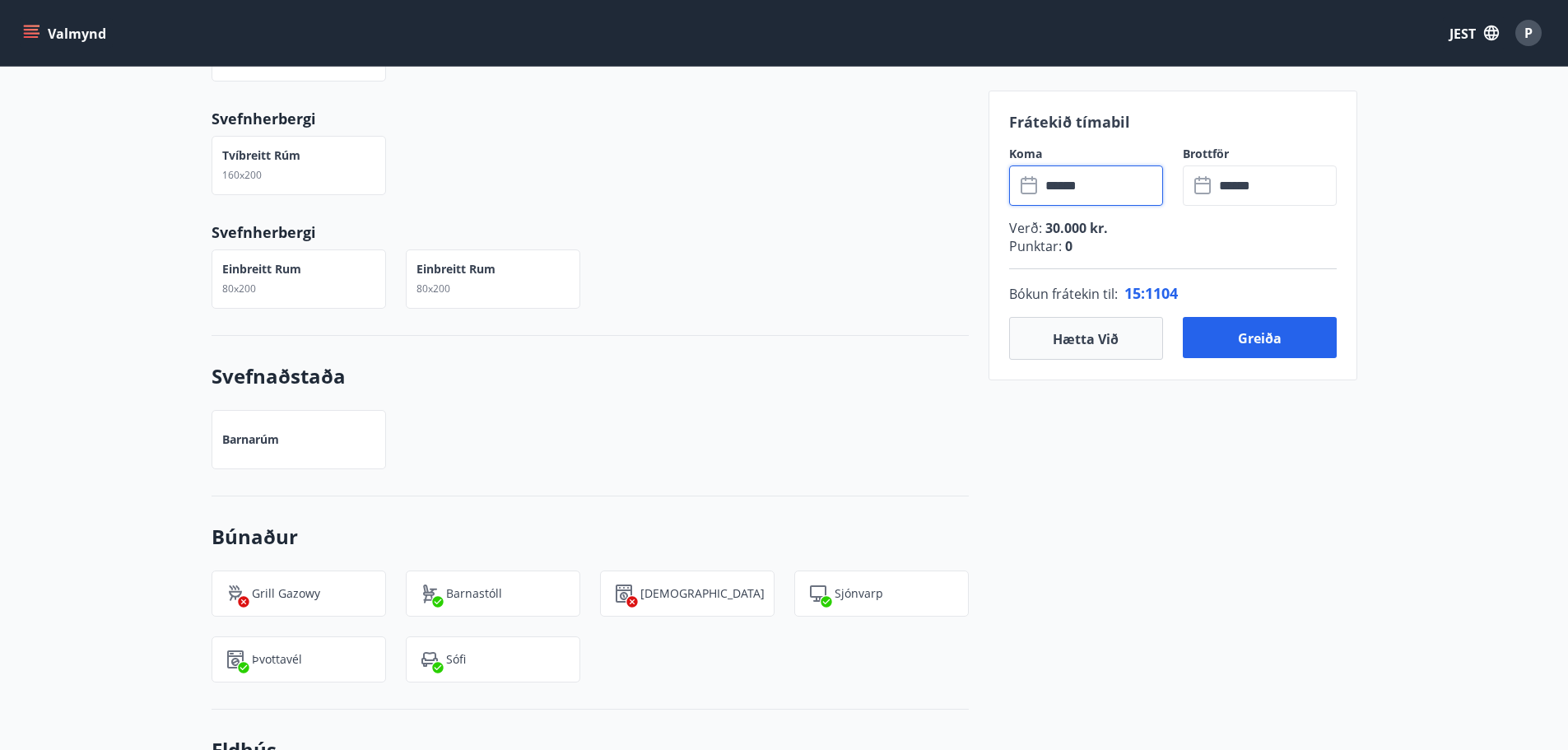
scroll to position [1071, 0]
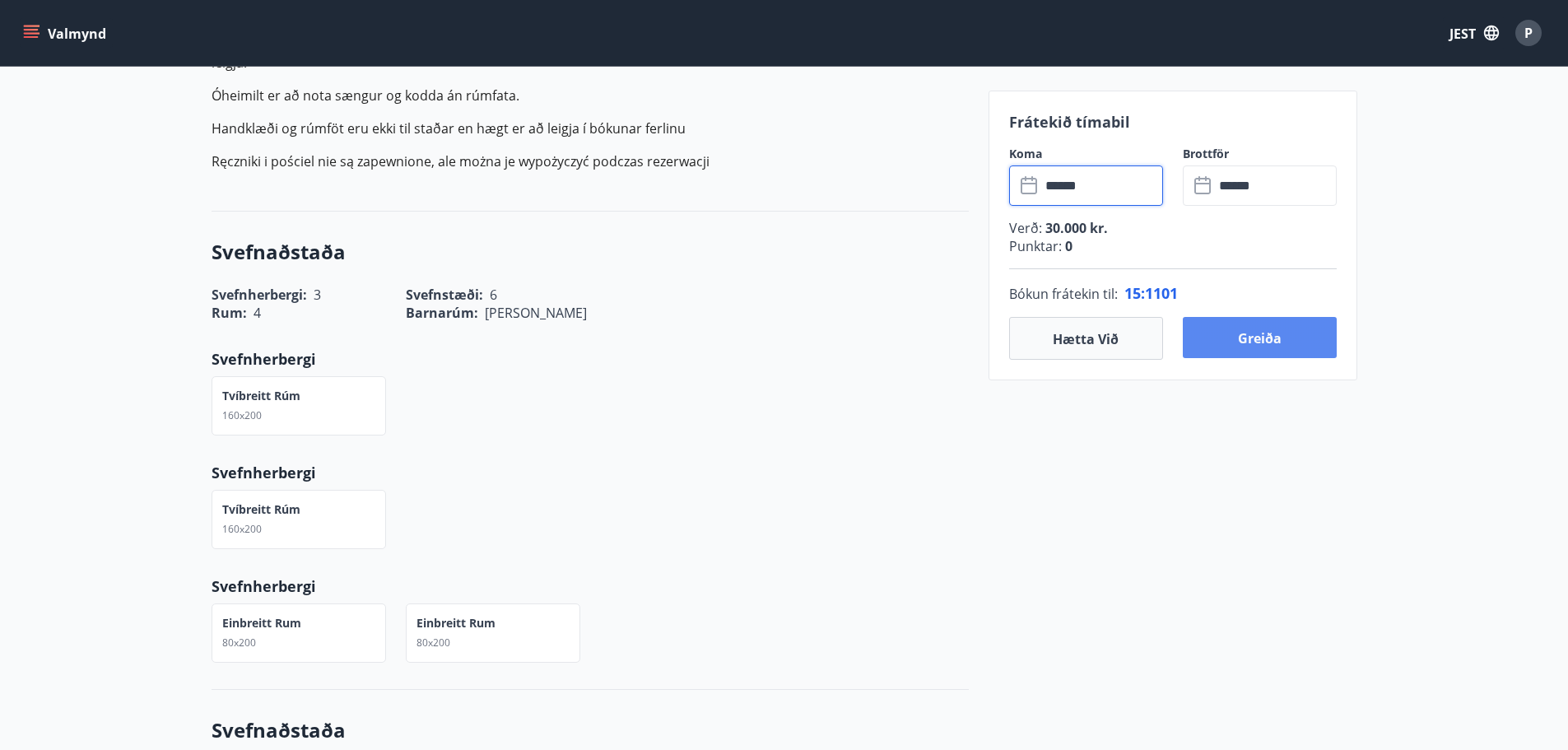
click at [1288, 325] on button "Greiða" at bounding box center [1260, 338] width 154 height 42
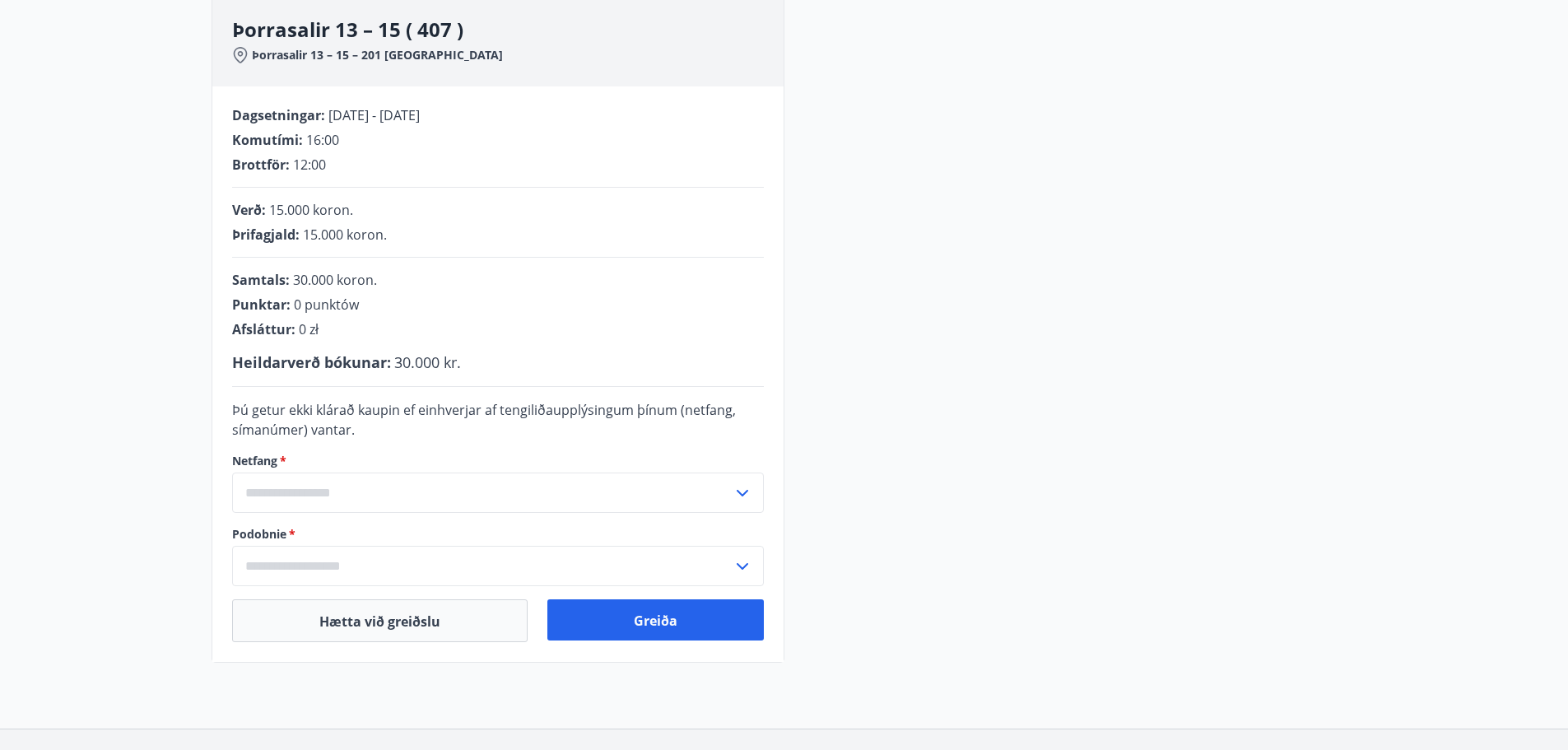
scroll to position [36, 0]
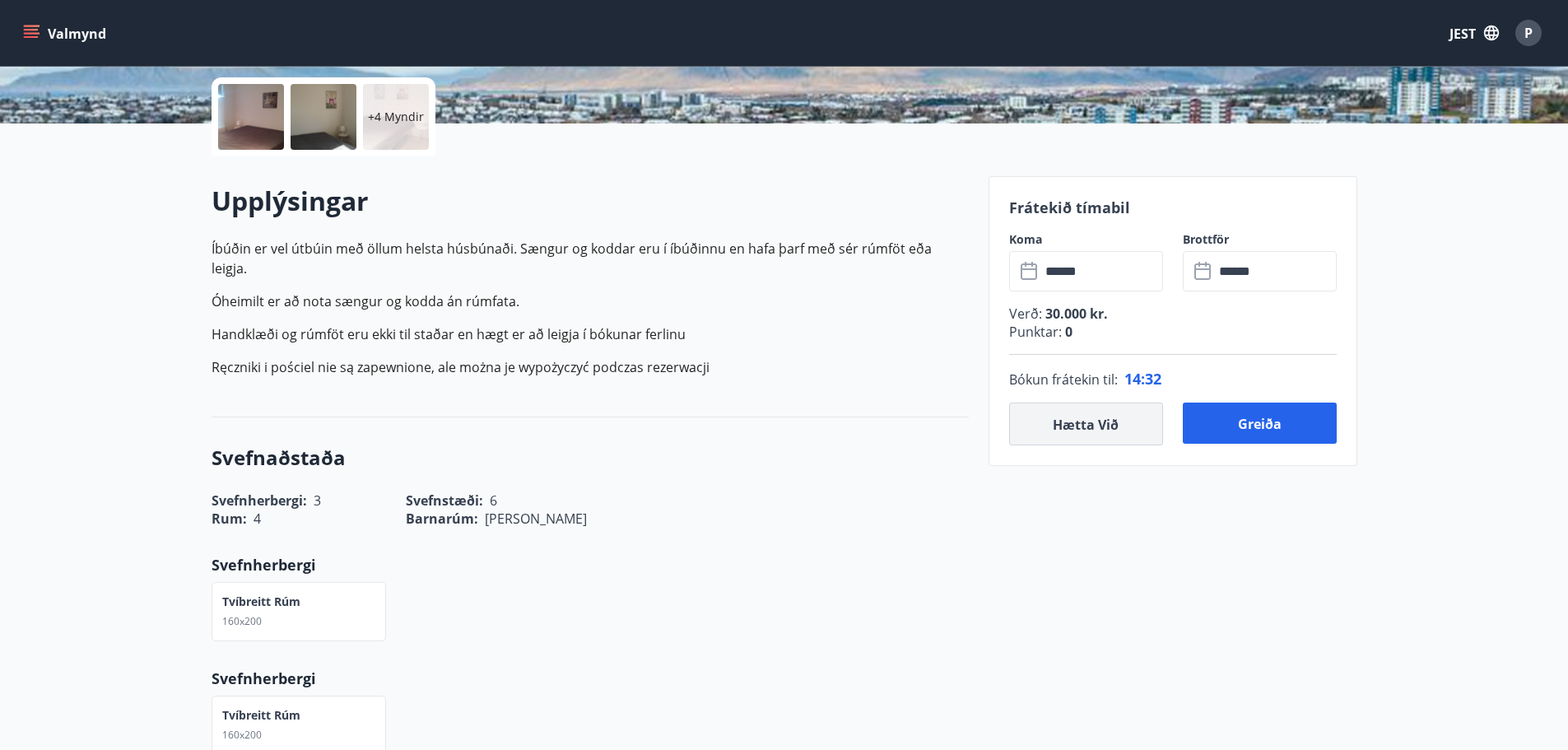
scroll to position [412, 0]
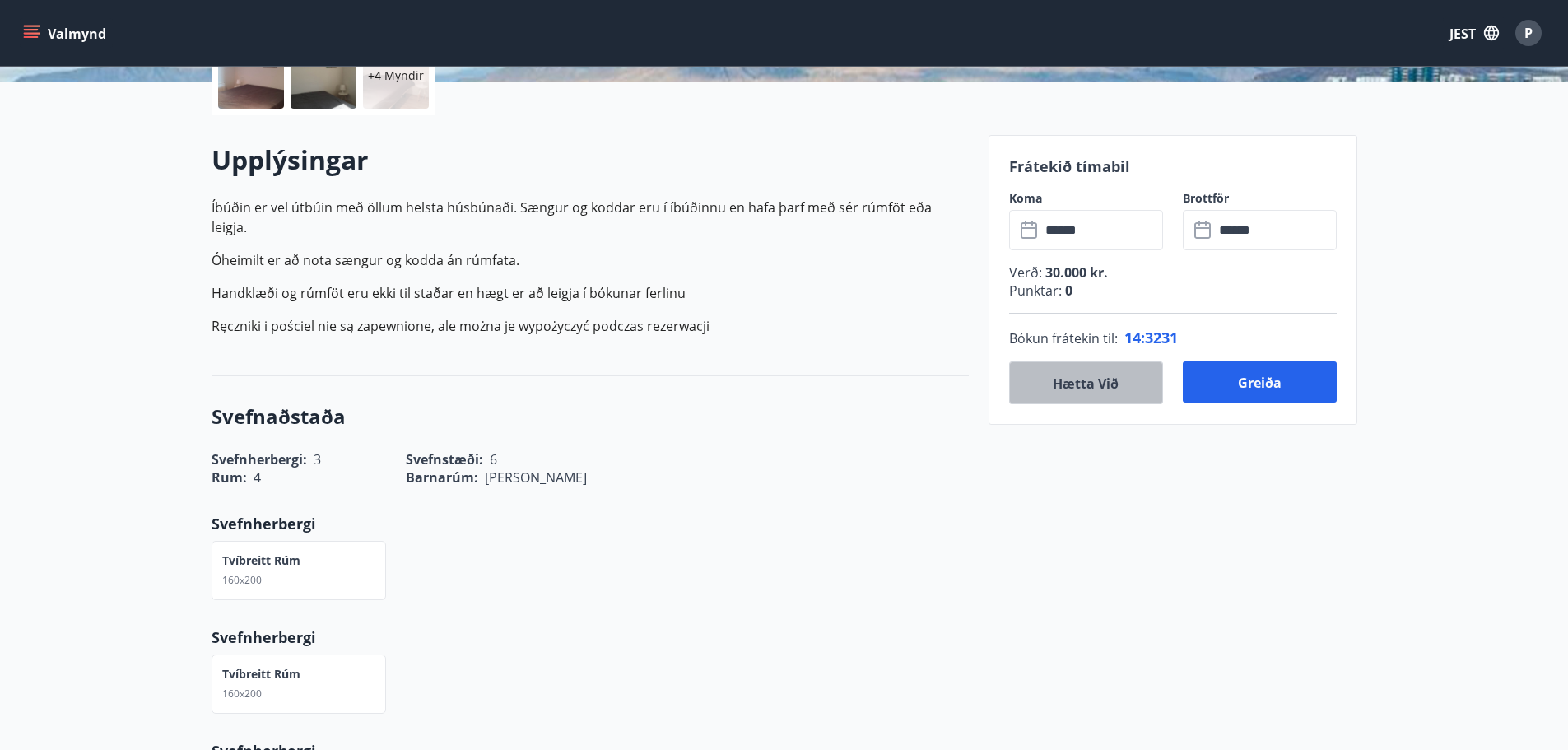
click at [1084, 383] on font "Hætta við" at bounding box center [1086, 384] width 66 height 18
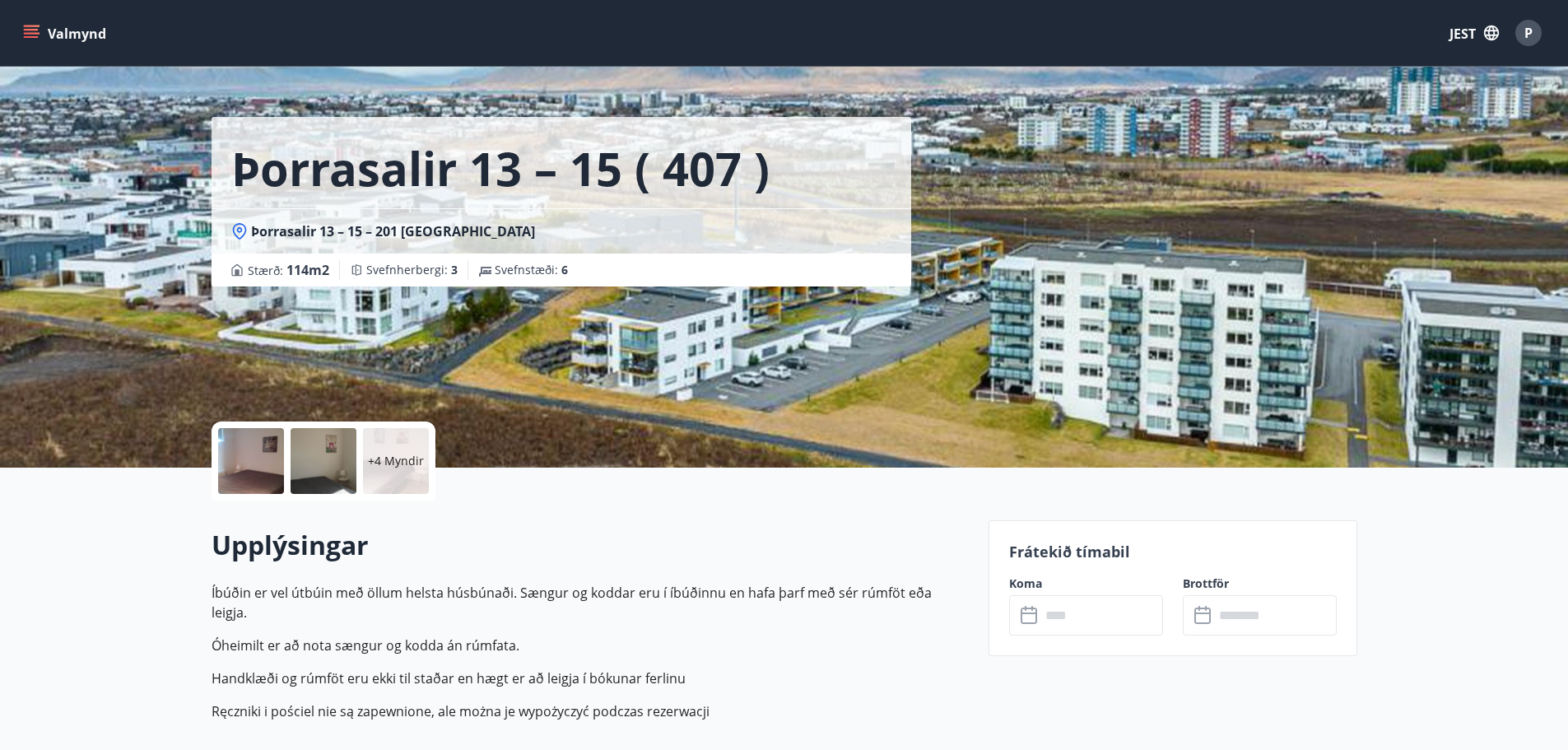
scroll to position [0, 0]
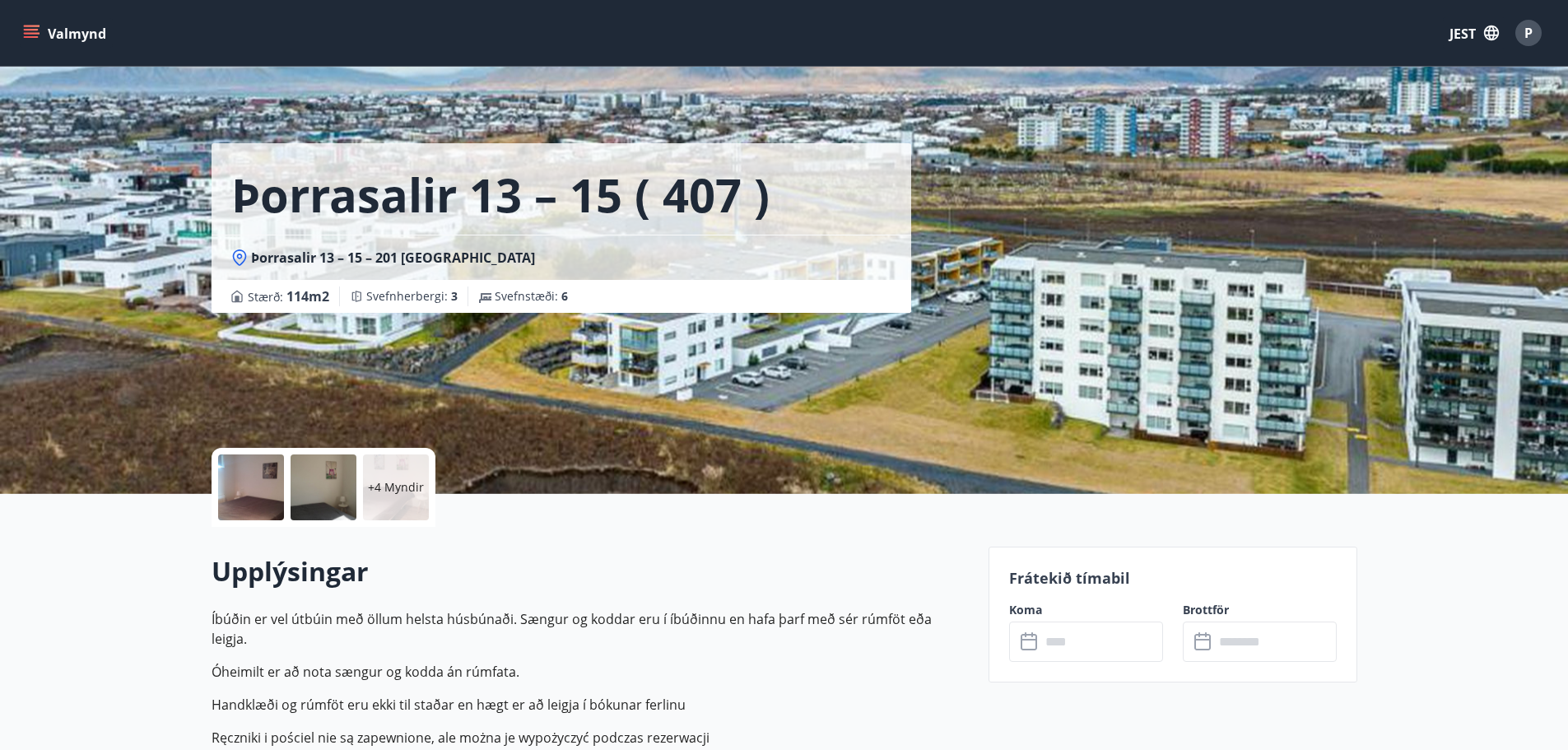
click at [310, 205] on font "Þorrasalir 13 – 15 ( 407 )" at bounding box center [500, 193] width 538 height 62
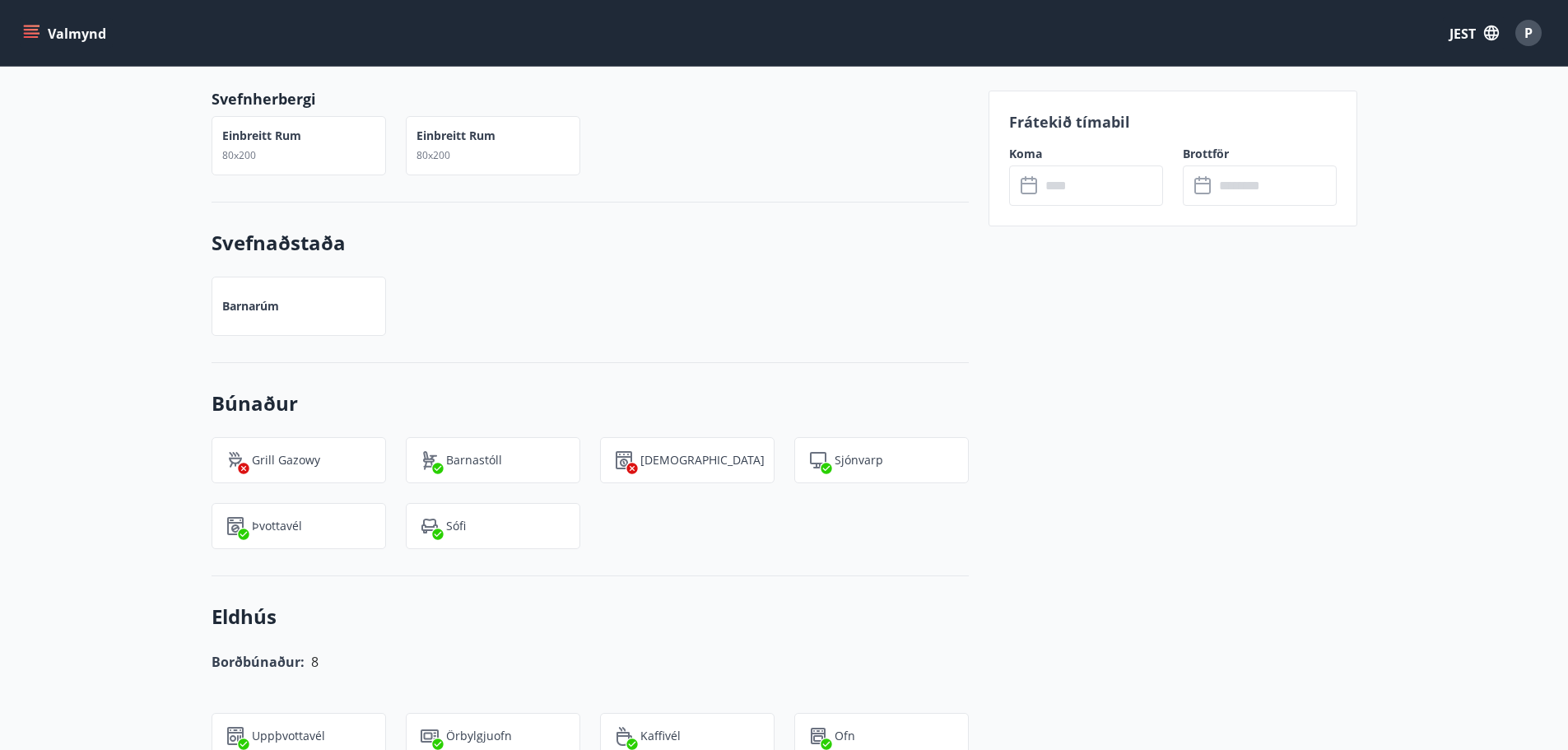
scroll to position [1317, 0]
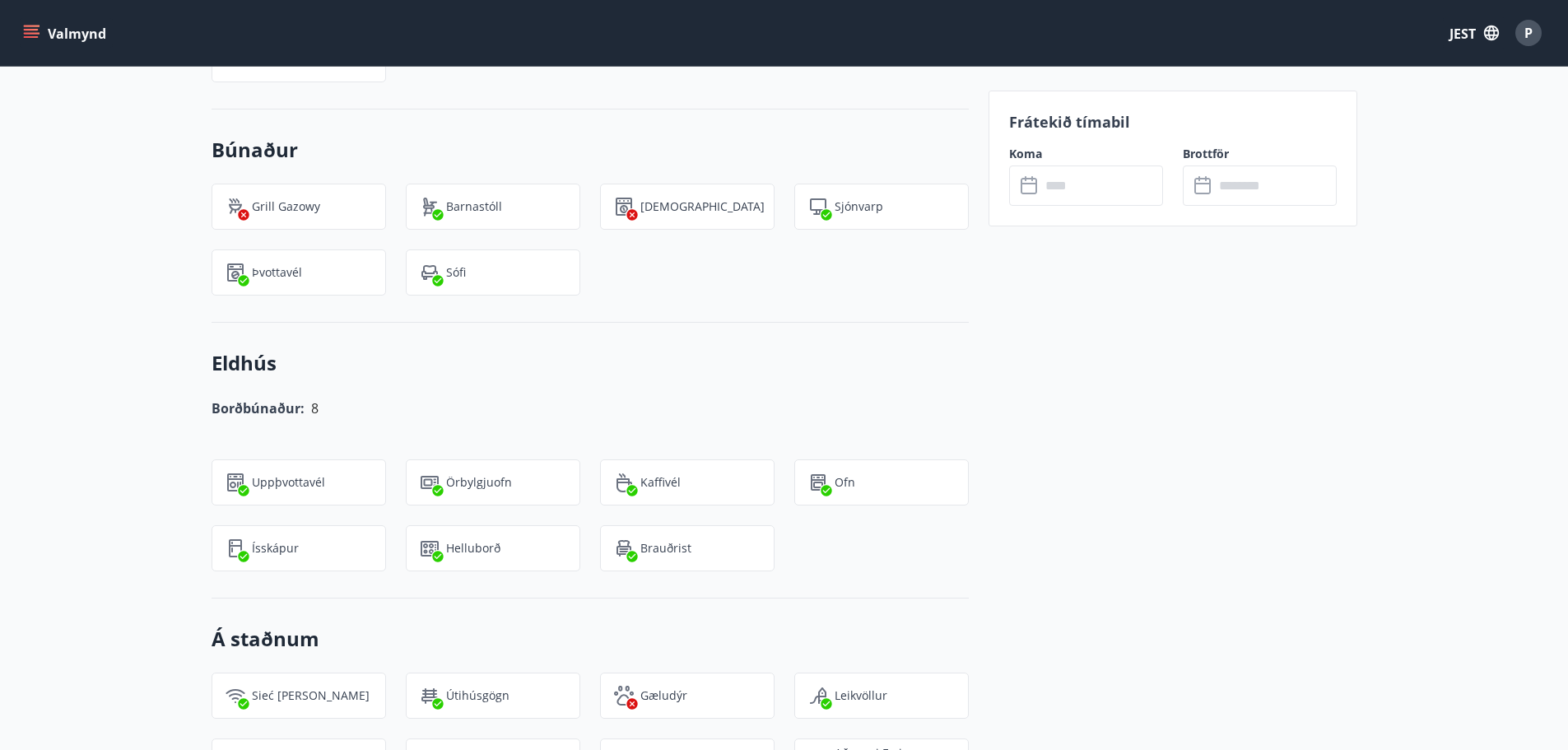
click at [83, 31] on font "Valmynd" at bounding box center [77, 33] width 59 height 18
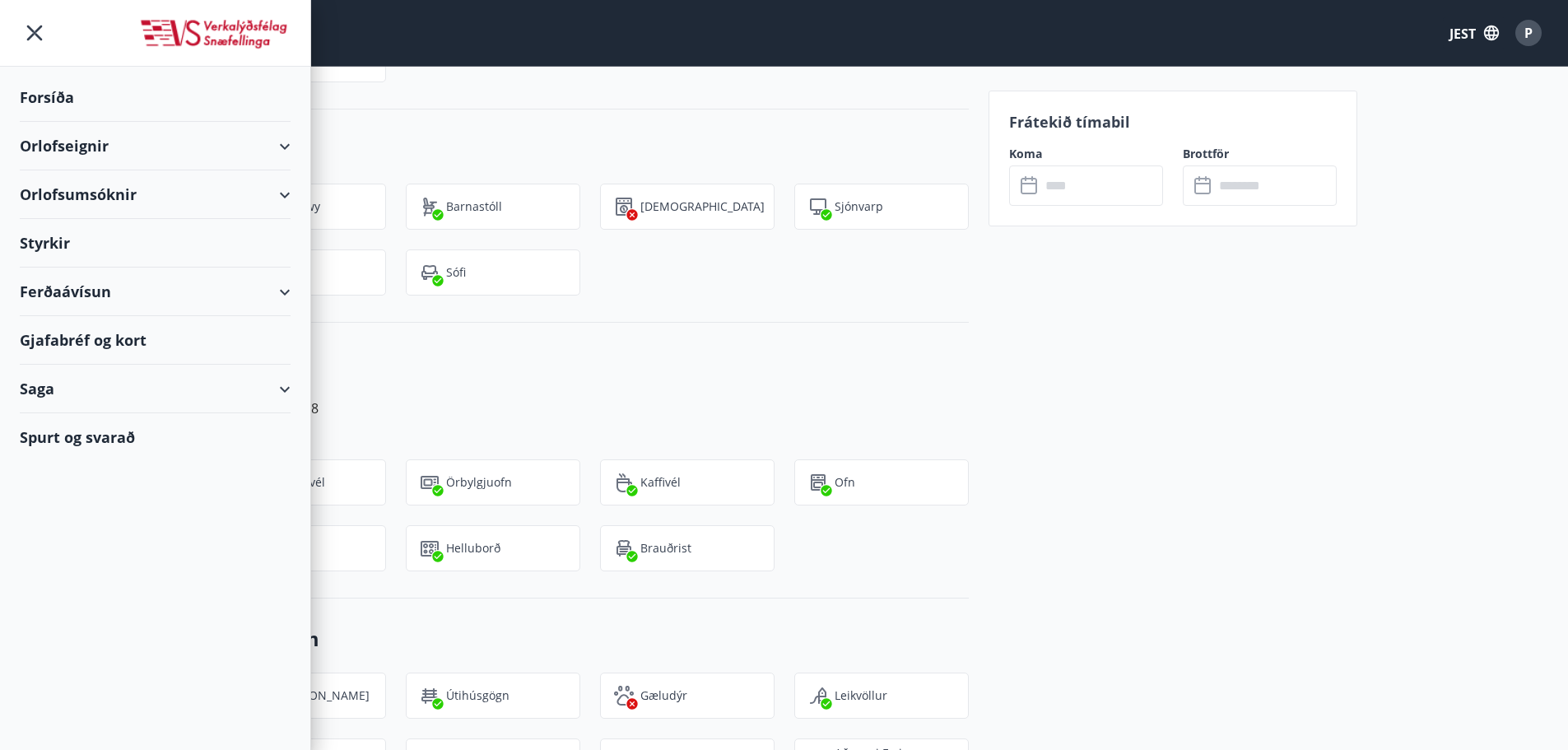
click at [425, 111] on div "Búnaður Grill gazowy Barnastóll Þurrkari Sjónvarp Þvottavél Sófi" at bounding box center [590, 216] width 758 height 213
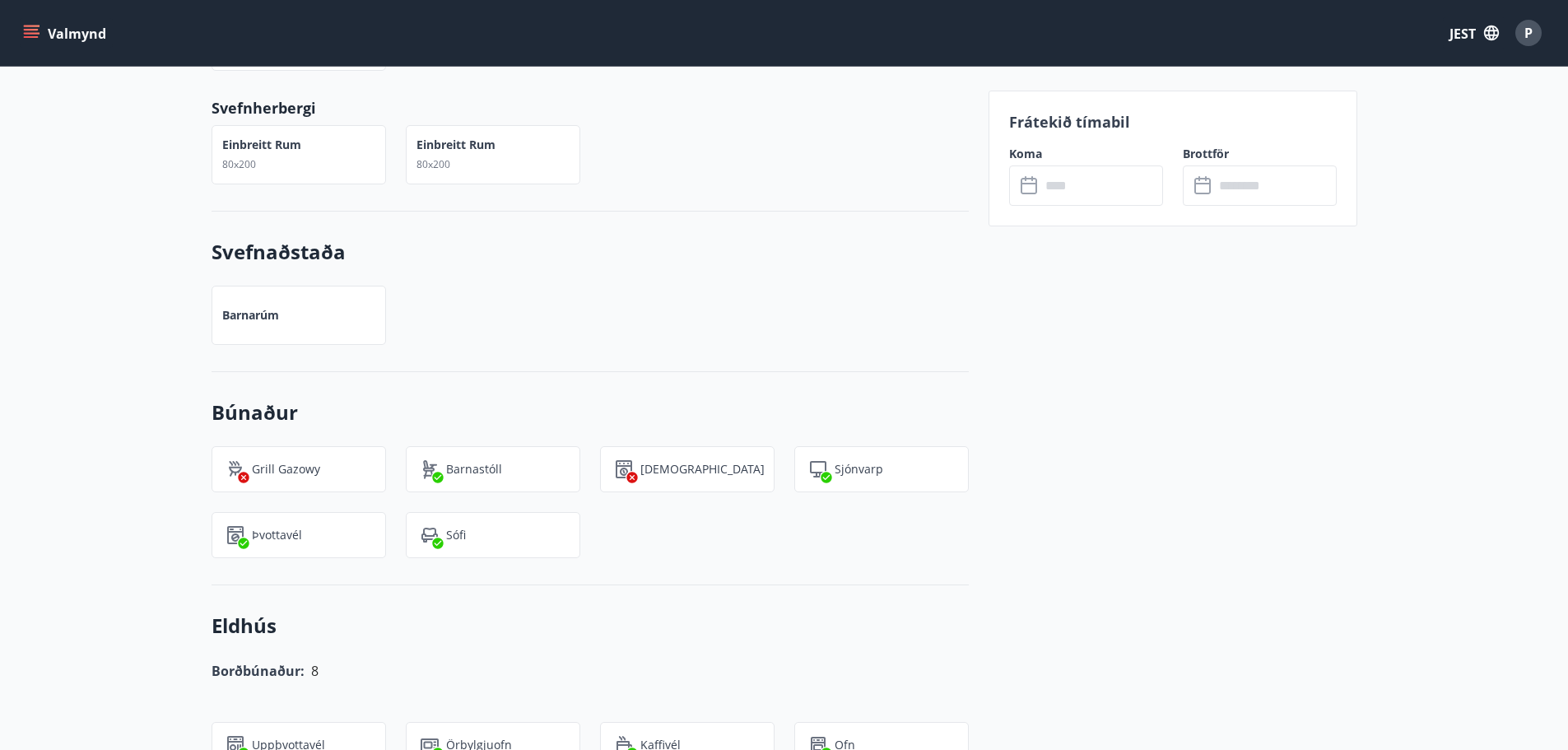
scroll to position [906, 0]
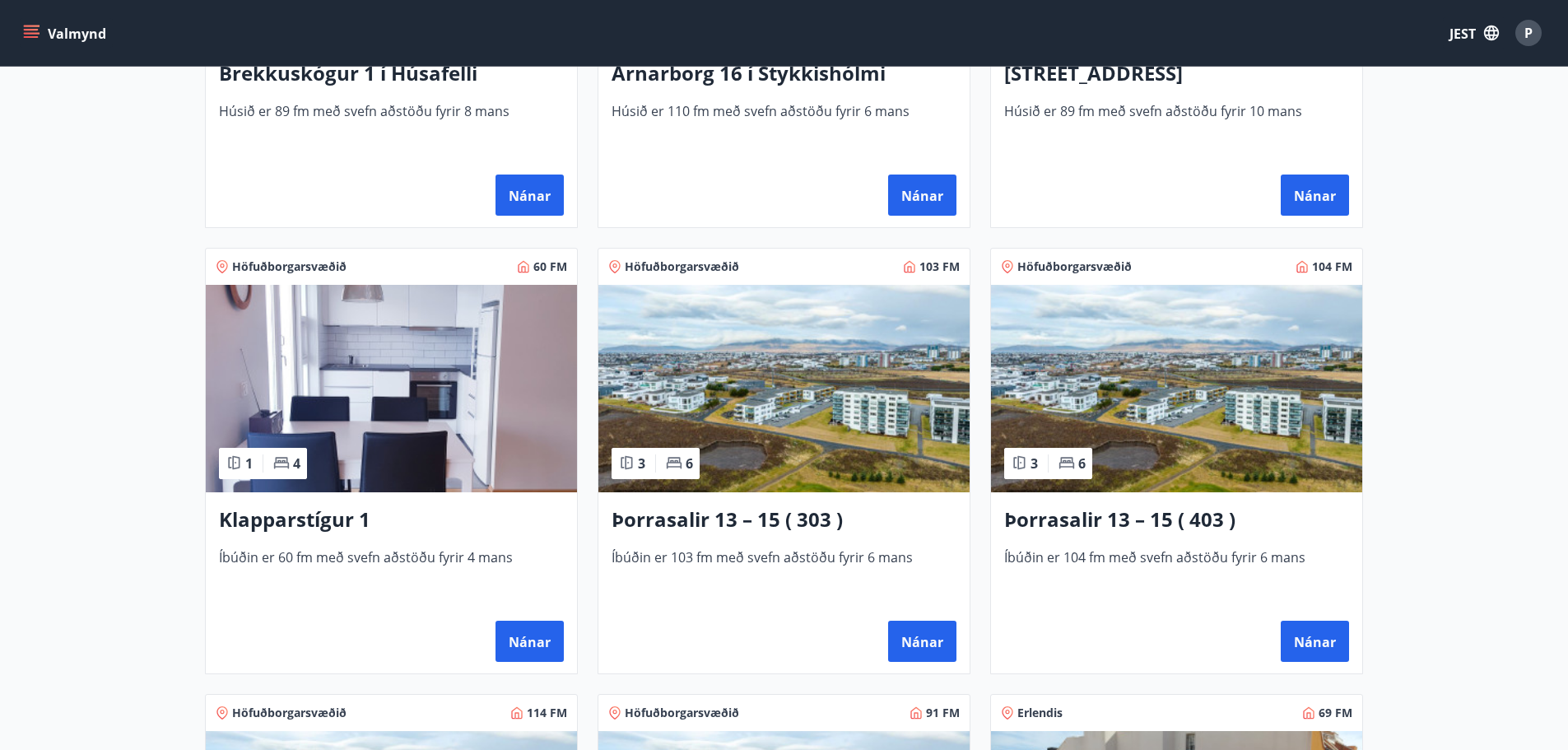
click at [427, 334] on img at bounding box center [391, 389] width 371 height 208
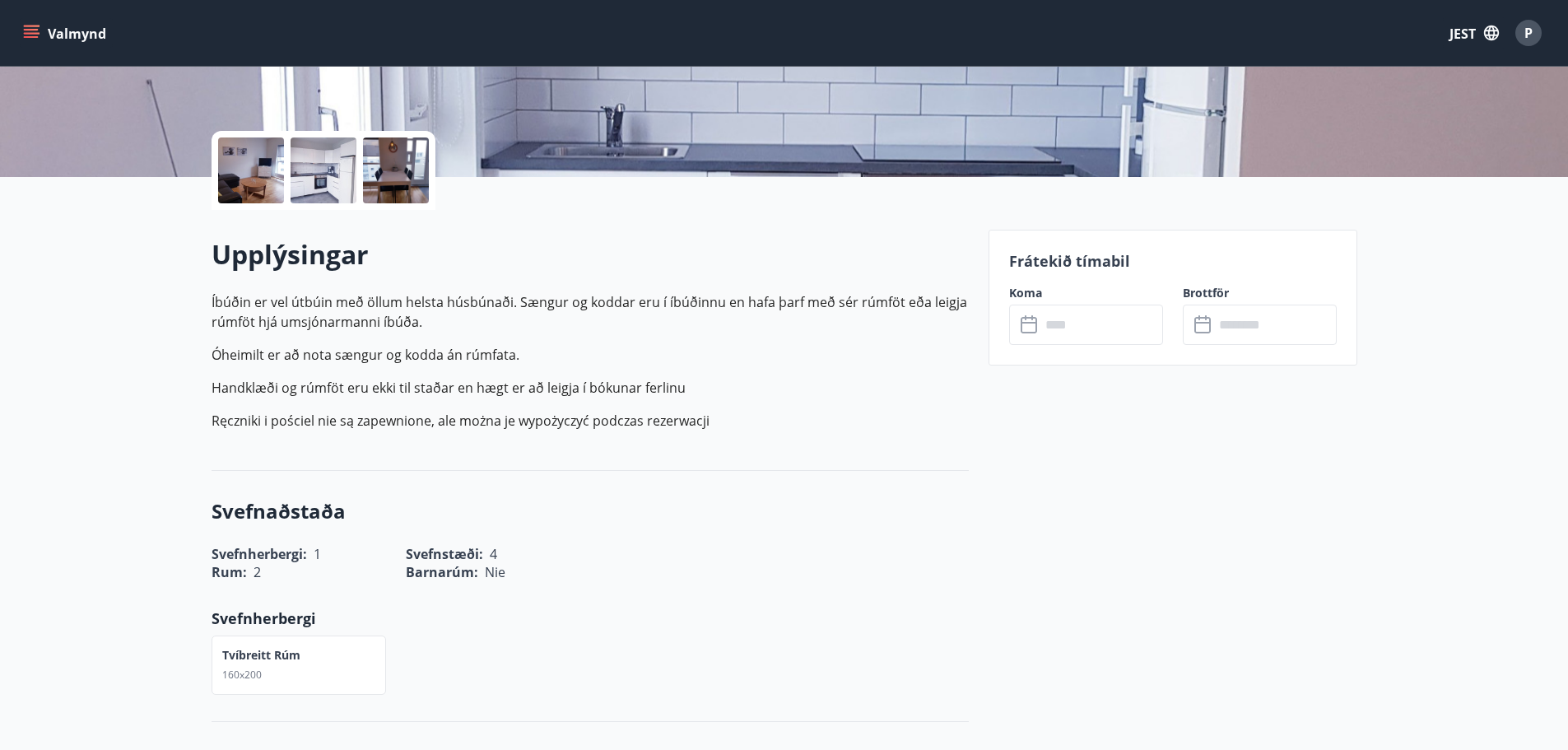
scroll to position [330, 0]
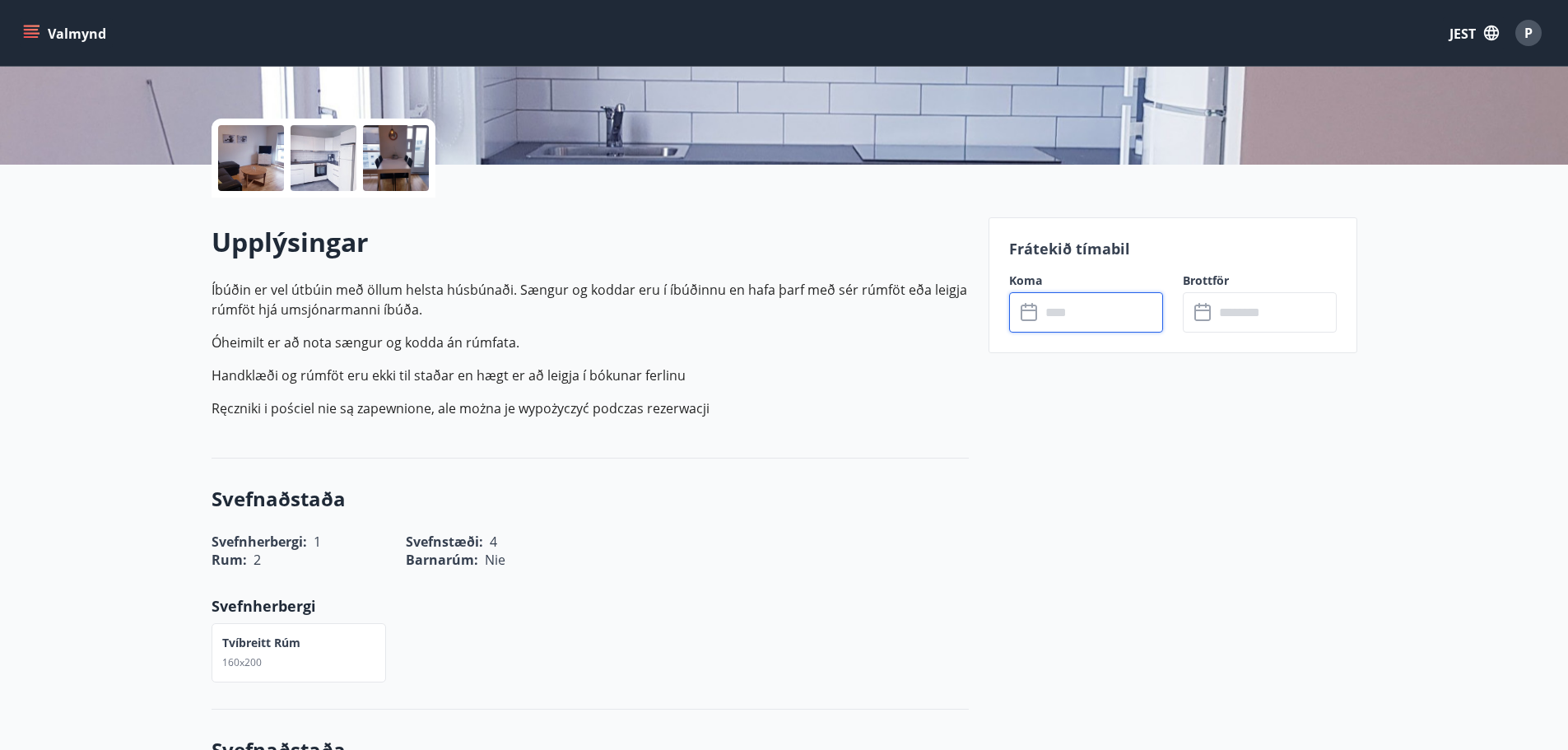
click at [1066, 313] on input "text" at bounding box center [1102, 313] width 123 height 41
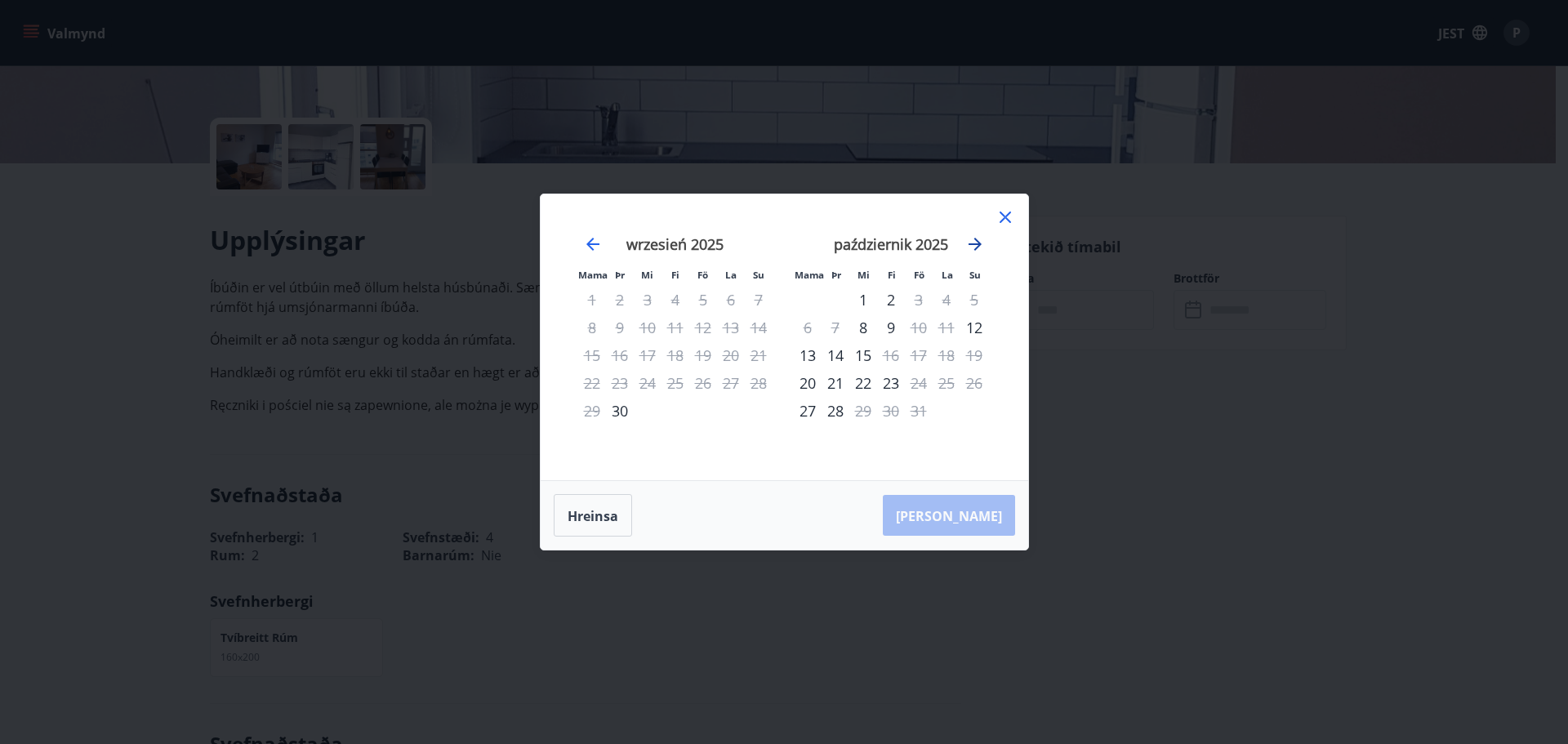
click at [976, 240] on icon "Przejdź dalej, aby przejść do następnego miesiąca." at bounding box center [975, 244] width 13 height 13
click at [922, 413] on div "28" at bounding box center [918, 411] width 28 height 28
click at [982, 243] on icon "Przejdź dalej, aby przejść do następnego miesiąca." at bounding box center [975, 245] width 20 height 20
click at [803, 294] on div "1" at bounding box center [807, 299] width 28 height 28
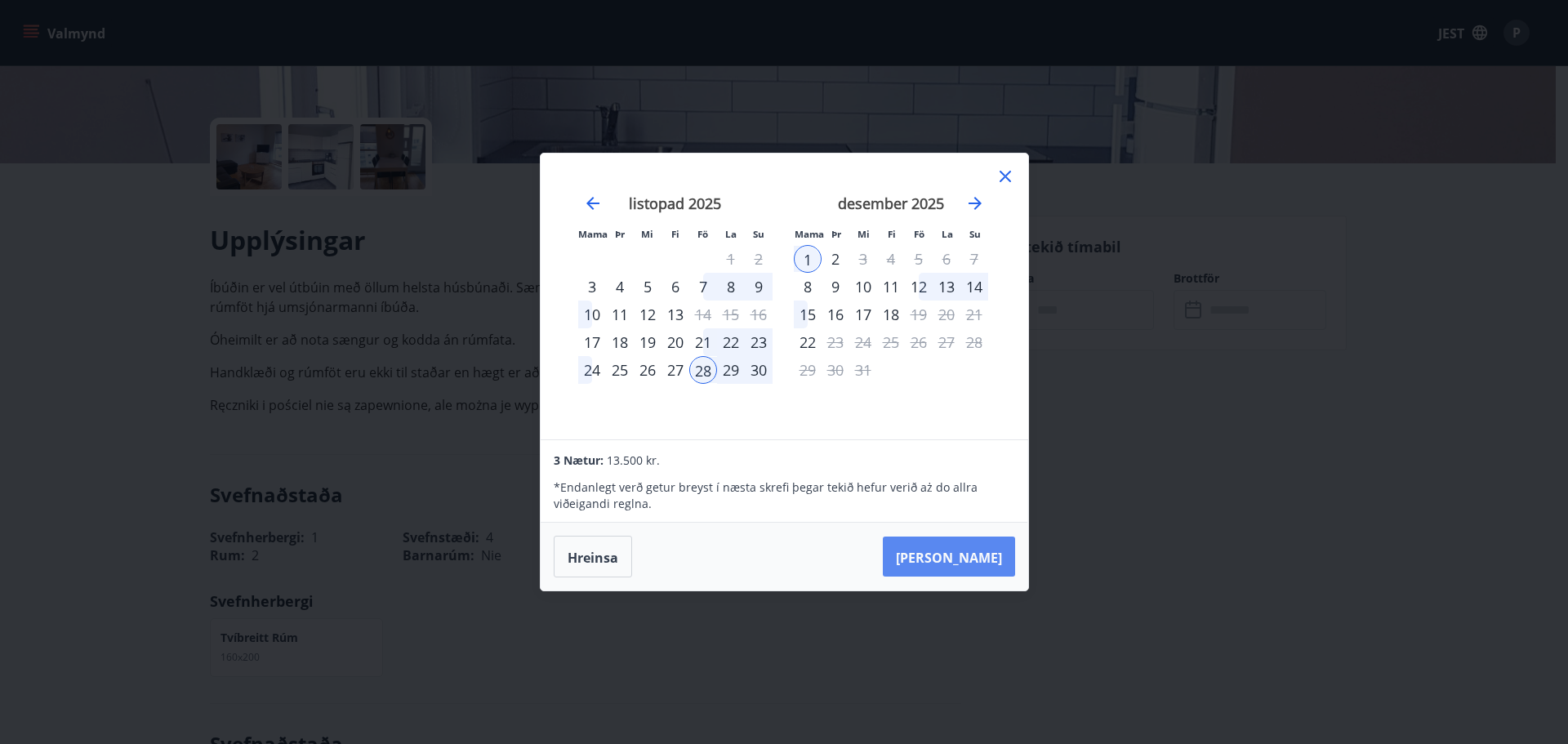
click at [969, 551] on font "Taka Frá" at bounding box center [949, 558] width 107 height 18
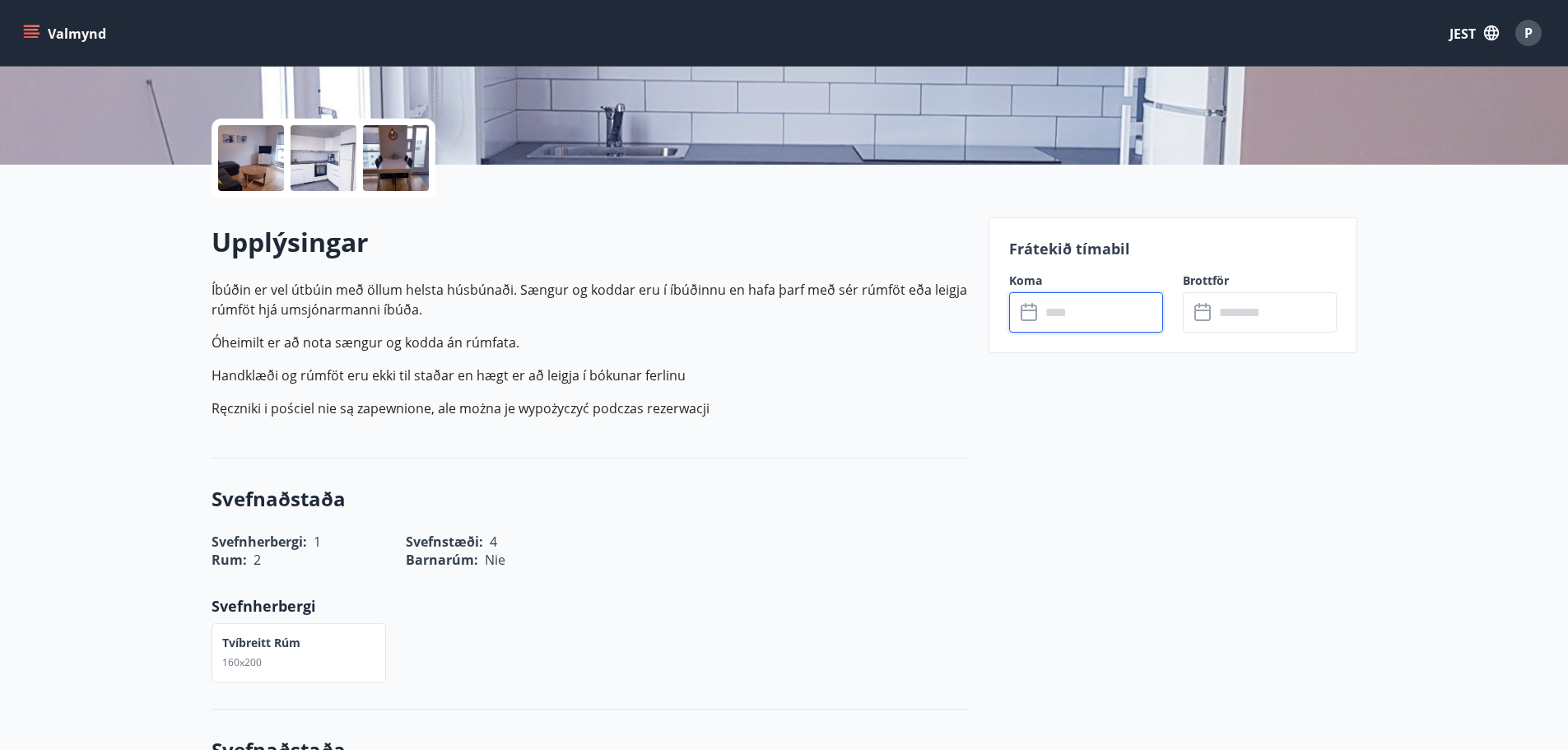
type input "******"
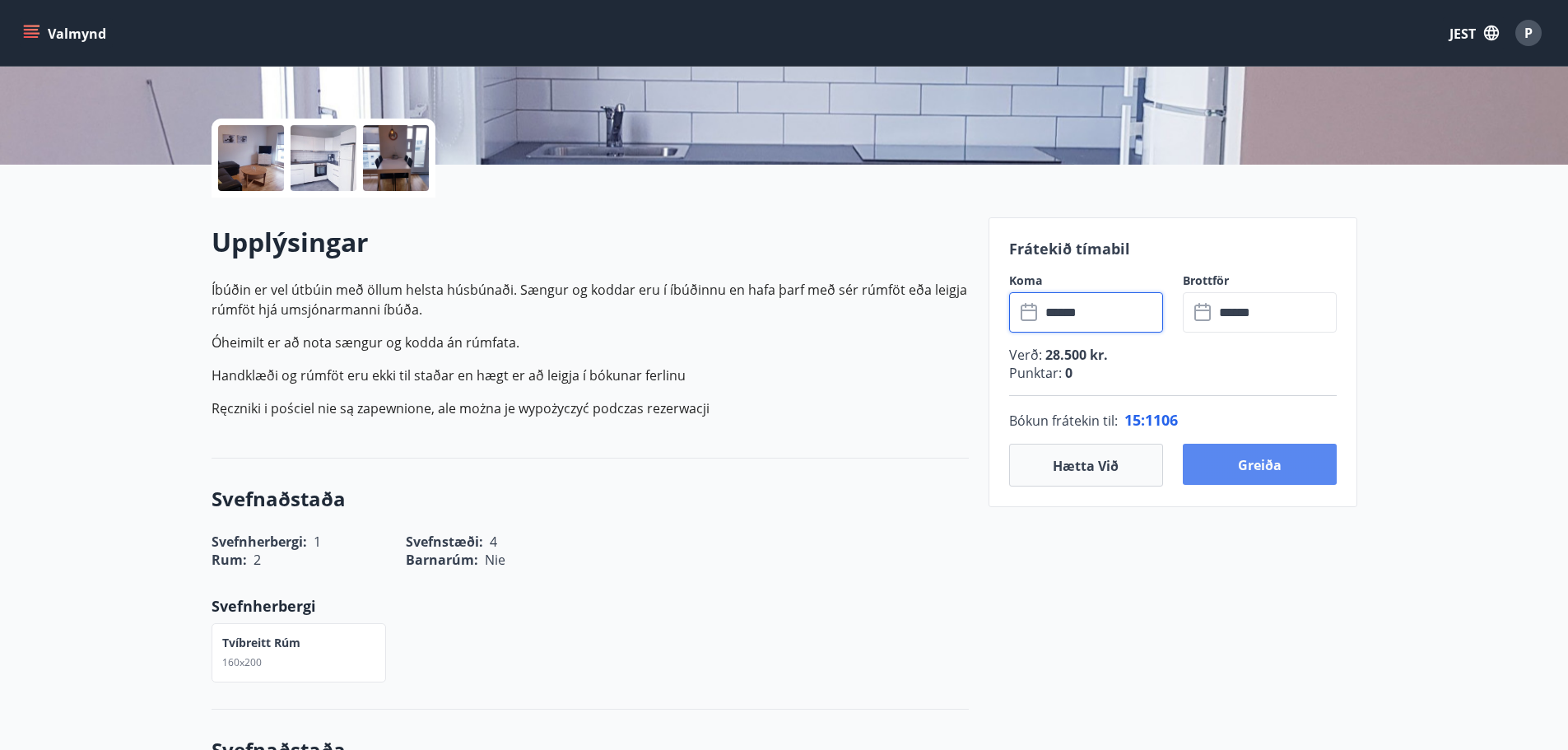
click at [1235, 471] on button "Greiða" at bounding box center [1260, 464] width 154 height 42
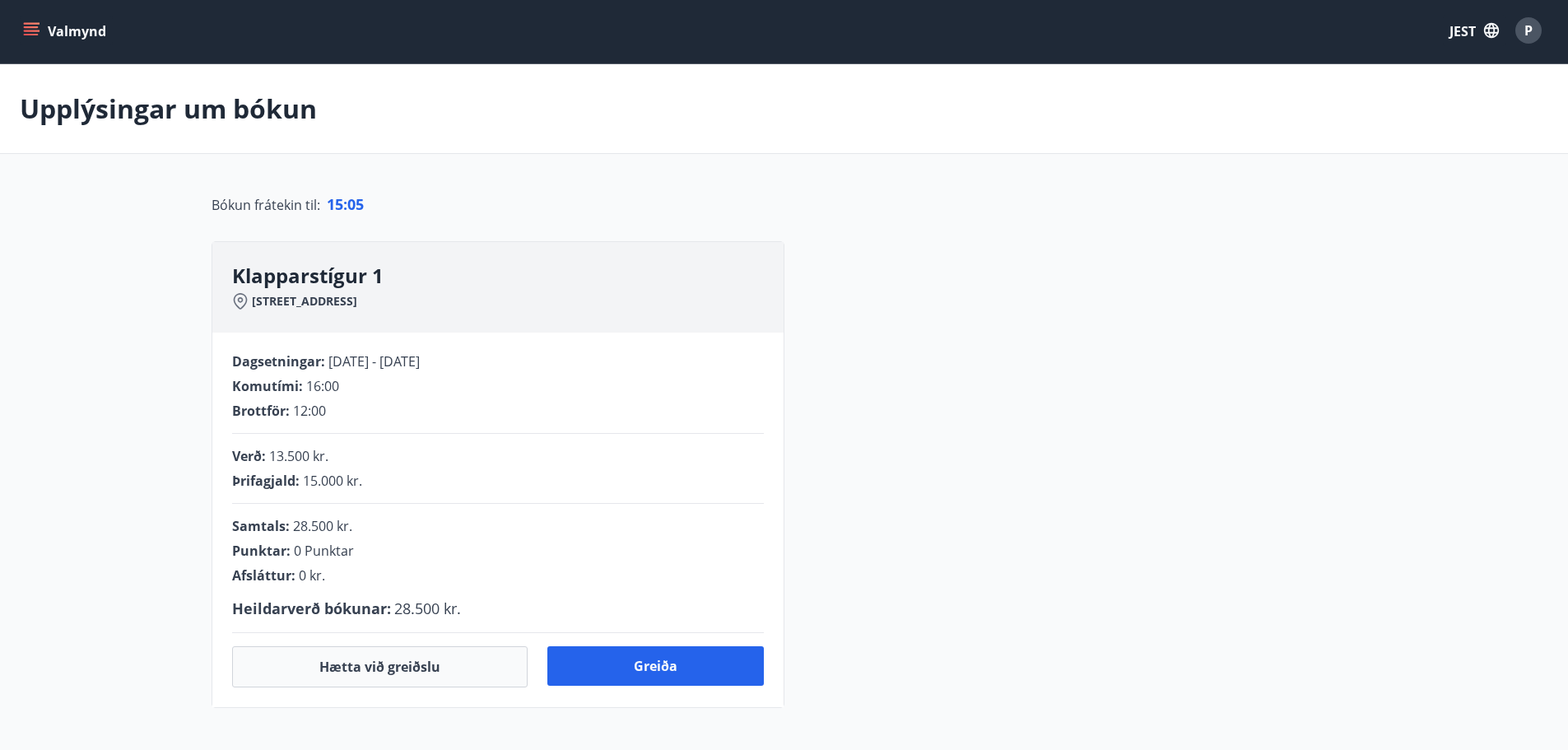
scroll to position [330, 0]
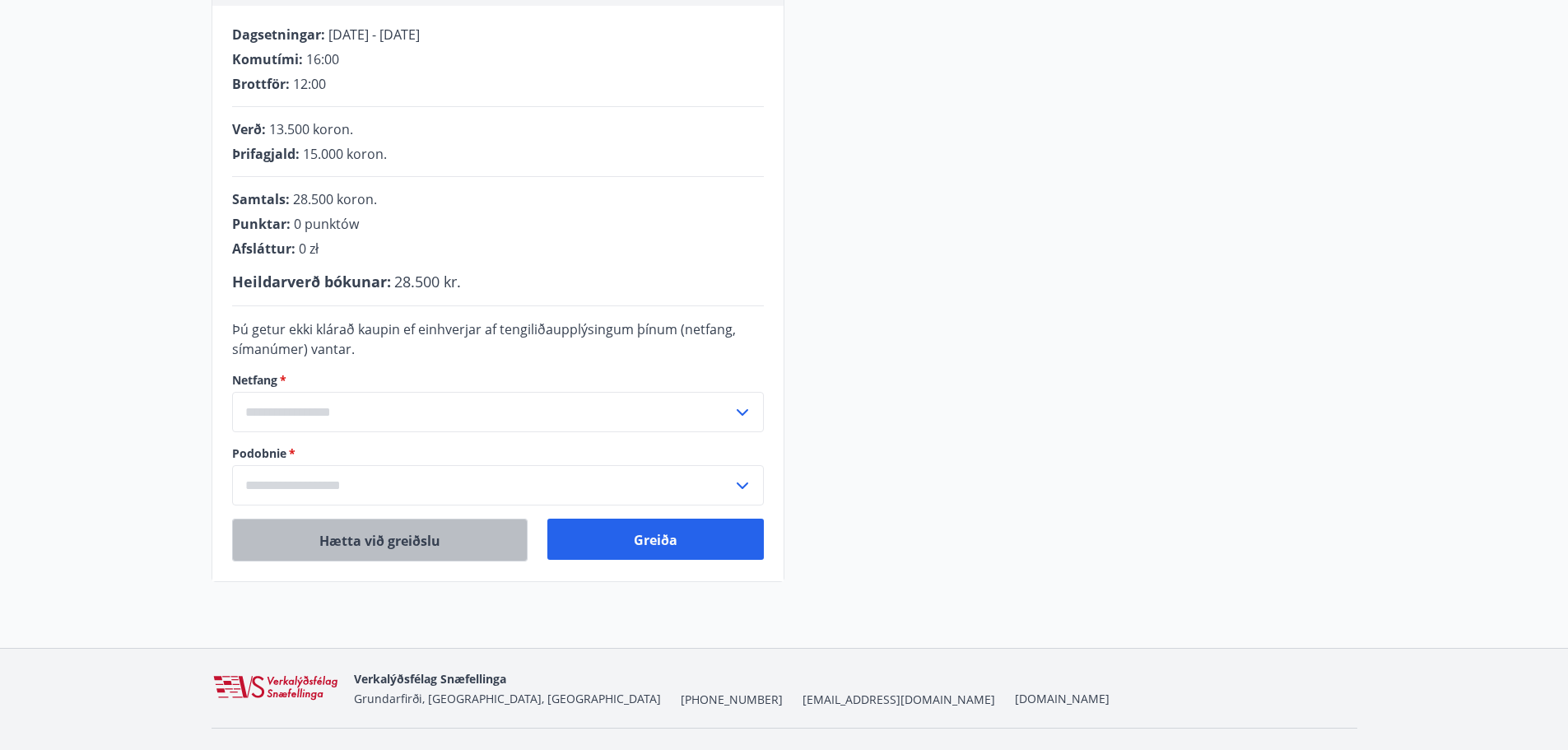
click at [387, 546] on font "Hætta við greiðslu" at bounding box center [380, 541] width 121 height 18
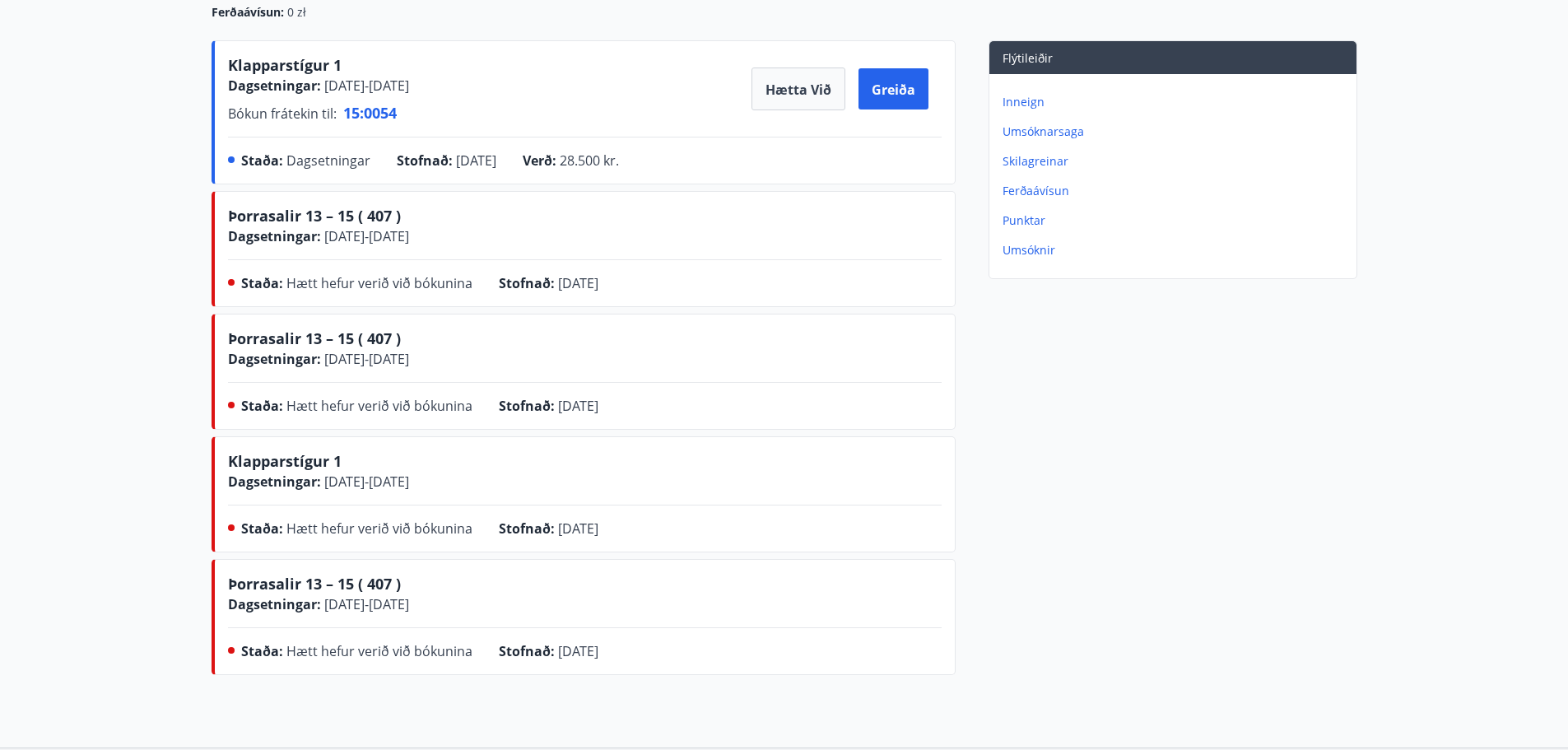
scroll to position [247, 0]
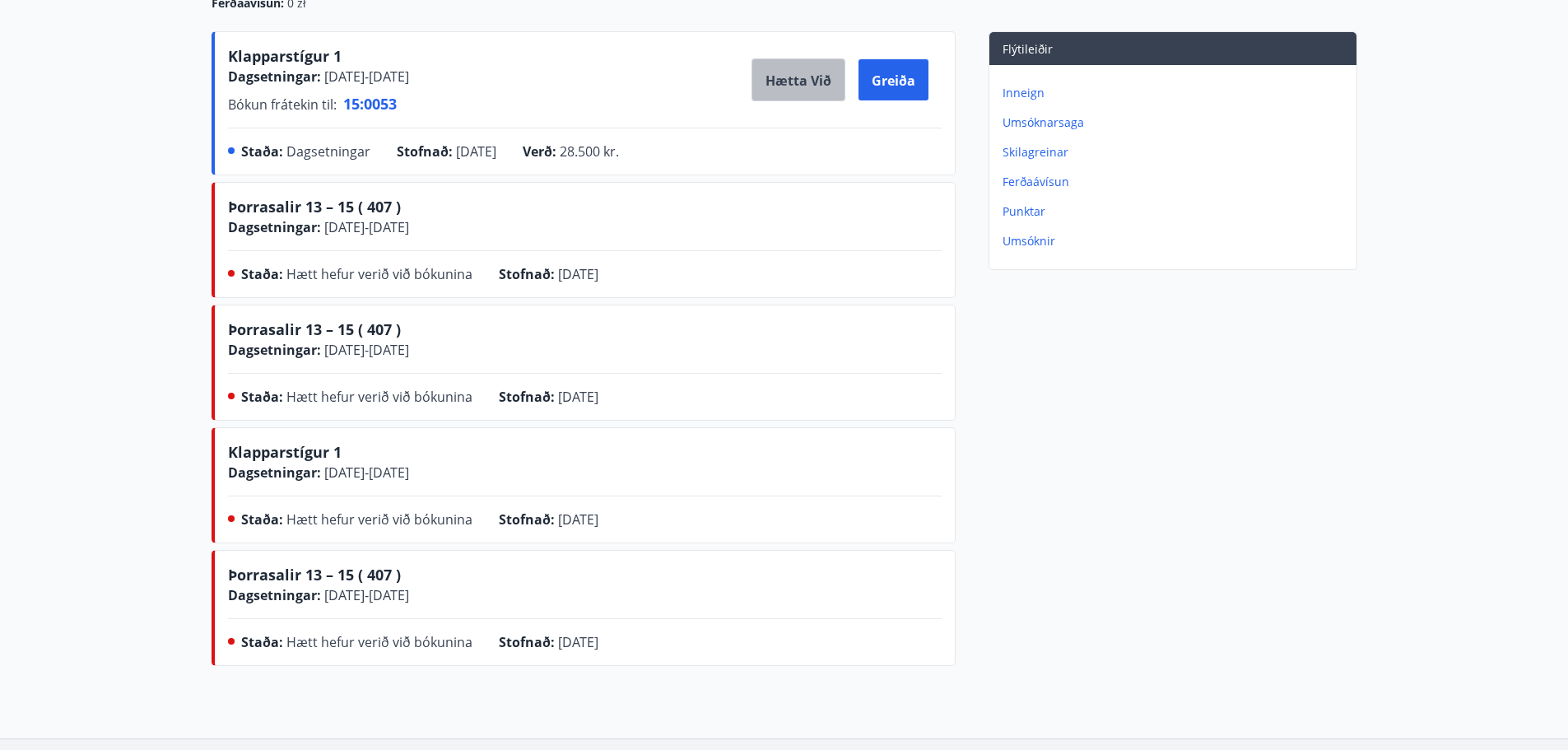
click at [788, 76] on font "Hætta við" at bounding box center [798, 80] width 66 height 18
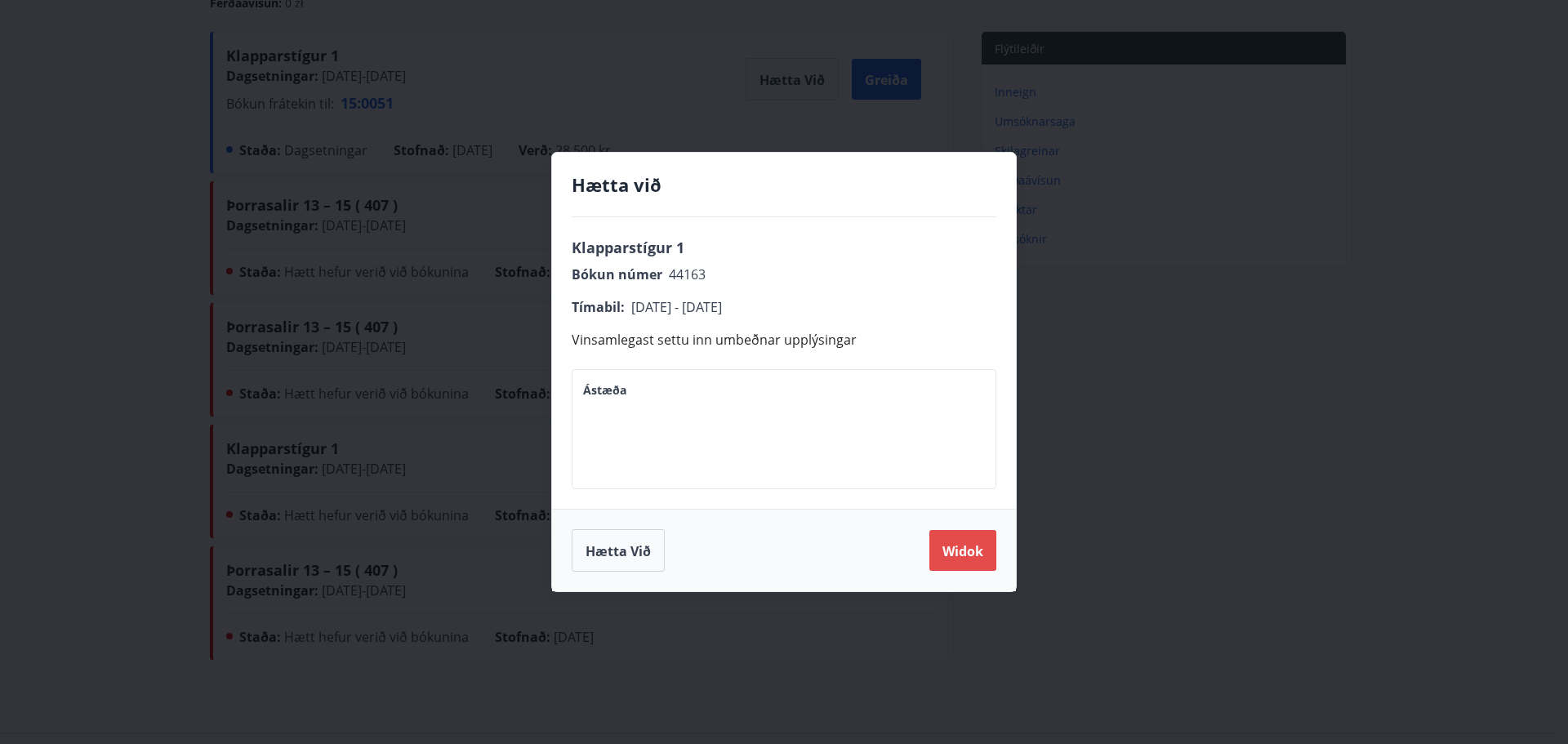
click at [965, 551] on font "Widok" at bounding box center [963, 551] width 41 height 18
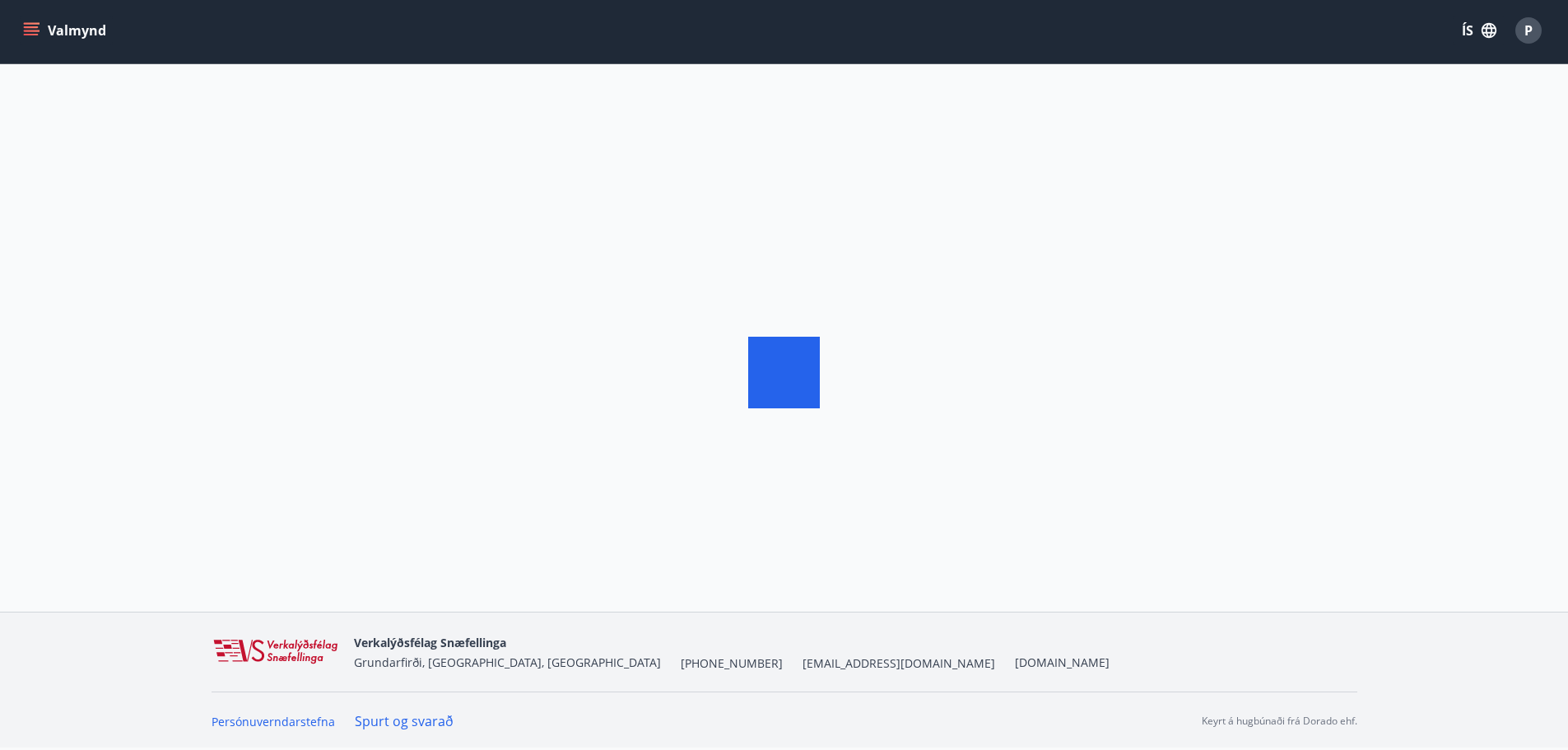
scroll to position [3, 0]
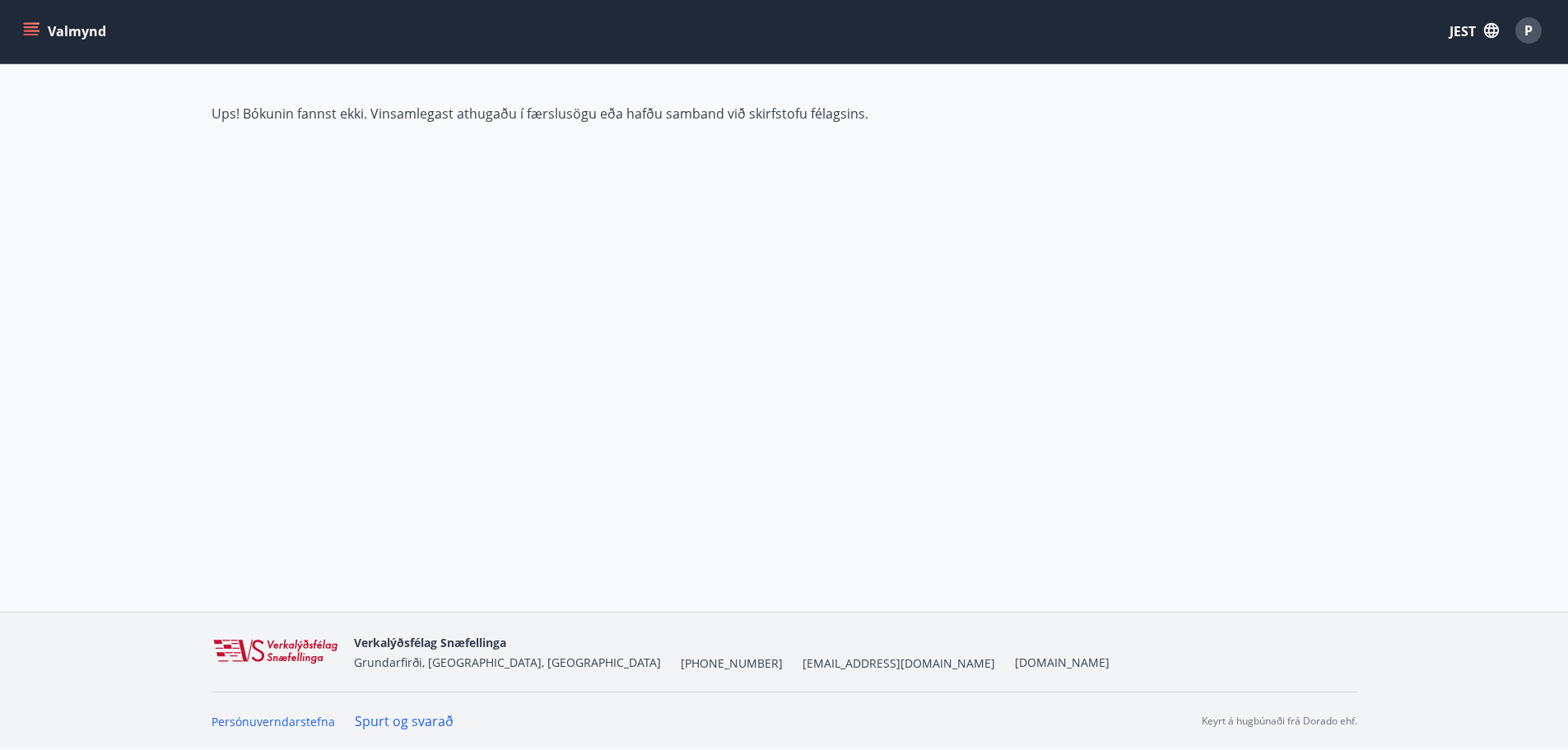
click at [36, 46] on div "Valmynd JEST P" at bounding box center [784, 30] width 1568 height 66
click at [30, 27] on icon "menu" at bounding box center [31, 27] width 14 height 2
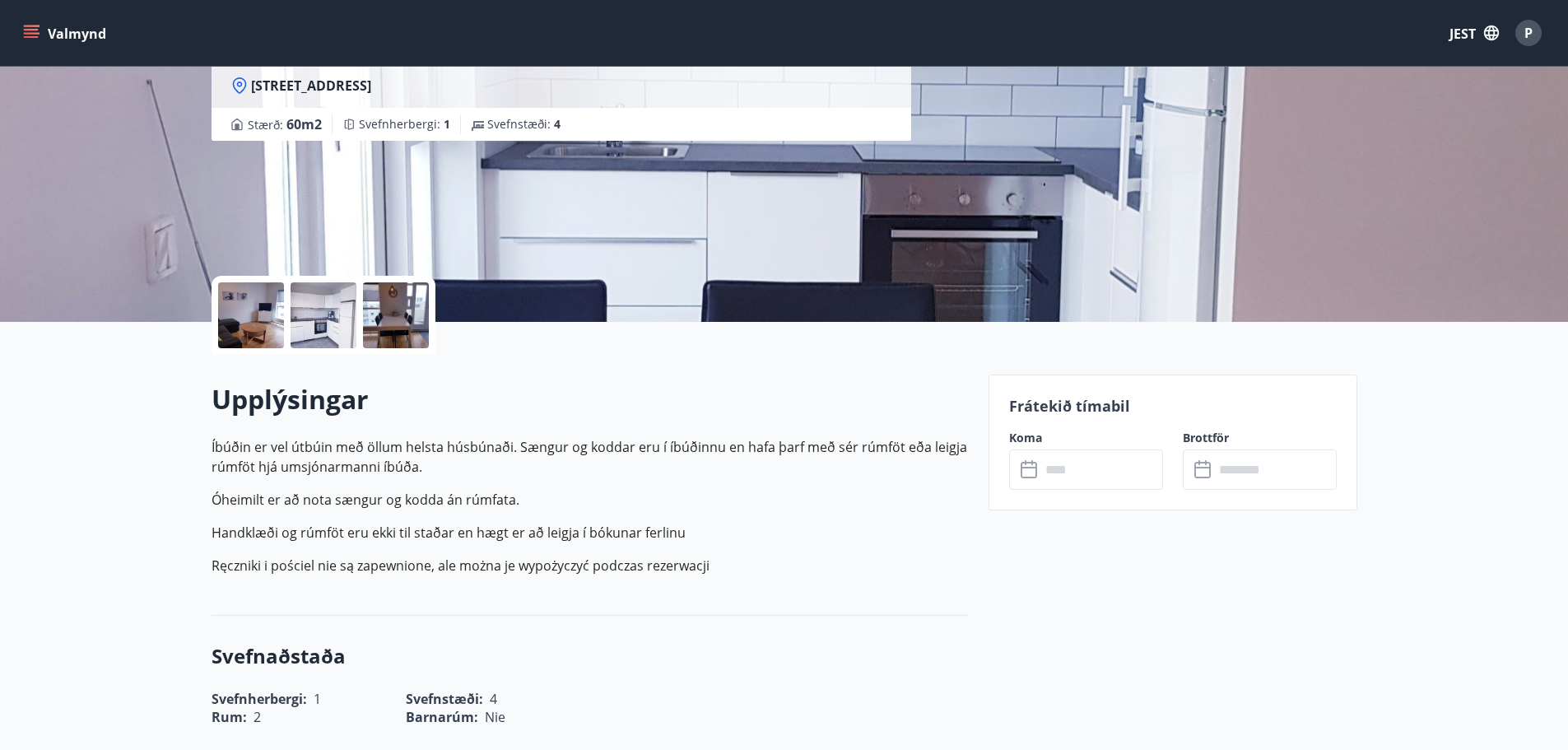
scroll to position [164, 0]
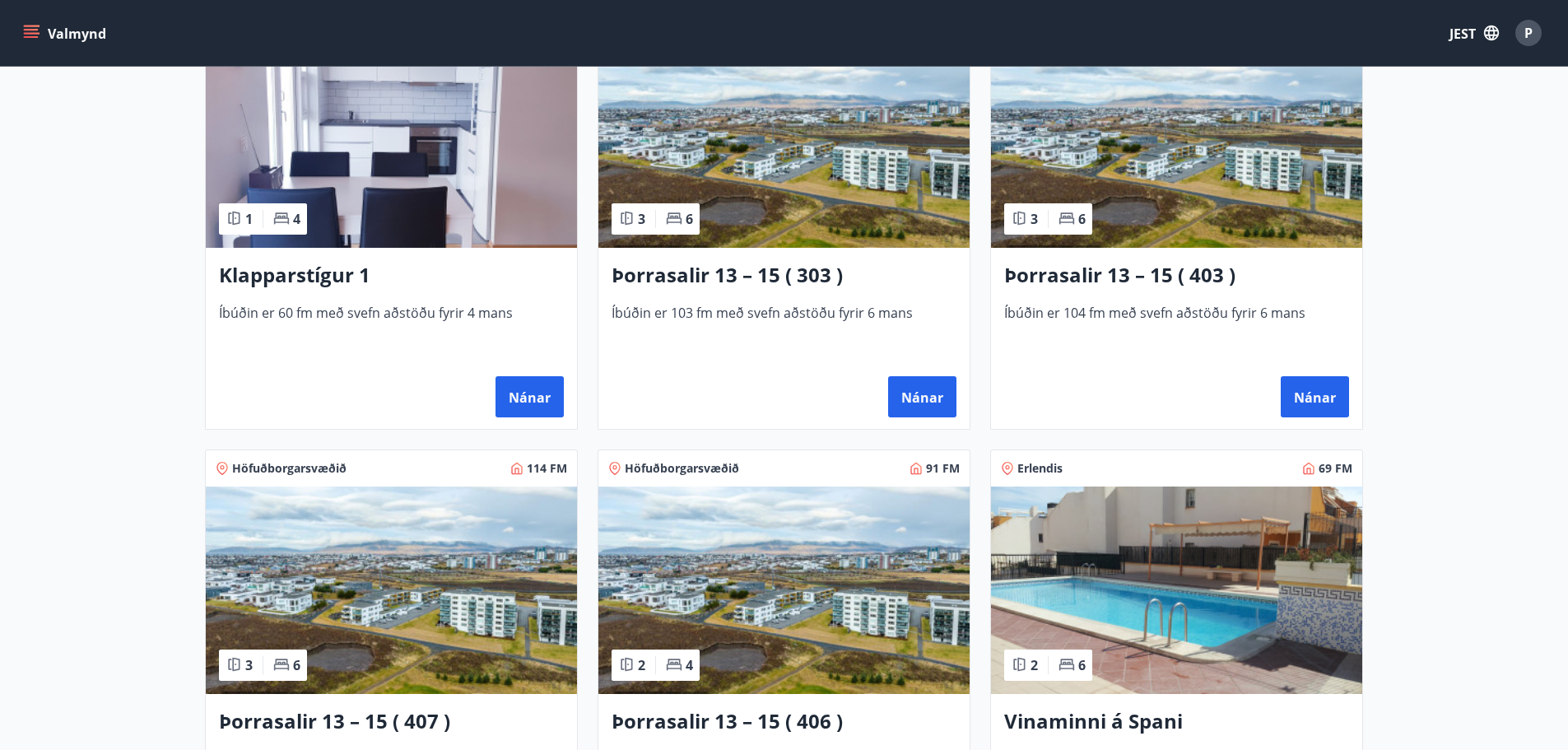
scroll to position [1071, 0]
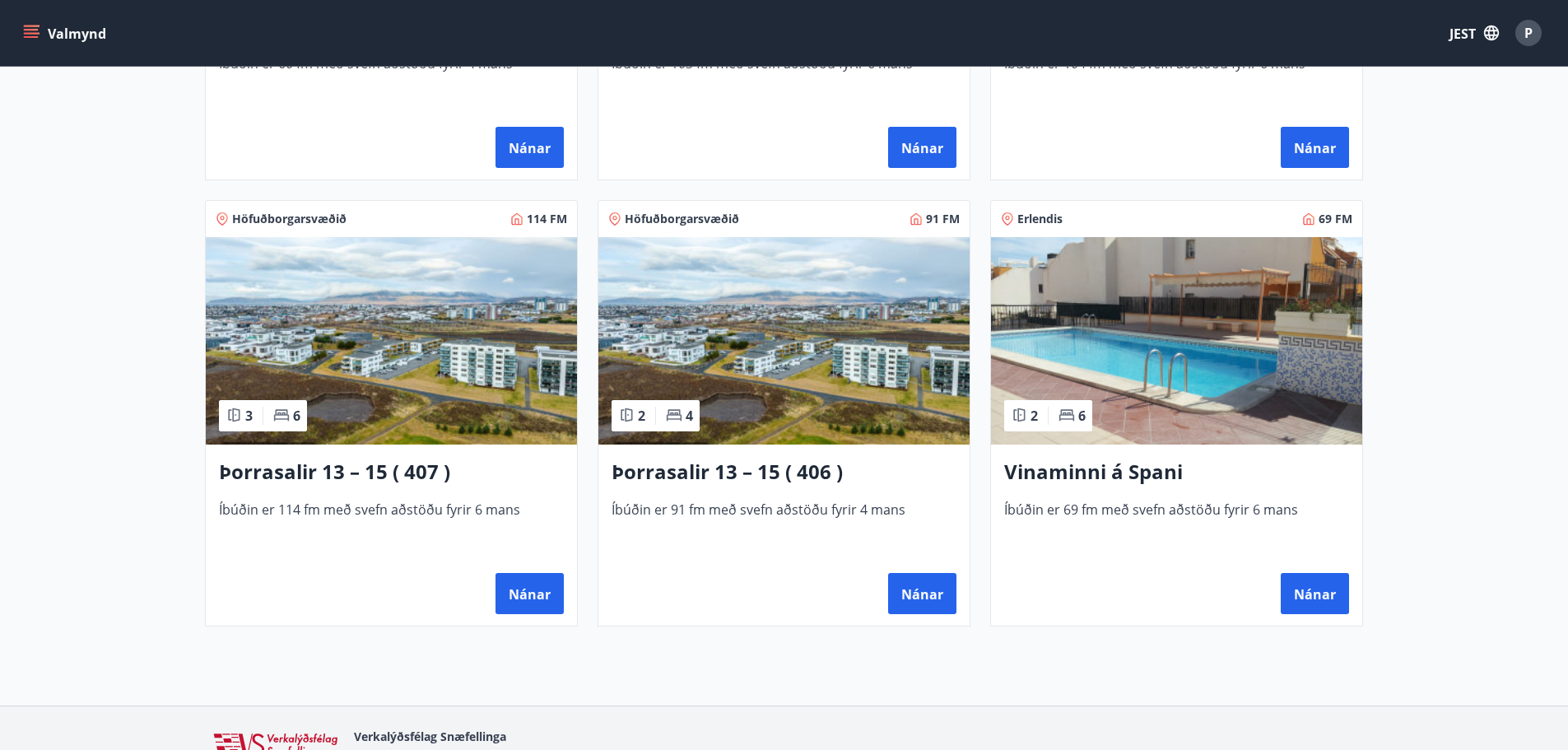
click at [424, 322] on img at bounding box center [391, 342] width 371 height 208
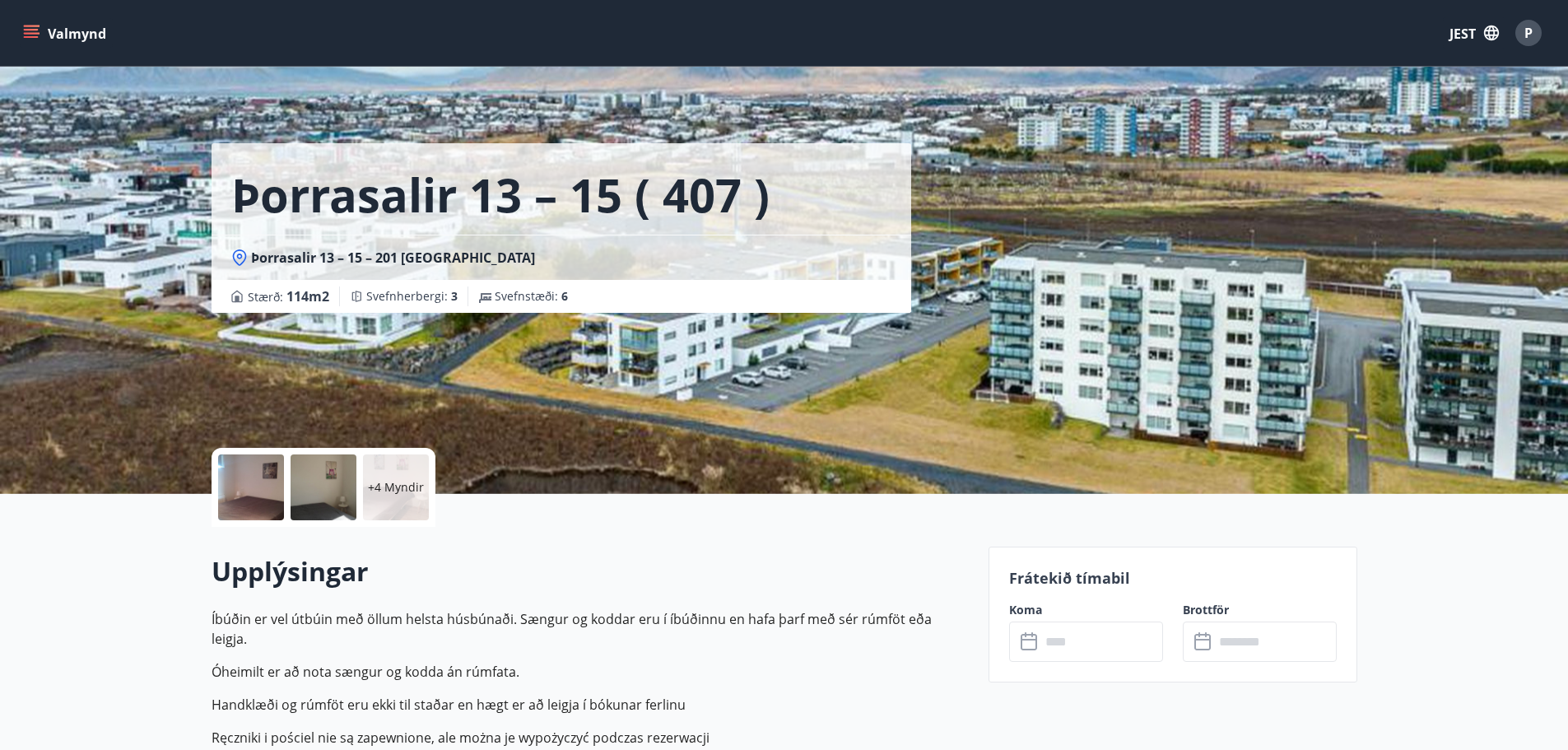
click at [1063, 644] on input "text" at bounding box center [1102, 642] width 123 height 41
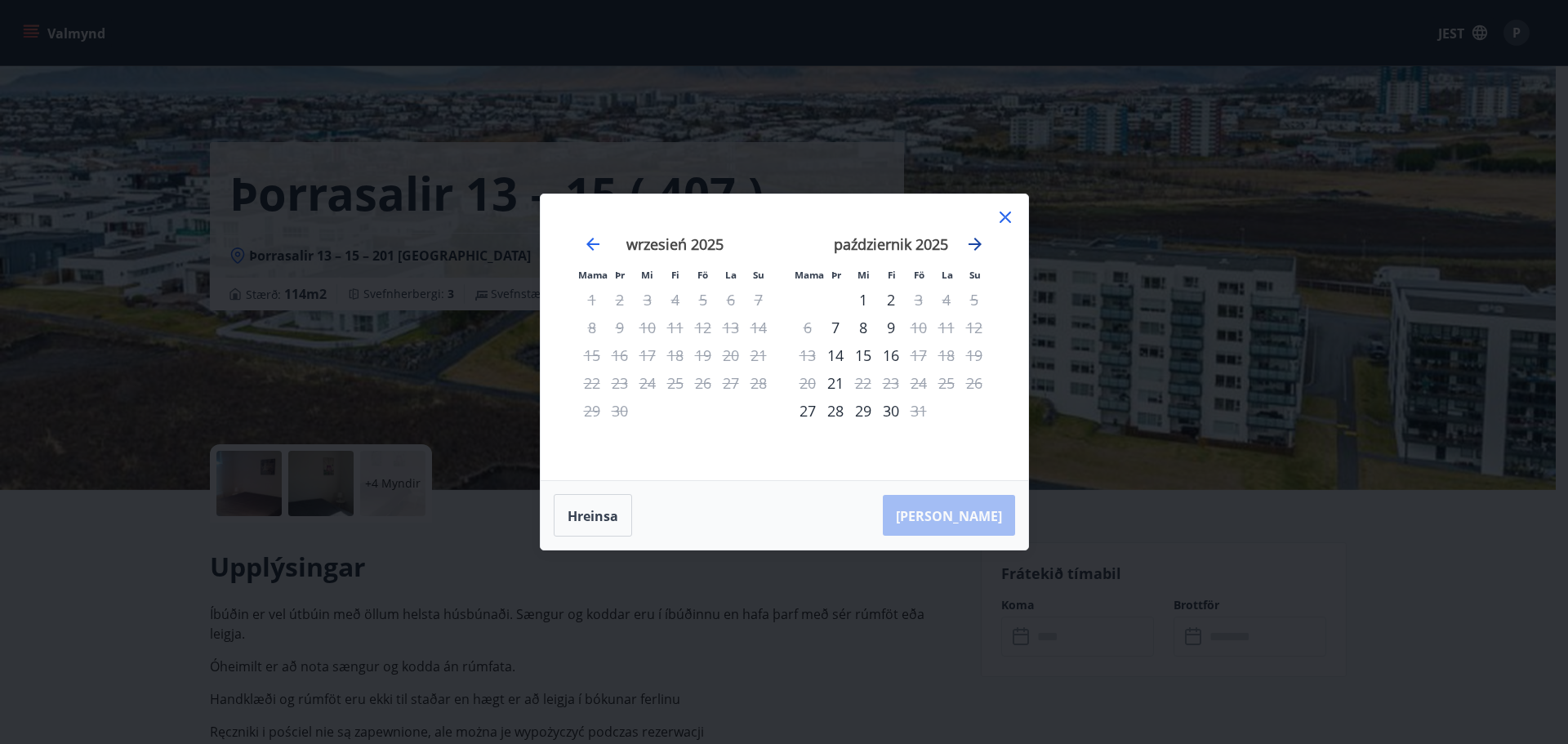
click at [969, 245] on icon "Przejdź dalej, aby przejść do następnego miesiąca." at bounding box center [975, 245] width 20 height 20
click at [918, 408] on div "28" at bounding box center [918, 411] width 28 height 28
click at [974, 241] on icon "Przejdź dalej, aby przejść do następnego miesiąca." at bounding box center [975, 245] width 20 height 20
click at [804, 296] on div "1" at bounding box center [807, 299] width 28 height 28
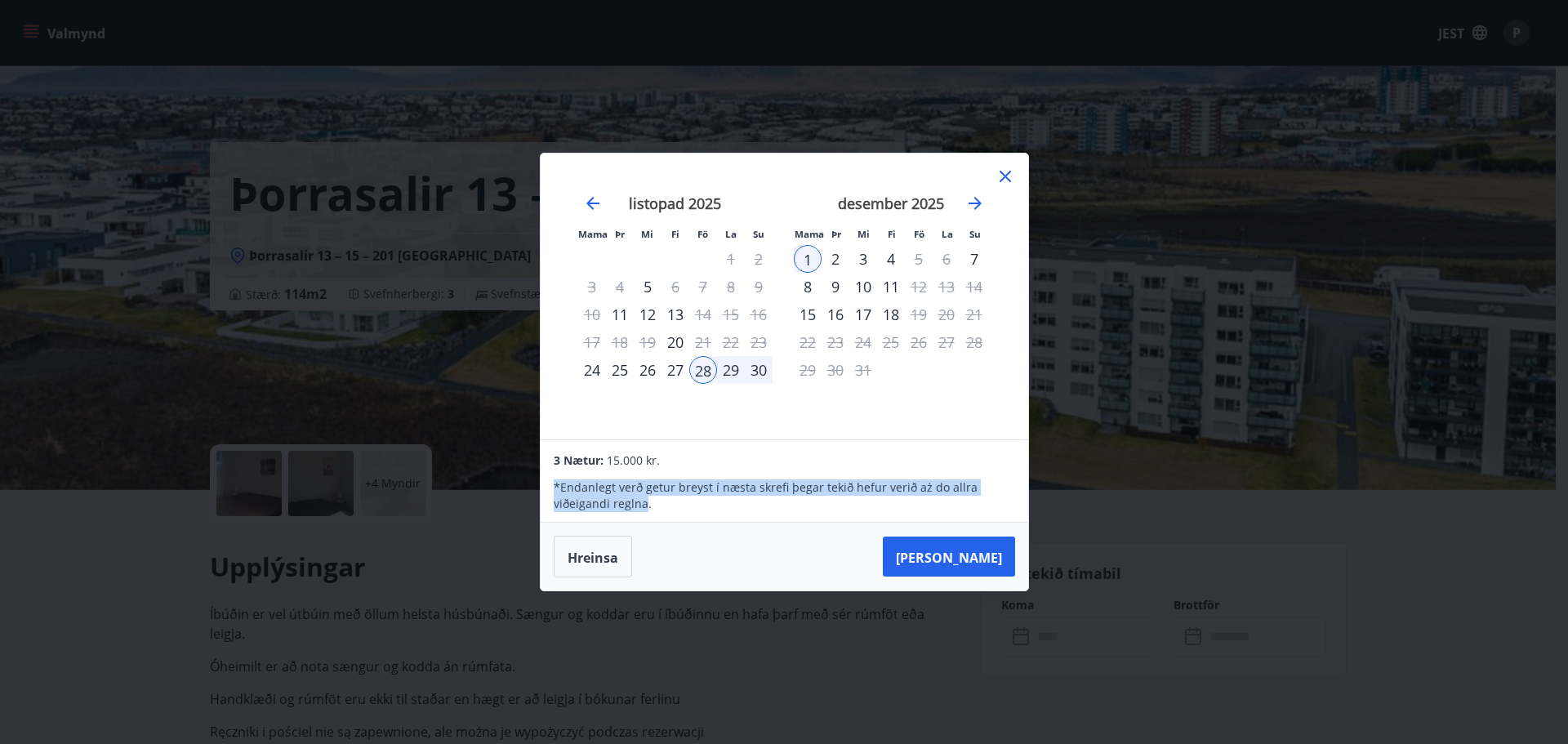
drag, startPoint x: 628, startPoint y: 503, endPoint x: 558, endPoint y: 481, distance: 73.4
click at [554, 482] on p "* Endanlegt verð getur breyst í næsta skrefi þegar tekið hefur verið aż do allr…" at bounding box center [784, 496] width 461 height 32
click at [1299, 631] on div "Mama Þr Mi Fi Fö La Su Mama Þr Mi Fi Fö La Su październik 2025 1 2 3 4 5 6 7 8 …" at bounding box center [784, 372] width 1568 height 744
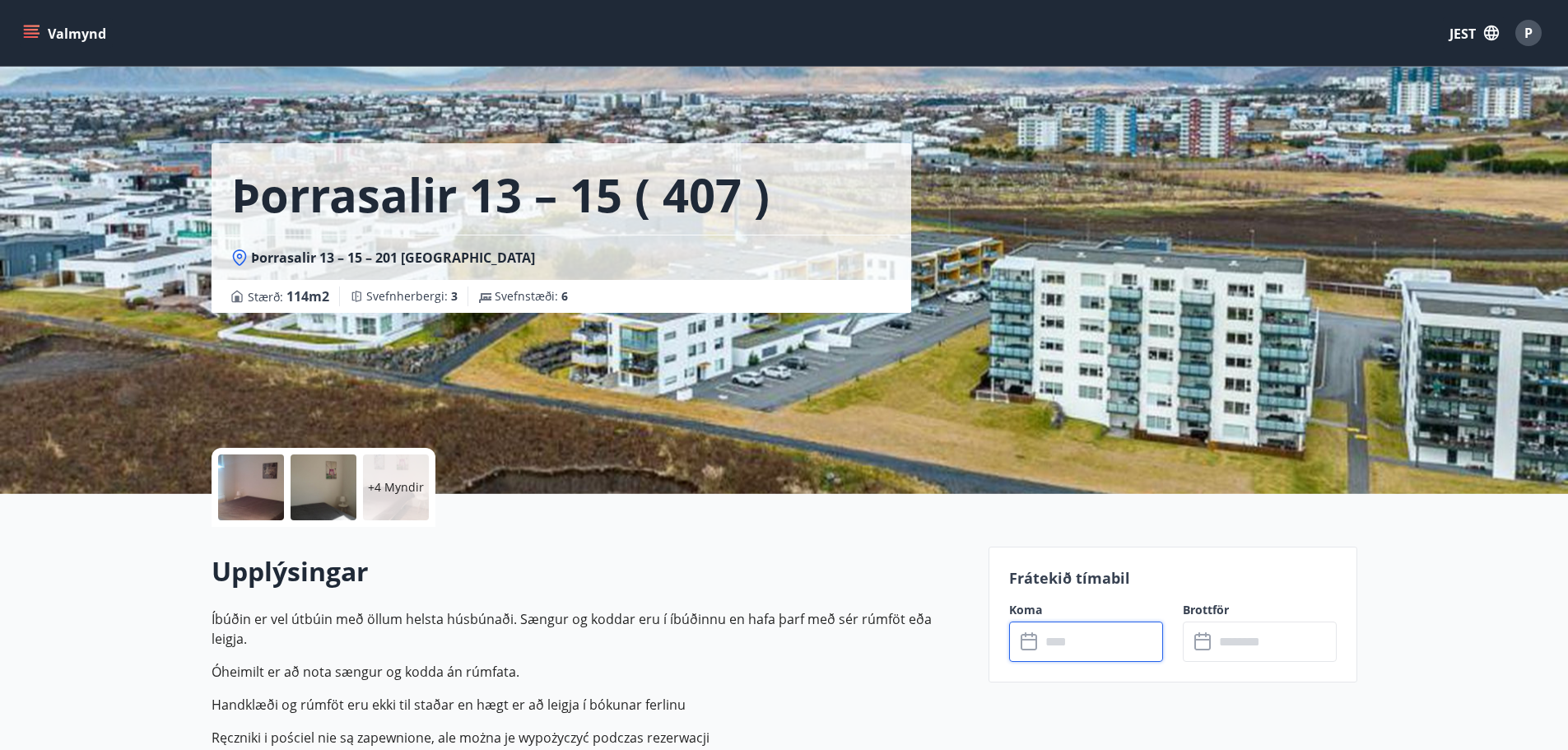
click at [1054, 639] on input "text" at bounding box center [1102, 642] width 123 height 41
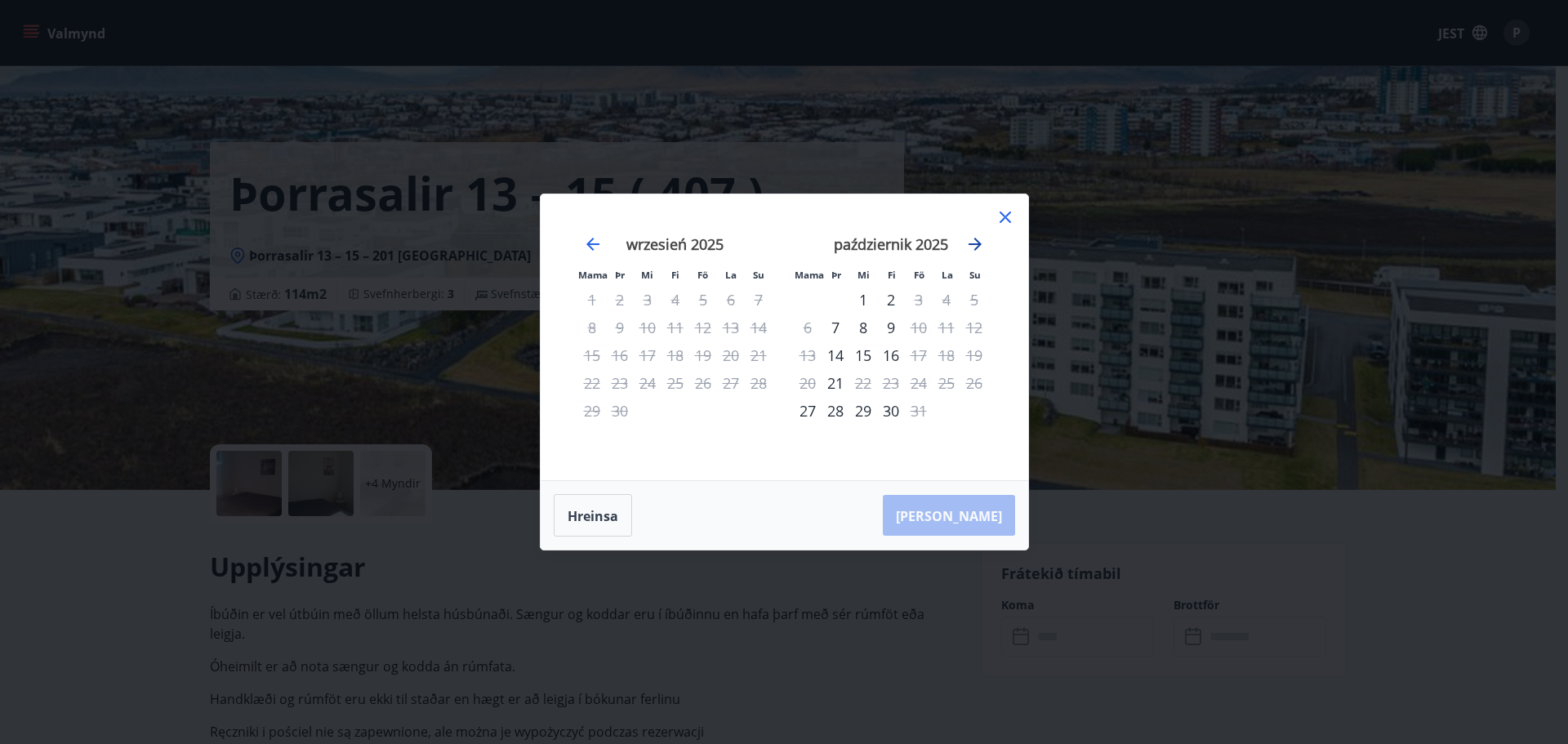
click at [978, 243] on icon "Przejdź dalej, aby przejść do następnego miesiąca." at bounding box center [975, 244] width 13 height 13
click at [913, 409] on font "28" at bounding box center [918, 411] width 16 height 20
click at [974, 244] on icon "Przejdź dalej, aby przejść do następnego miesiąca." at bounding box center [975, 245] width 20 height 20
click at [804, 297] on div "1" at bounding box center [807, 299] width 28 height 28
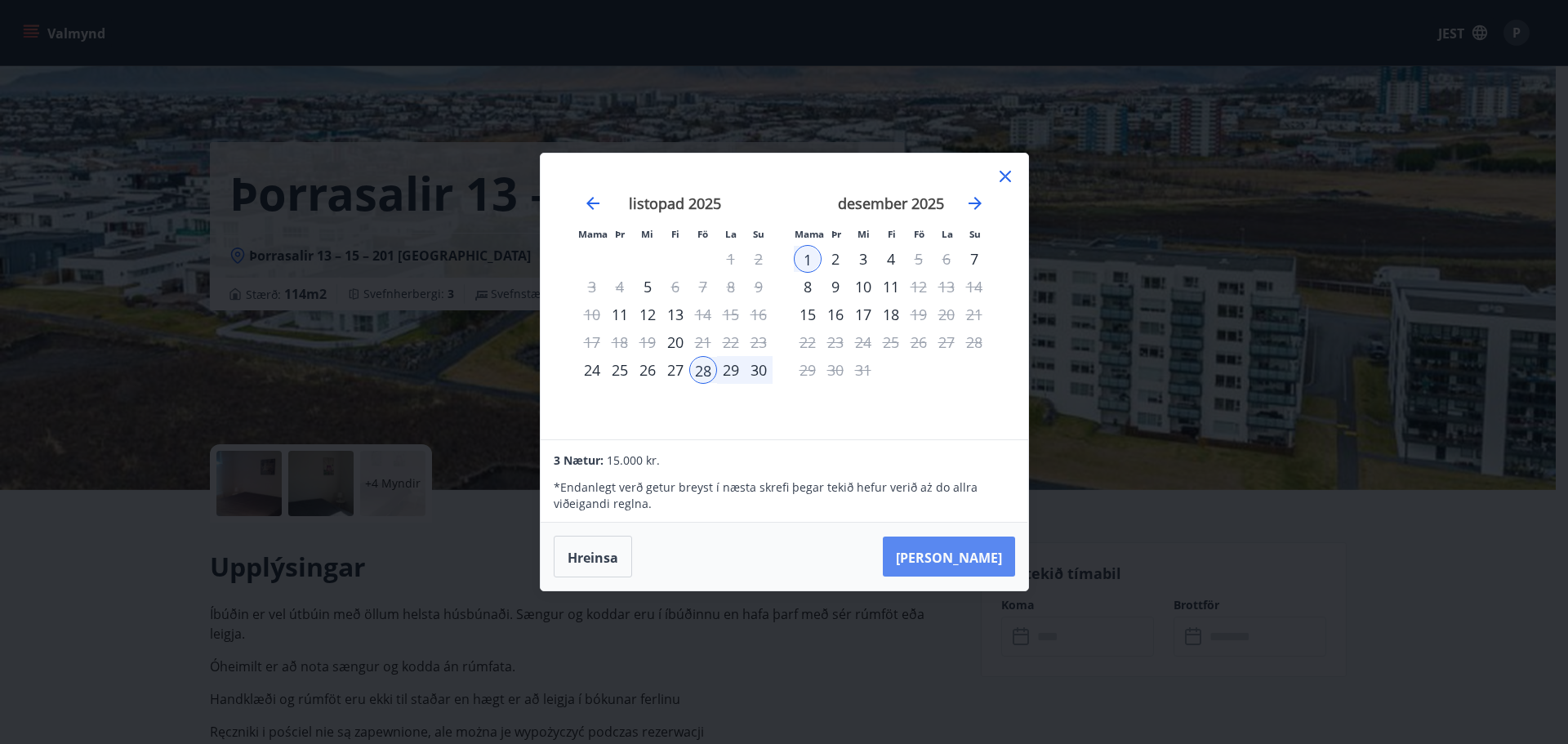
click at [965, 552] on font "Taka Frá" at bounding box center [949, 558] width 107 height 18
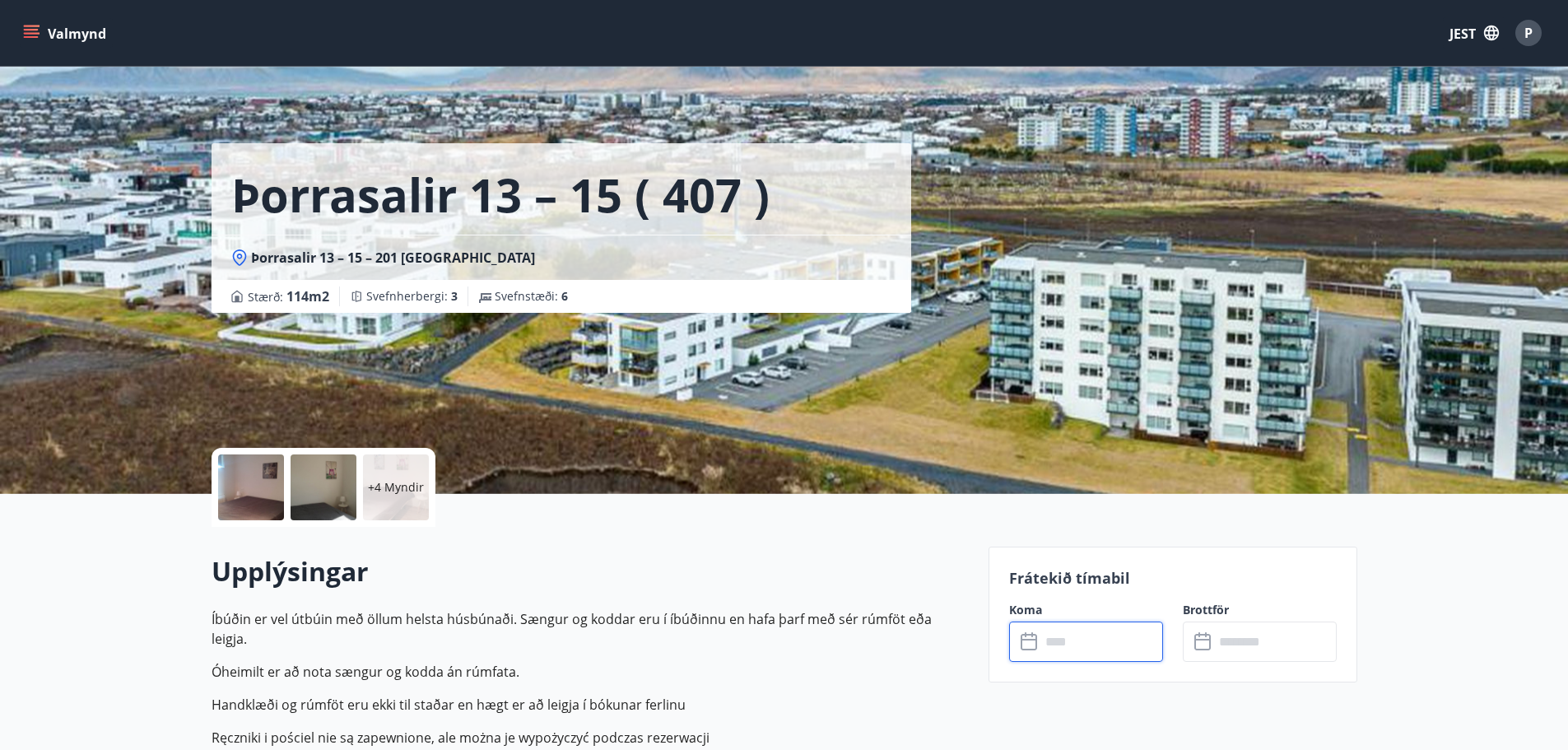
type input "******"
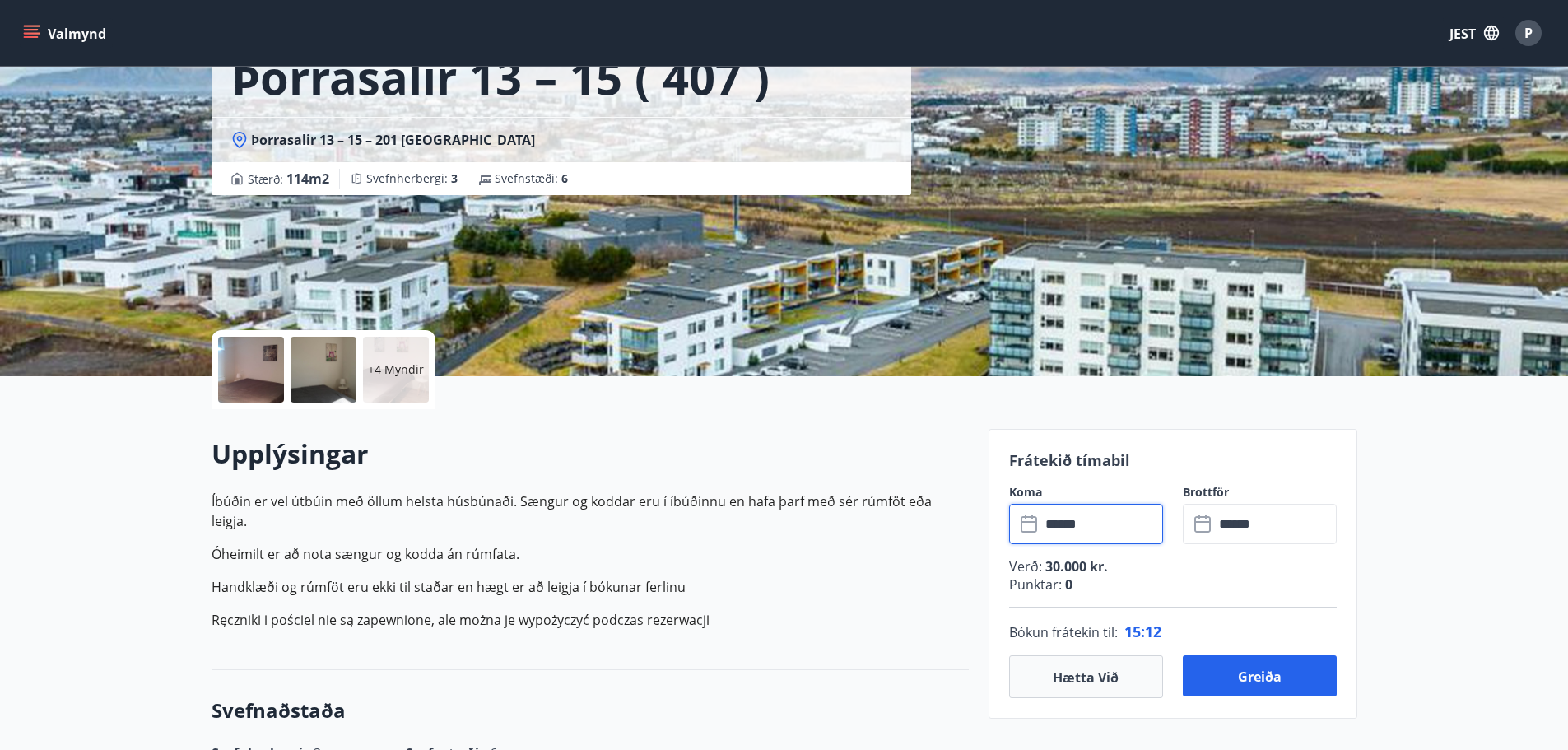
scroll to position [330, 0]
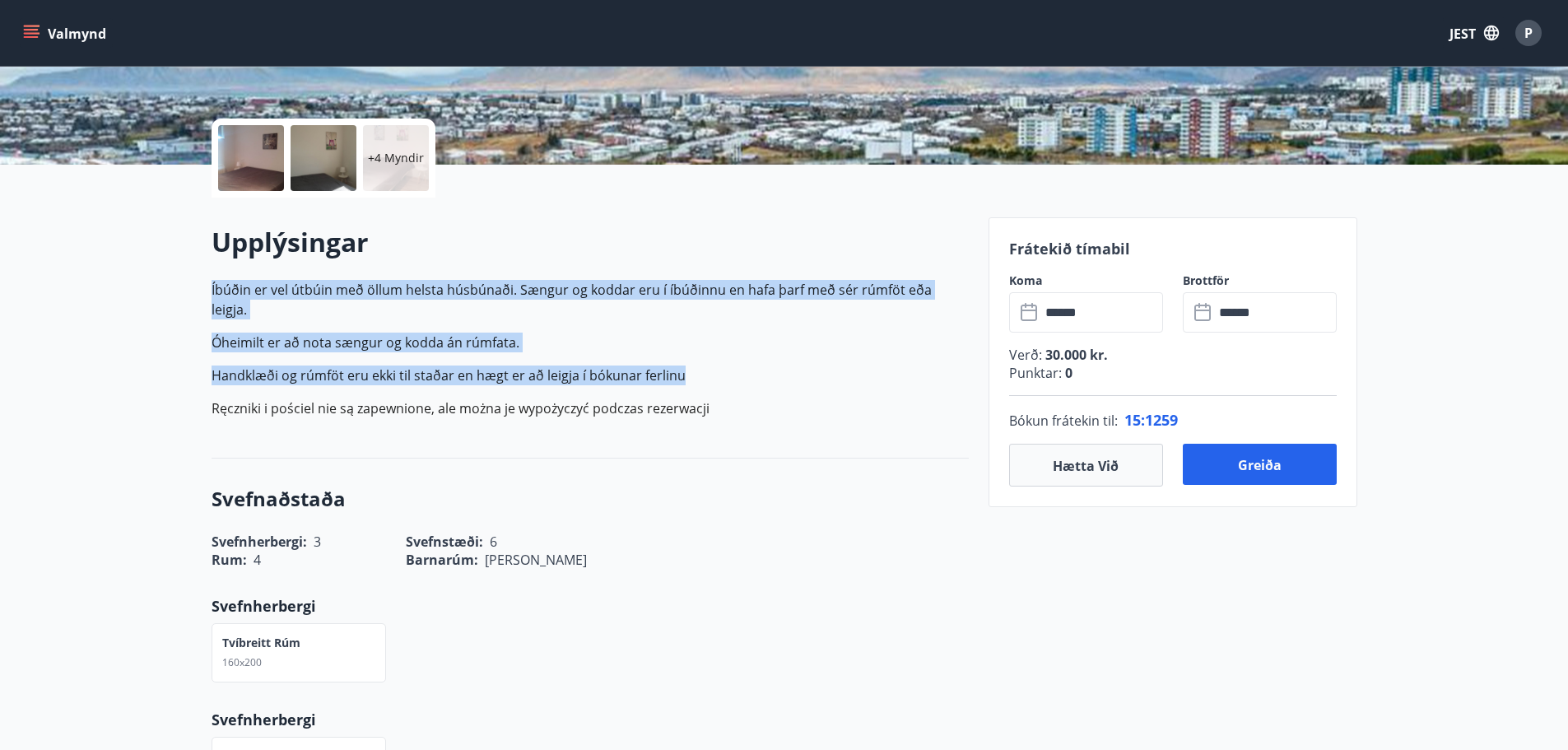
drag, startPoint x: 612, startPoint y: 335, endPoint x: 125, endPoint y: 182, distance: 510.5
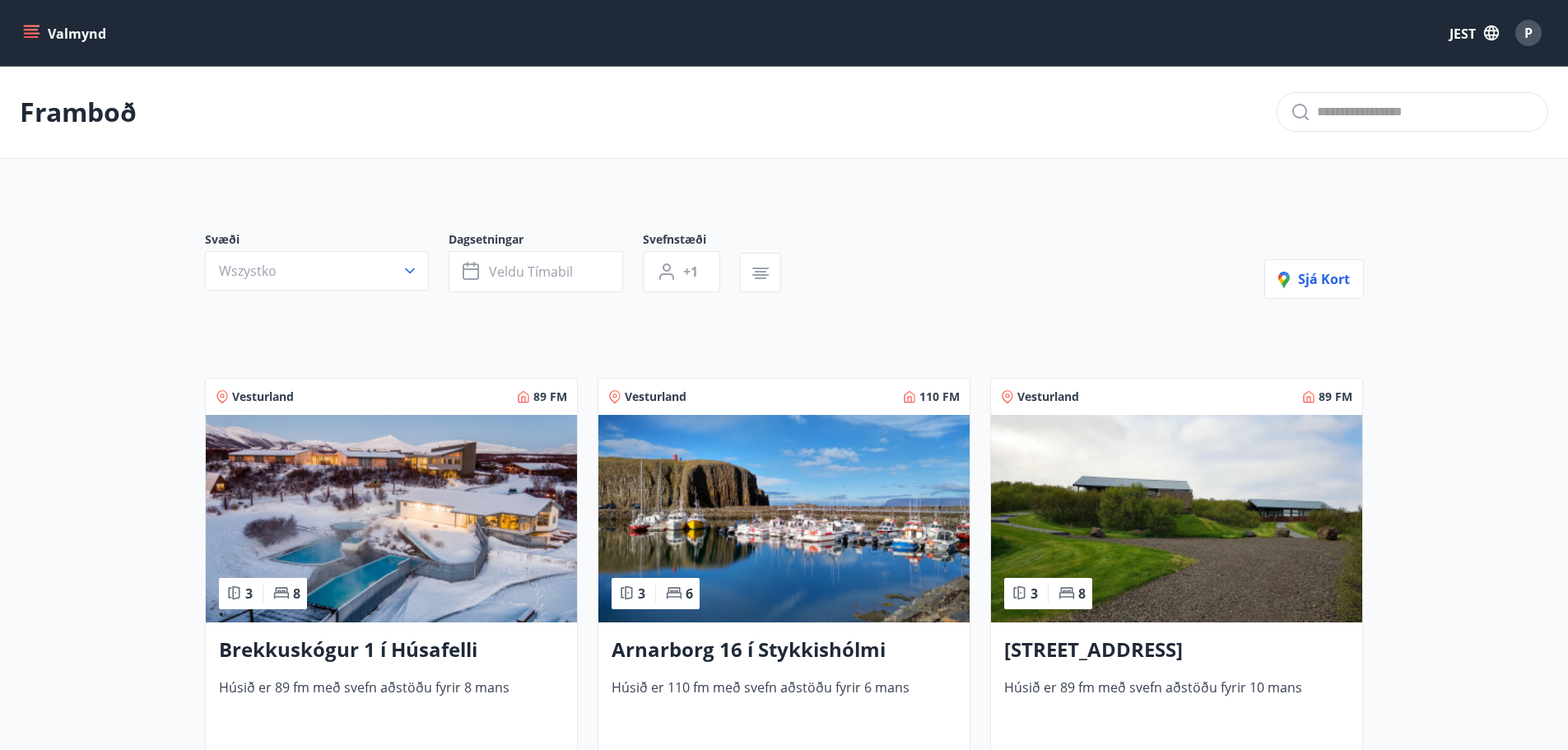
click at [70, 120] on font "Framboð" at bounding box center [78, 111] width 117 height 35
click at [278, 273] on button "Wszystko" at bounding box center [317, 271] width 224 height 40
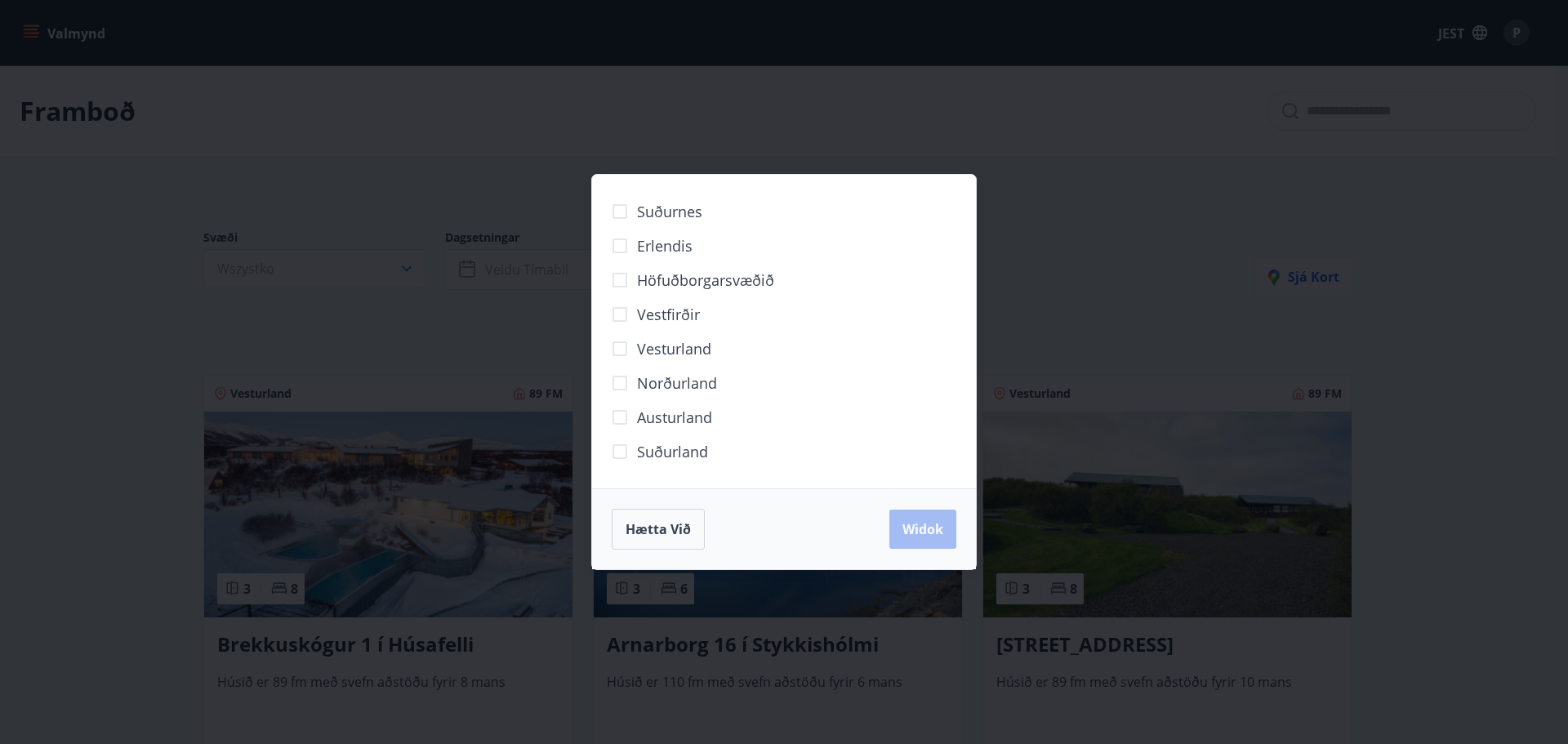
click at [1063, 142] on div "Suðurnes Erlendis Höfuðborgarsvæðið Vestfirðir Vesturland Norðurland Austurland…" at bounding box center [784, 372] width 1568 height 744
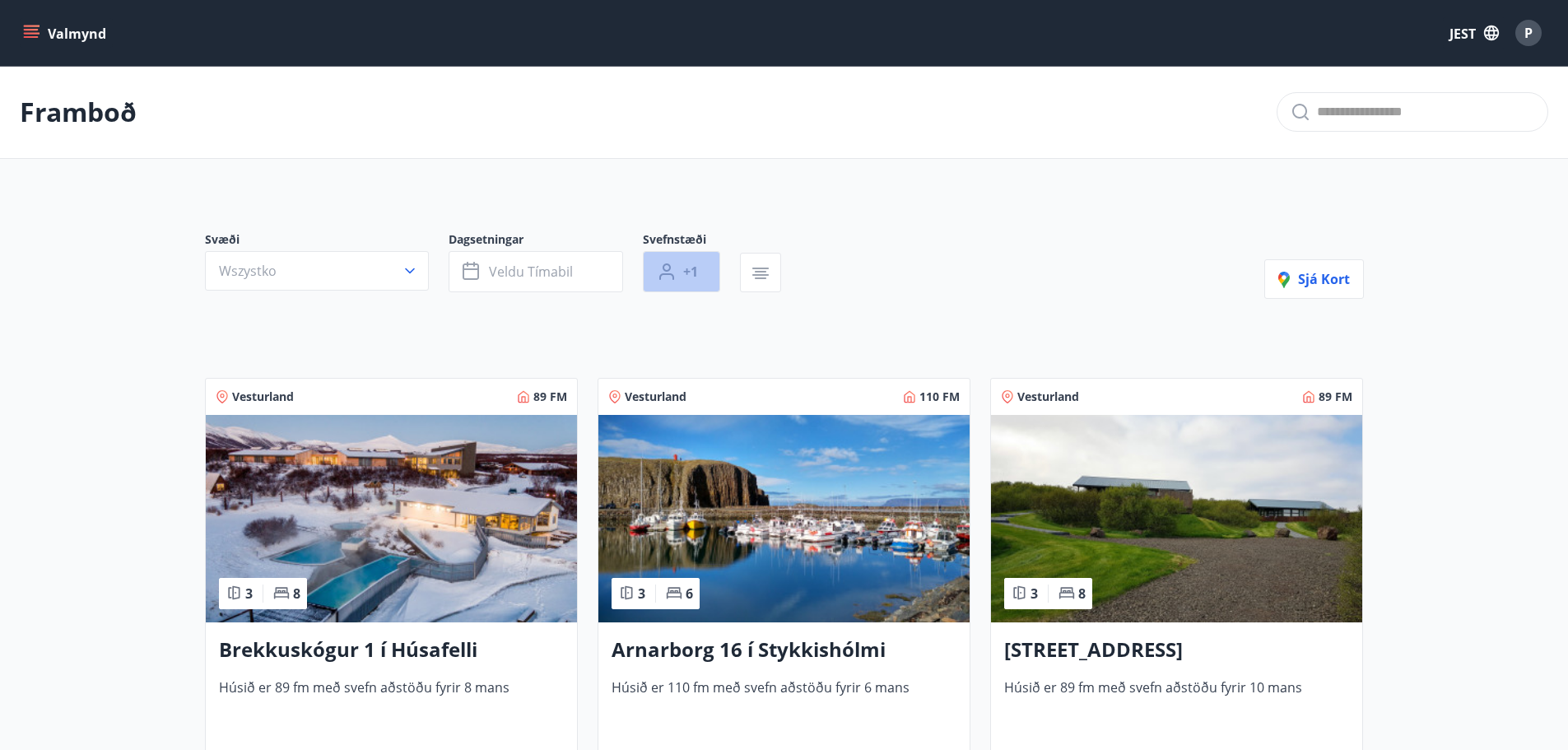
click at [701, 265] on button "+1" at bounding box center [682, 272] width 78 height 42
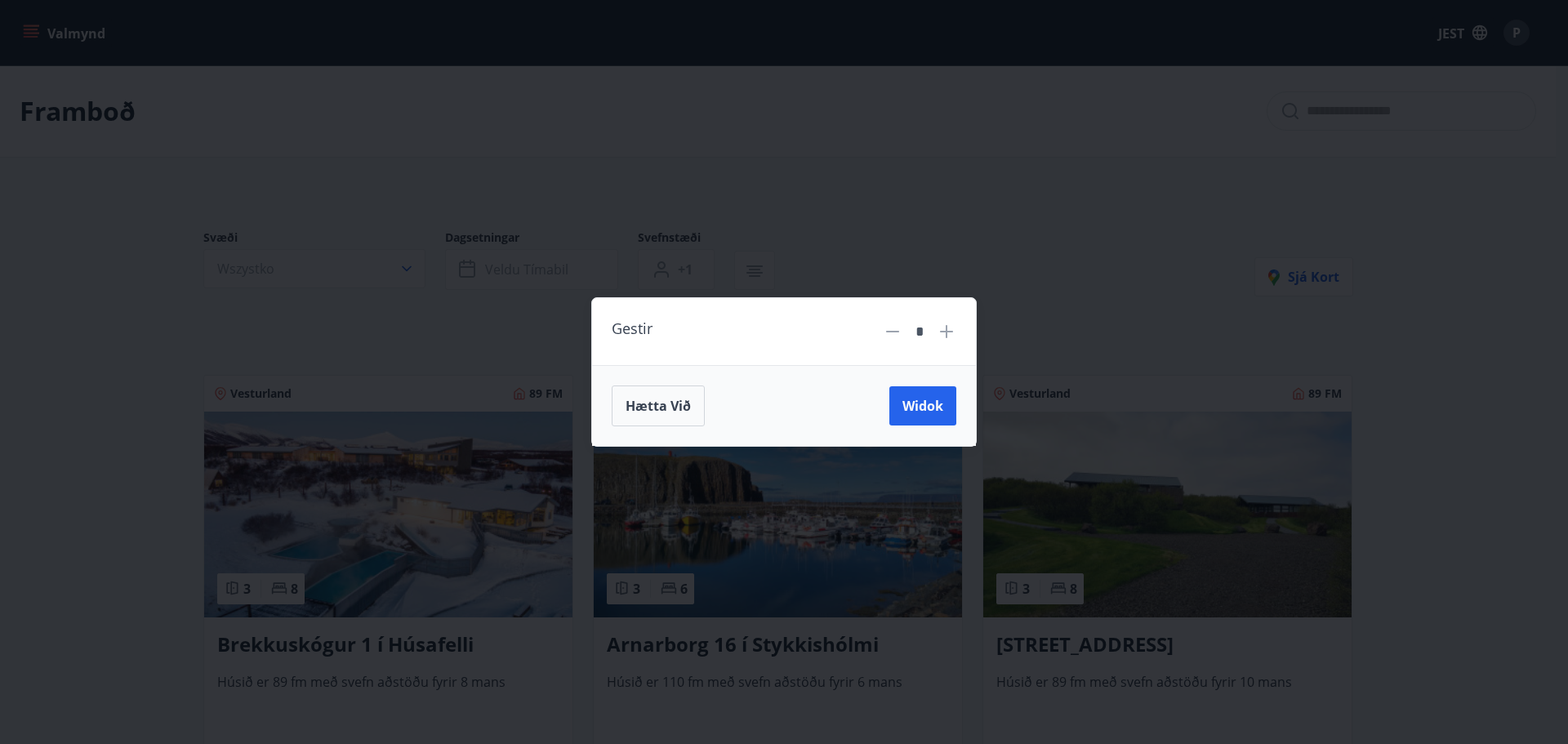
click at [946, 329] on icon at bounding box center [946, 332] width 13 height 13
click at [909, 403] on font "Widok" at bounding box center [923, 406] width 41 height 18
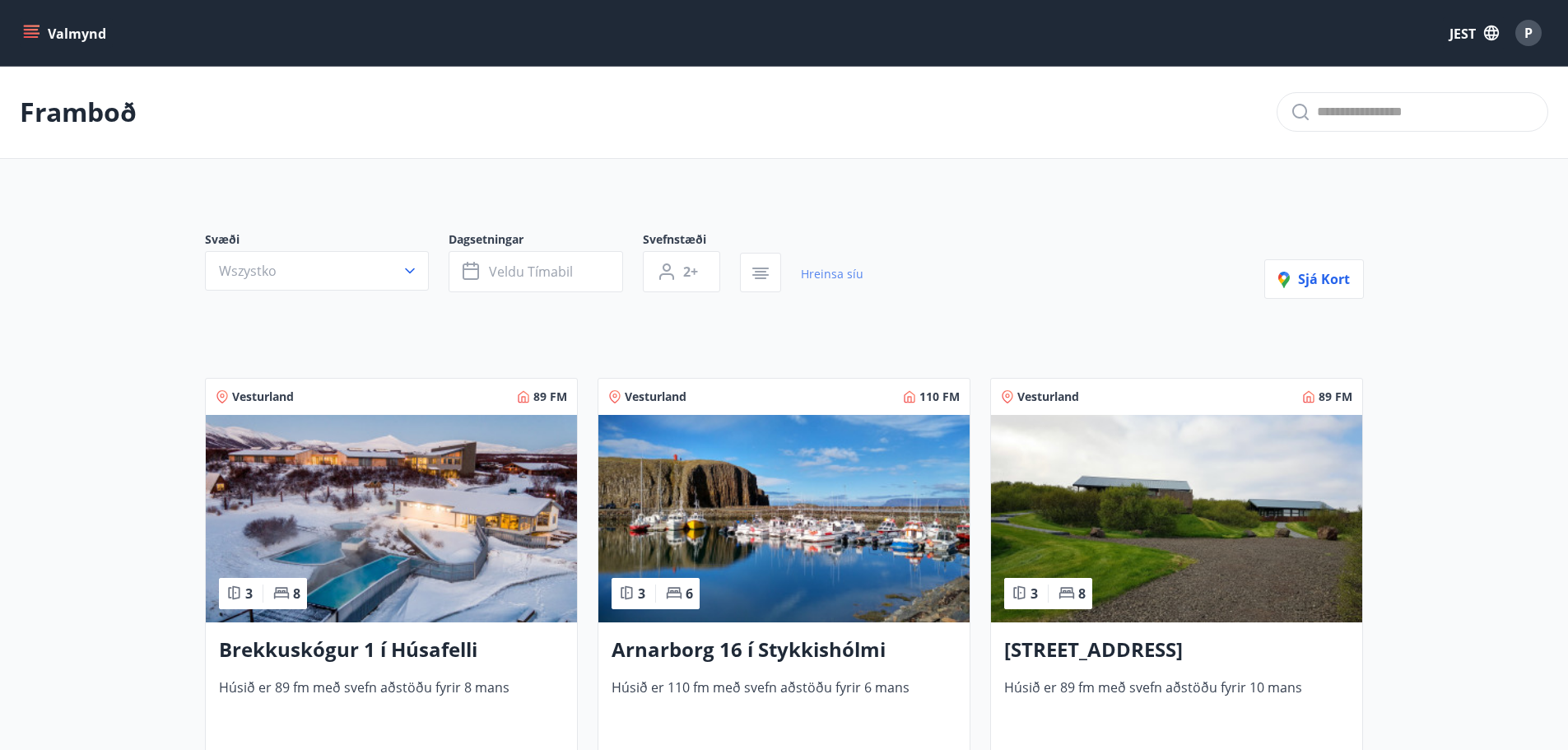
click at [830, 276] on font "Hreinsa síu" at bounding box center [832, 273] width 62 height 15
click at [694, 271] on font "+1" at bounding box center [691, 272] width 14 height 18
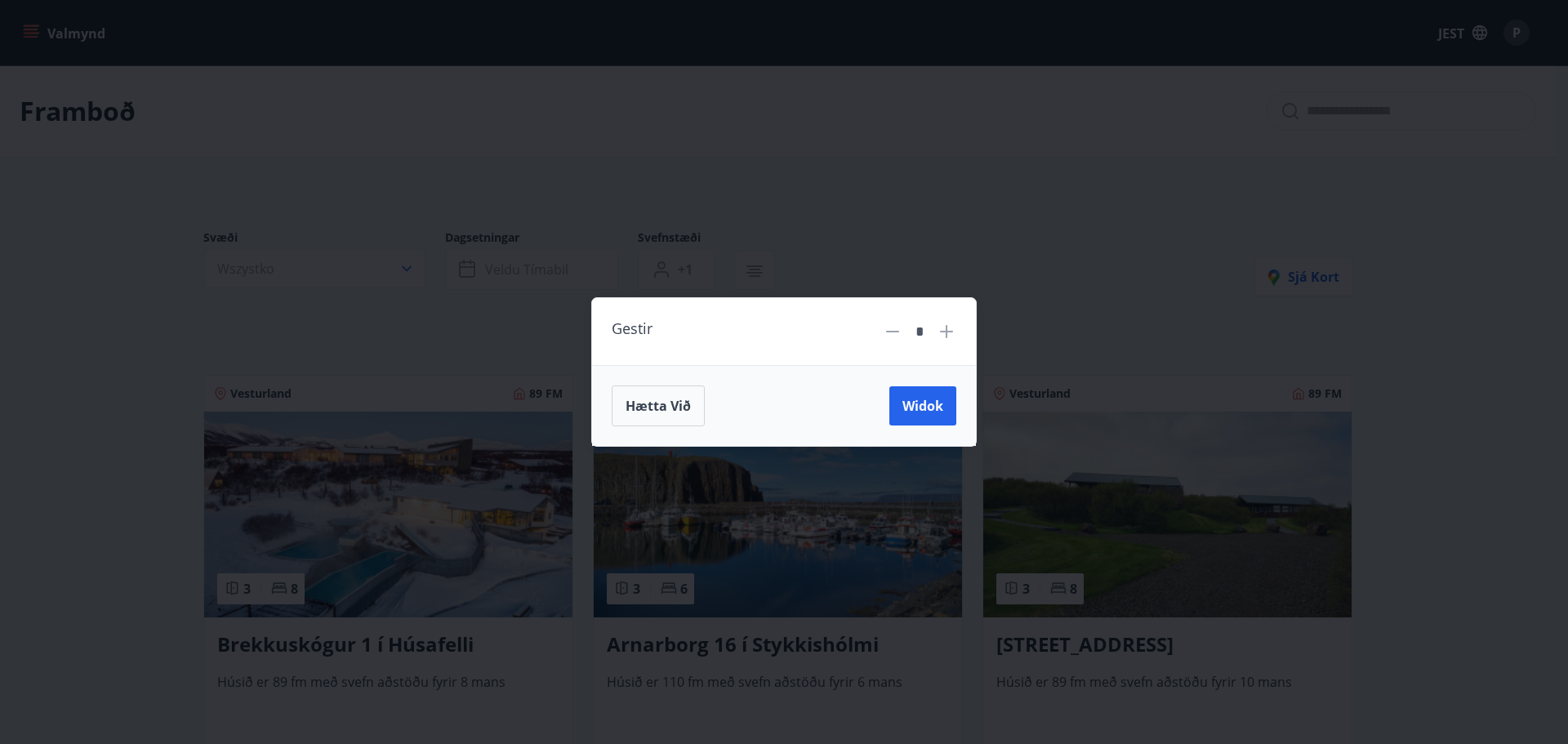
click at [951, 322] on icon at bounding box center [947, 332] width 20 height 20
type input "*"
click at [914, 410] on font "Widok" at bounding box center [923, 406] width 41 height 18
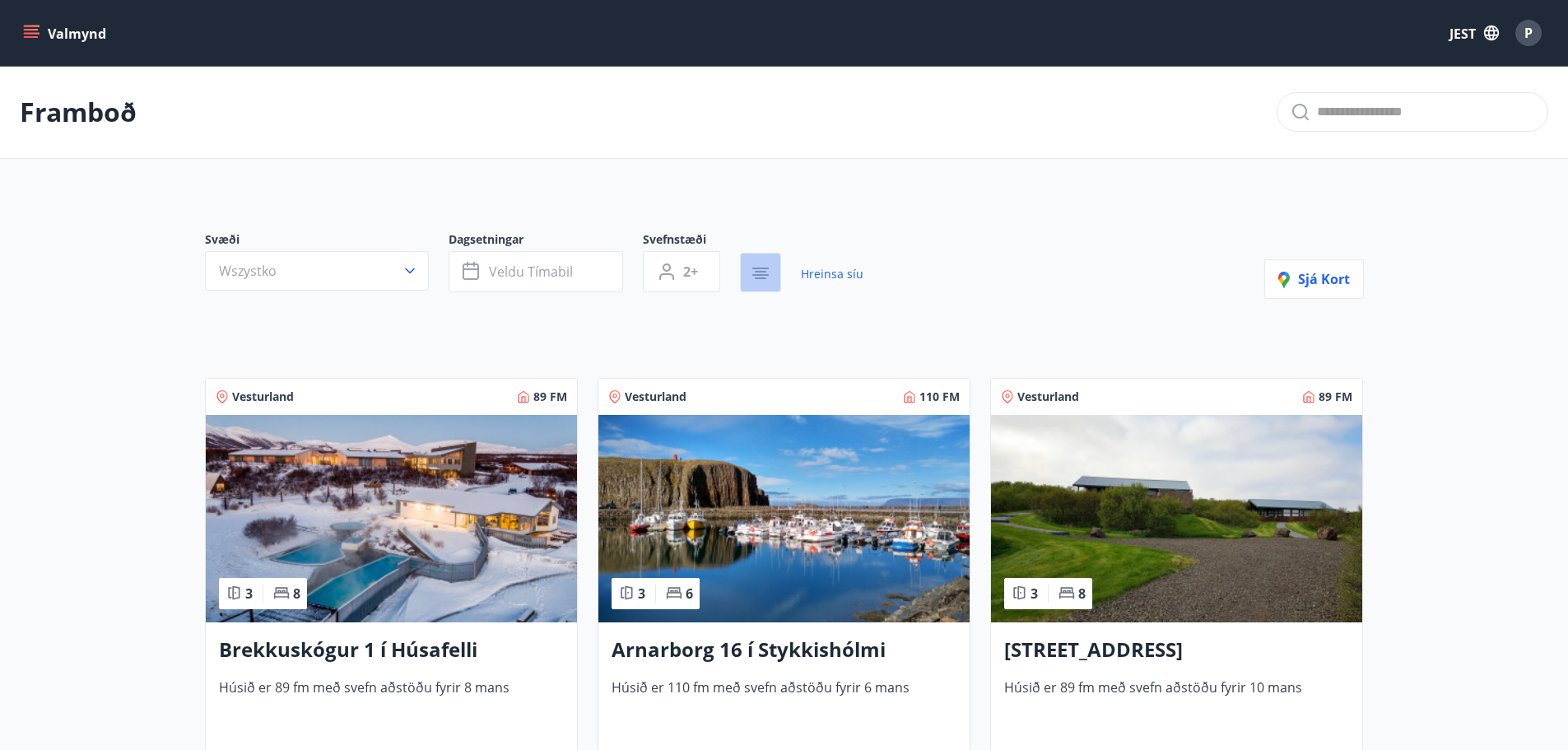
click at [762, 271] on icon "button" at bounding box center [761, 272] width 12 height 2
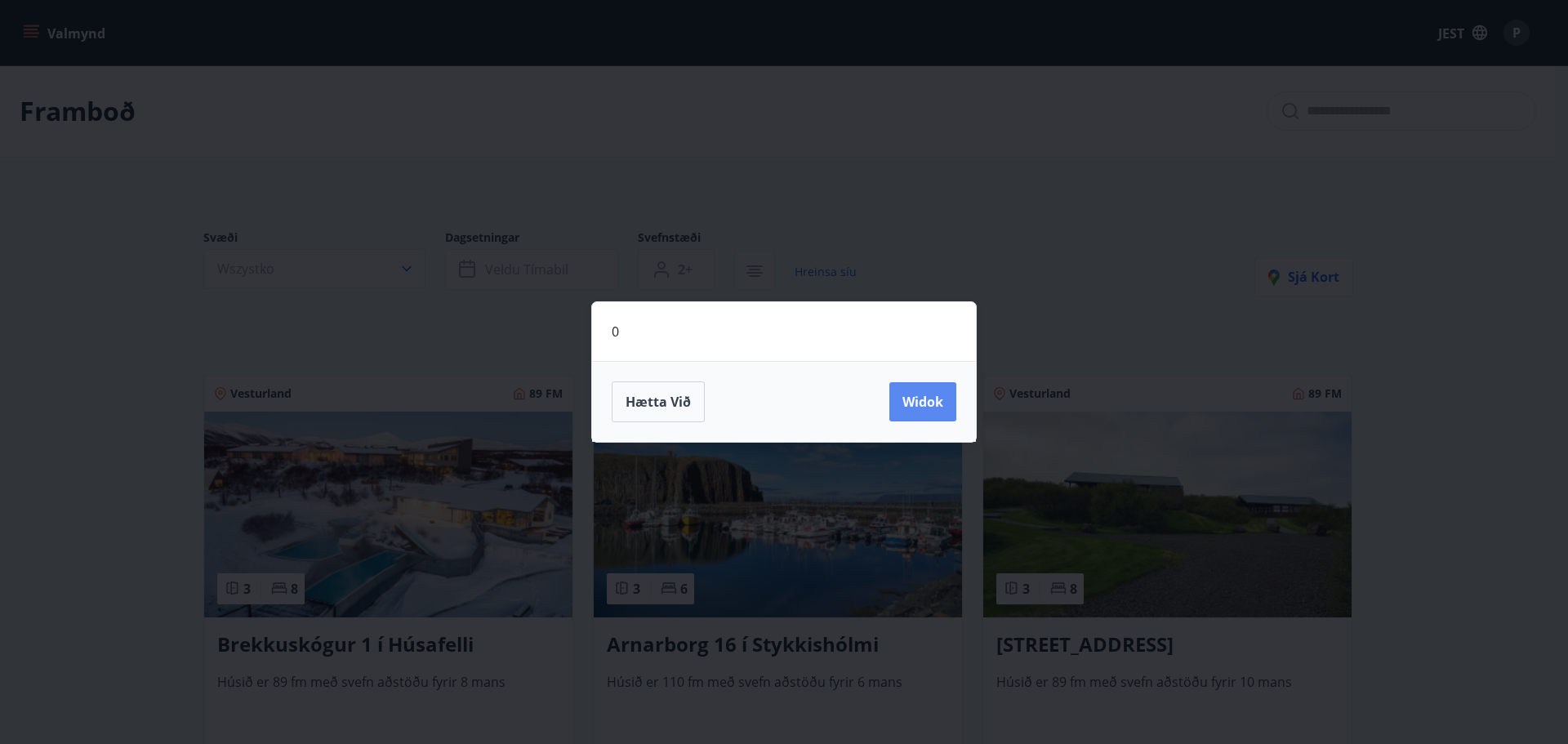
click at [918, 395] on font "Widok" at bounding box center [923, 402] width 41 height 18
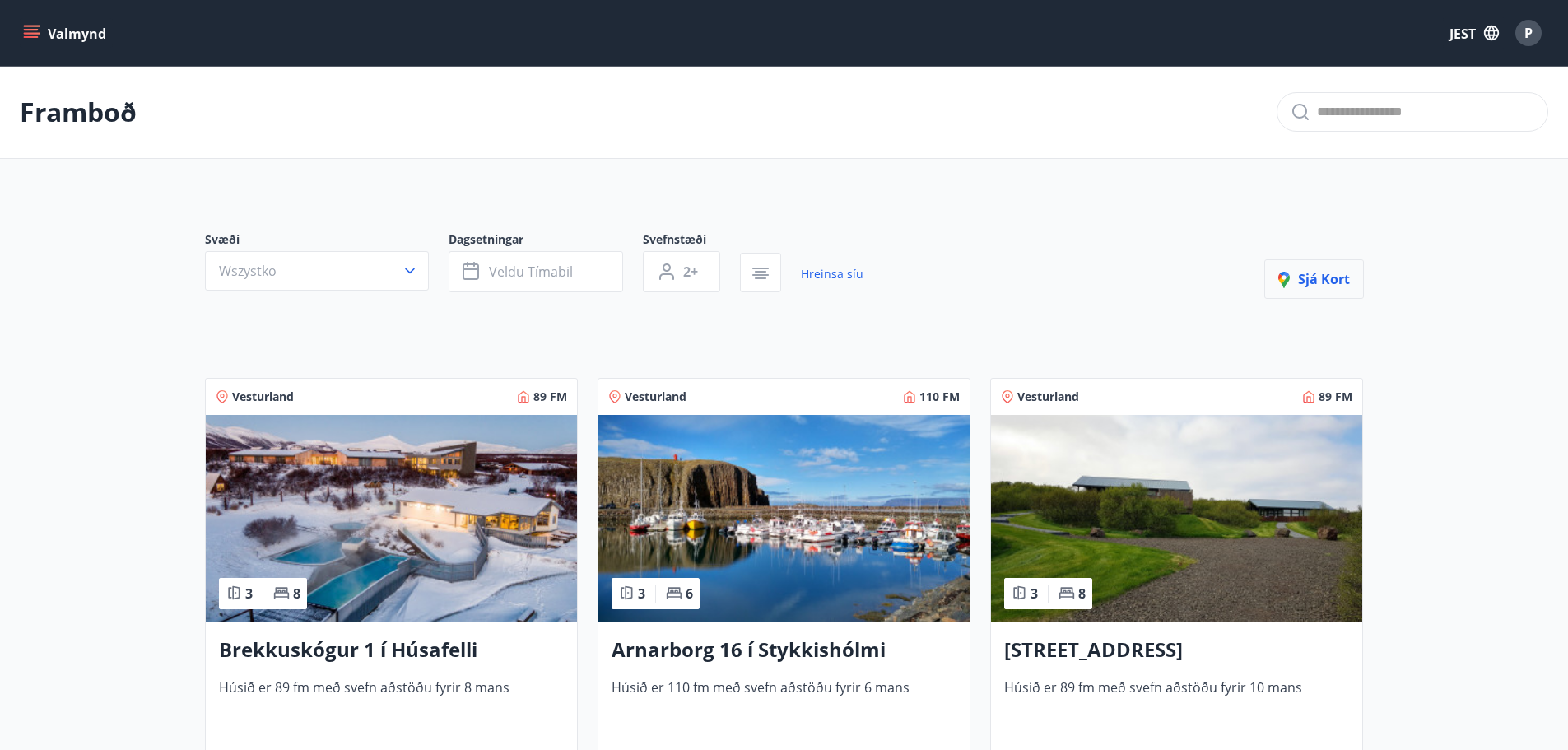
click at [1310, 275] on font "Sjá kort" at bounding box center [1324, 279] width 51 height 18
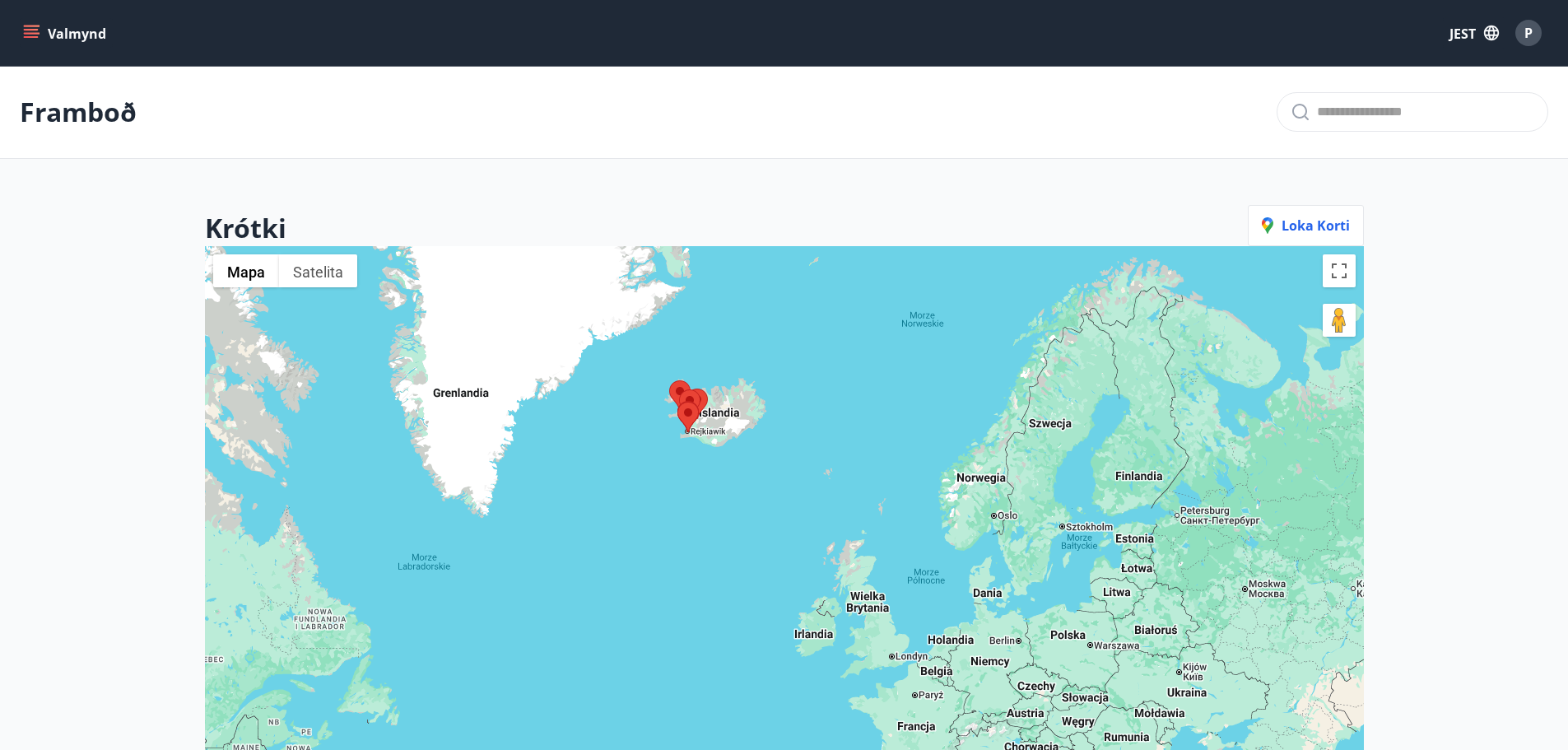
click at [62, 33] on font "Valmynd" at bounding box center [77, 33] width 59 height 18
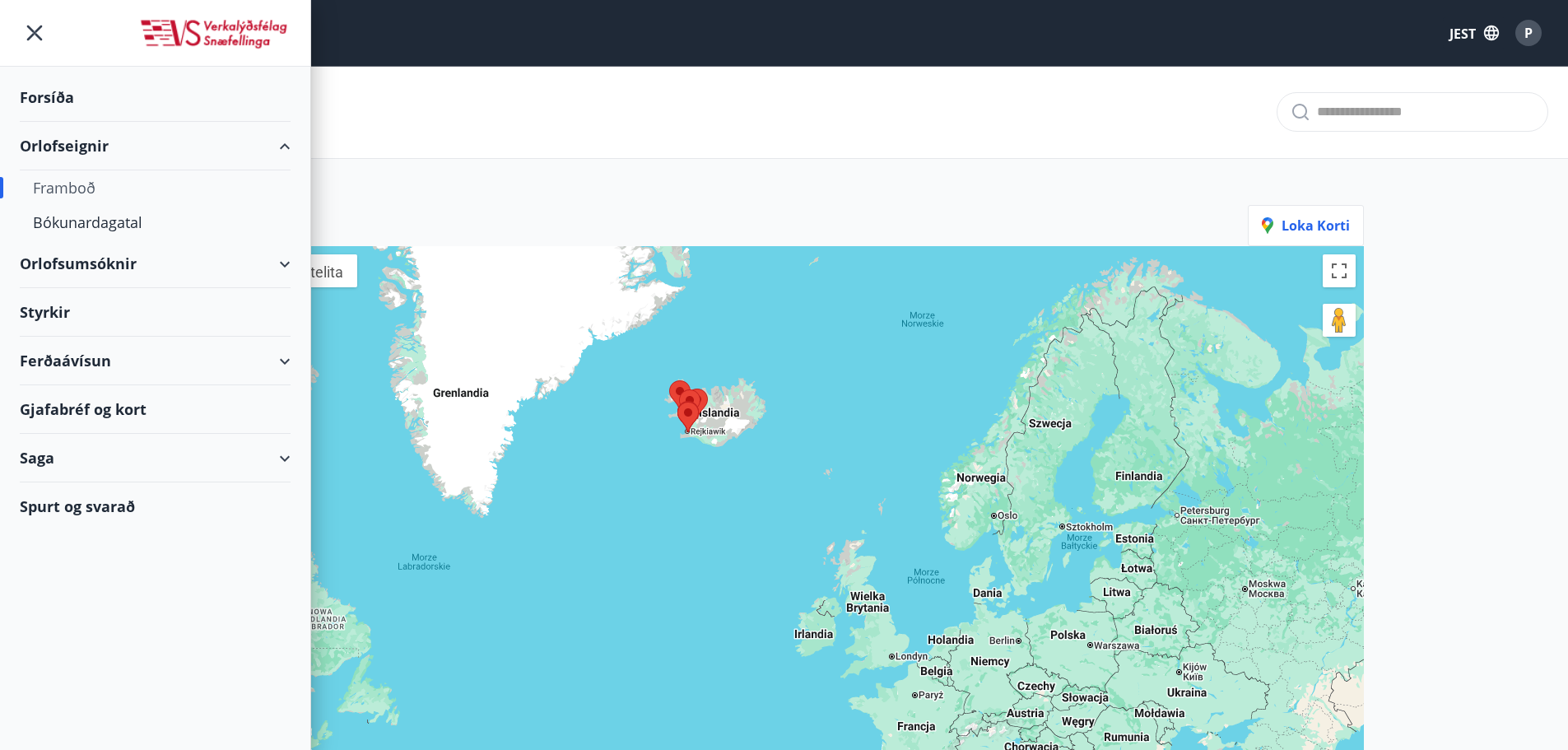
click at [580, 112] on div "Framboð" at bounding box center [784, 112] width 1568 height 93
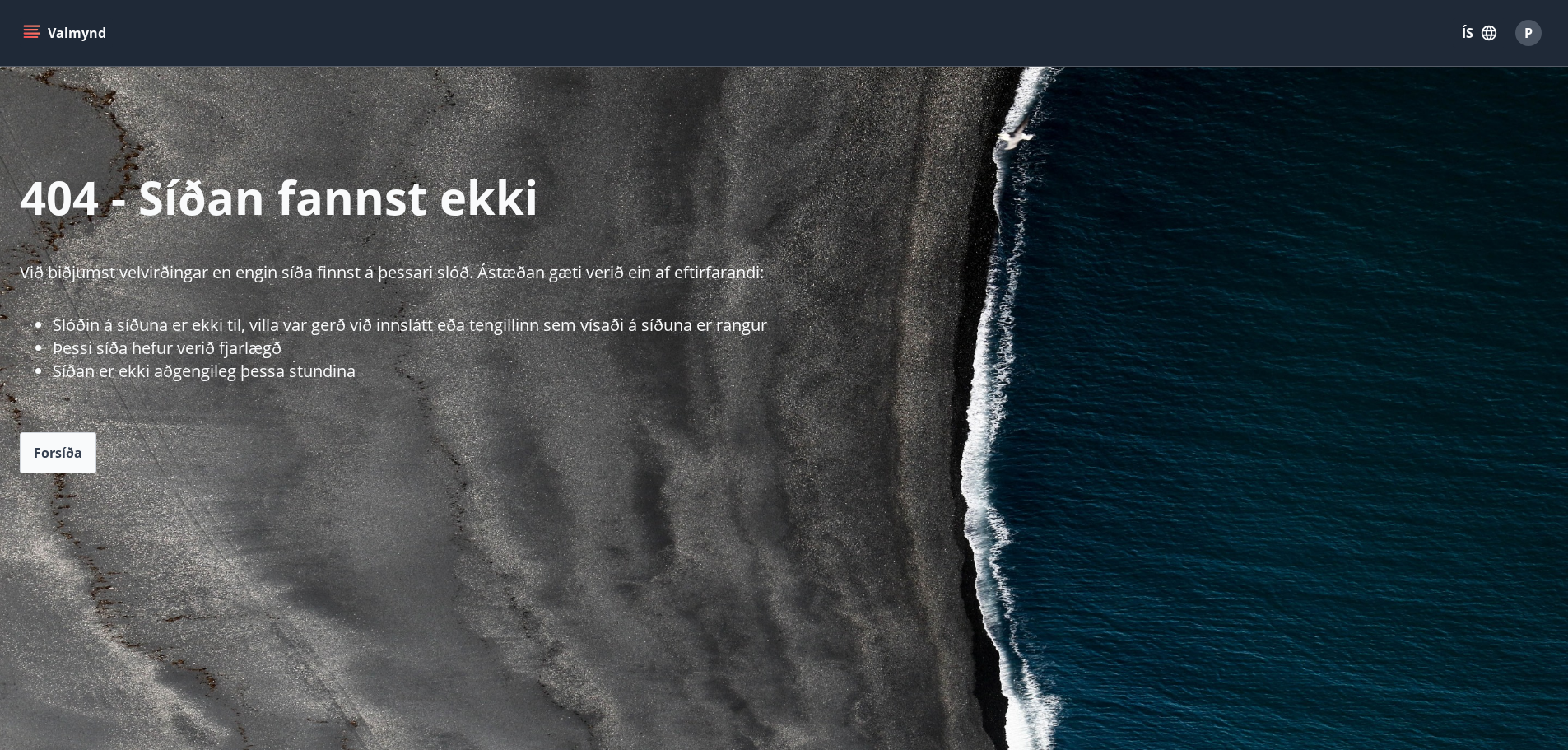
drag, startPoint x: 849, startPoint y: 219, endPoint x: 99, endPoint y: 27, distance: 774.2
click at [99, 27] on button "Valmynd" at bounding box center [66, 33] width 93 height 30
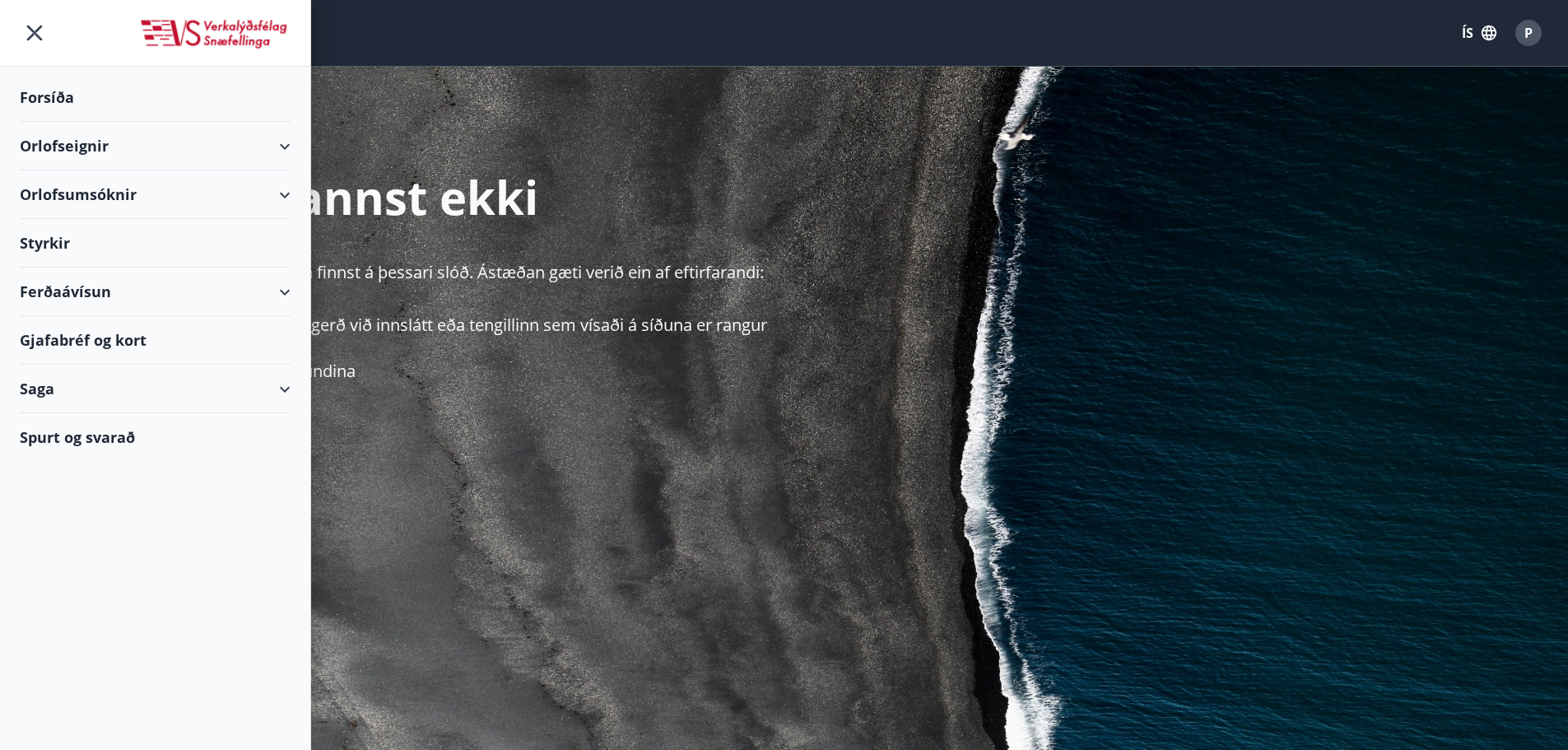
click at [207, 20] on img at bounding box center [214, 34] width 153 height 33
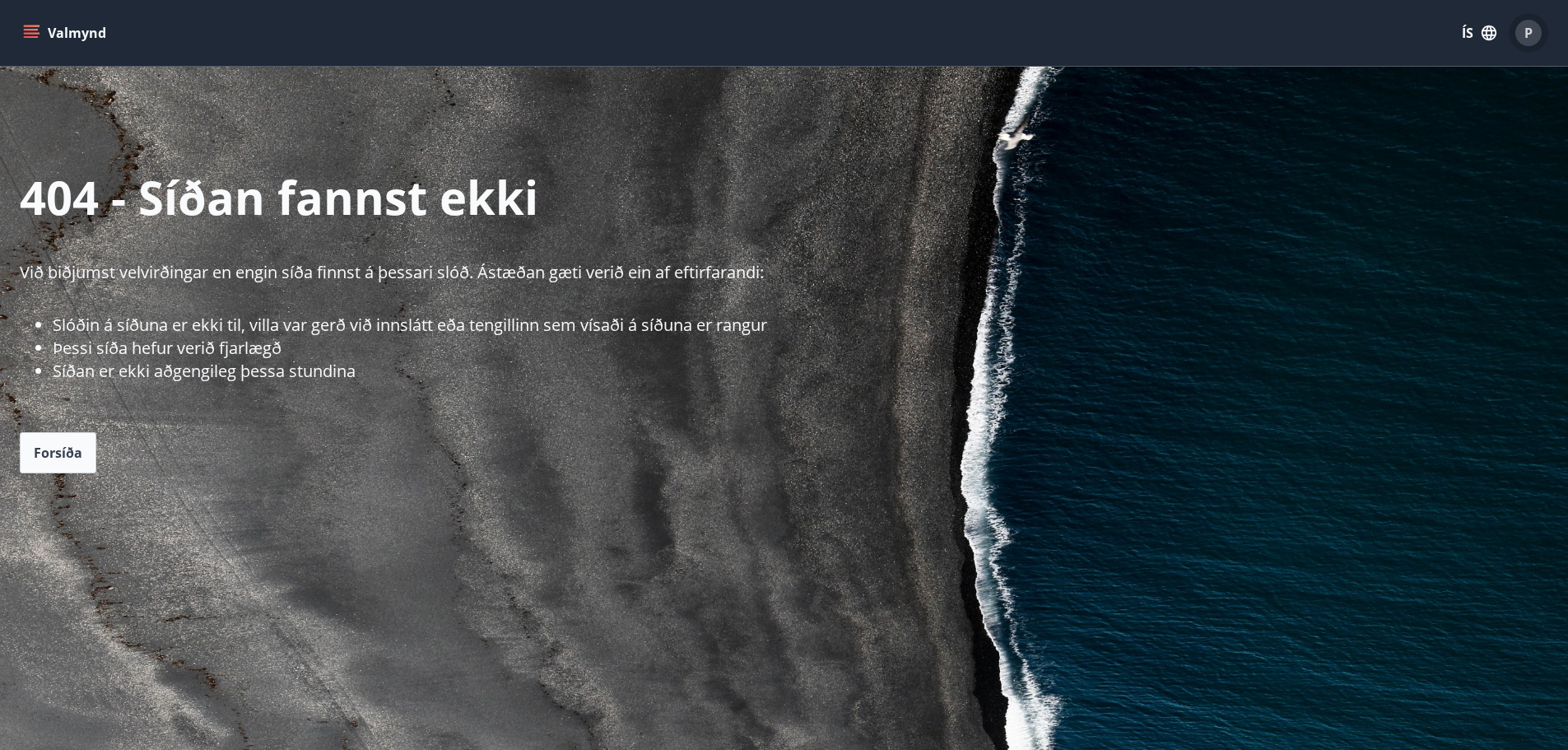
click at [1529, 31] on span "P" at bounding box center [1528, 33] width 8 height 18
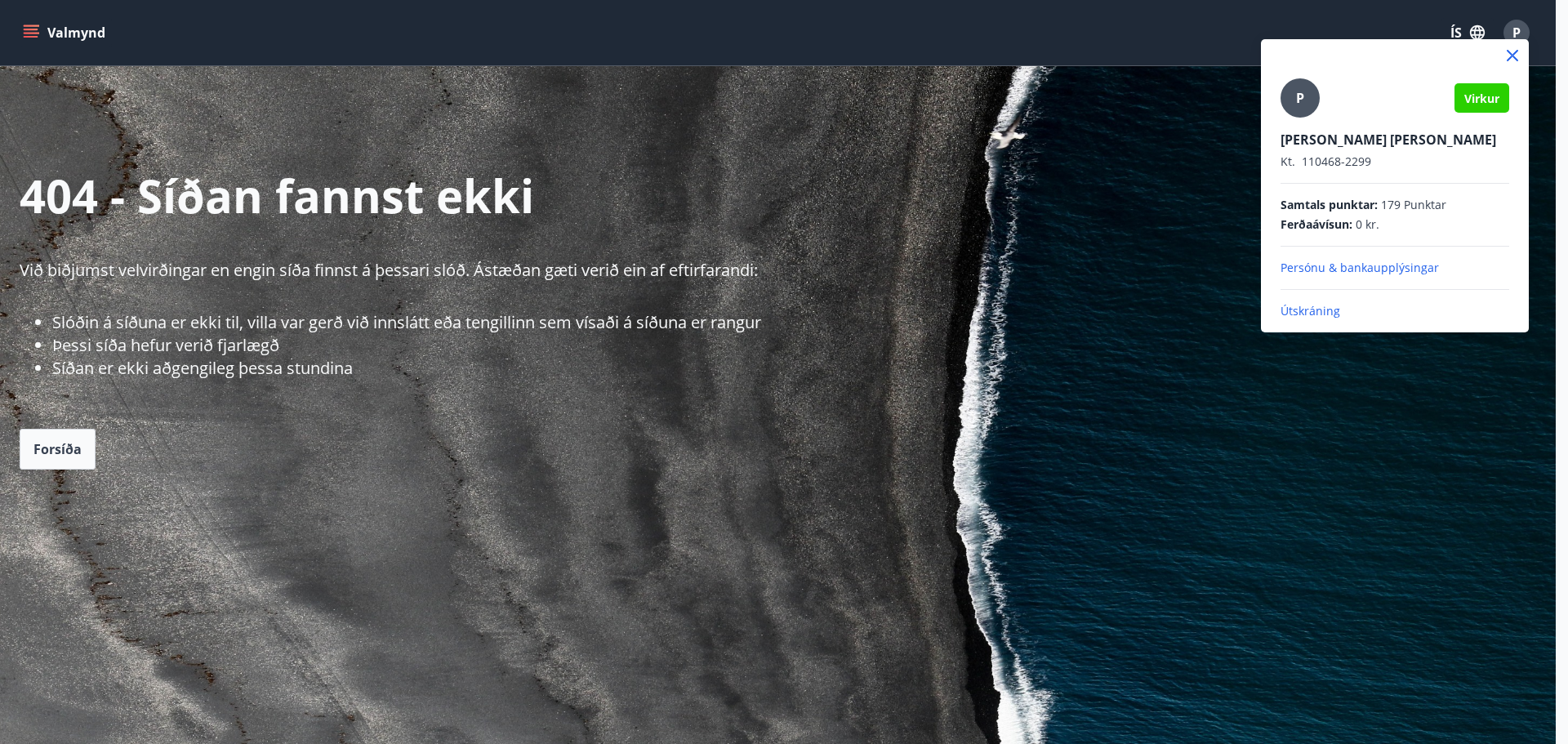
click at [1323, 309] on p "Útskráning" at bounding box center [1394, 311] width 228 height 16
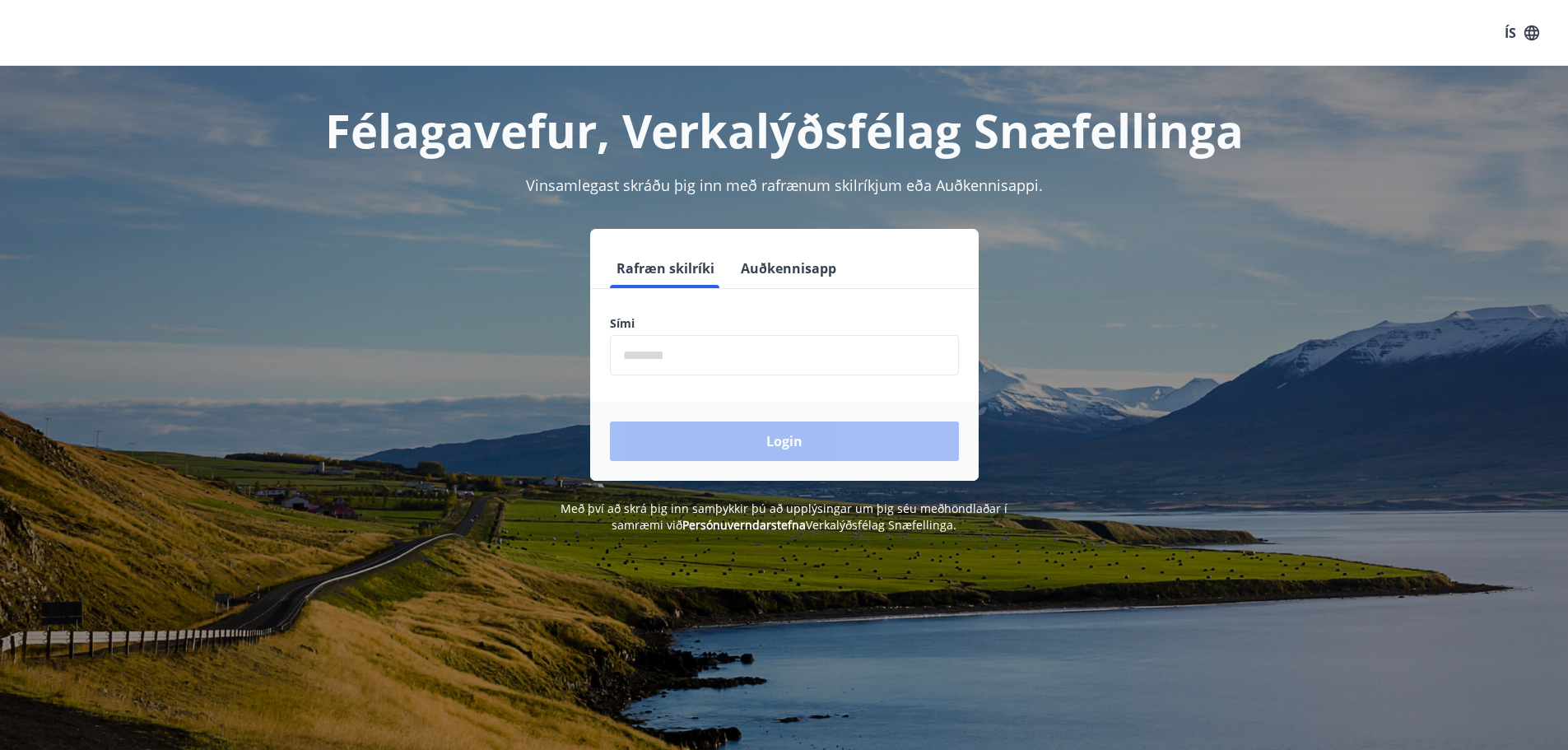
click at [659, 353] on input "phone" at bounding box center [784, 355] width 349 height 41
type input "********"
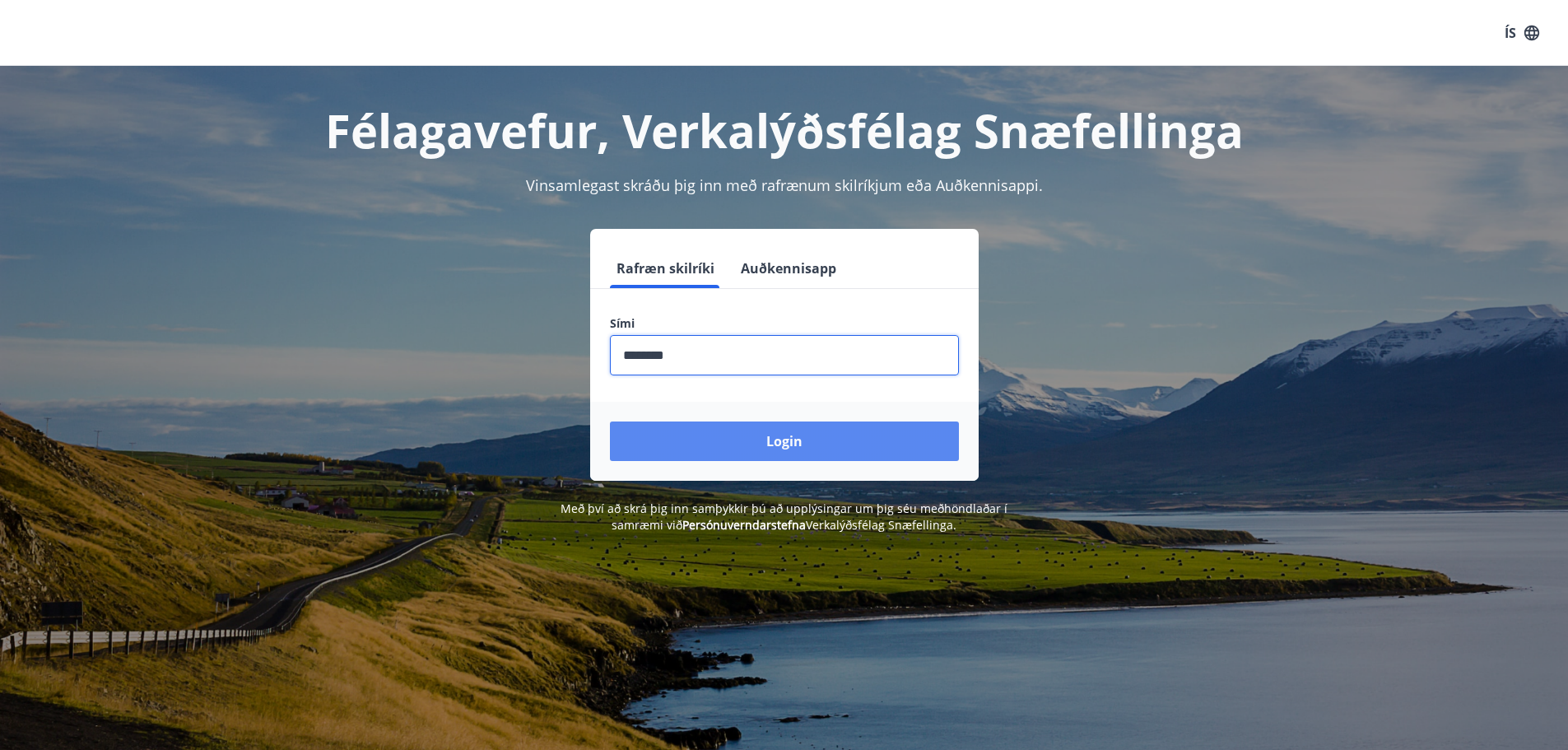
click at [761, 439] on button "Login" at bounding box center [784, 442] width 349 height 40
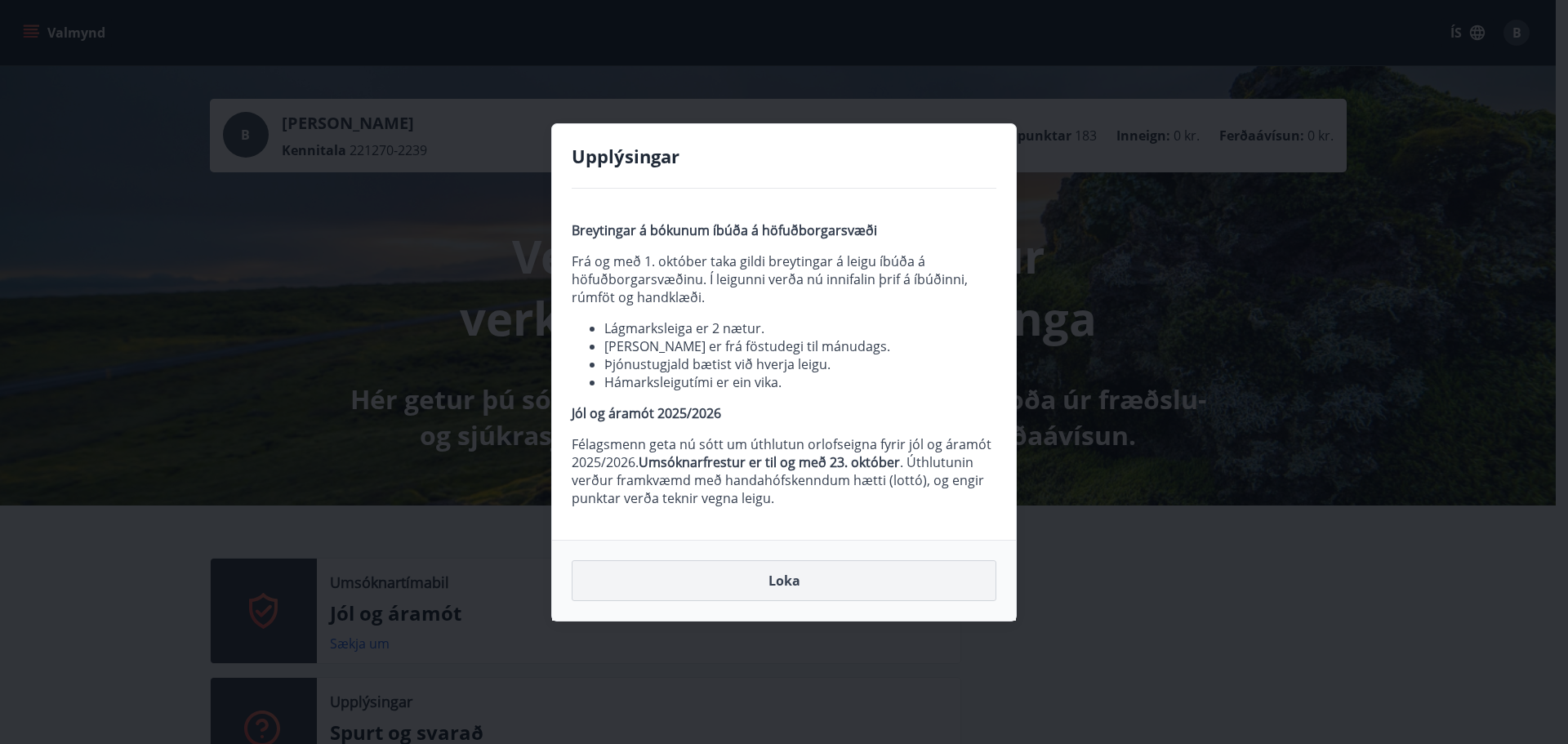
click at [777, 575] on button "Loka" at bounding box center [784, 581] width 425 height 41
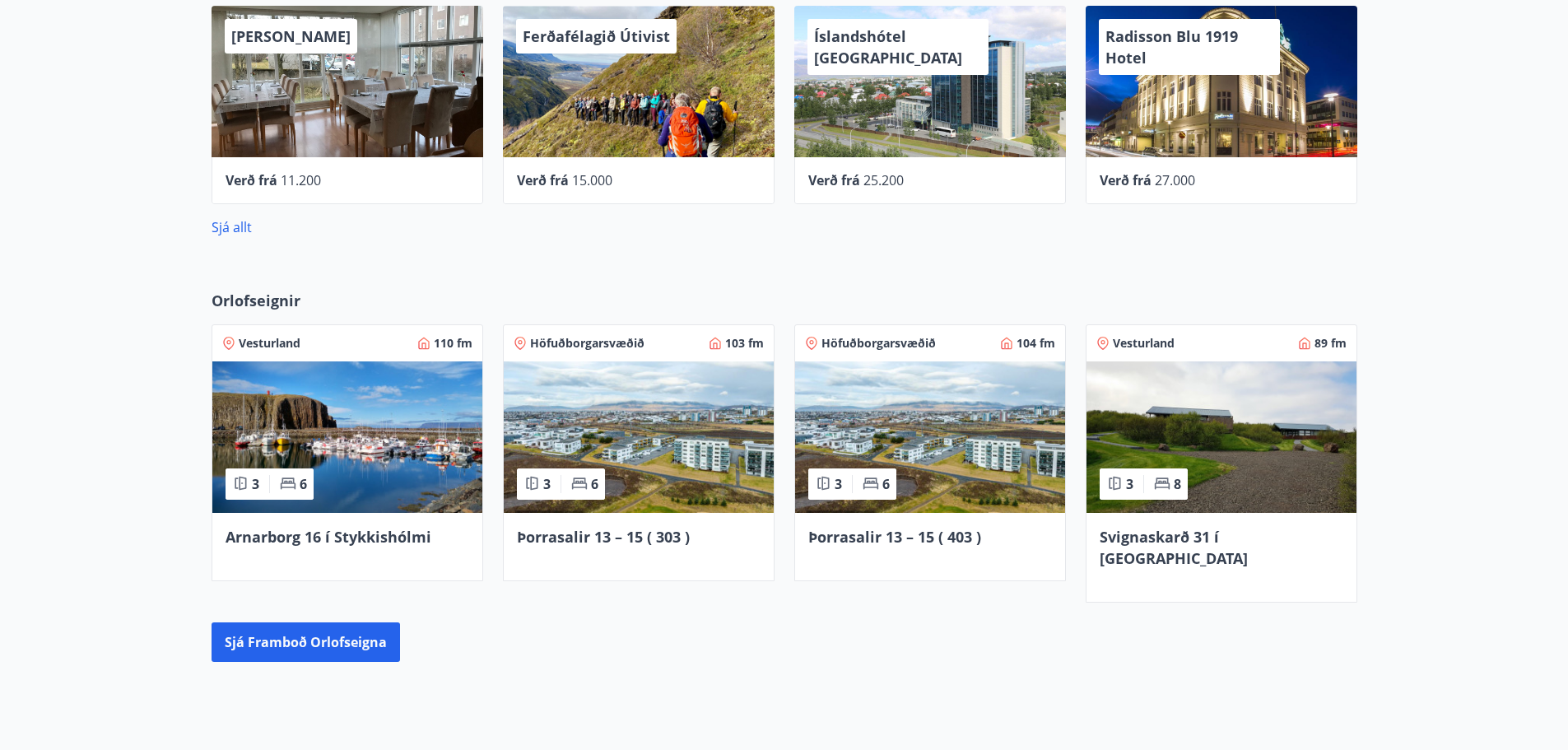
scroll to position [1006, 0]
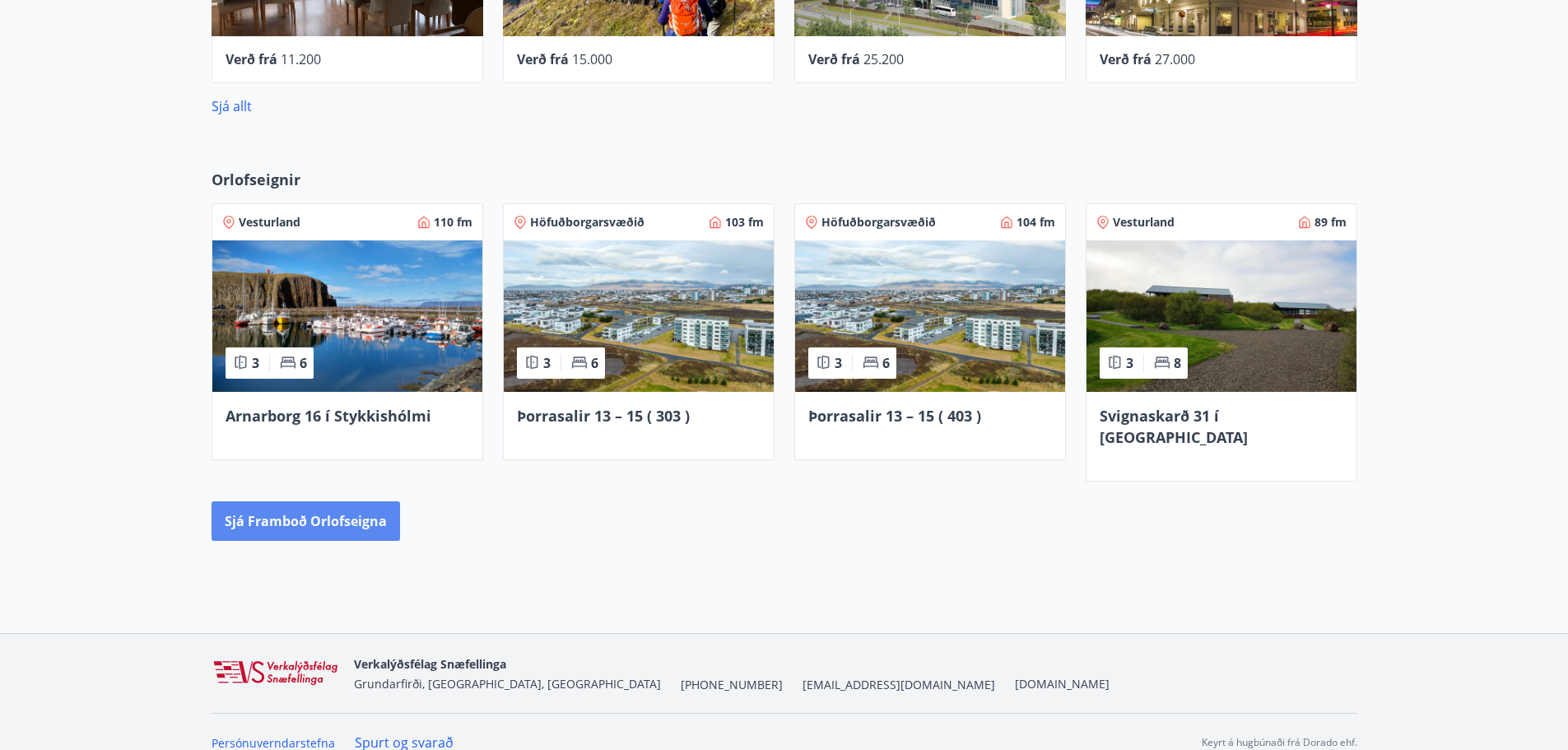
click at [361, 502] on button "Sjá framboð orlofseigna" at bounding box center [305, 521] width 189 height 40
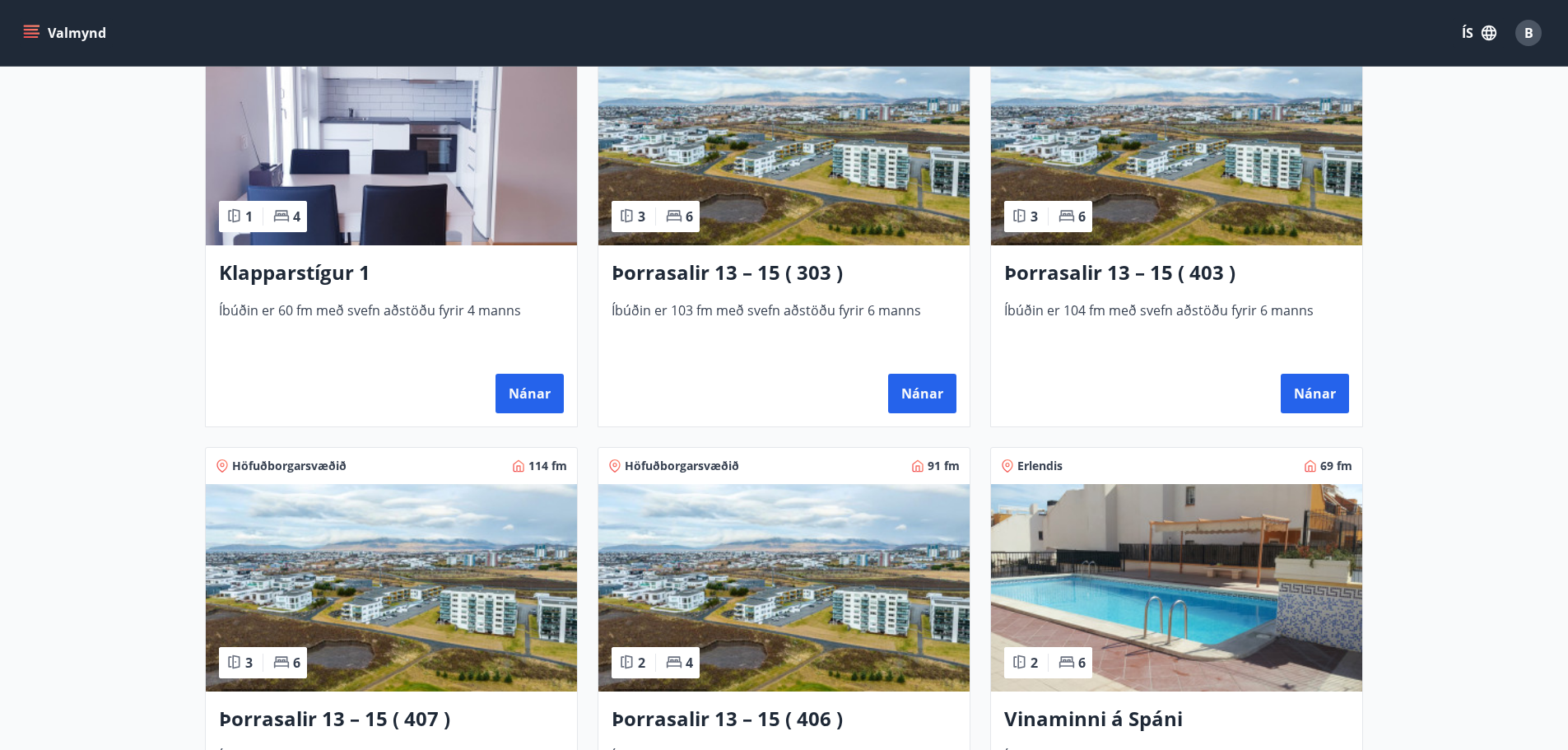
scroll to position [1071, 0]
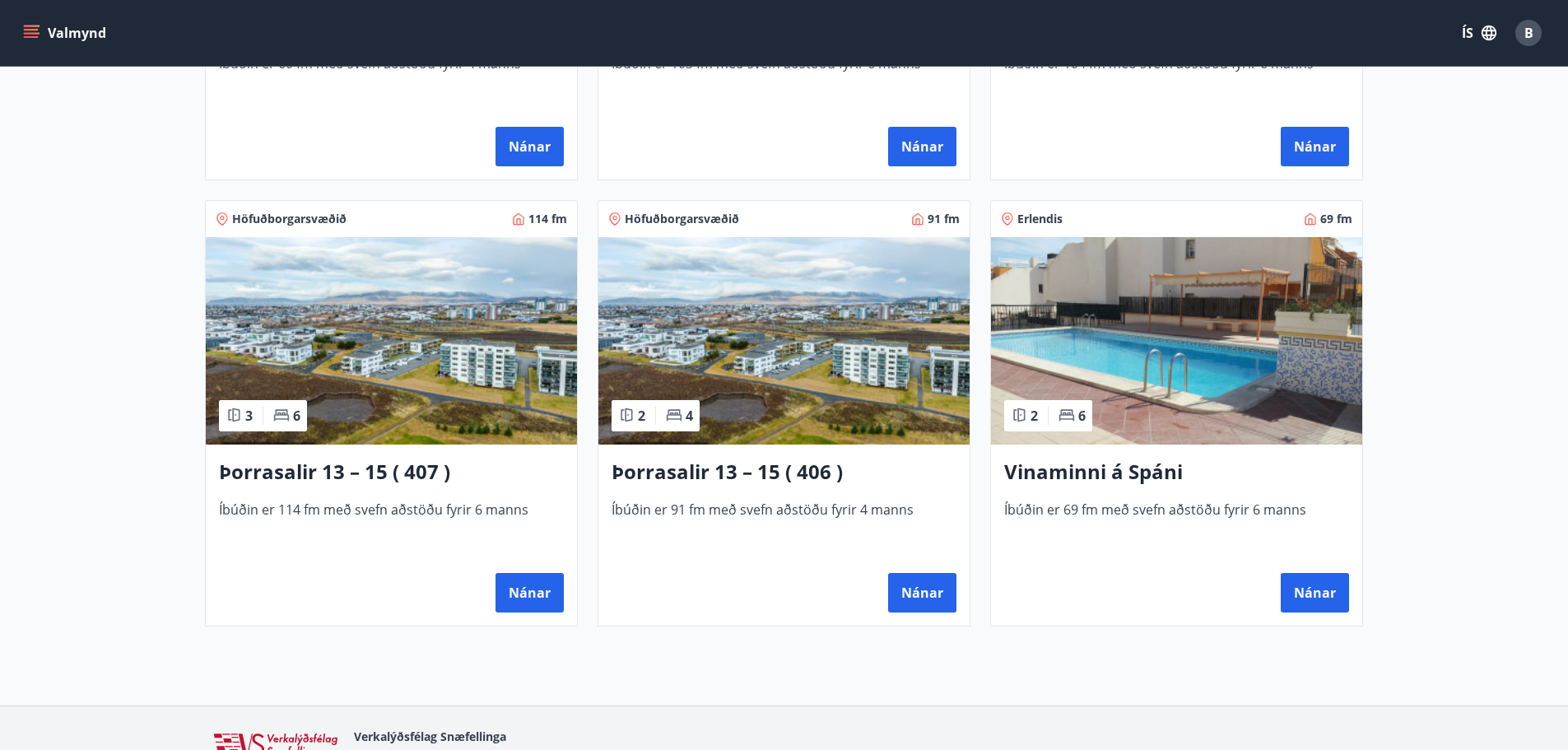
click at [473, 321] on img at bounding box center [391, 342] width 371 height 208
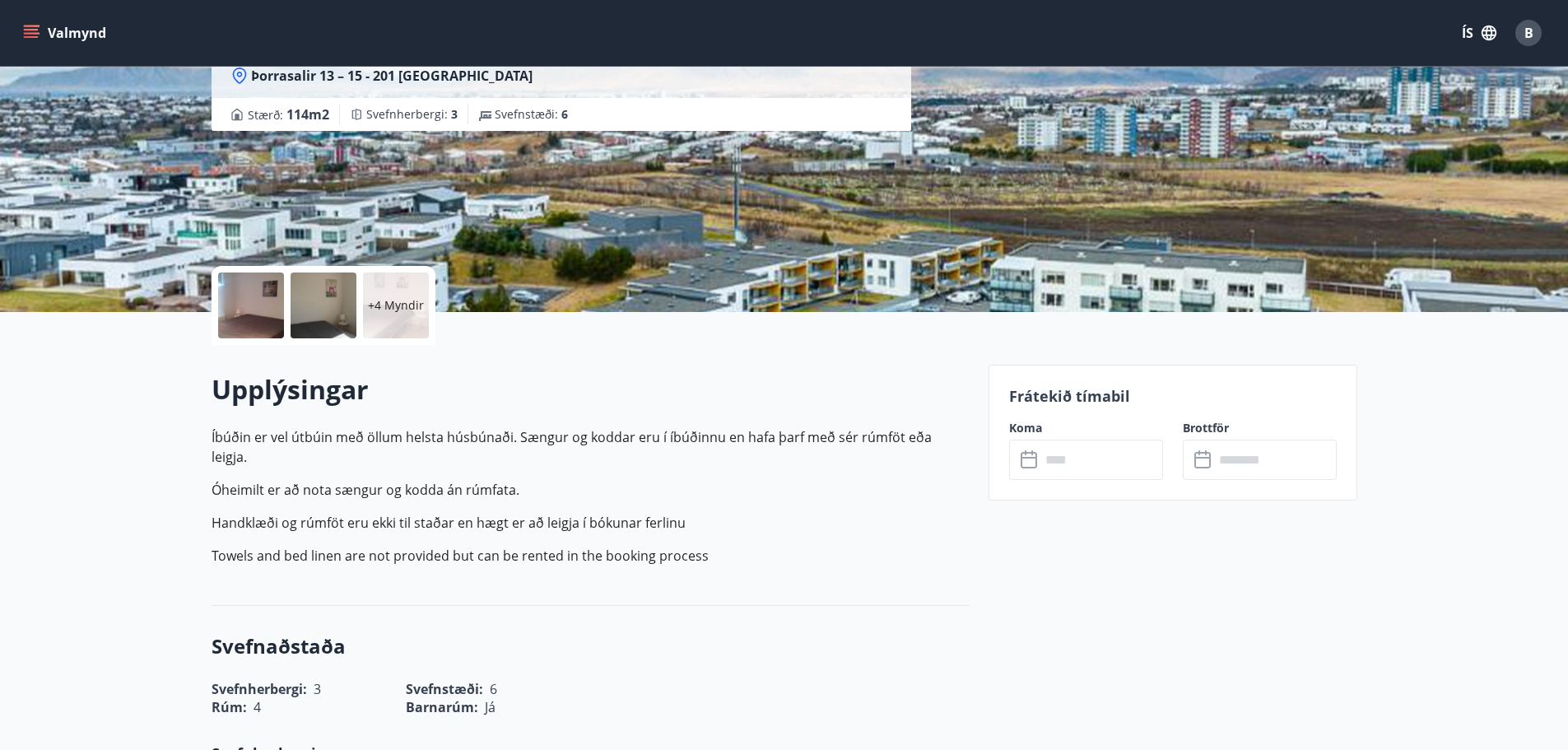
scroll to position [247, 0]
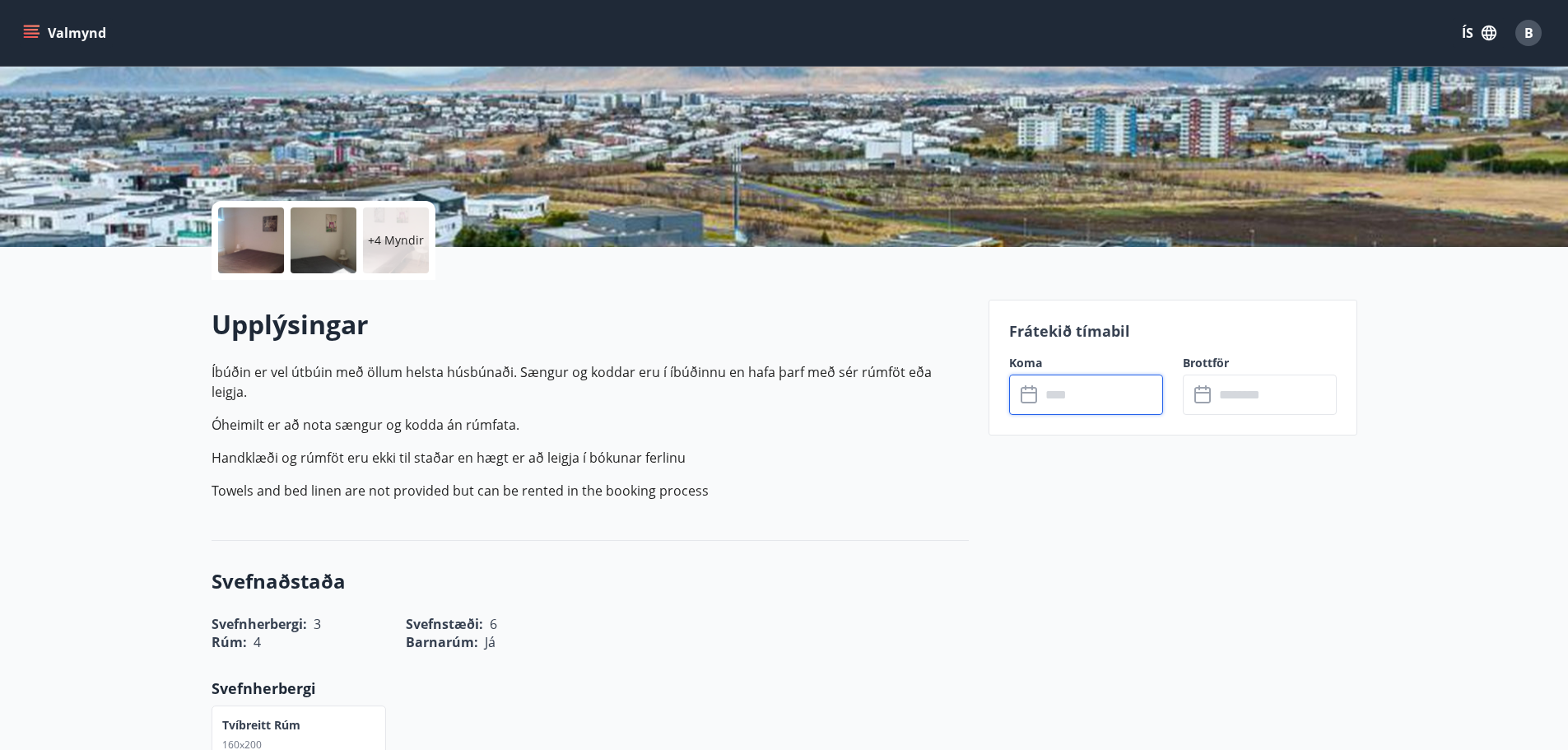
click at [1060, 408] on input "text" at bounding box center [1102, 395] width 123 height 41
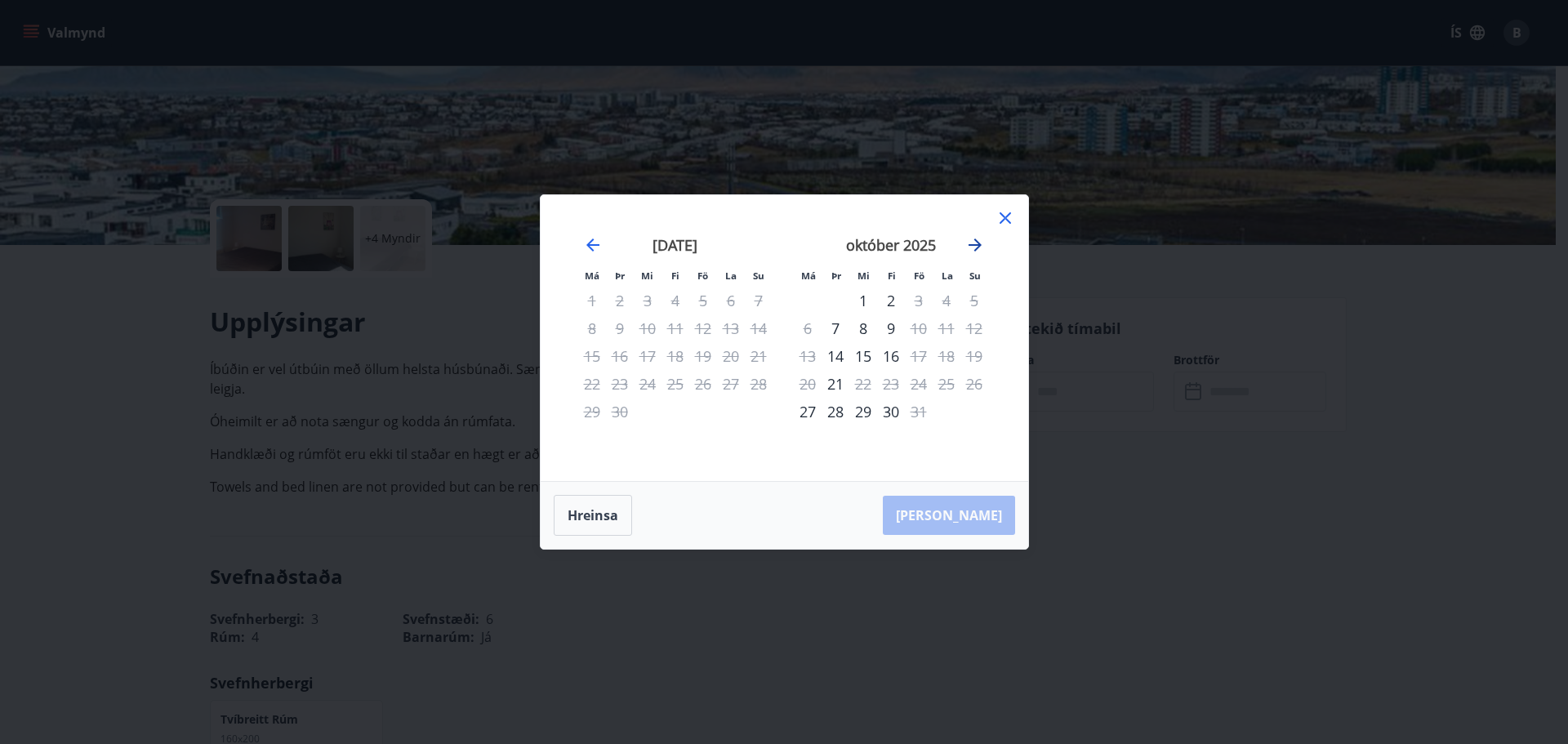
click at [979, 247] on icon "Move forward to switch to the next month." at bounding box center [975, 245] width 13 height 13
click at [588, 244] on icon "Move backward to switch to the previous month." at bounding box center [592, 245] width 13 height 13
click at [1007, 213] on icon at bounding box center [1005, 218] width 20 height 20
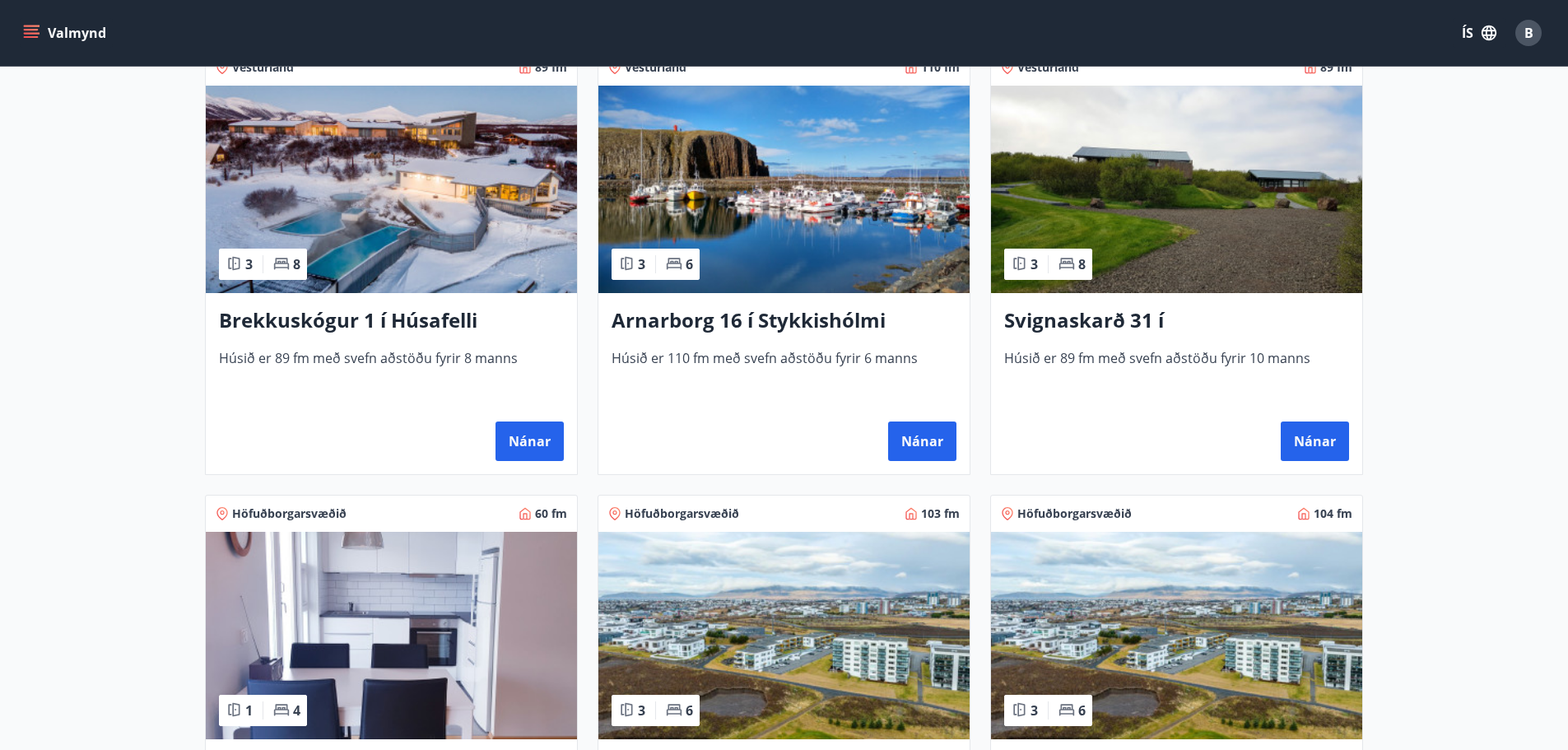
scroll to position [741, 0]
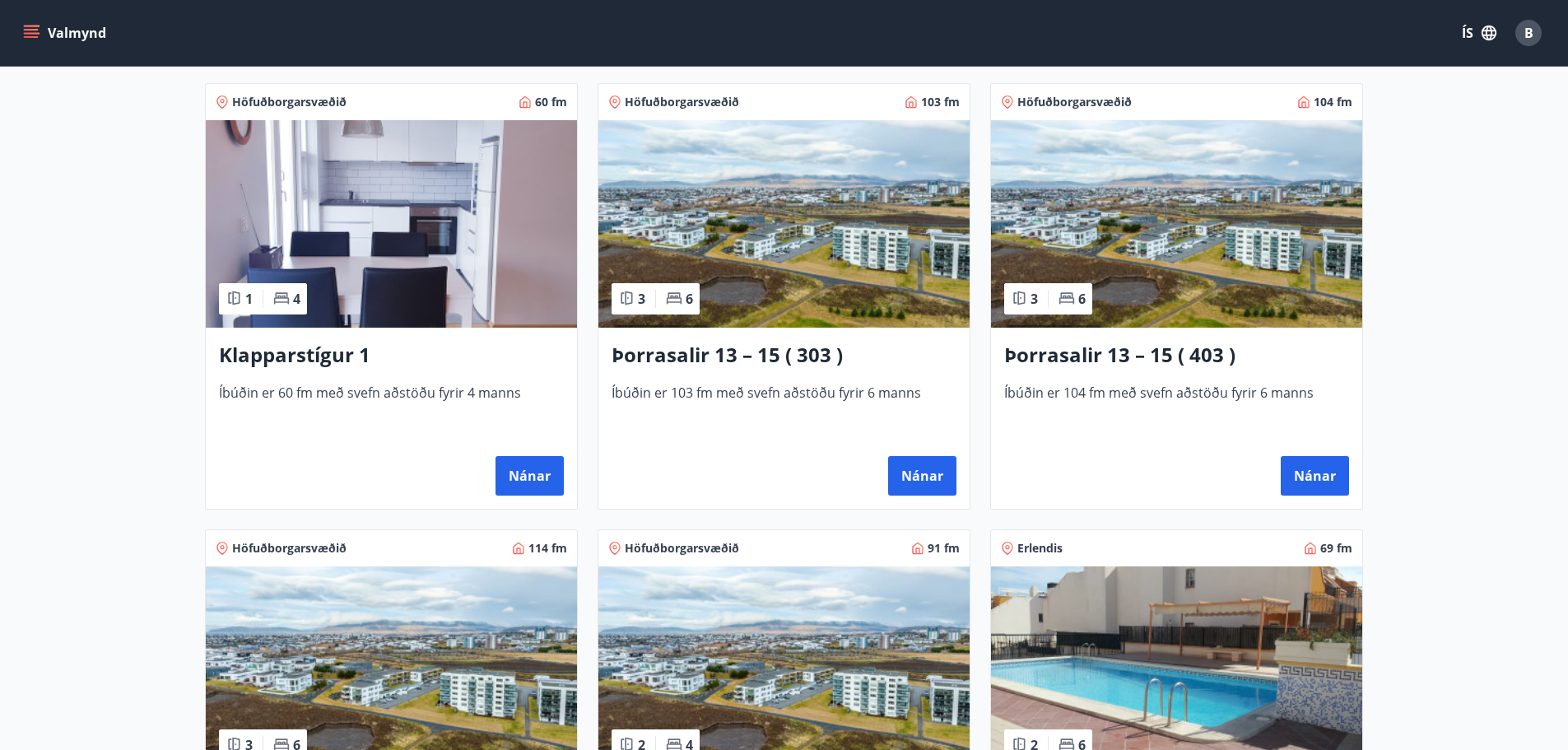
click at [817, 167] on img at bounding box center [784, 224] width 371 height 208
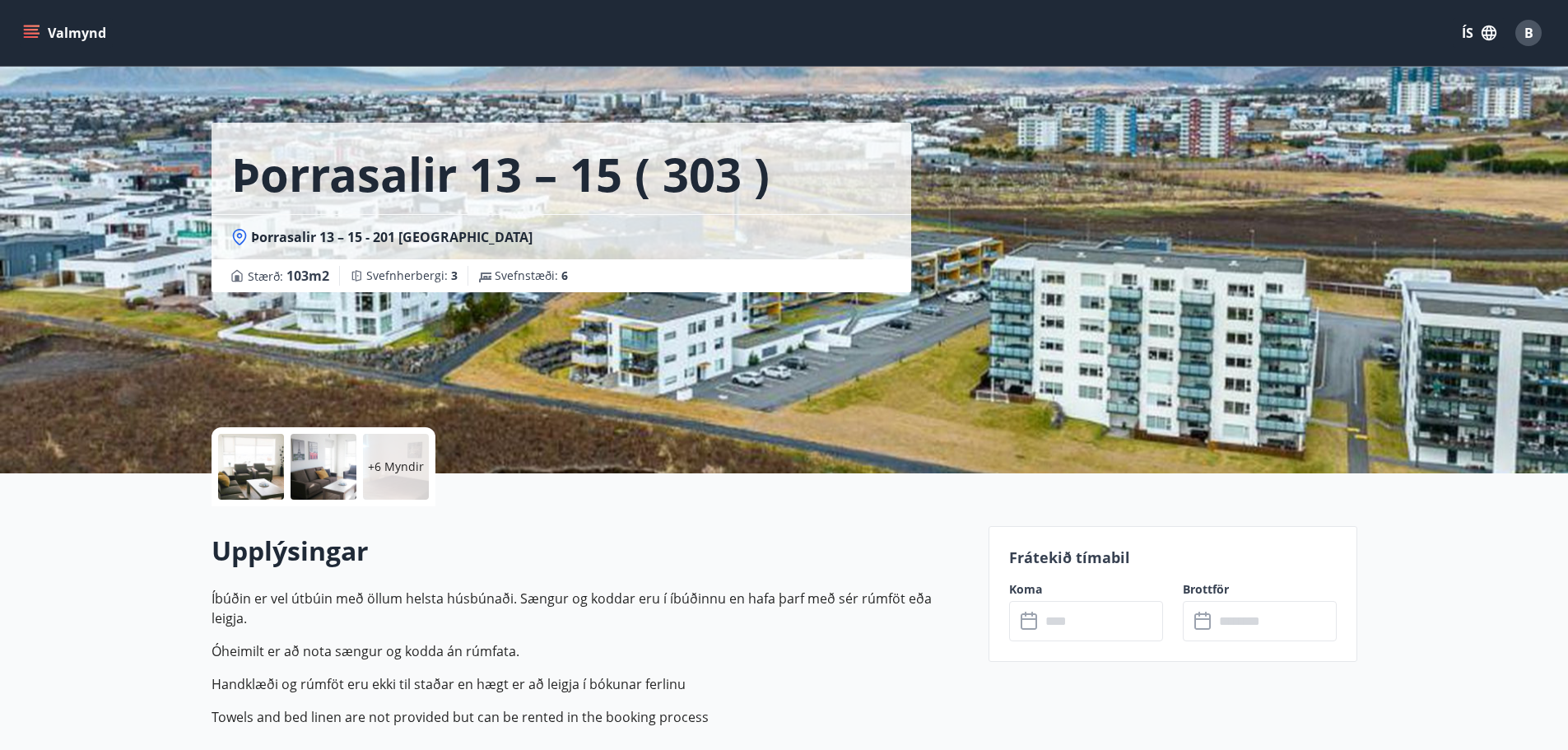
scroll to position [330, 0]
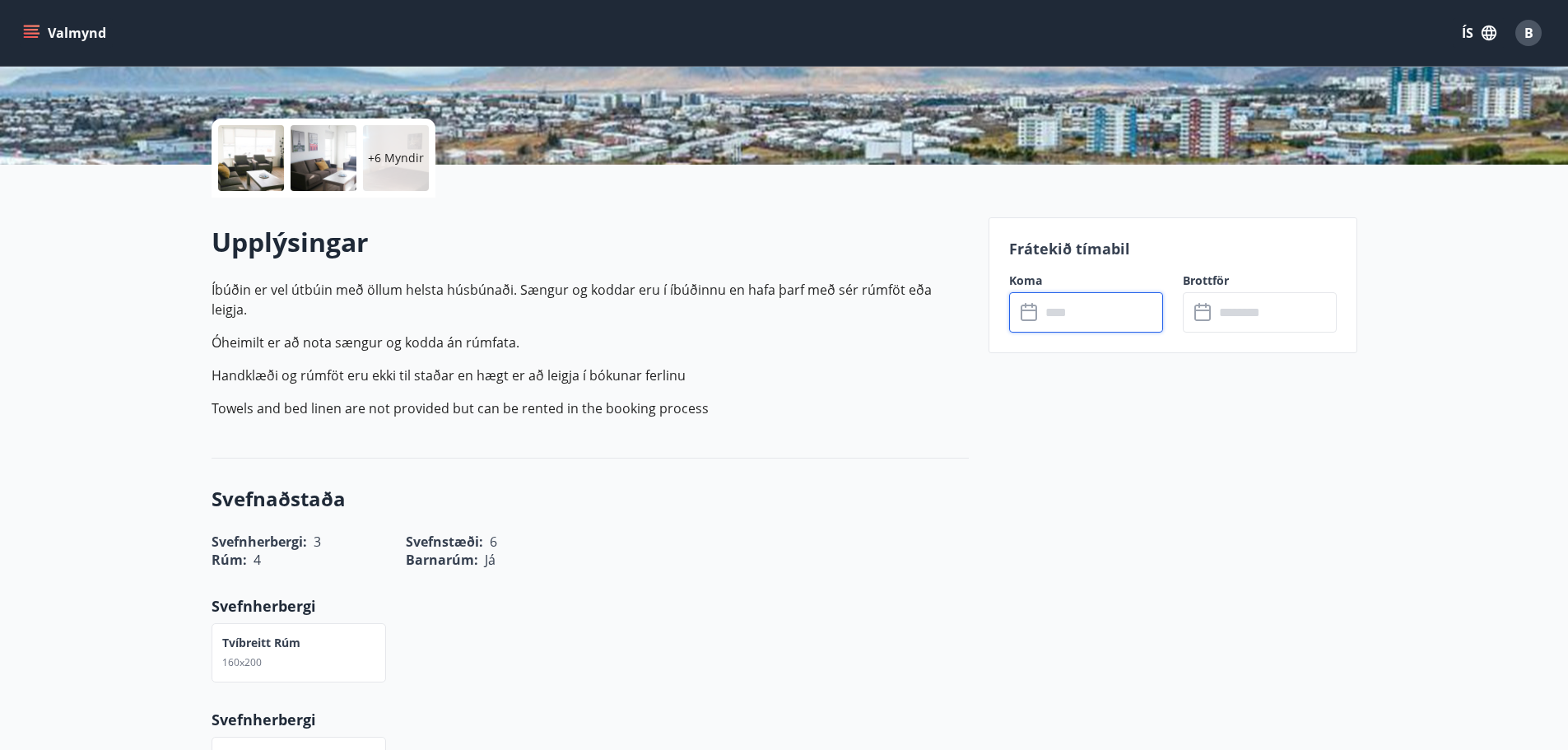
click at [1063, 306] on input "text" at bounding box center [1102, 313] width 123 height 41
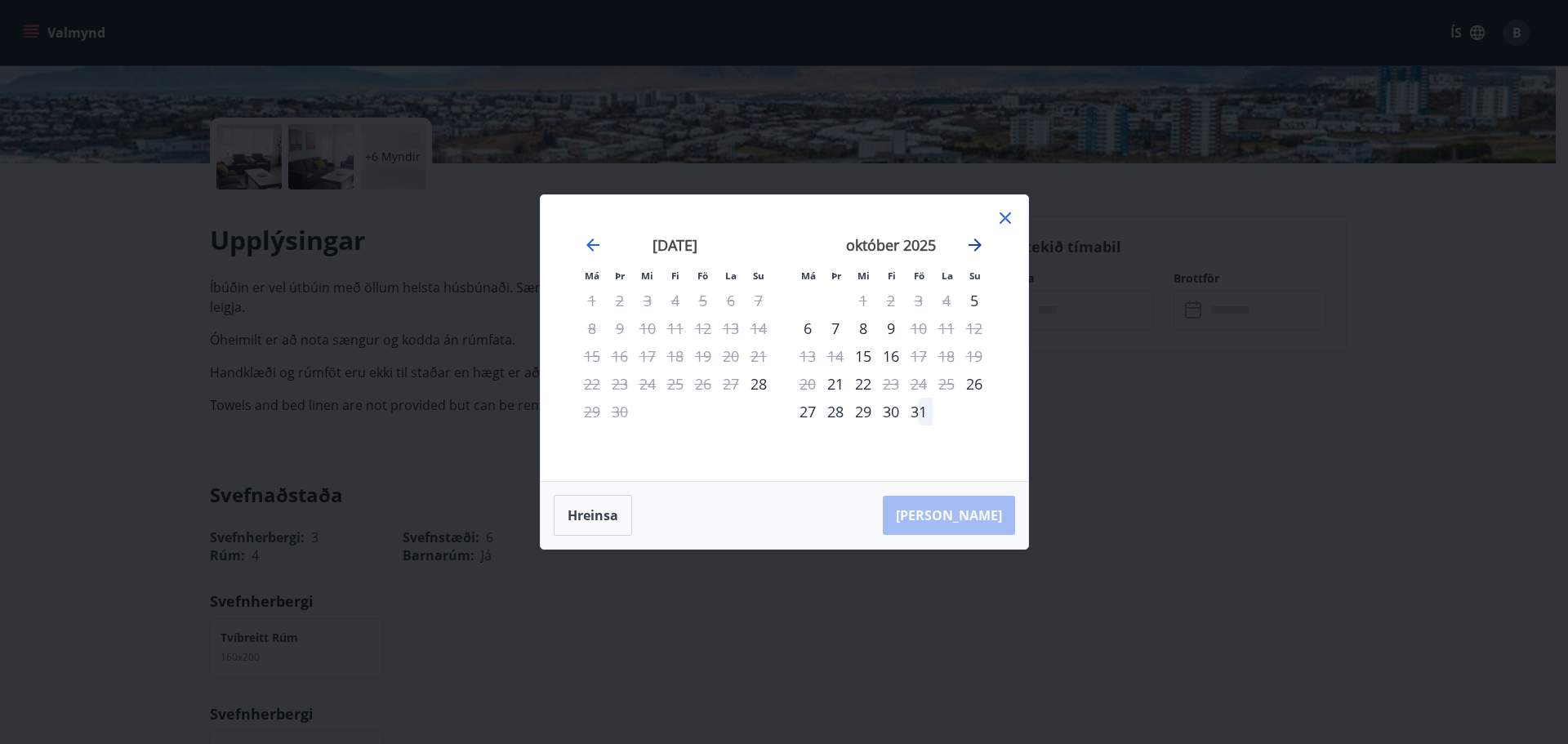
click at [975, 244] on icon "Move forward to switch to the next month." at bounding box center [975, 246] width 20 height 20
click at [1005, 218] on icon at bounding box center [1004, 218] width 3 height 3
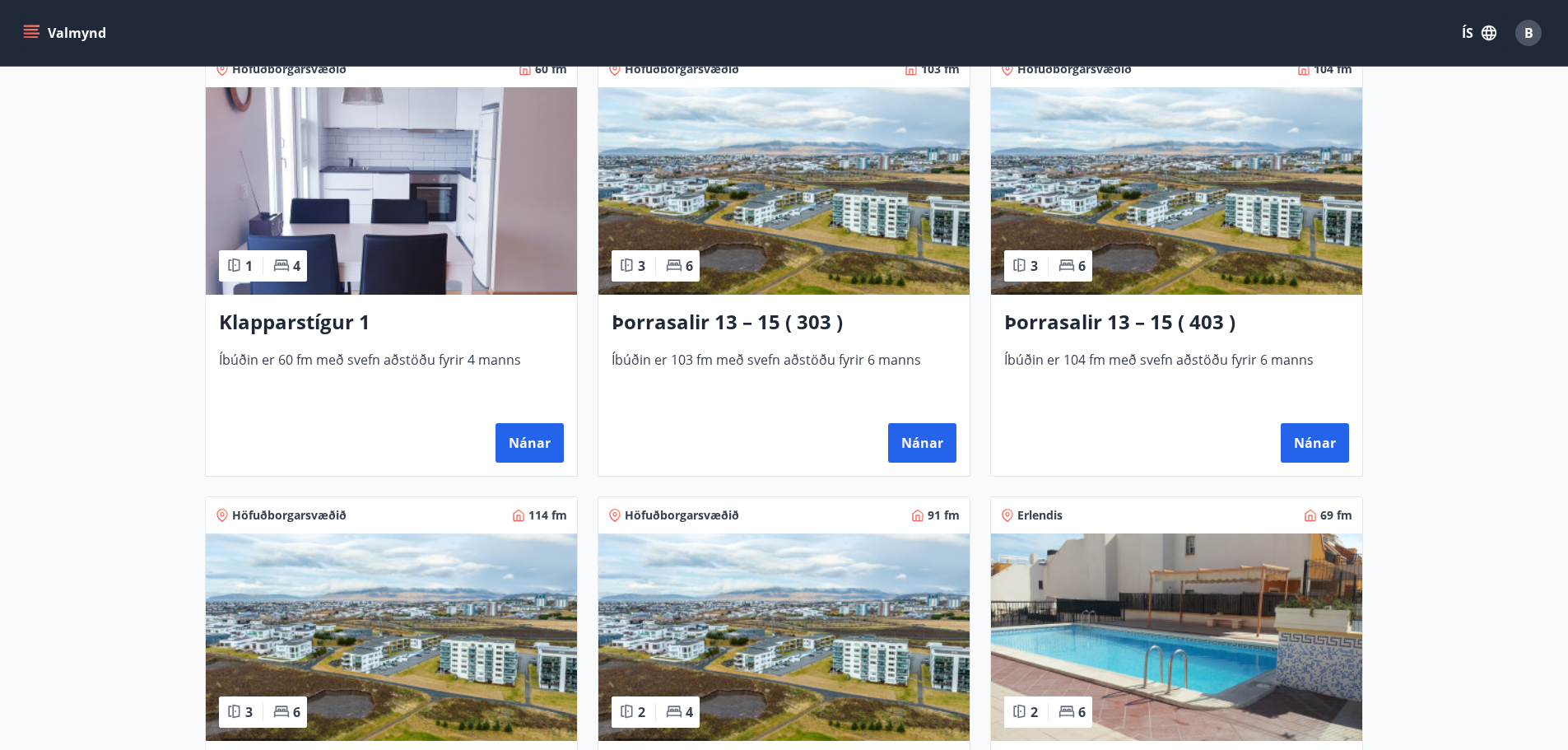
scroll to position [908, 0]
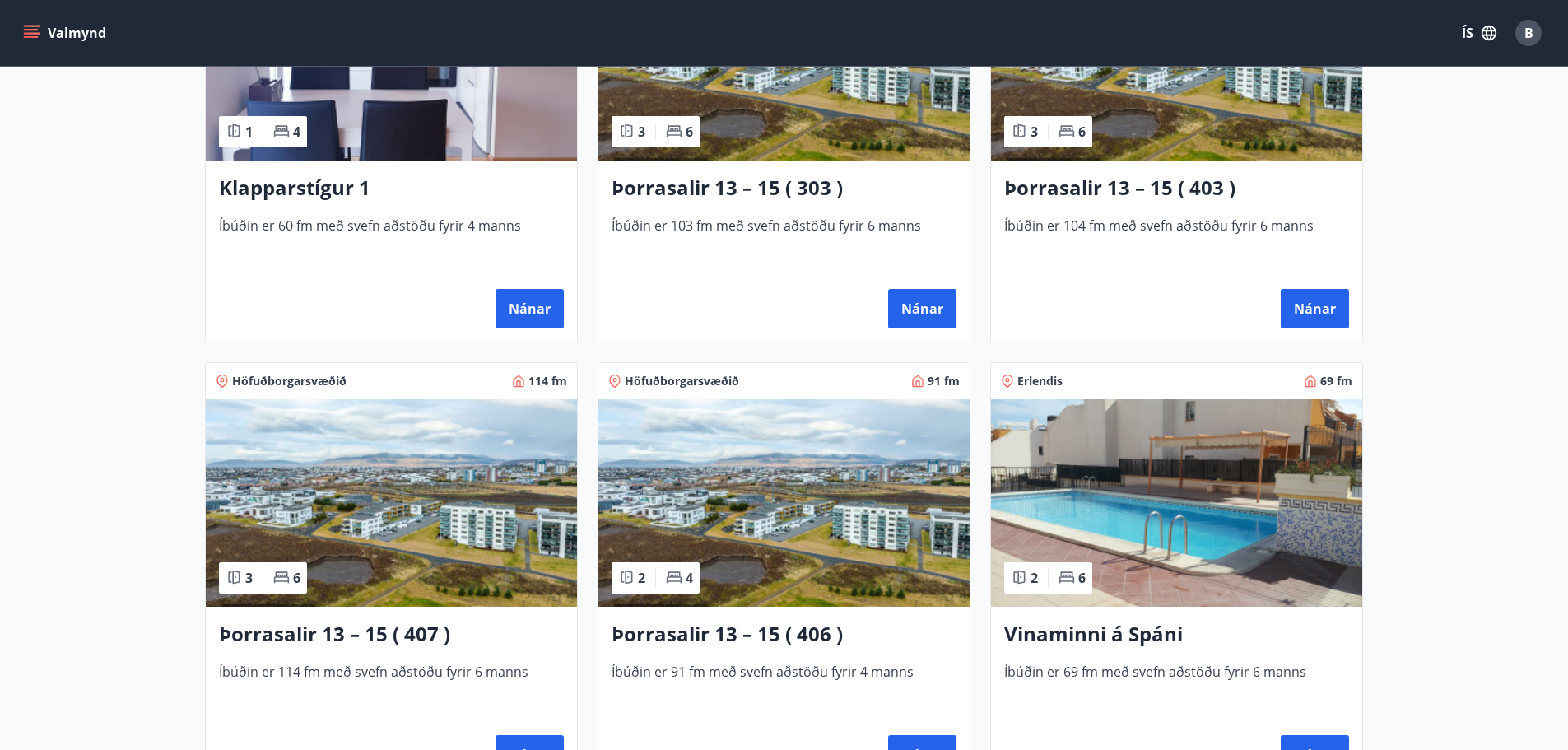
click at [818, 490] on img at bounding box center [784, 503] width 371 height 208
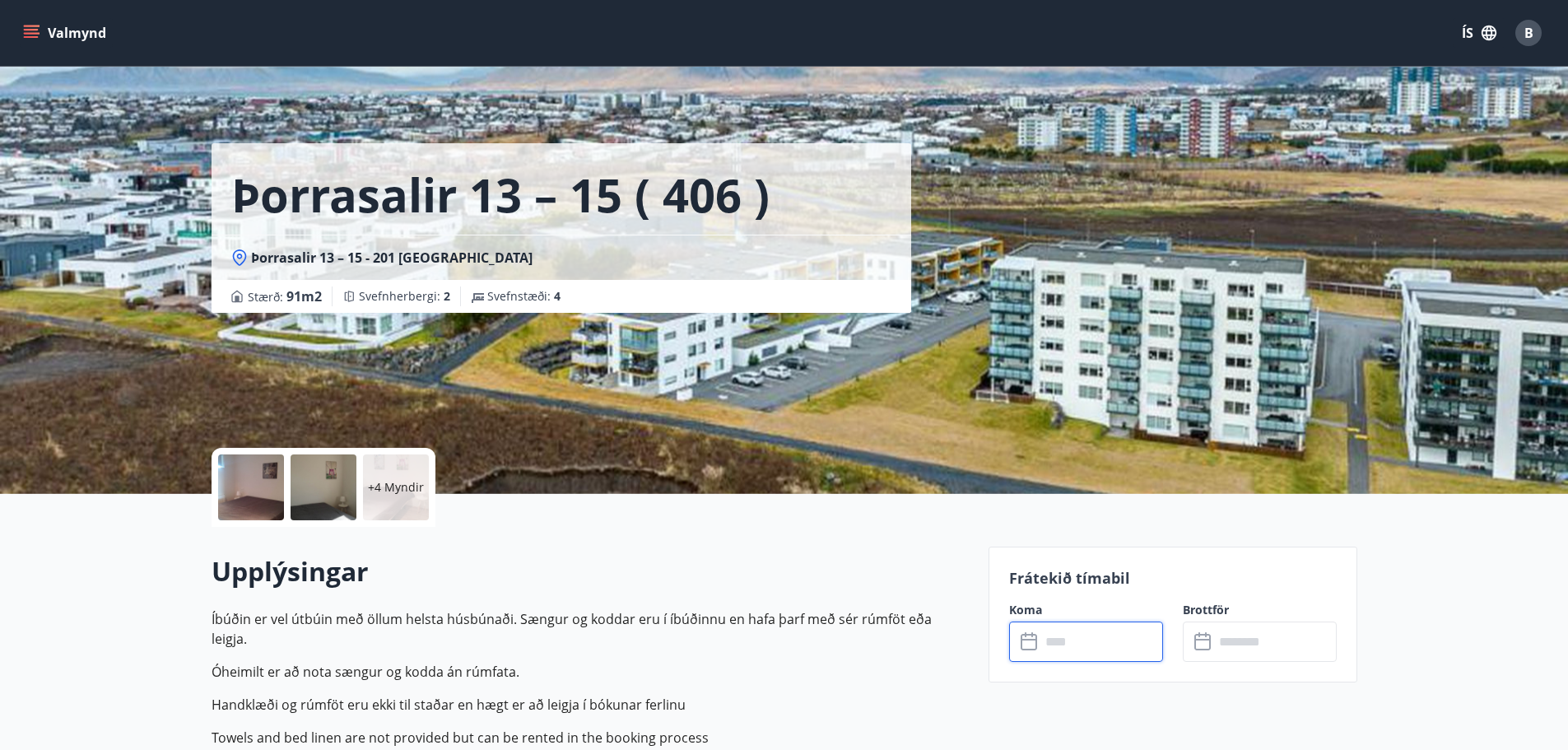
click at [1058, 636] on input "text" at bounding box center [1102, 642] width 123 height 41
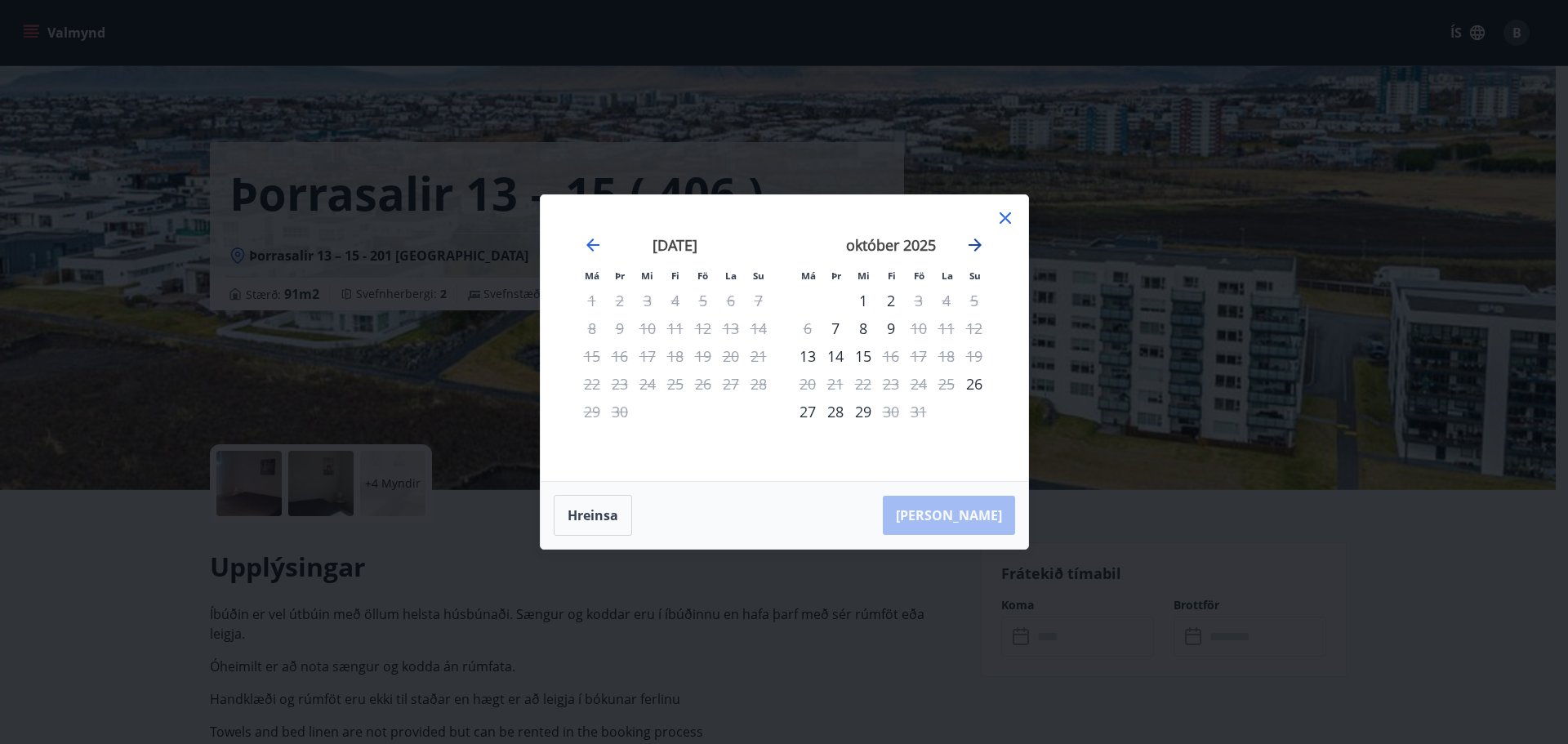
click at [976, 240] on icon "Move forward to switch to the next month." at bounding box center [975, 245] width 13 height 13
click at [917, 410] on div "28" at bounding box center [918, 411] width 28 height 28
click at [978, 241] on icon "Move forward to switch to the next month." at bounding box center [975, 246] width 20 height 20
click at [737, 411] on div "29" at bounding box center [730, 411] width 28 height 28
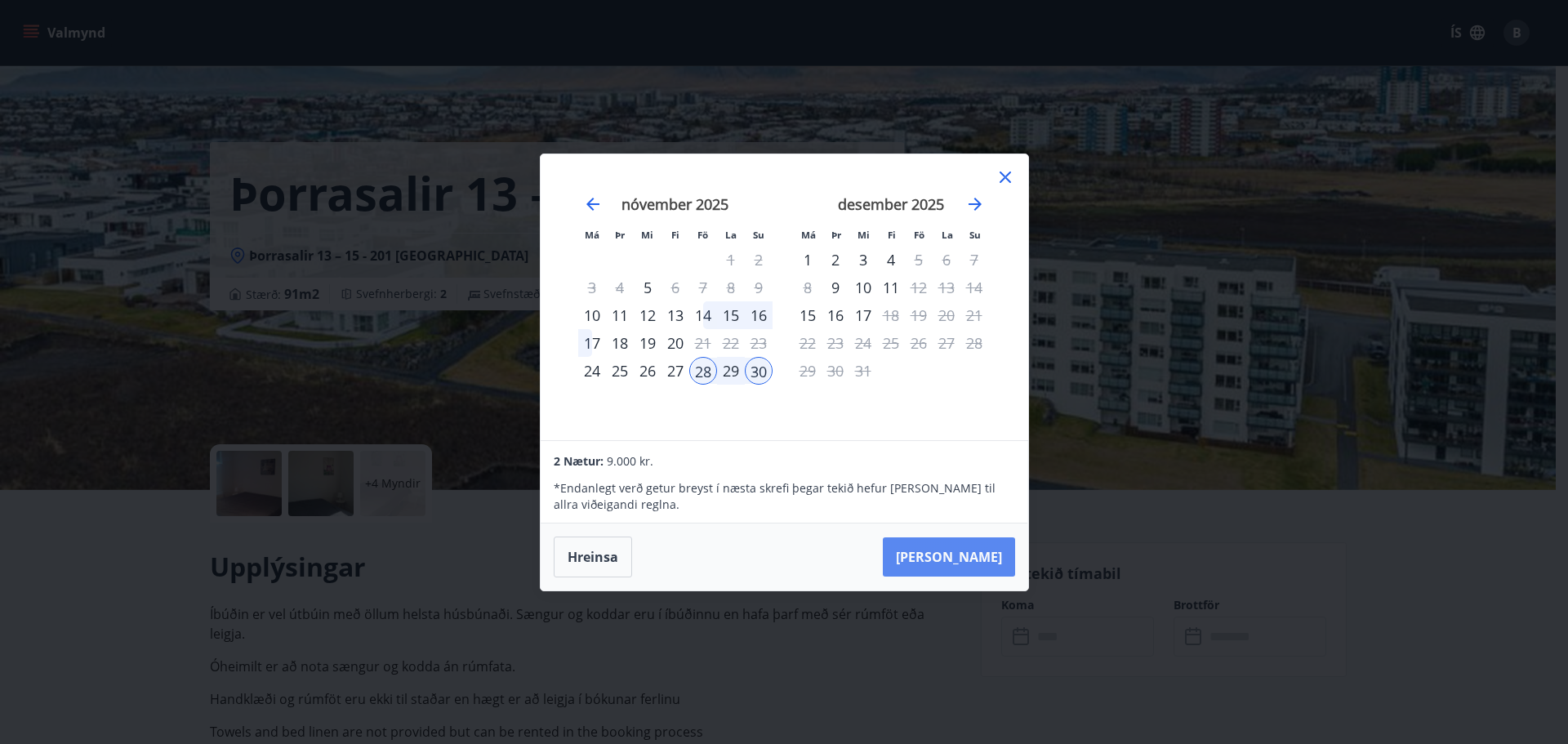
click at [974, 551] on button "[PERSON_NAME]" at bounding box center [949, 558] width 133 height 39
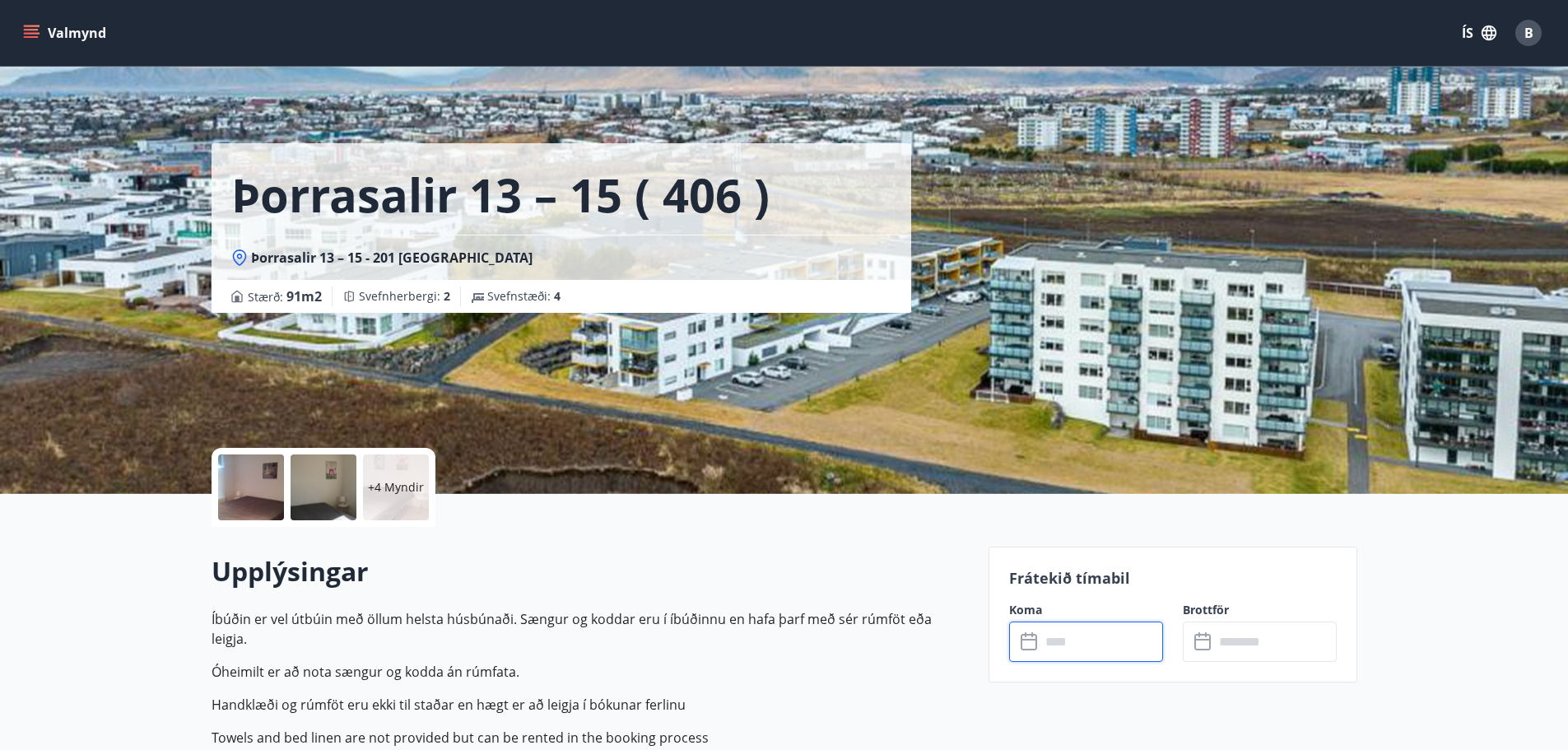
type input "******"
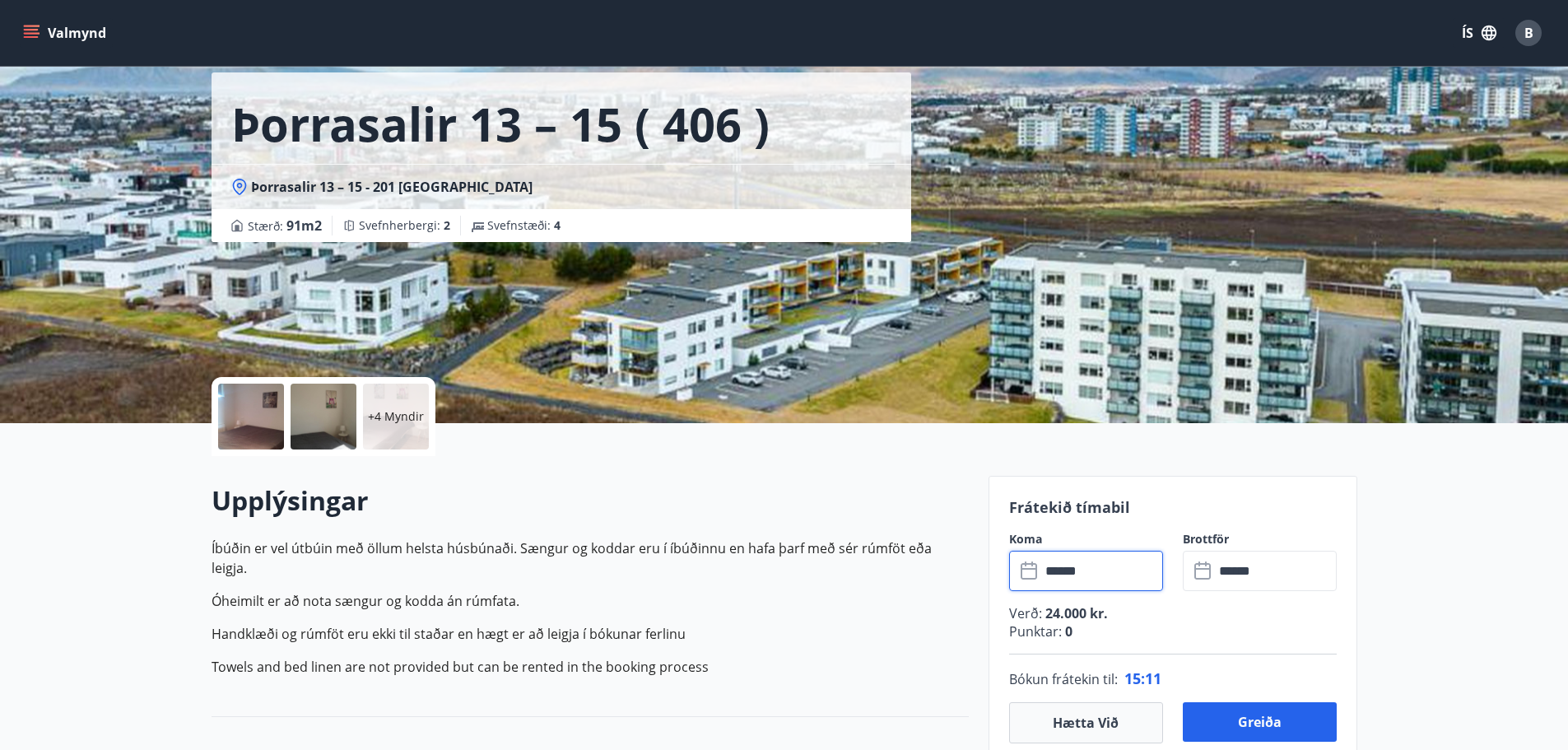
scroll to position [247, 0]
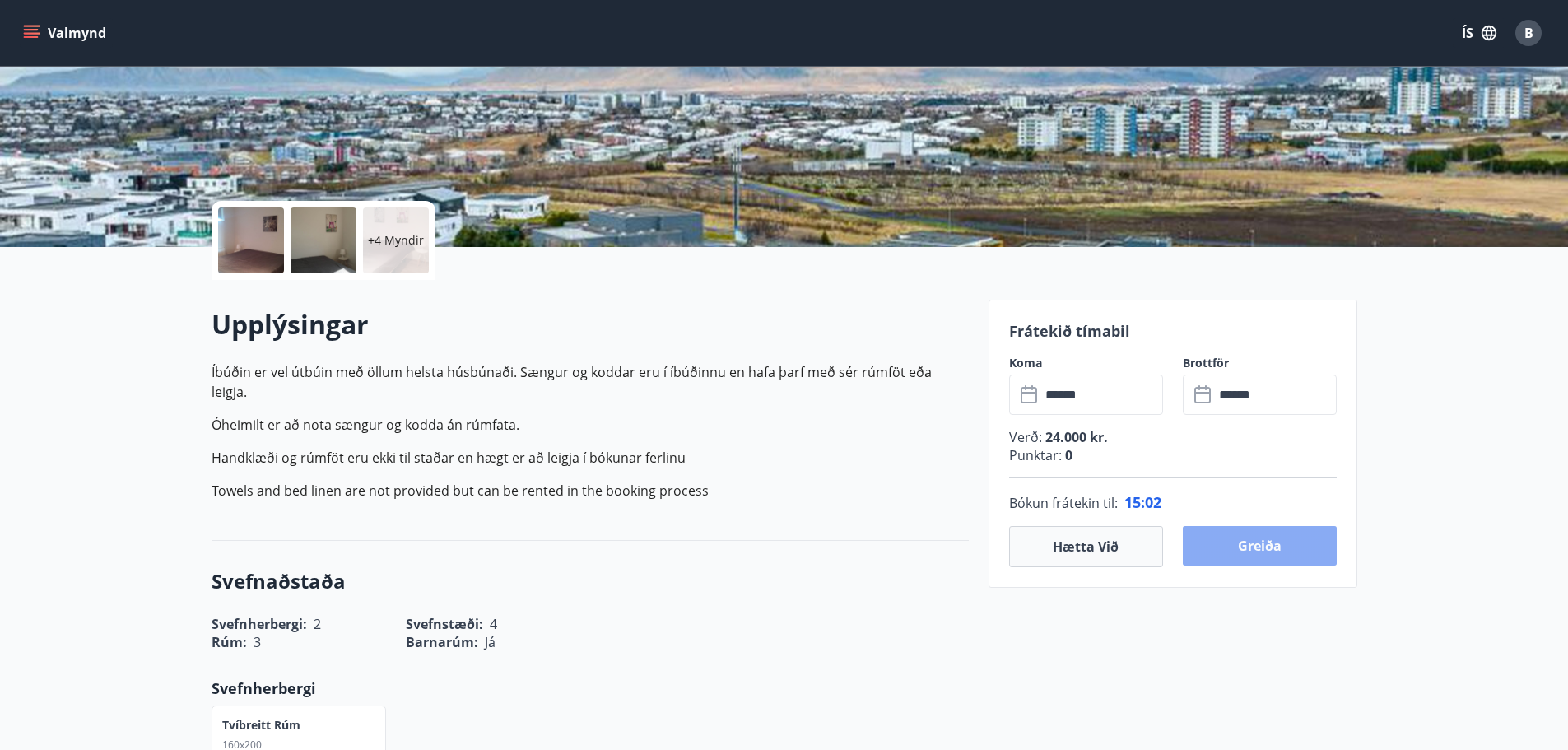
click at [1250, 541] on button "Greiða" at bounding box center [1260, 546] width 154 height 40
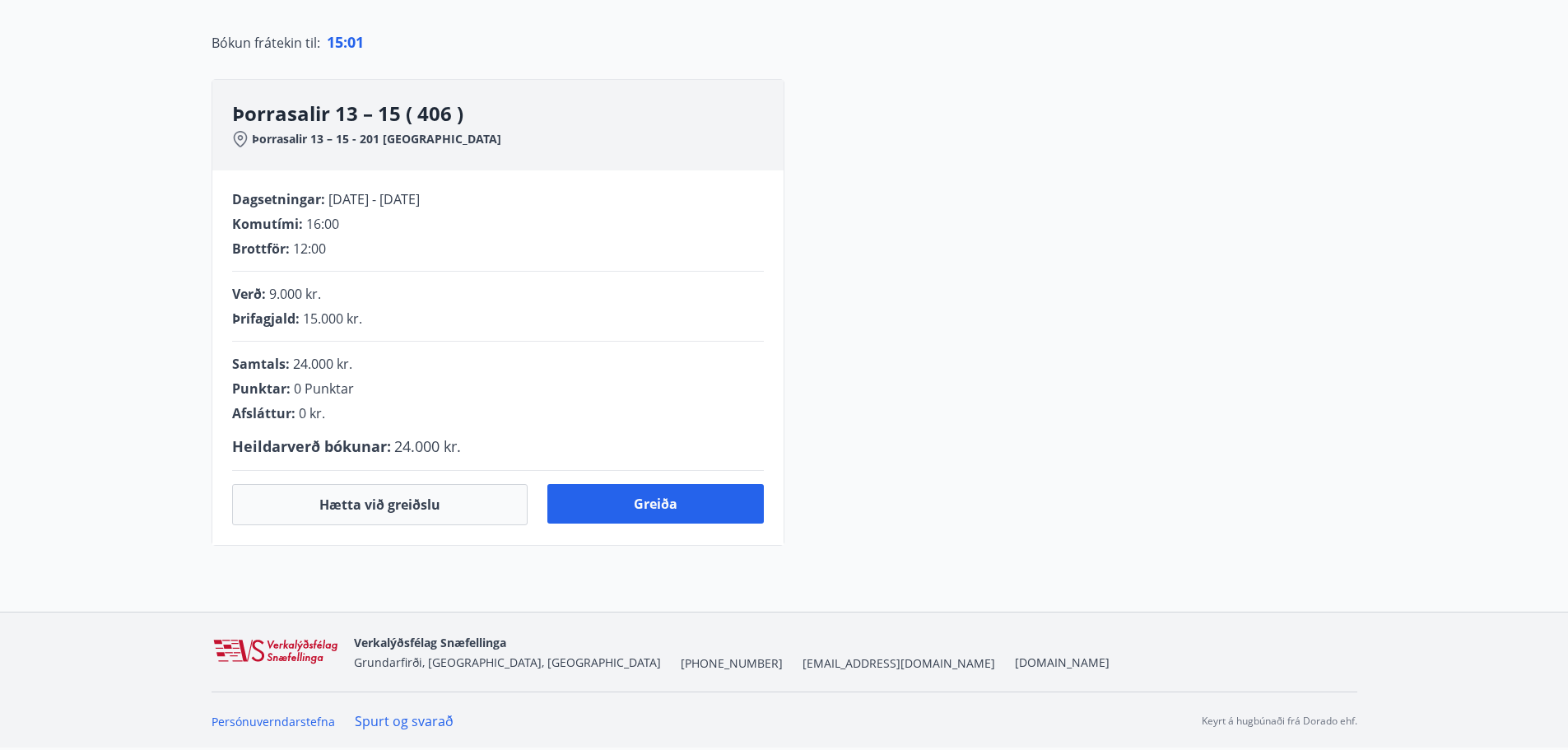
scroll to position [247, 0]
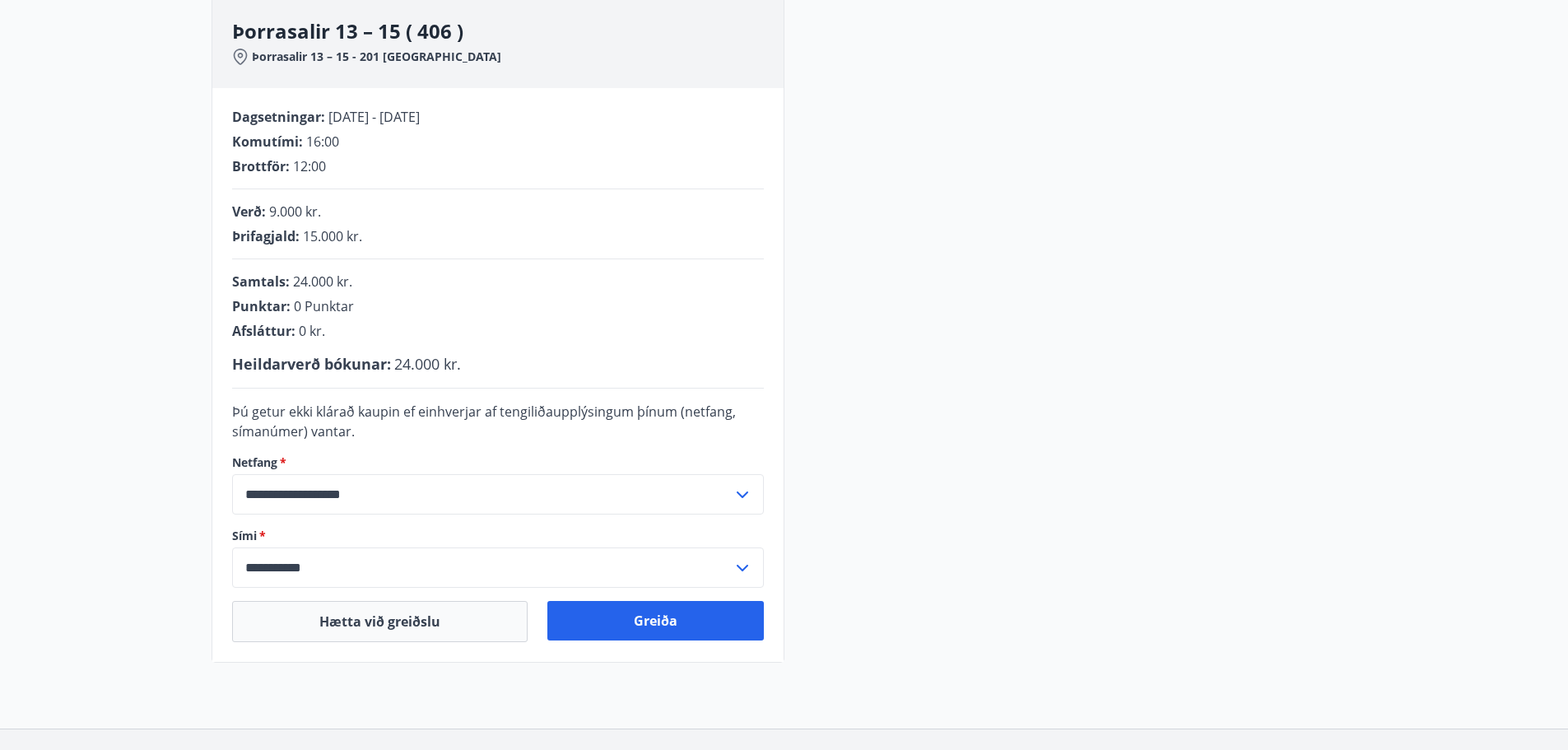
click at [746, 487] on icon at bounding box center [742, 495] width 20 height 20
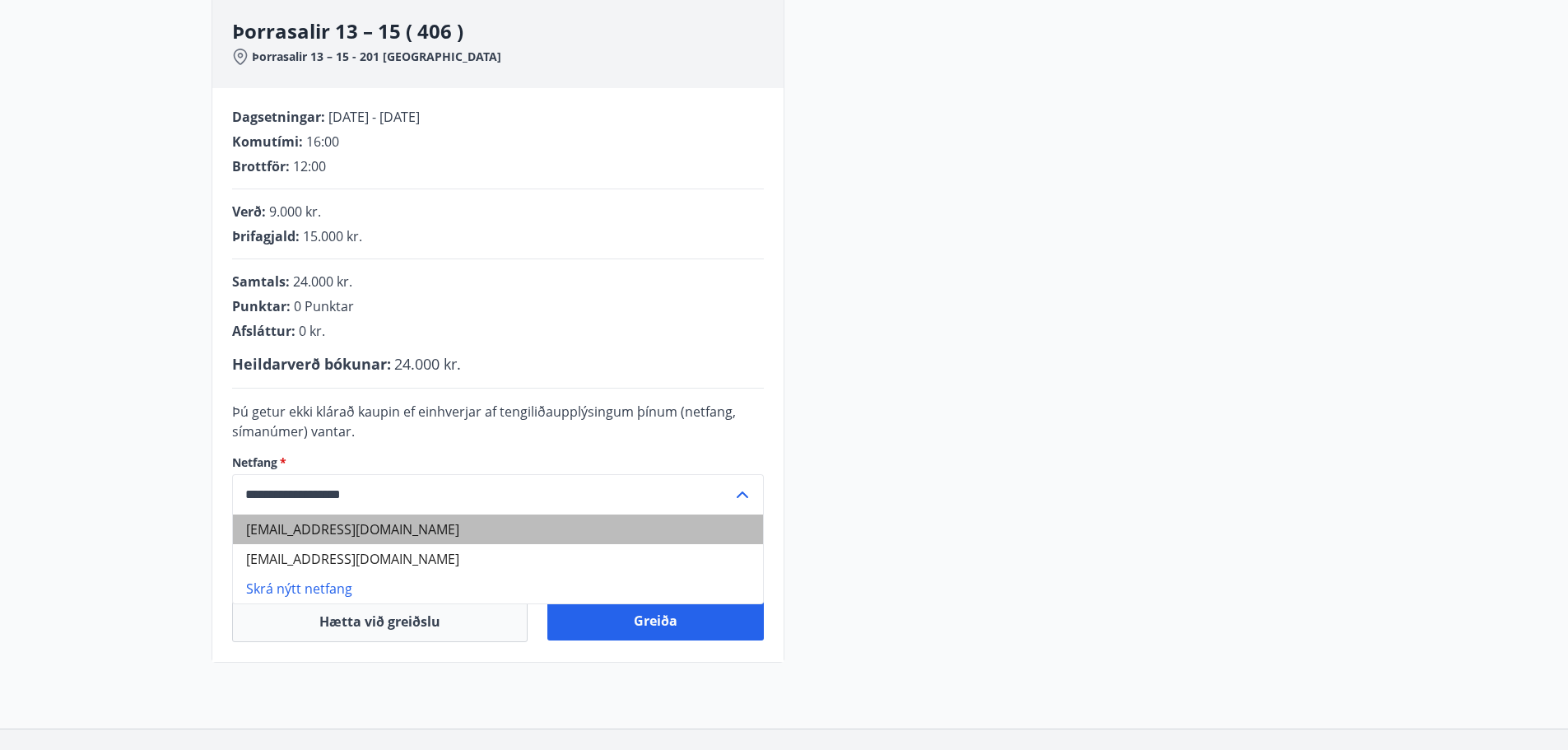
click at [378, 526] on li "przemek@simnet.is" at bounding box center [498, 530] width 530 height 30
type input "**********"
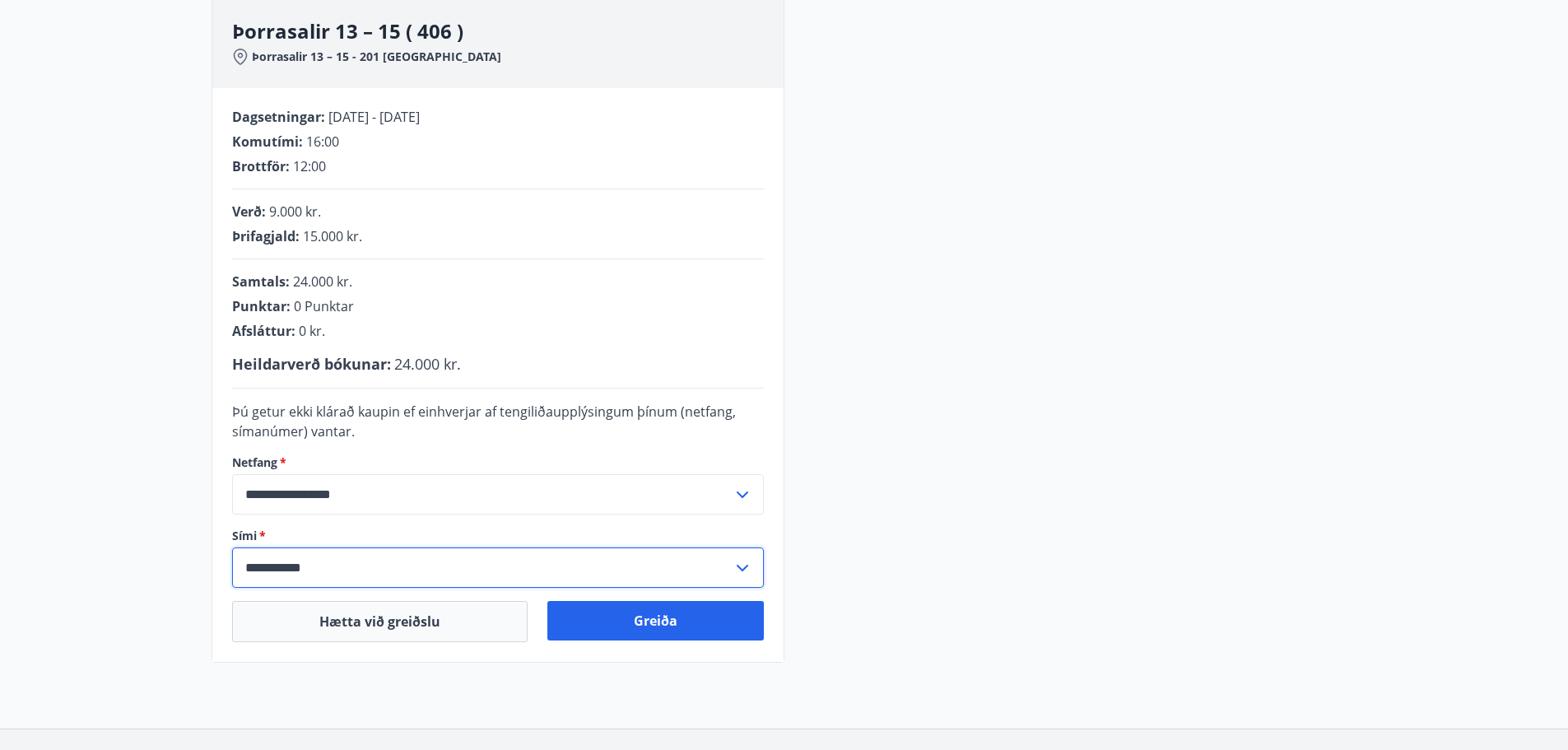
click at [723, 568] on input "**********" at bounding box center [482, 567] width 500 height 41
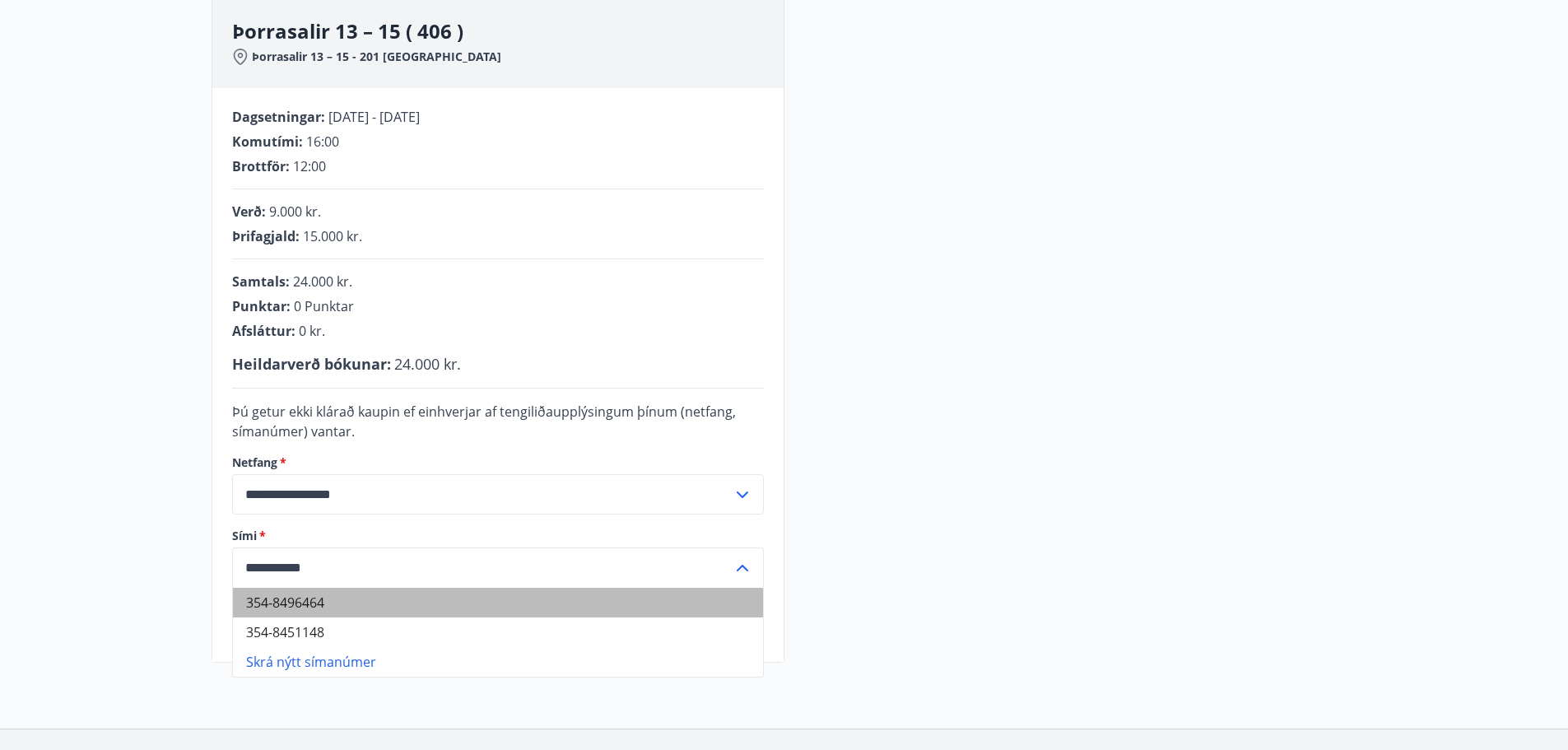
click at [308, 605] on li "354-8496464" at bounding box center [498, 603] width 530 height 30
type input "**********"
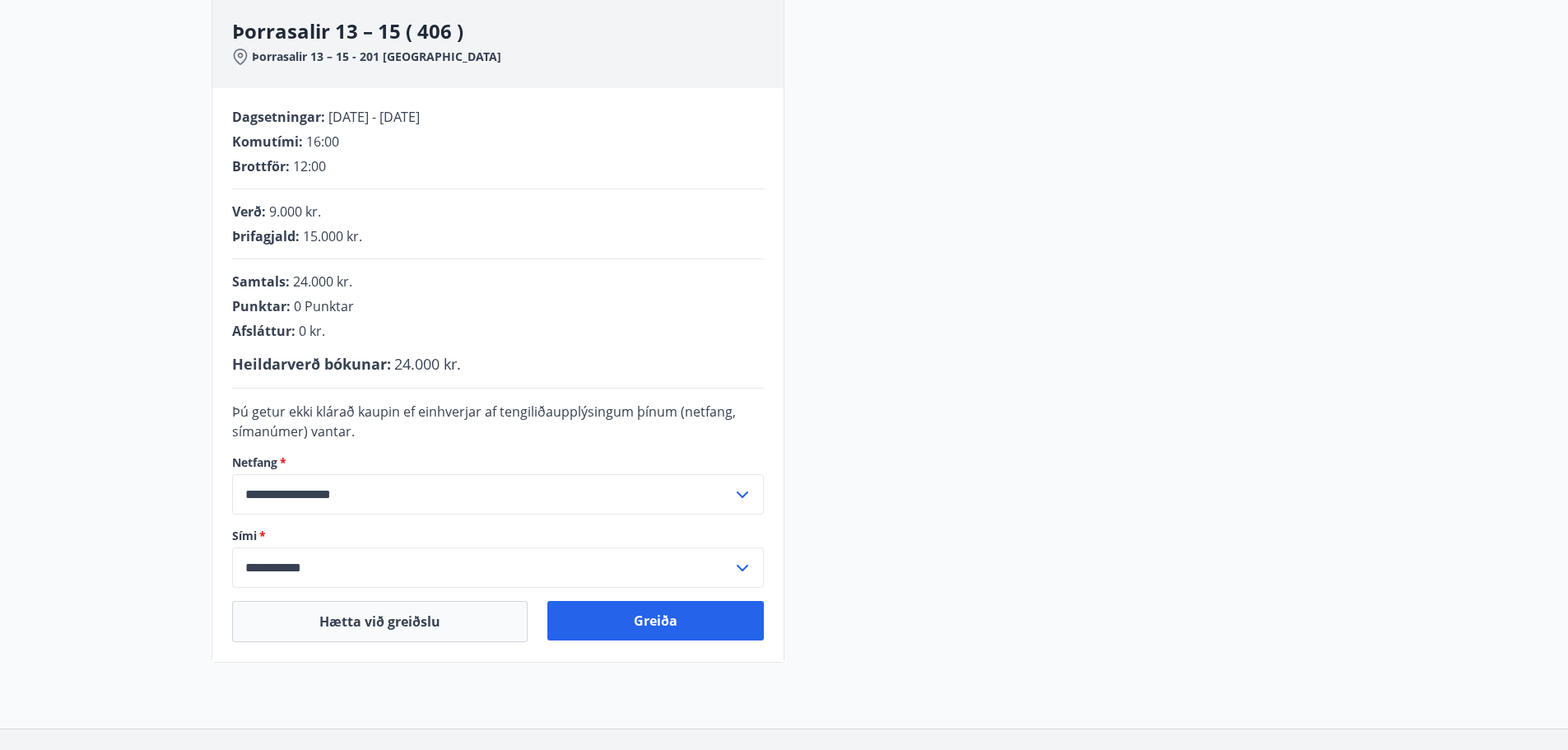
click at [1126, 317] on div "**********" at bounding box center [784, 329] width 1146 height 666
drag, startPoint x: 297, startPoint y: 238, endPoint x: 245, endPoint y: 240, distance: 52.0
click at [228, 235] on div "**********" at bounding box center [498, 375] width 572 height 574
click at [1069, 187] on div "**********" at bounding box center [784, 329] width 1146 height 666
click at [1058, 393] on div "**********" at bounding box center [784, 329] width 1146 height 666
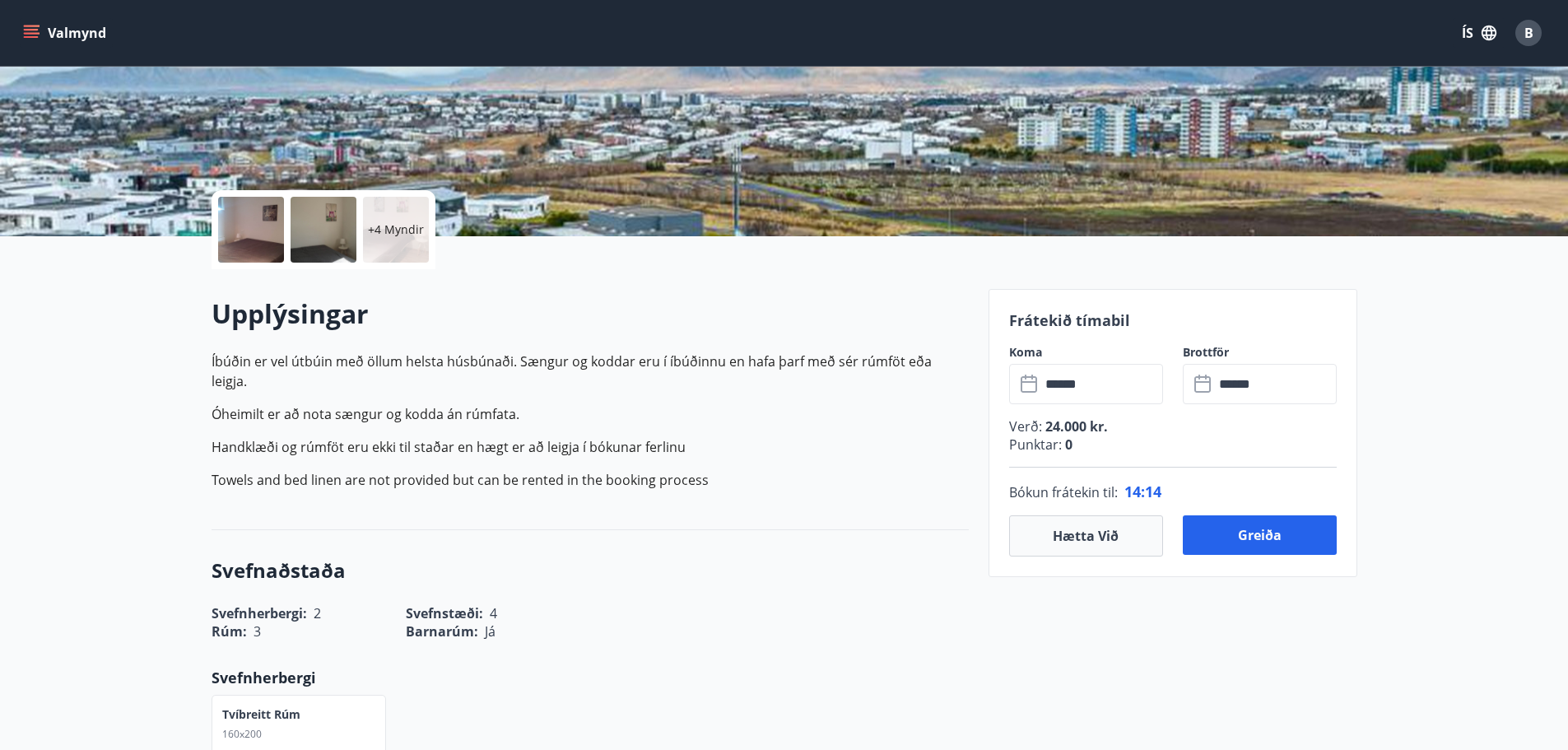
scroll to position [164, 0]
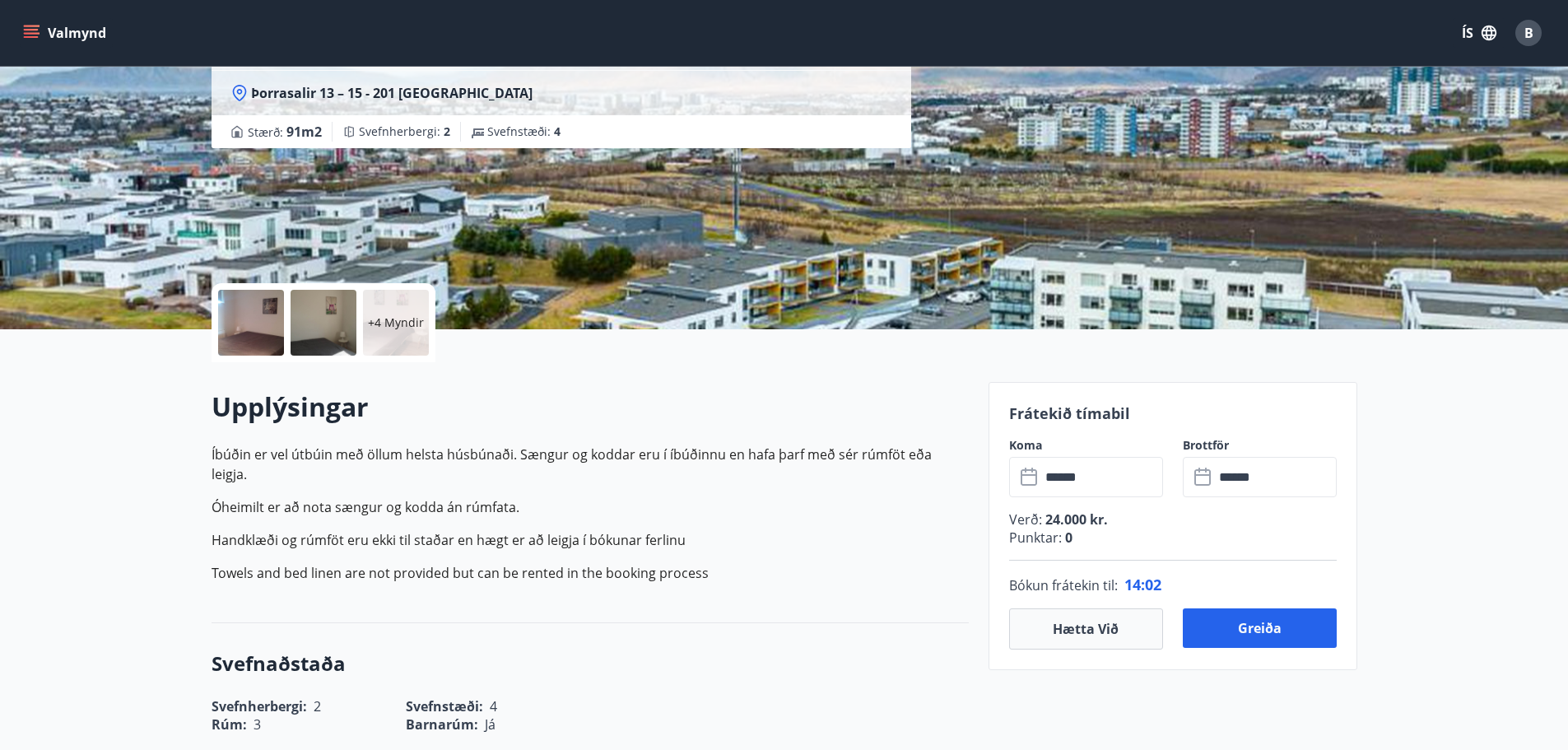
click at [817, 530] on p "Handklæði og rúmföt eru ekki til staðar en hægt er að leigja í bókunar ferlinu" at bounding box center [590, 540] width 758 height 20
click at [1262, 623] on button "Greiða" at bounding box center [1260, 629] width 154 height 40
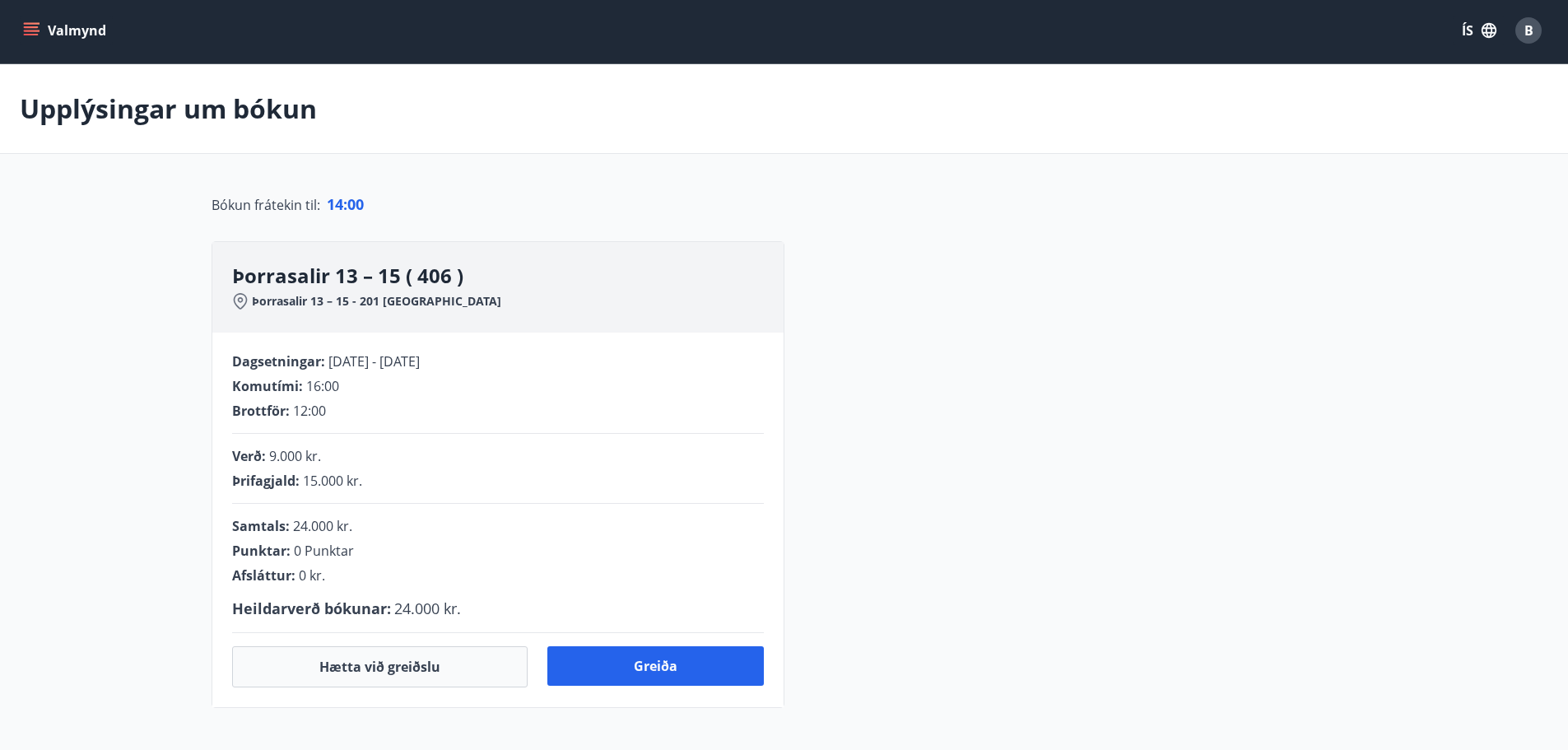
scroll to position [164, 0]
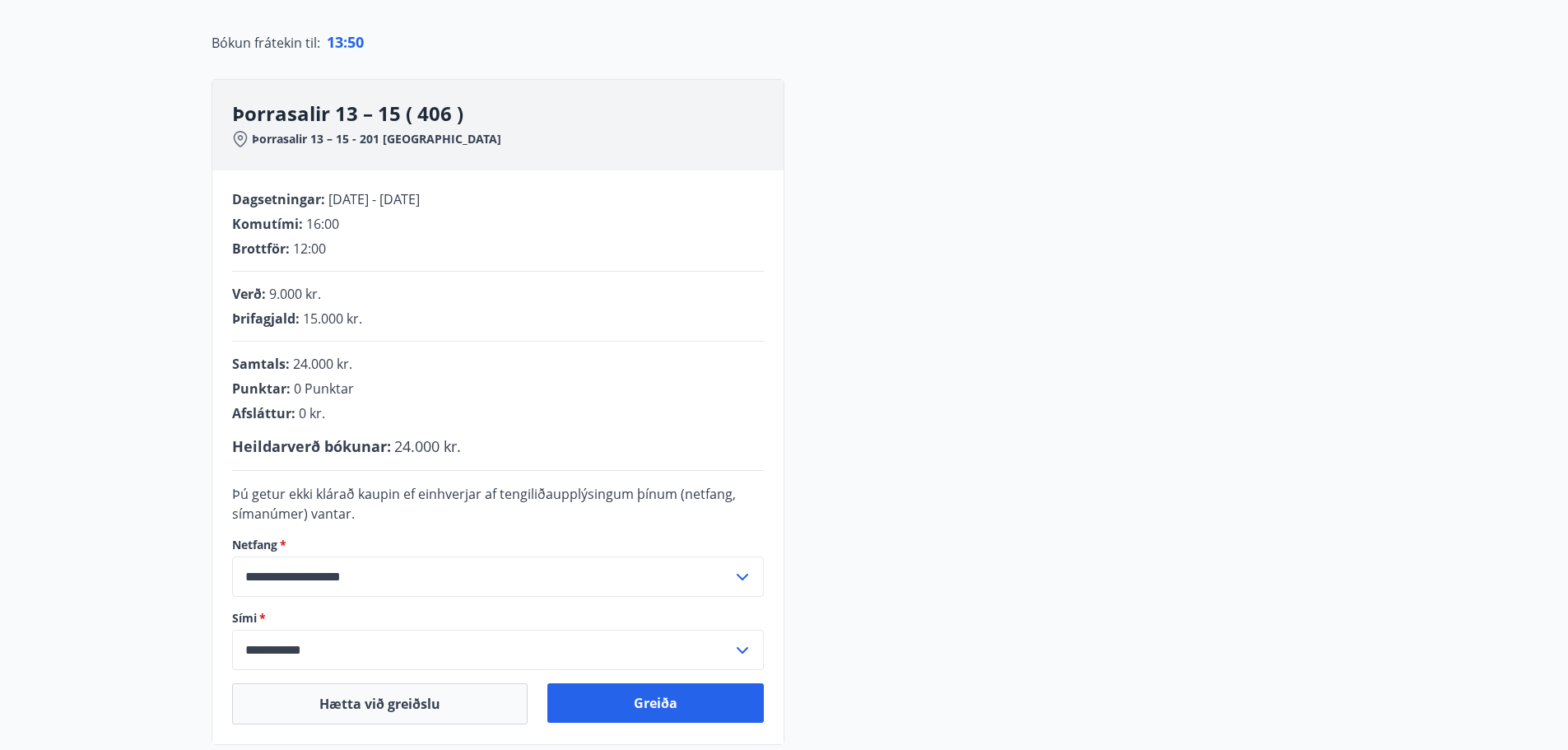
click at [953, 322] on div "**********" at bounding box center [784, 412] width 1146 height 666
click at [738, 578] on icon at bounding box center [742, 577] width 20 height 20
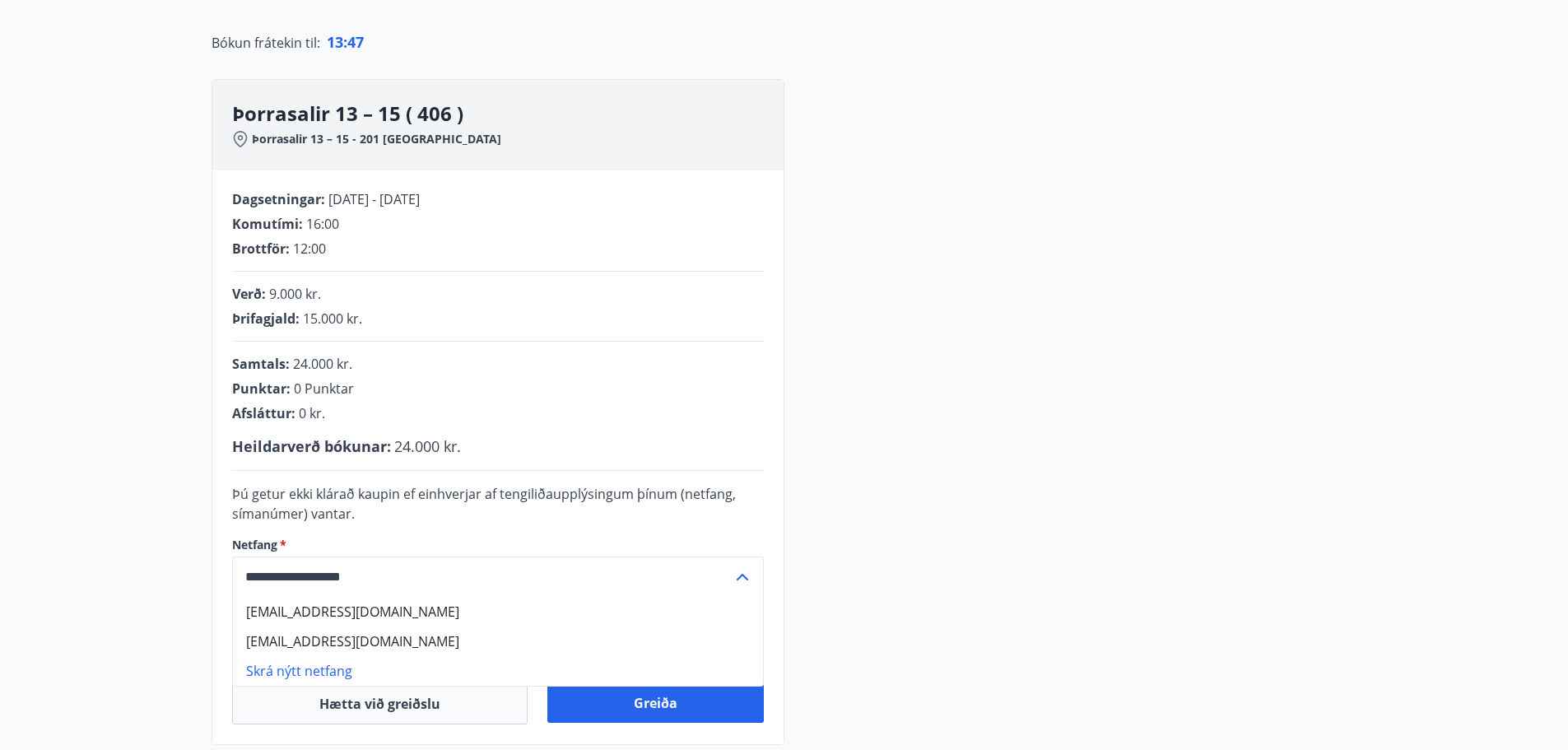
click at [306, 610] on li "przemek@simnet.is" at bounding box center [498, 612] width 530 height 30
type input "**********"
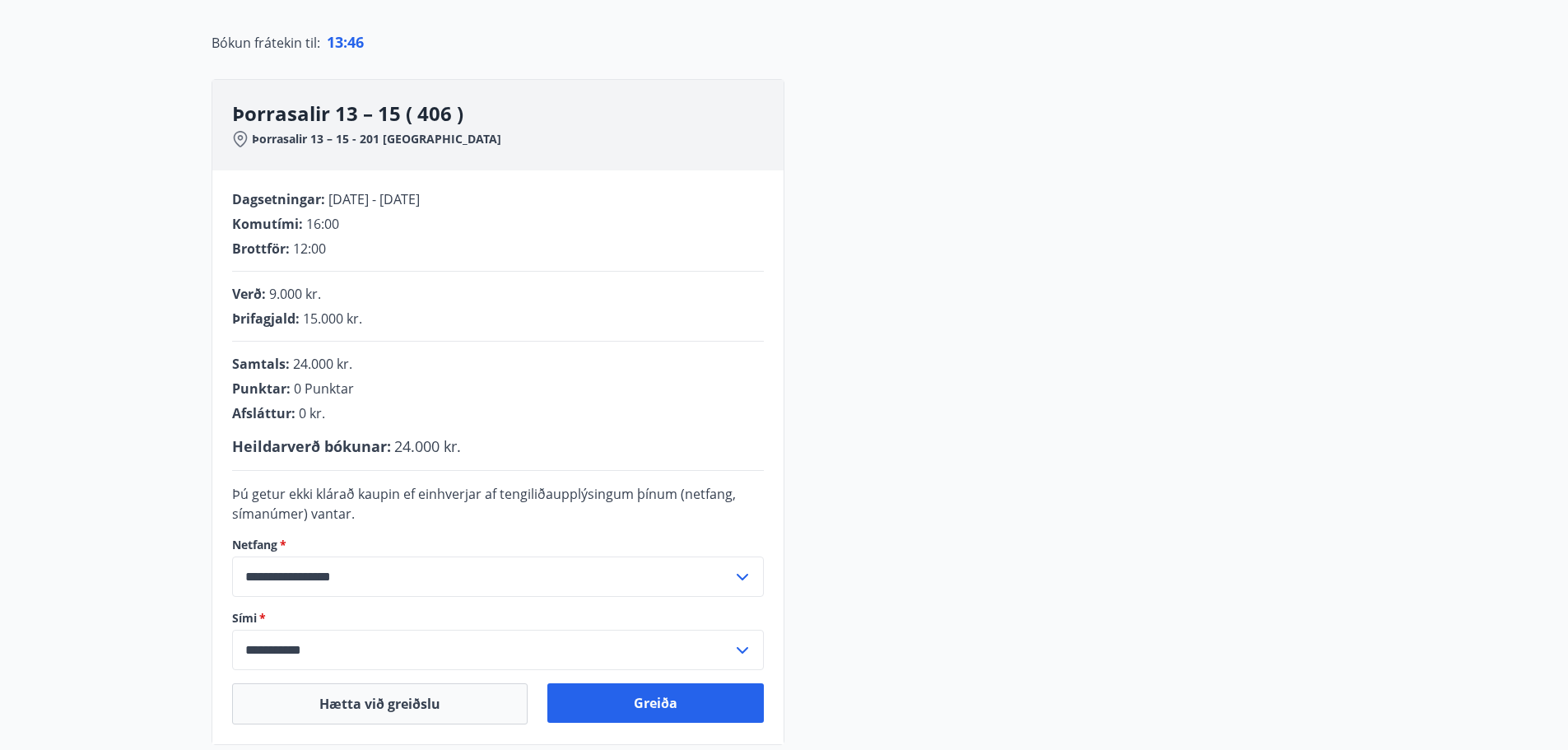
click at [747, 643] on icon at bounding box center [742, 651] width 20 height 20
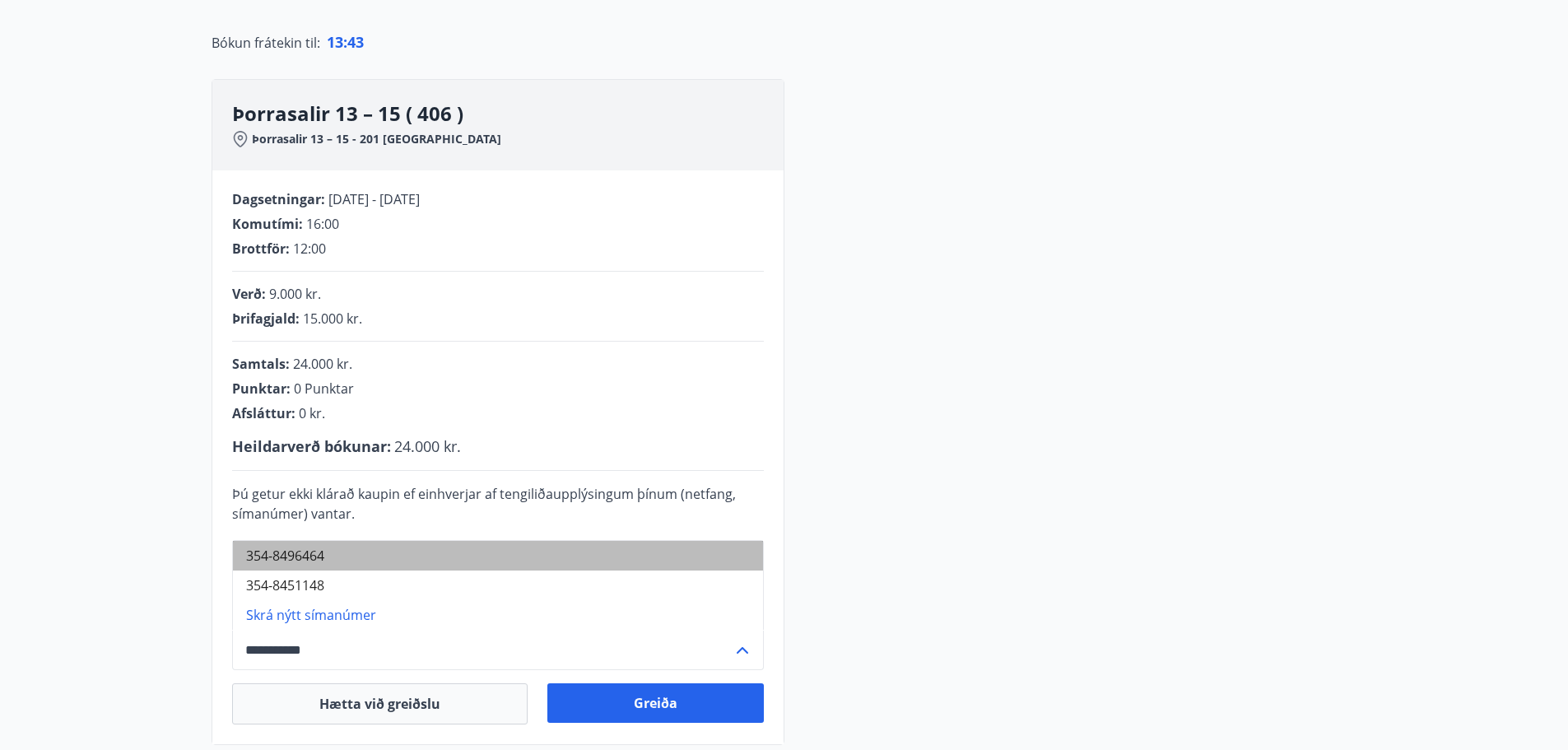
click at [298, 554] on li "354-8496464" at bounding box center [498, 556] width 530 height 30
type input "**********"
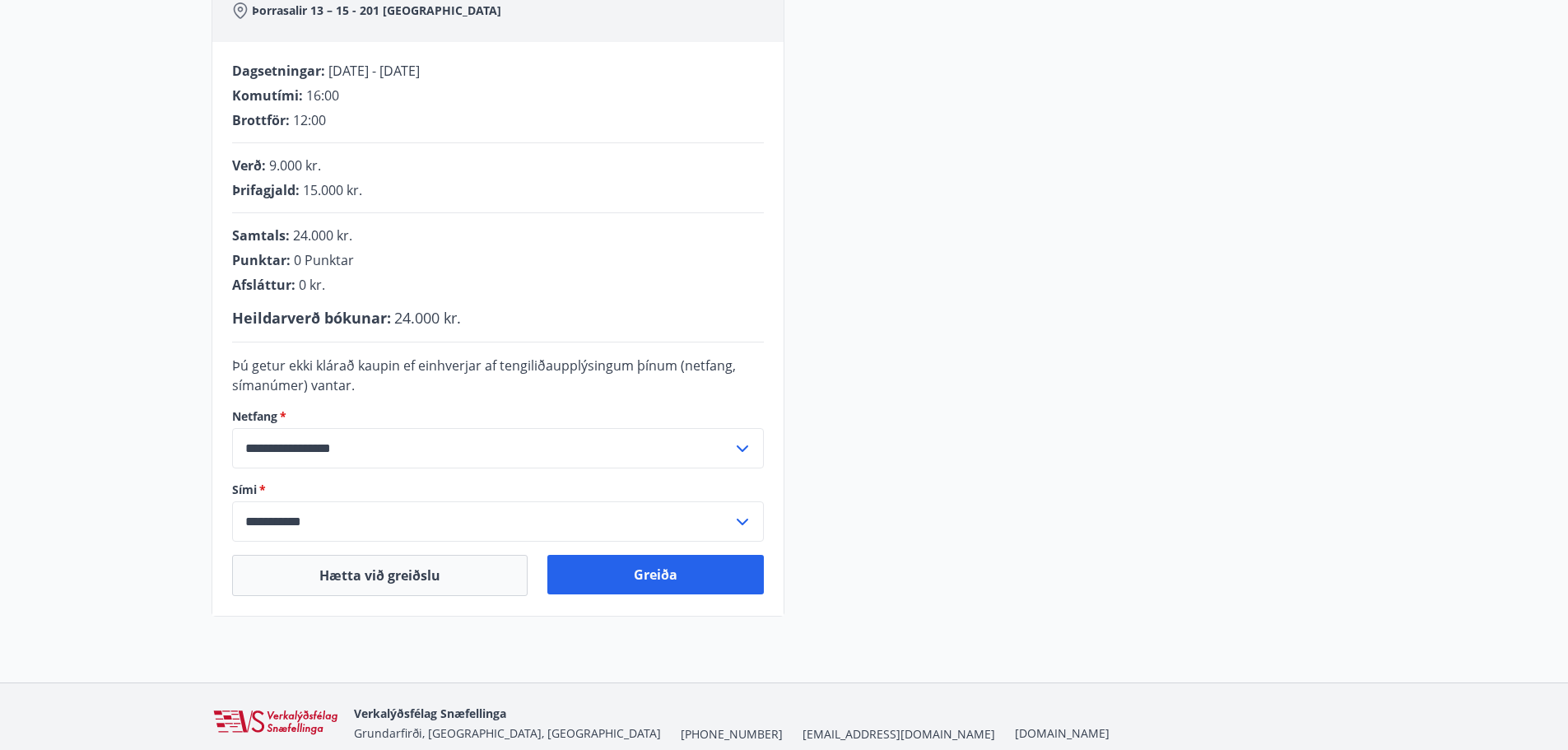
scroll to position [330, 0]
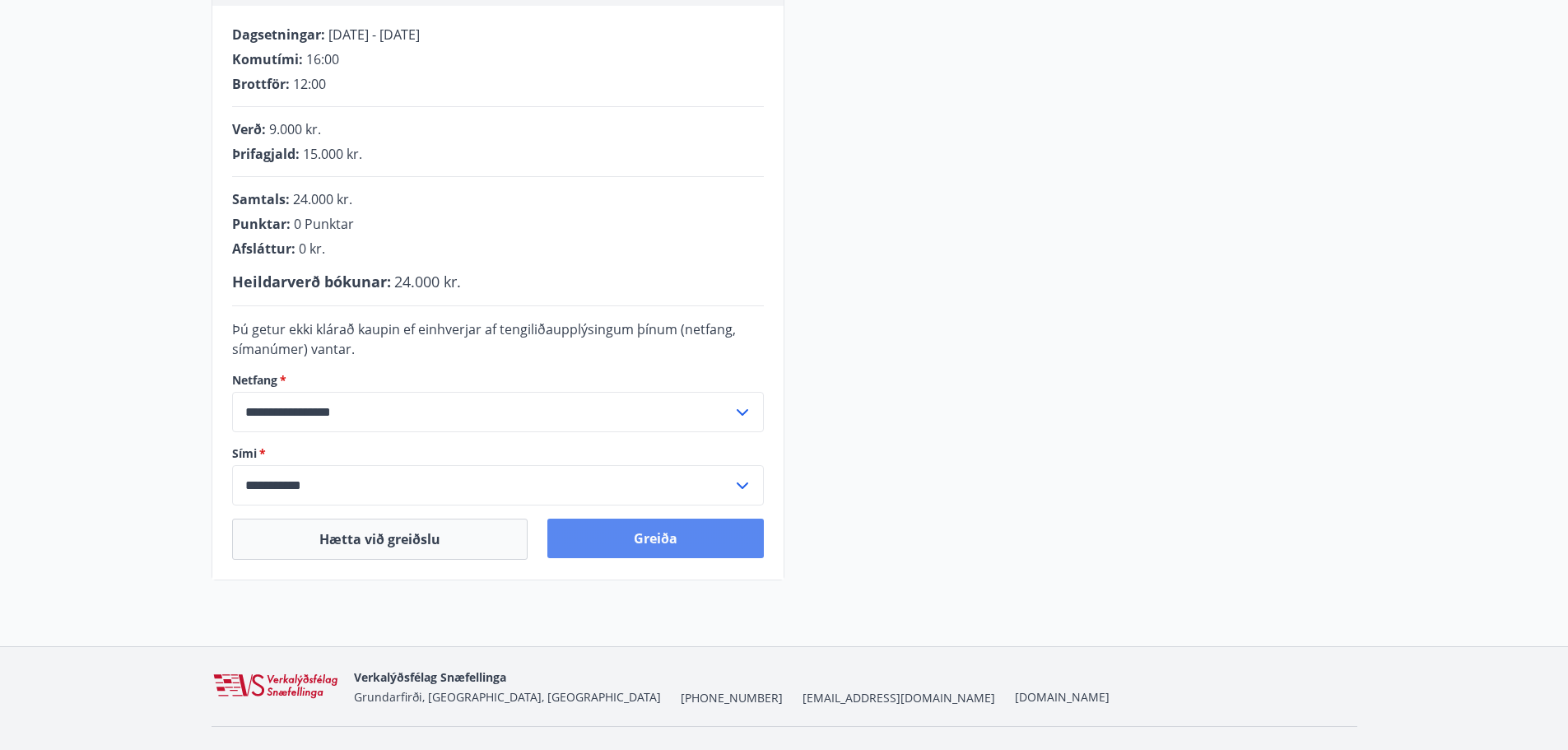
click at [649, 538] on button "Greiða" at bounding box center [656, 539] width 217 height 40
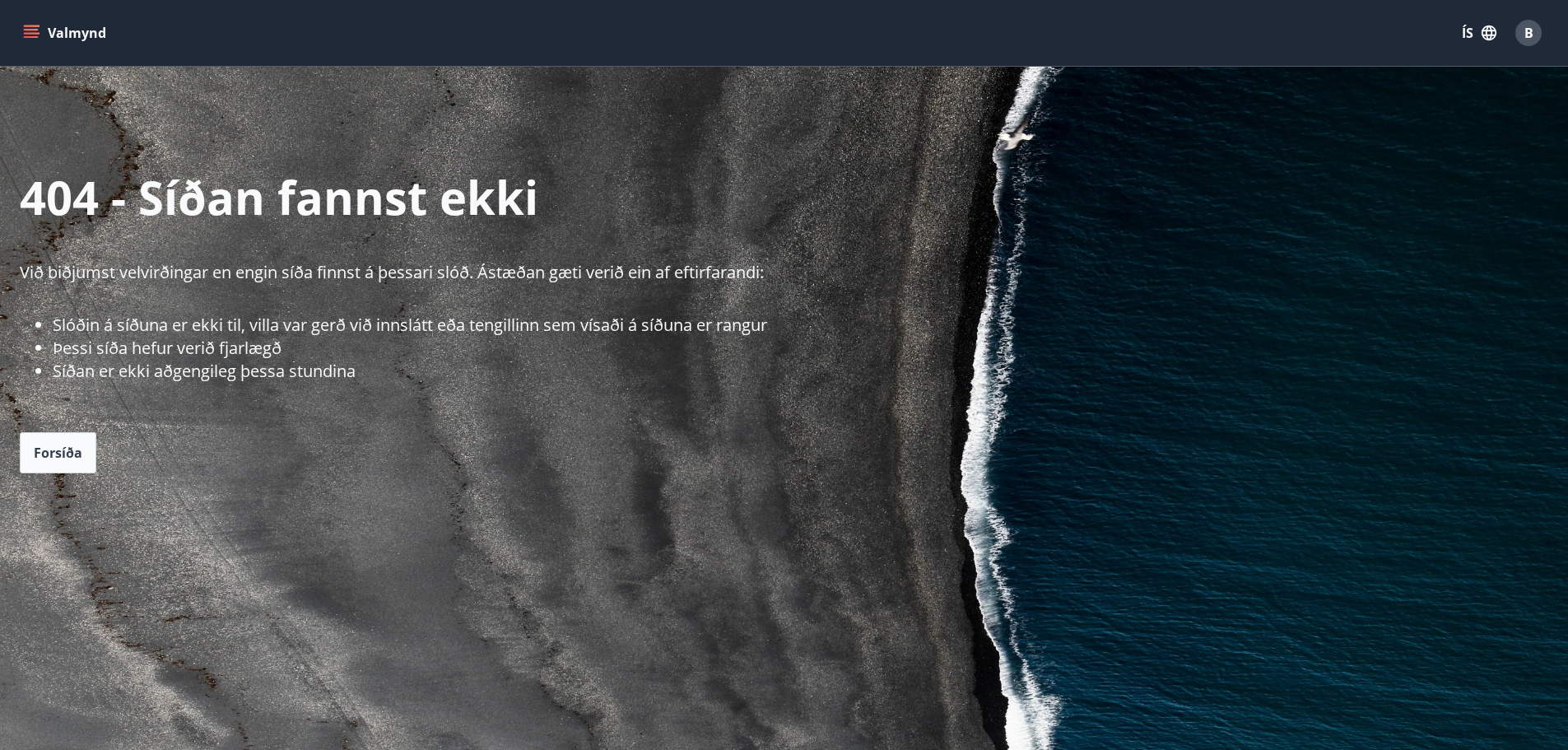
drag, startPoint x: 183, startPoint y: 192, endPoint x: 326, endPoint y: 197, distance: 143.1
click at [187, 192] on p "404 - Síðan fannst ekki" at bounding box center [794, 196] width 1549 height 62
drag, startPoint x: 462, startPoint y: 256, endPoint x: 55, endPoint y: 16, distance: 472.5
click at [264, 183] on p "404 - Síðan fannst ekki" at bounding box center [794, 196] width 1549 height 62
click at [77, 455] on span "Forsíða" at bounding box center [58, 453] width 49 height 18
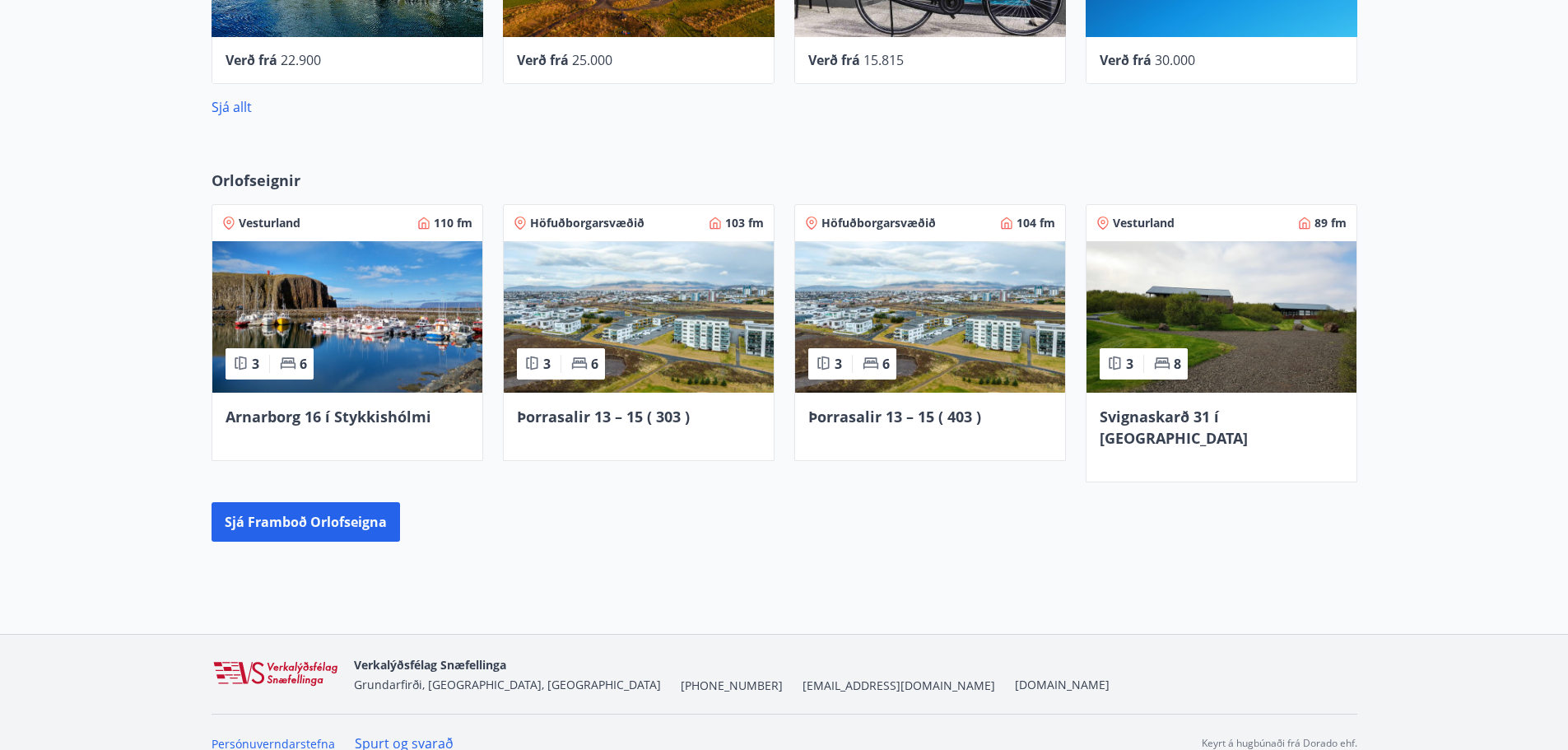
scroll to position [1006, 0]
click at [341, 502] on button "Sjá framboð orlofseigna" at bounding box center [305, 521] width 189 height 40
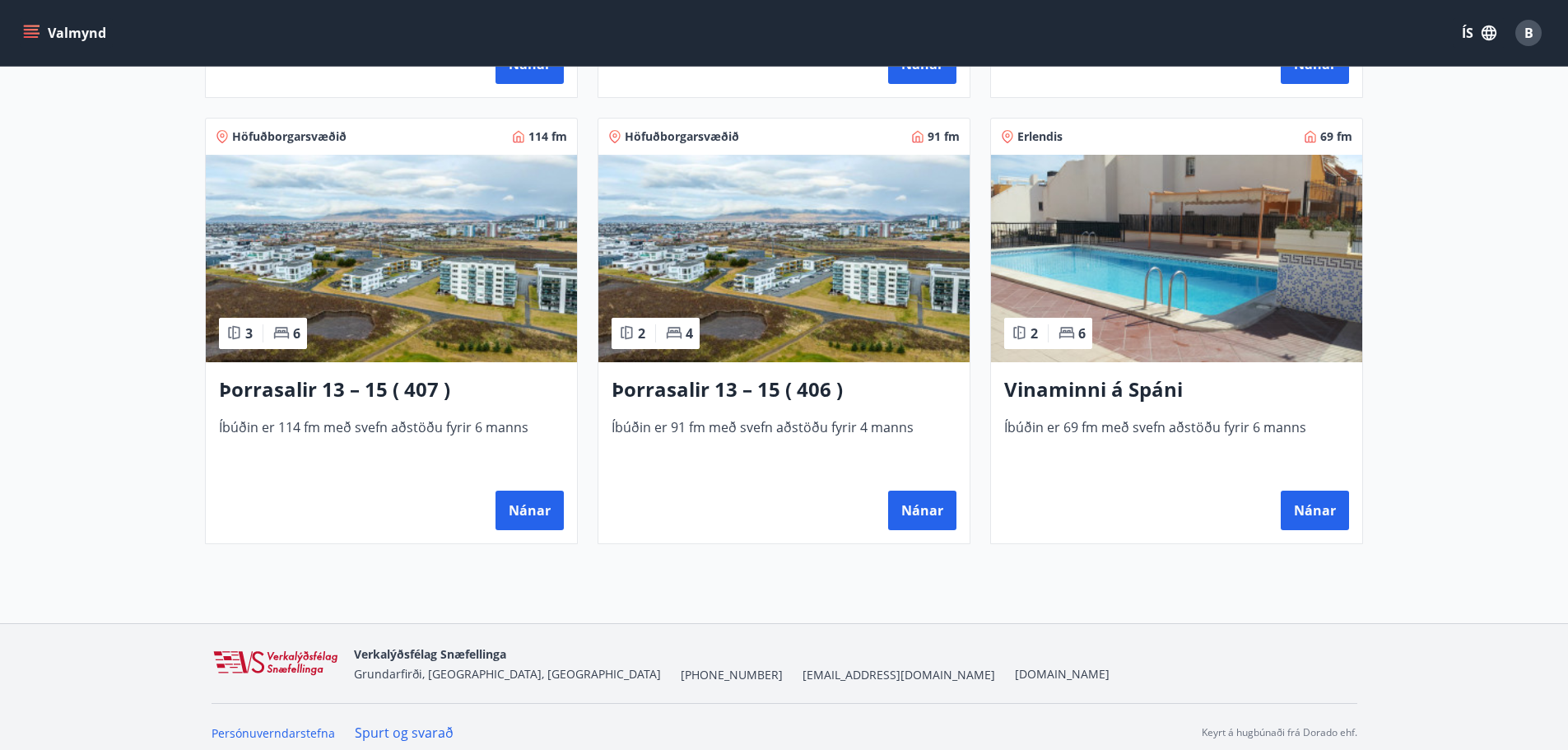
click at [461, 285] on img at bounding box center [391, 258] width 371 height 208
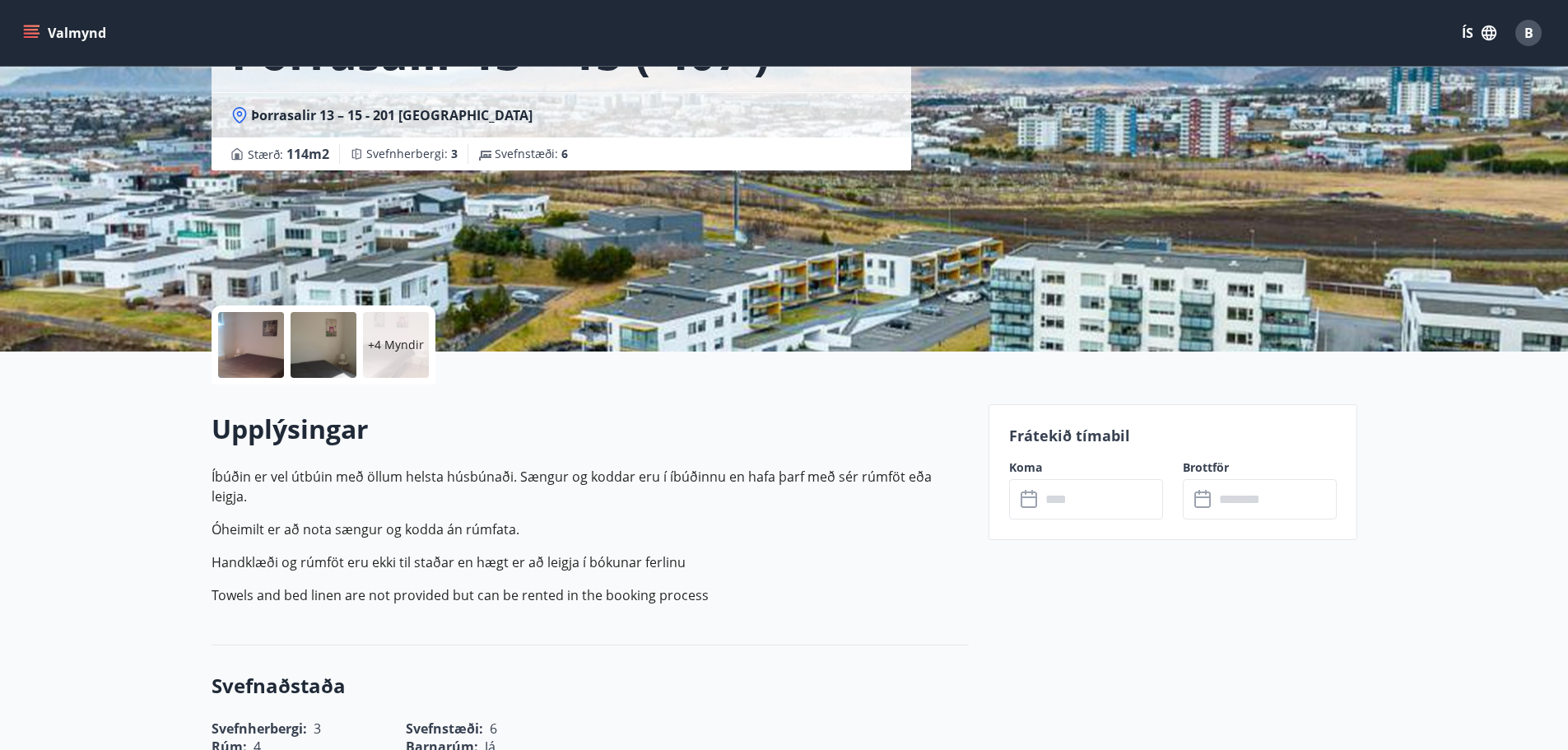
scroll to position [164, 0]
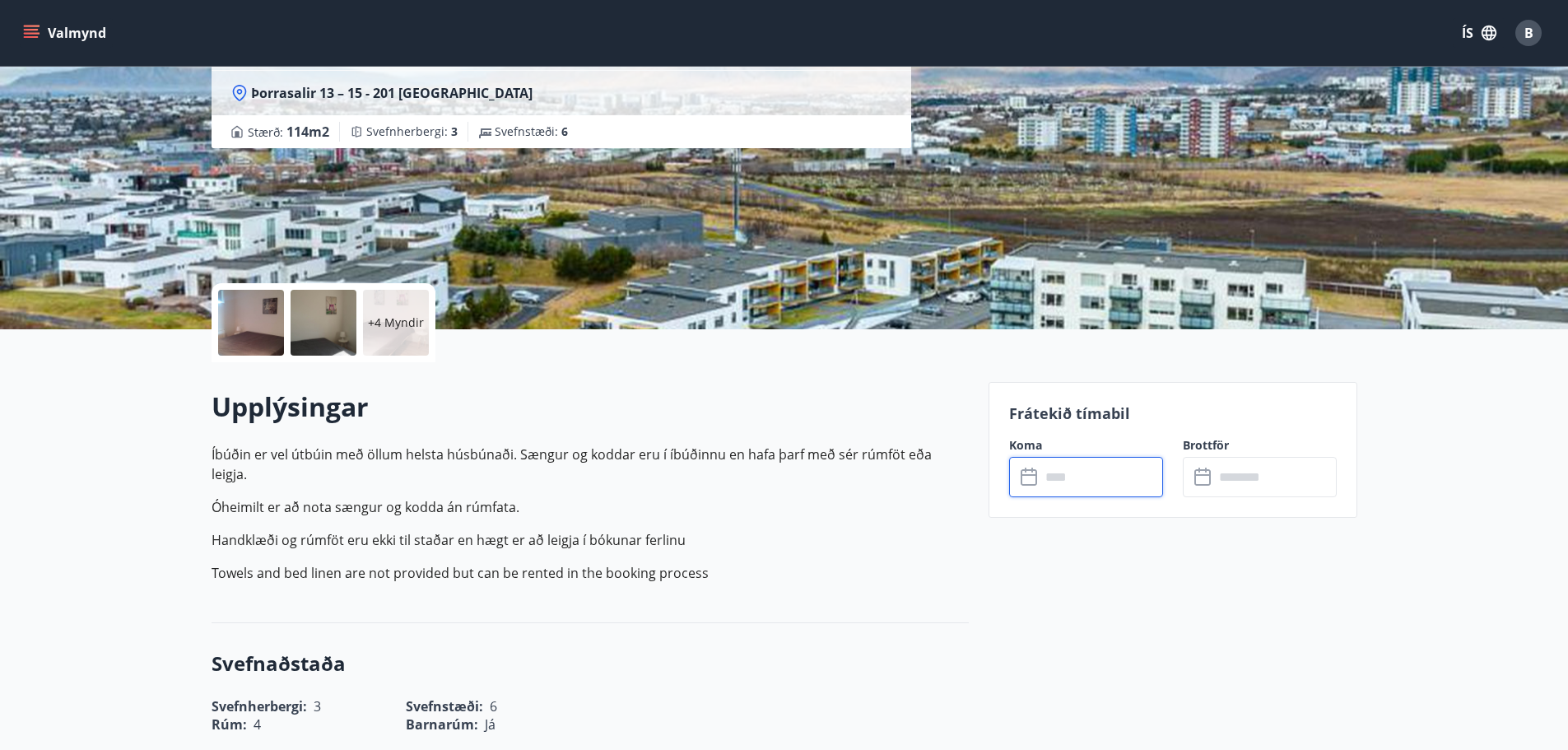
click at [1059, 473] on input "text" at bounding box center [1102, 477] width 123 height 41
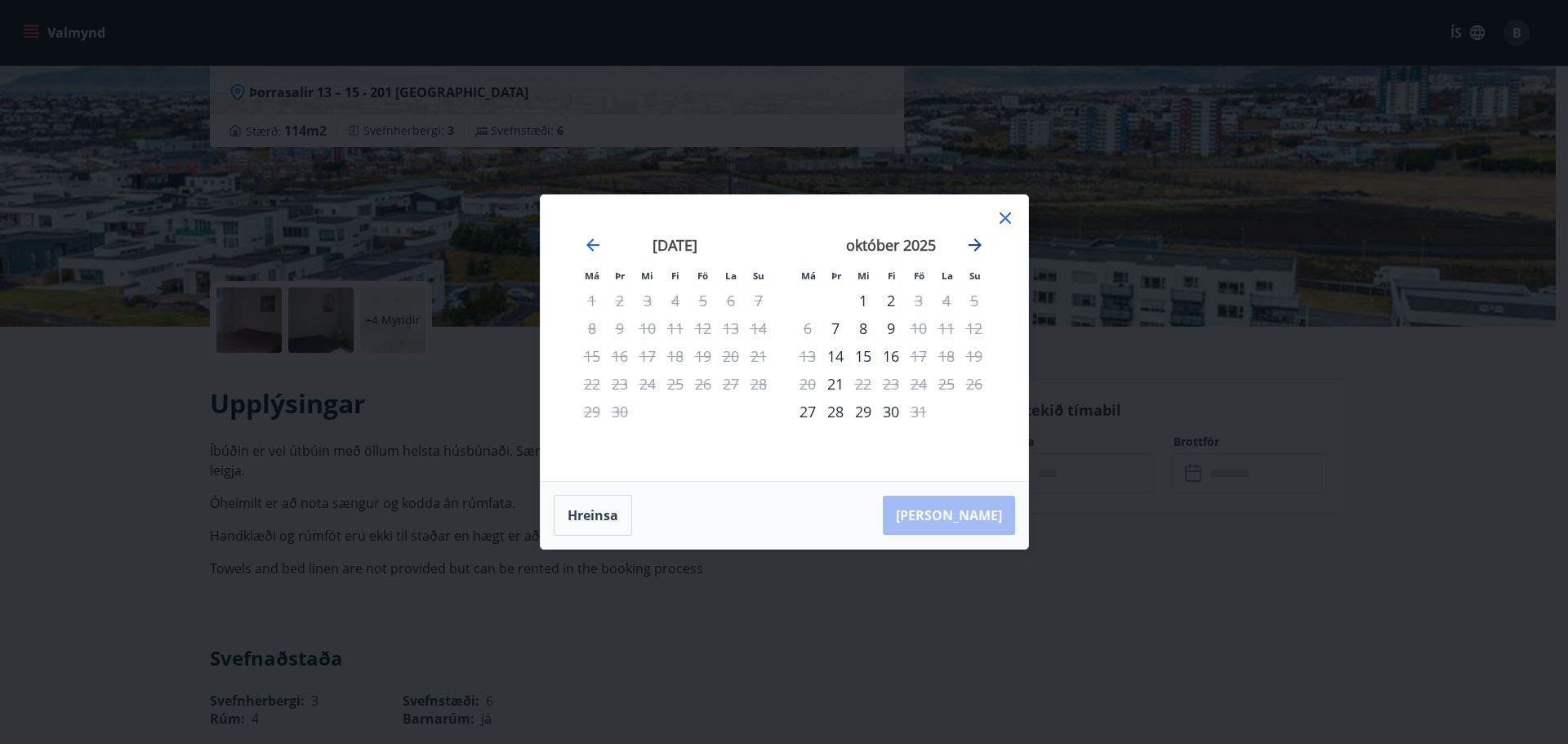
click at [973, 245] on icon "Move forward to switch to the next month." at bounding box center [975, 245] width 13 height 13
click at [977, 245] on icon "Move forward to switch to the next month." at bounding box center [975, 245] width 13 height 13
click at [1004, 217] on icon at bounding box center [1005, 218] width 20 height 20
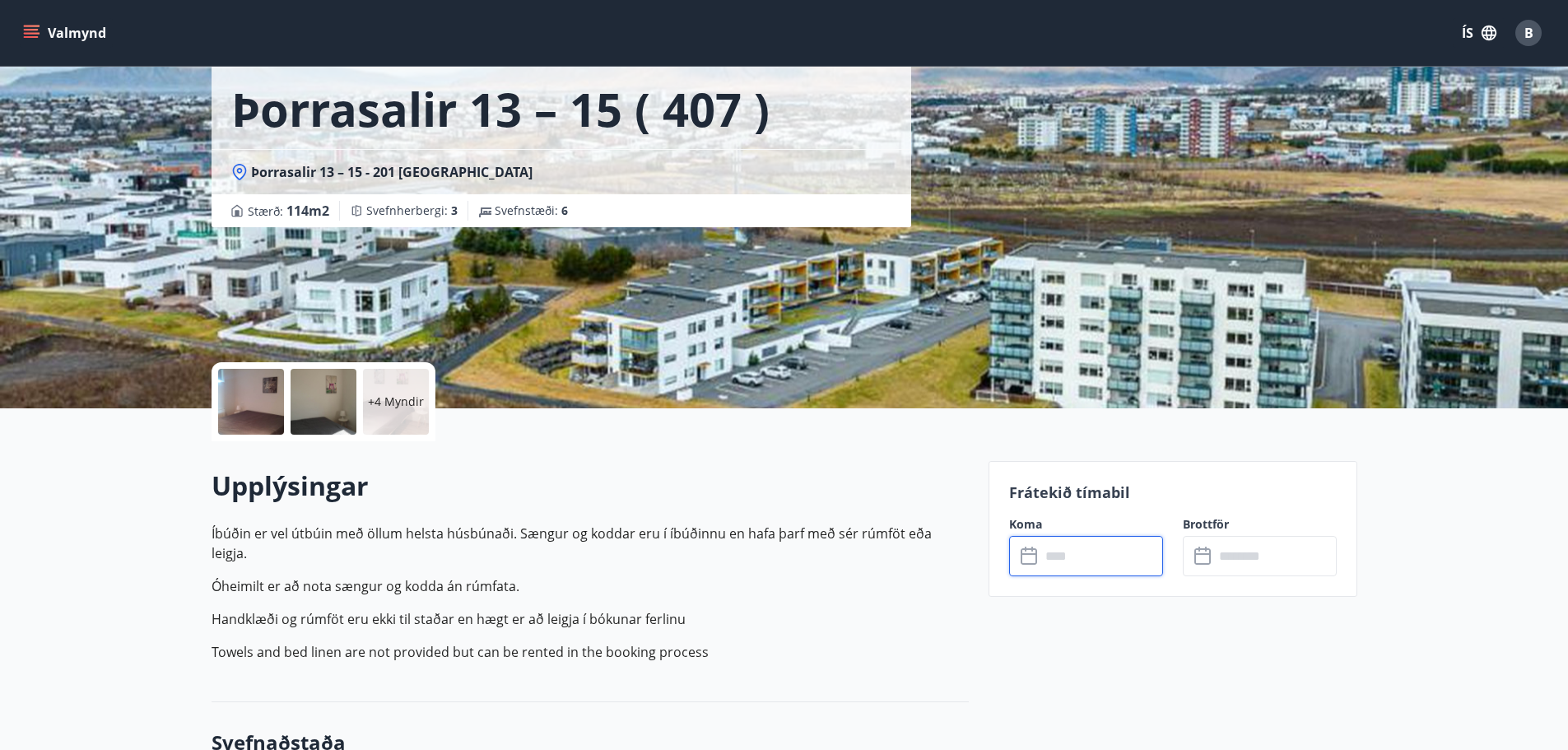
scroll to position [82, 0]
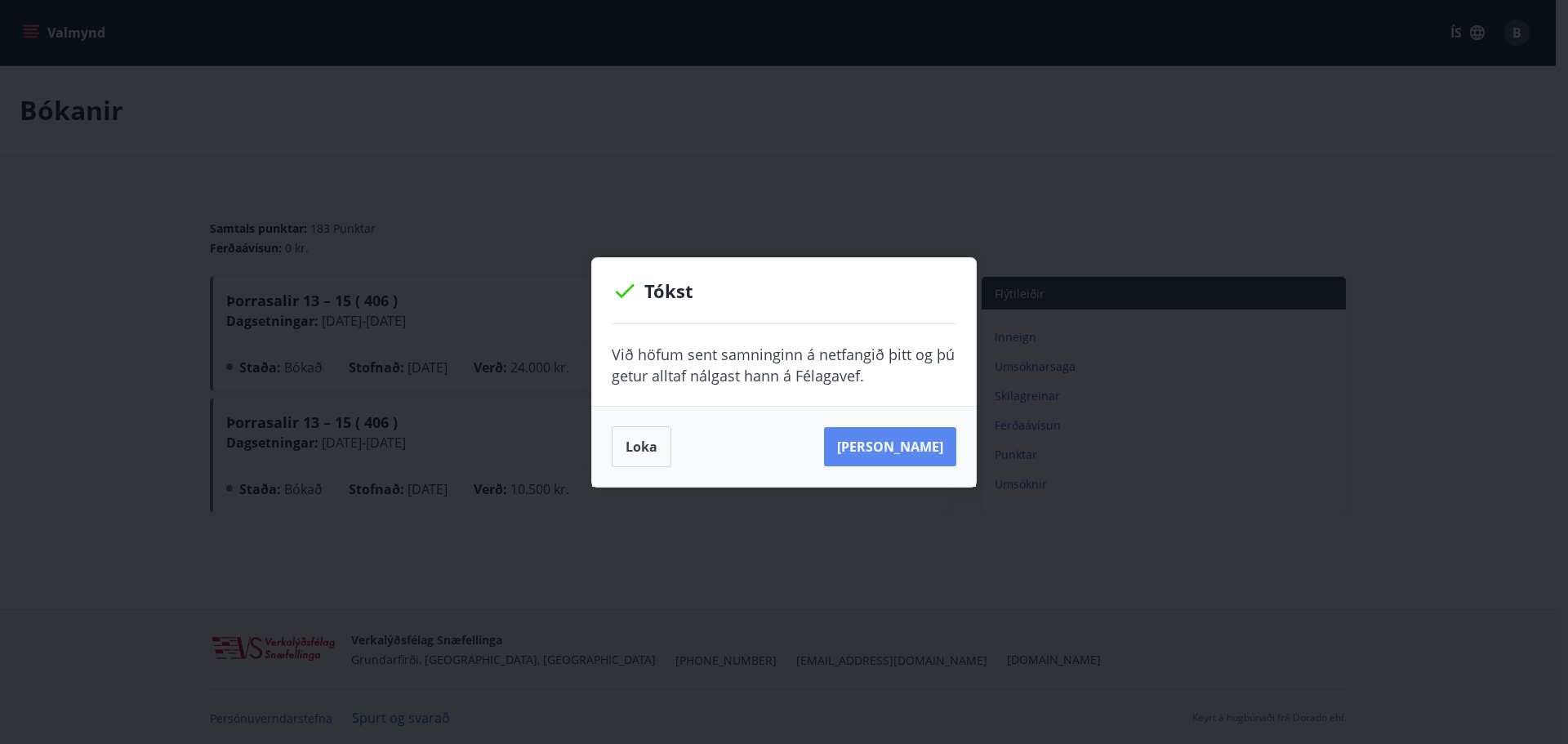
click at [918, 446] on button "[PERSON_NAME]" at bounding box center [891, 447] width 133 height 39
